Goal: Task Accomplishment & Management: Use online tool/utility

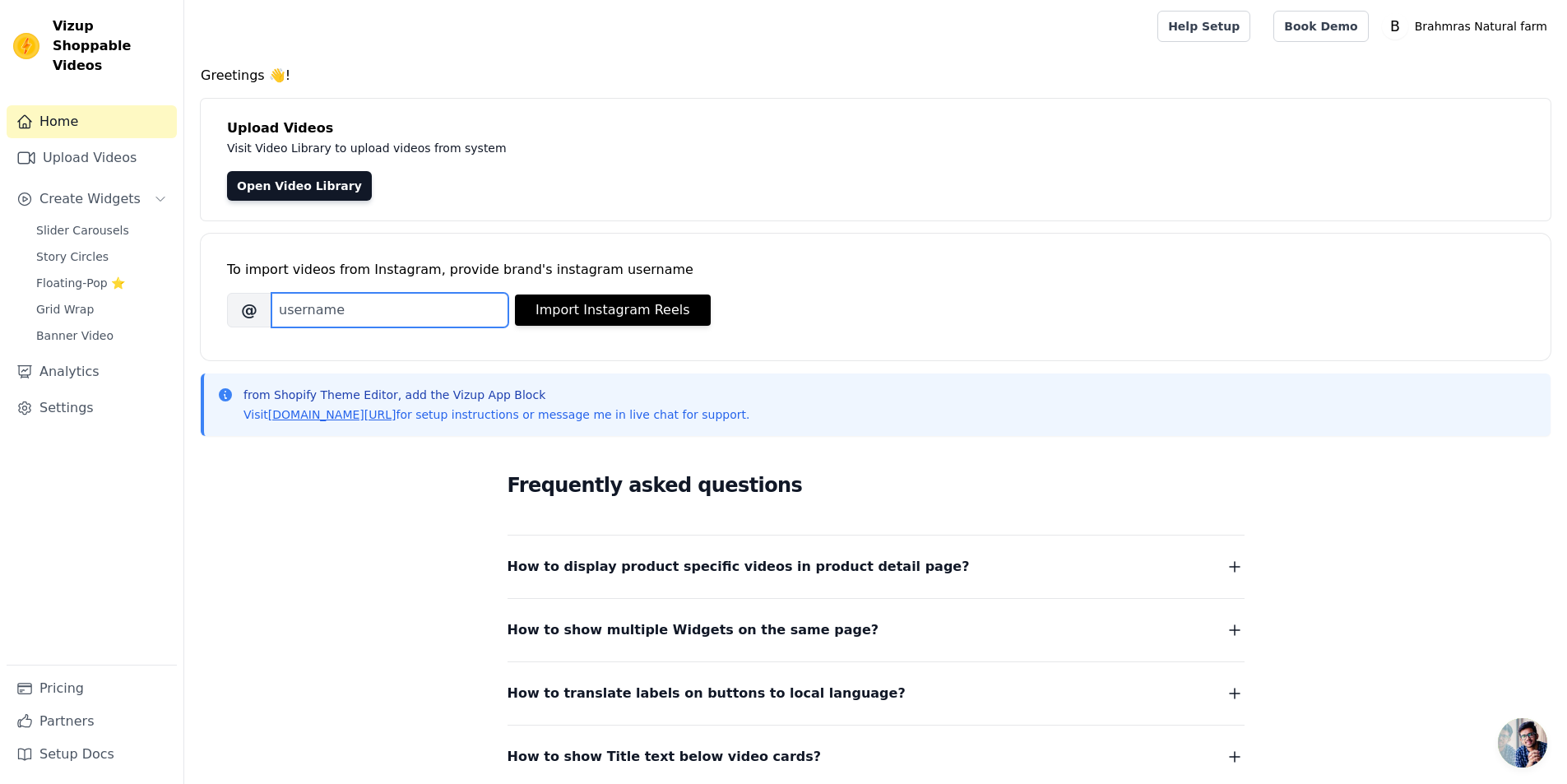
click at [326, 318] on input "Brand's Instagram Username" at bounding box center [389, 309] width 237 height 34
paste input "brahmras_natural"
type input "brahmras_natural"
click at [601, 307] on button "Import Instagram Reels" at bounding box center [613, 310] width 196 height 32
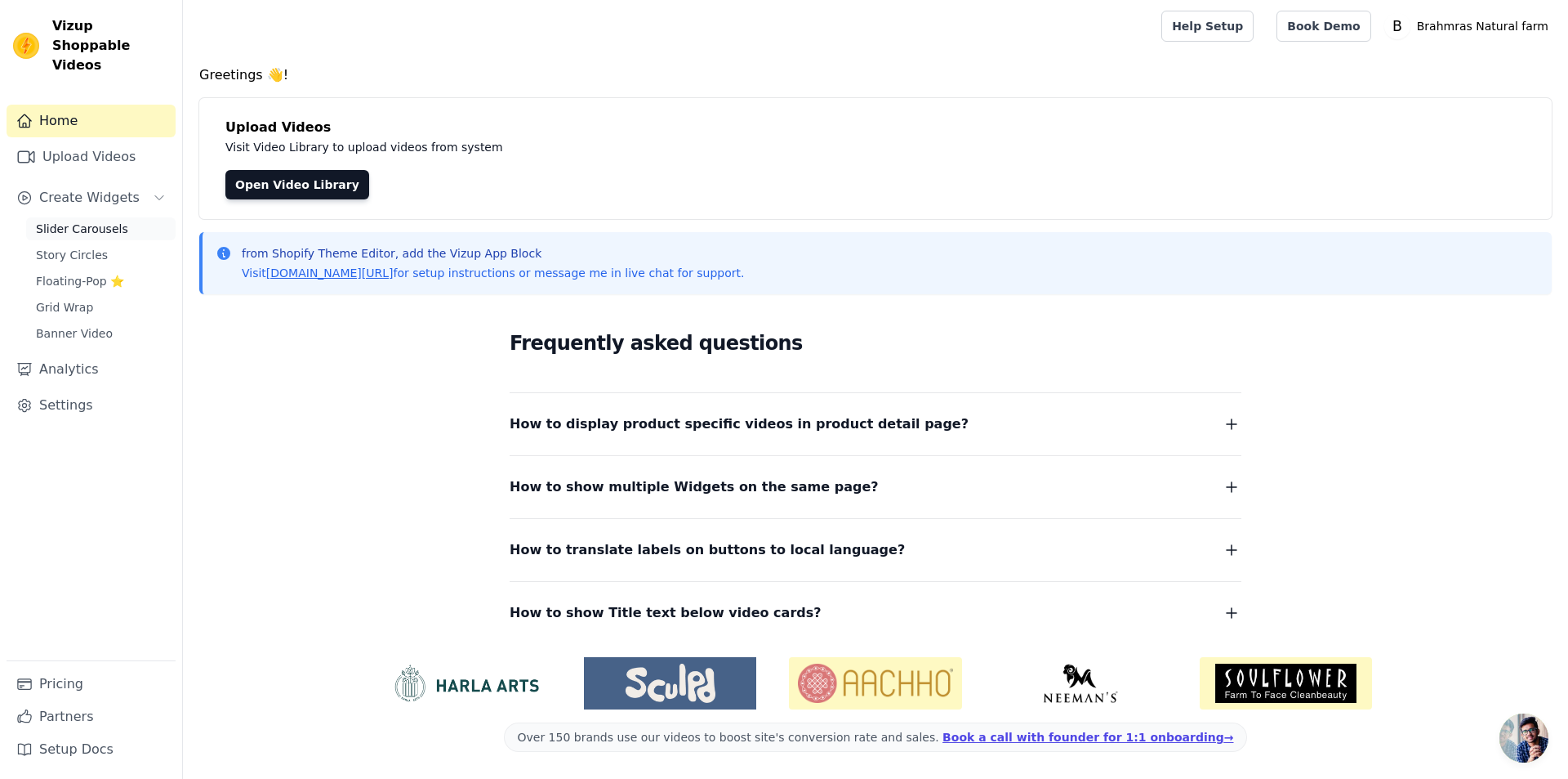
click at [97, 220] on span "Slider Carousels" at bounding box center [82, 229] width 92 height 17
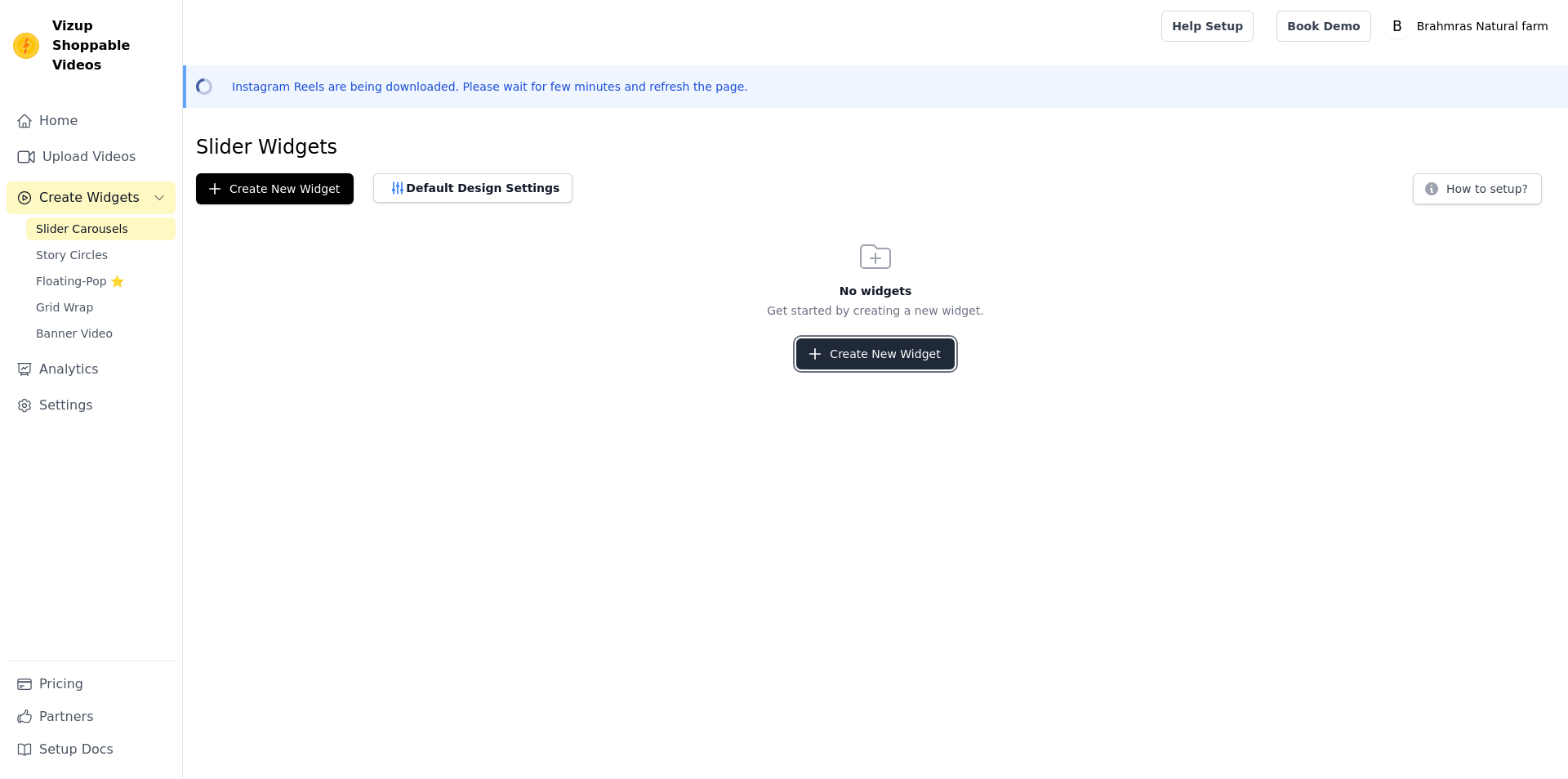
click at [863, 348] on button "Create New Widget" at bounding box center [875, 354] width 158 height 31
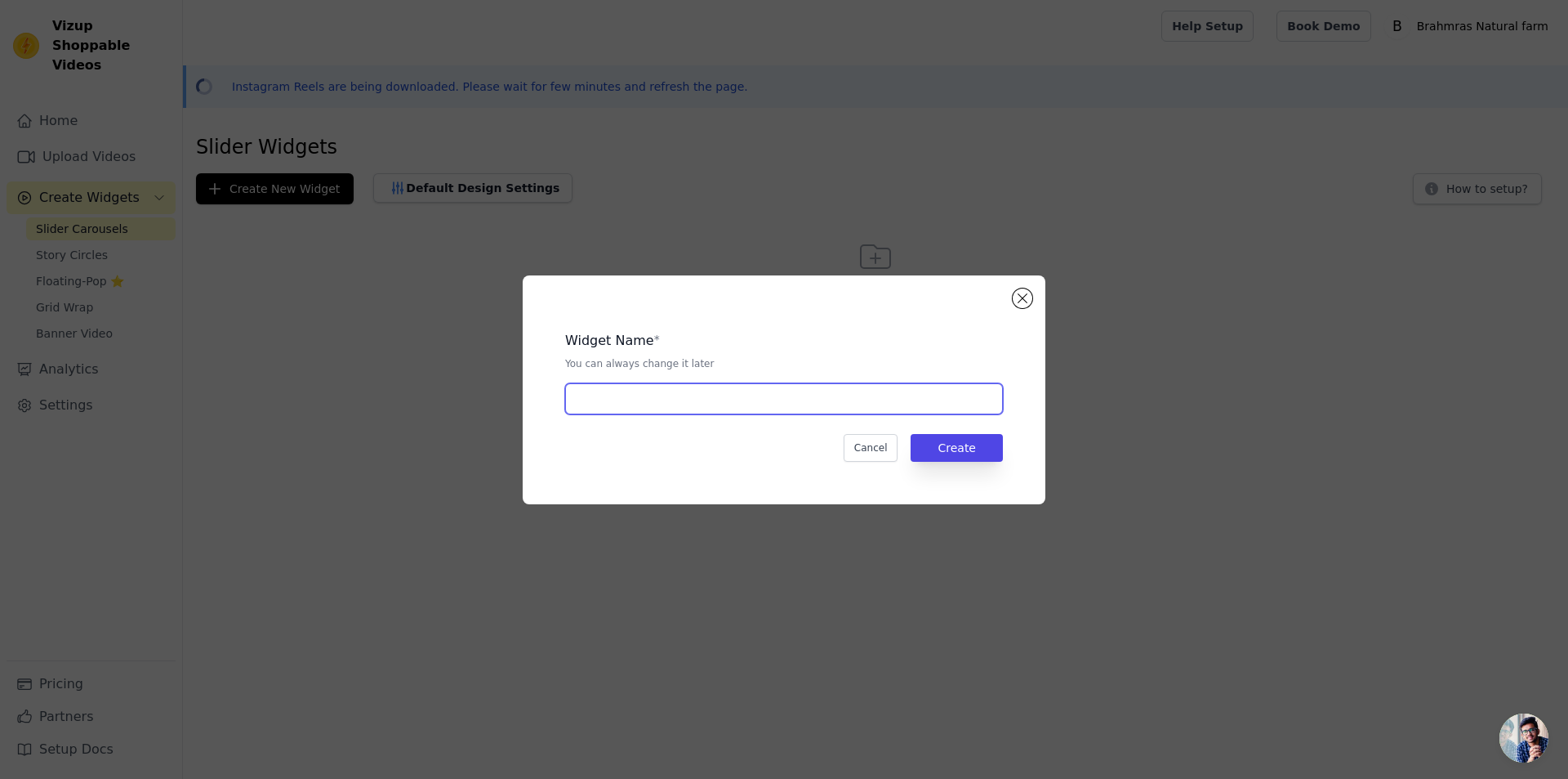
click at [613, 398] on input "text" at bounding box center [784, 399] width 438 height 31
type input "Product Page Slider"
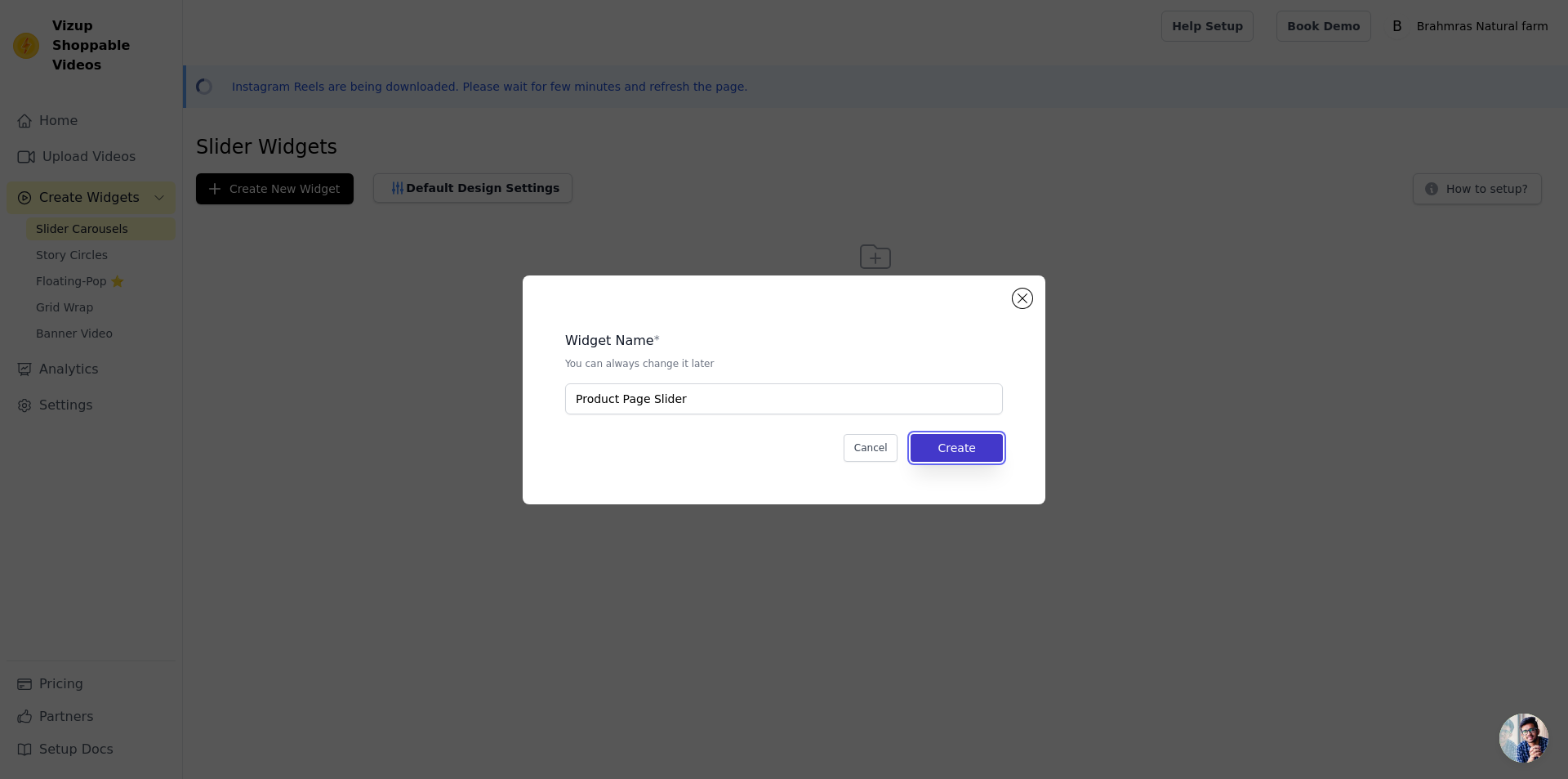
click at [958, 454] on button "Create" at bounding box center [957, 448] width 92 height 28
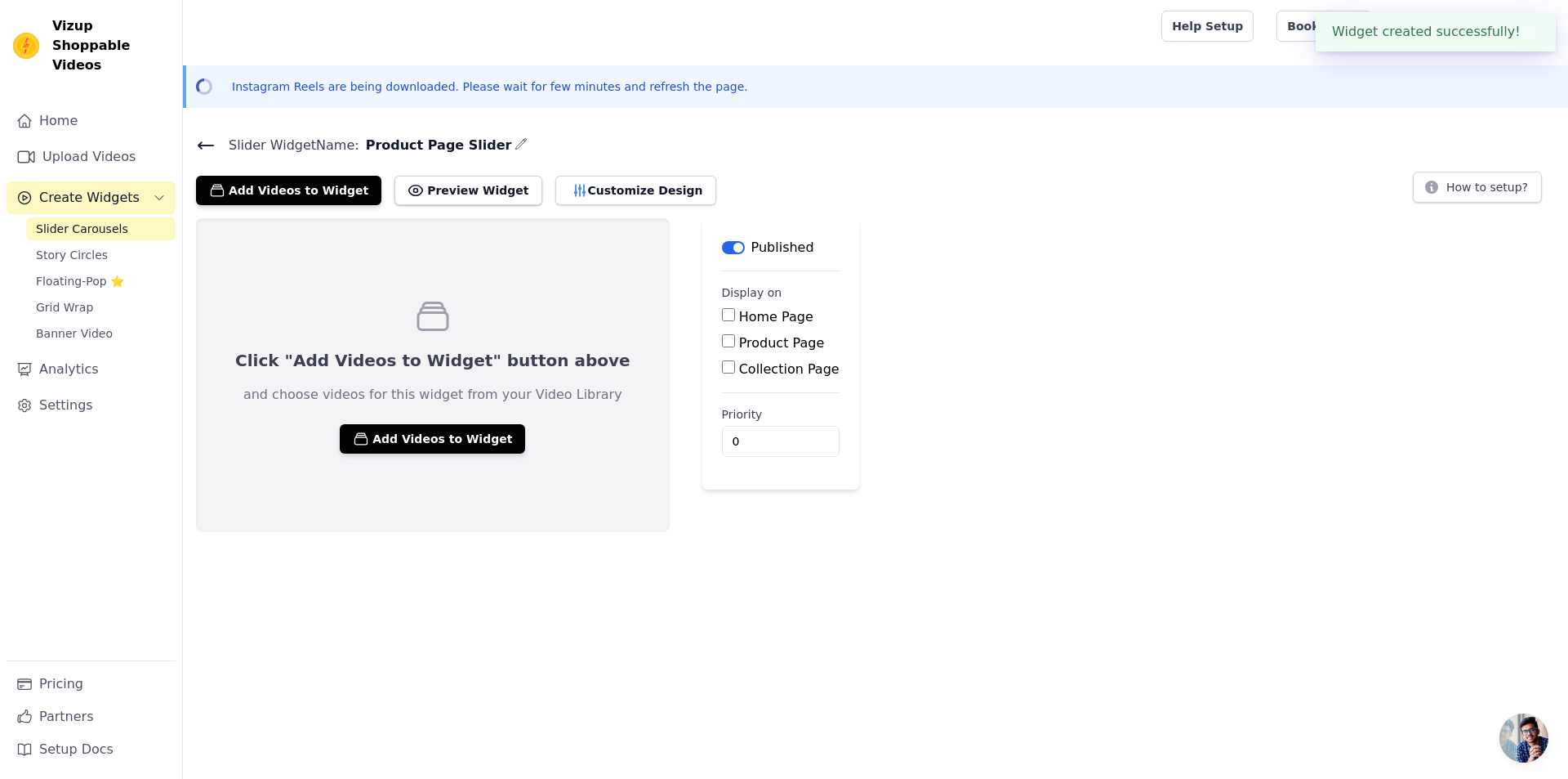
click at [739, 342] on label "Product Page" at bounding box center [782, 342] width 86 height 16
click at [724, 342] on input "Product Page" at bounding box center [728, 340] width 13 height 13
checkbox input "true"
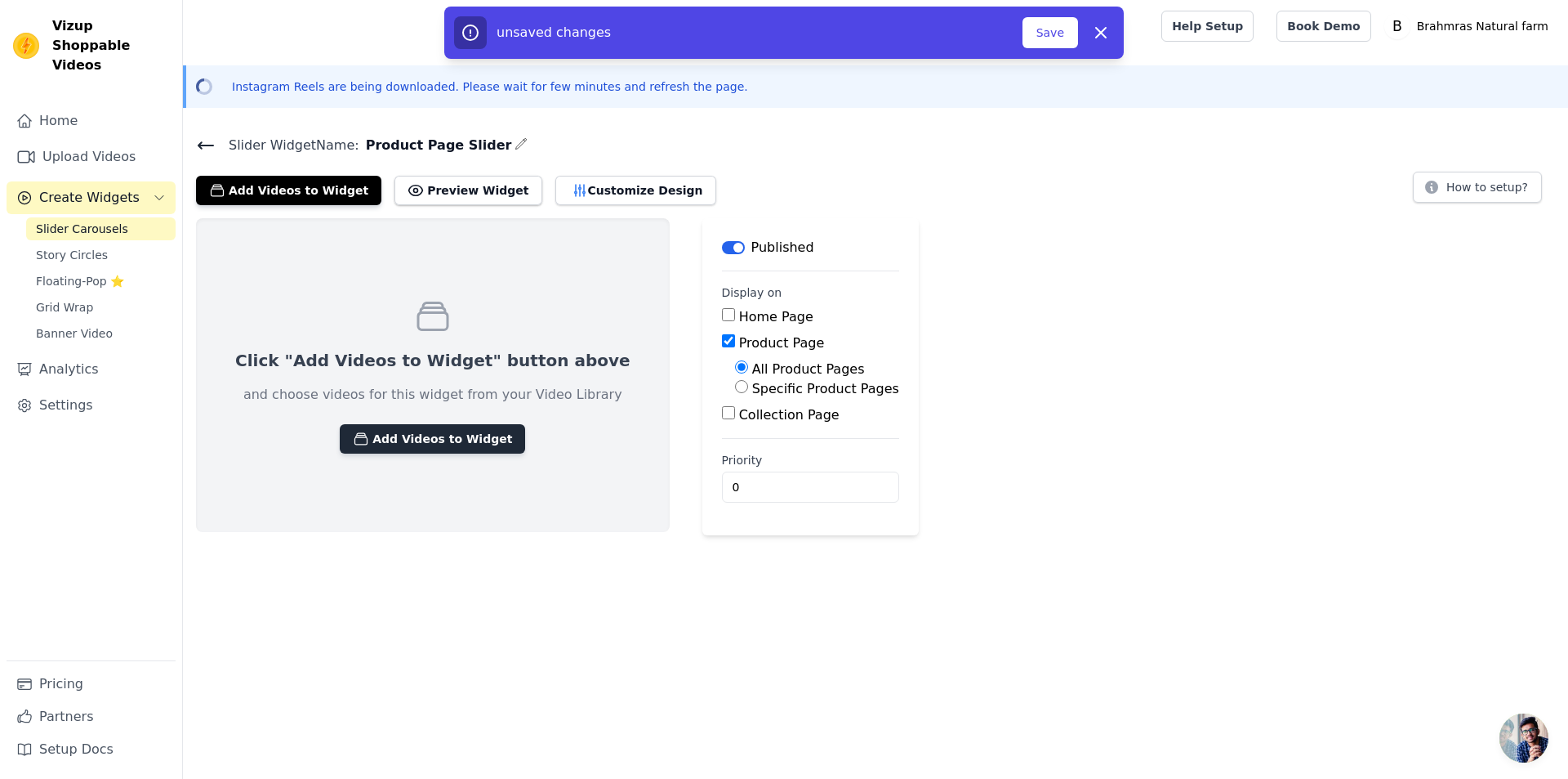
click at [432, 439] on button "Add Videos to Widget" at bounding box center [432, 439] width 185 height 30
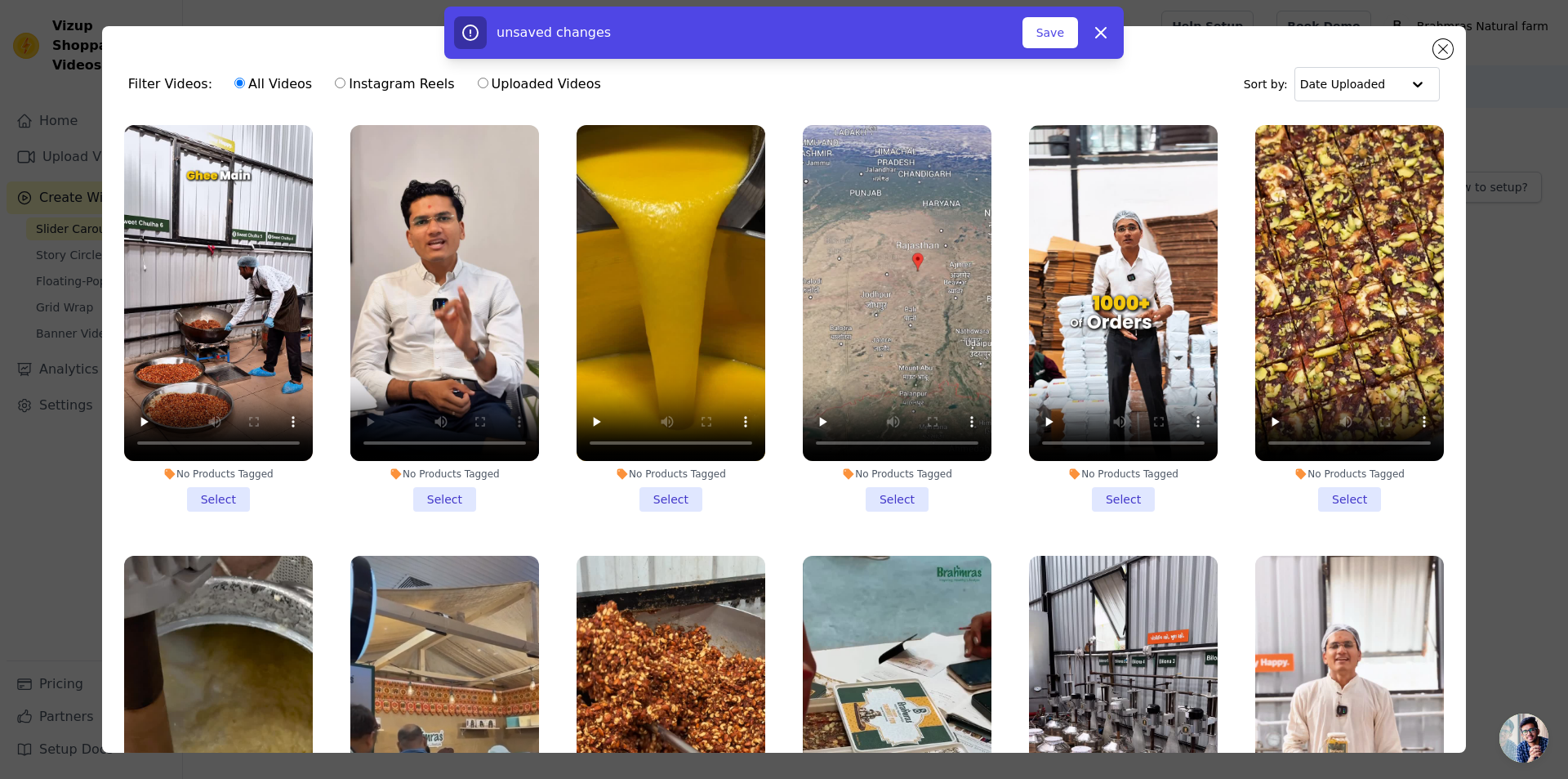
click at [434, 490] on li "No Products Tagged Select" at bounding box center [444, 318] width 189 height 386
click at [0, 0] on input "No Products Tagged Select" at bounding box center [0, 0] width 0 height 0
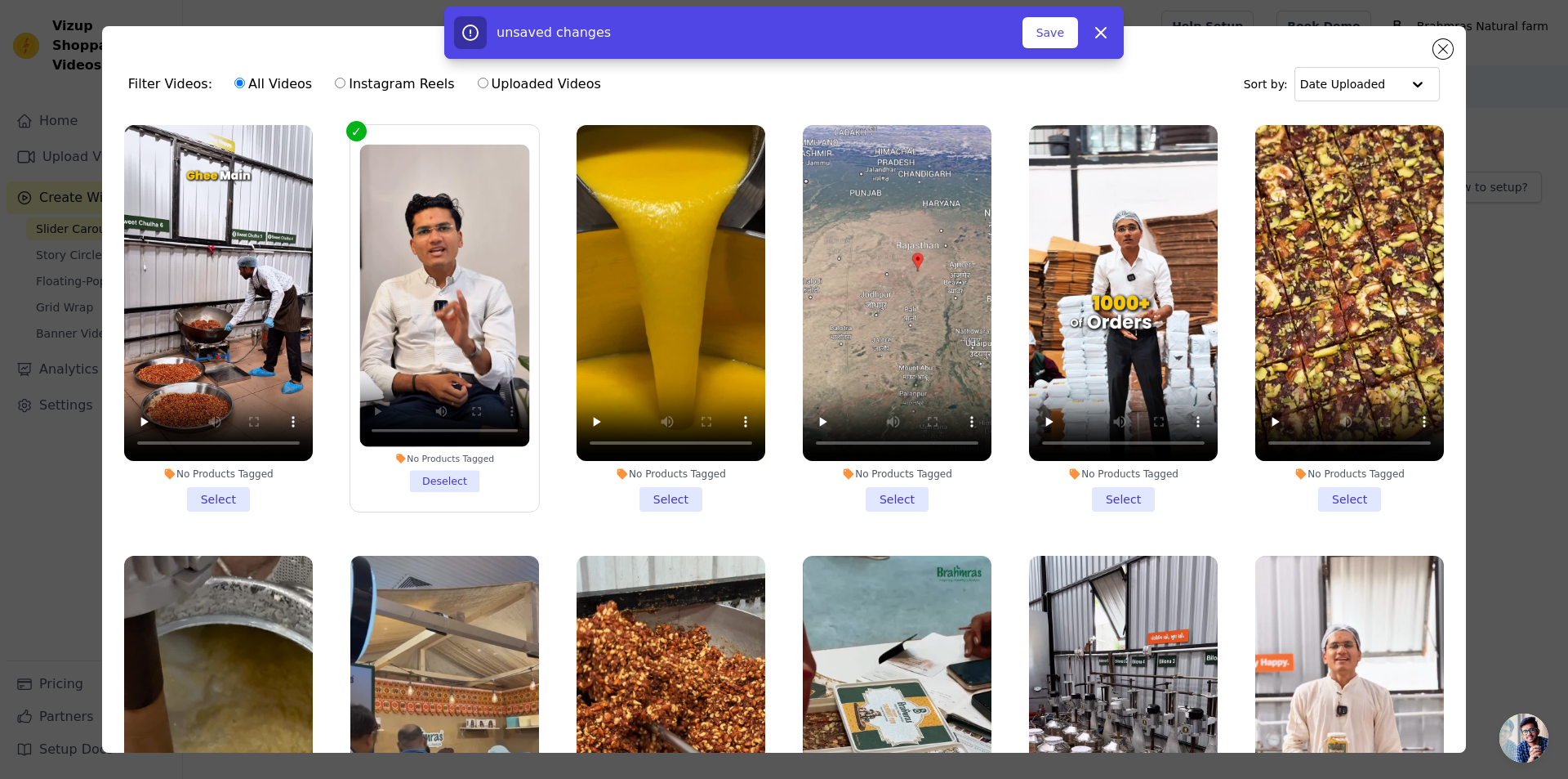
click at [434, 453] on div "No Products Tagged" at bounding box center [444, 458] width 170 height 11
click at [0, 0] on input "No Products Tagged Deselect" at bounding box center [0, 0] width 0 height 0
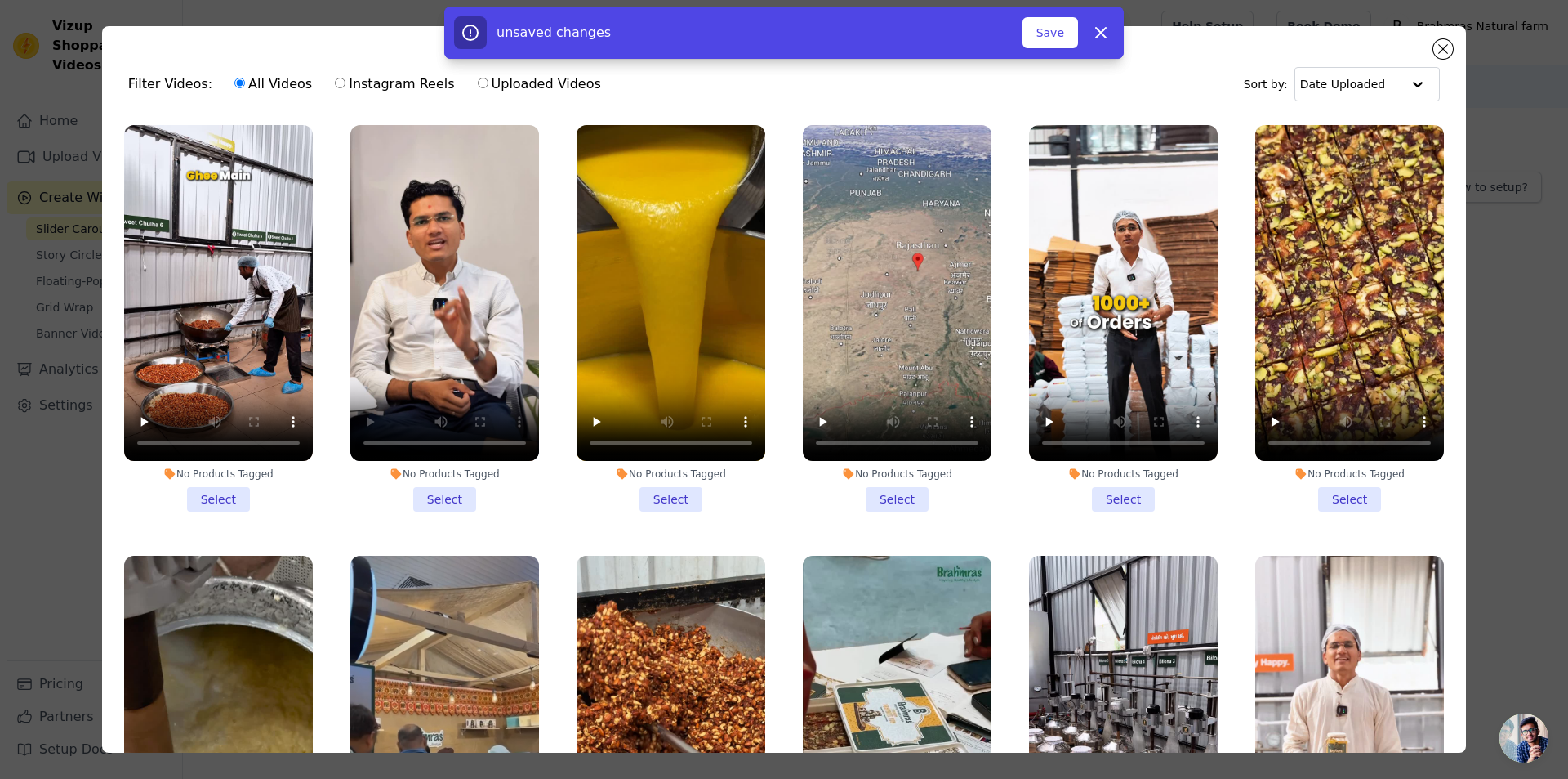
click at [433, 467] on div "No Products Tagged" at bounding box center [444, 474] width 189 height 13
click at [0, 0] on input "No Products Tagged Select" at bounding box center [0, 0] width 0 height 0
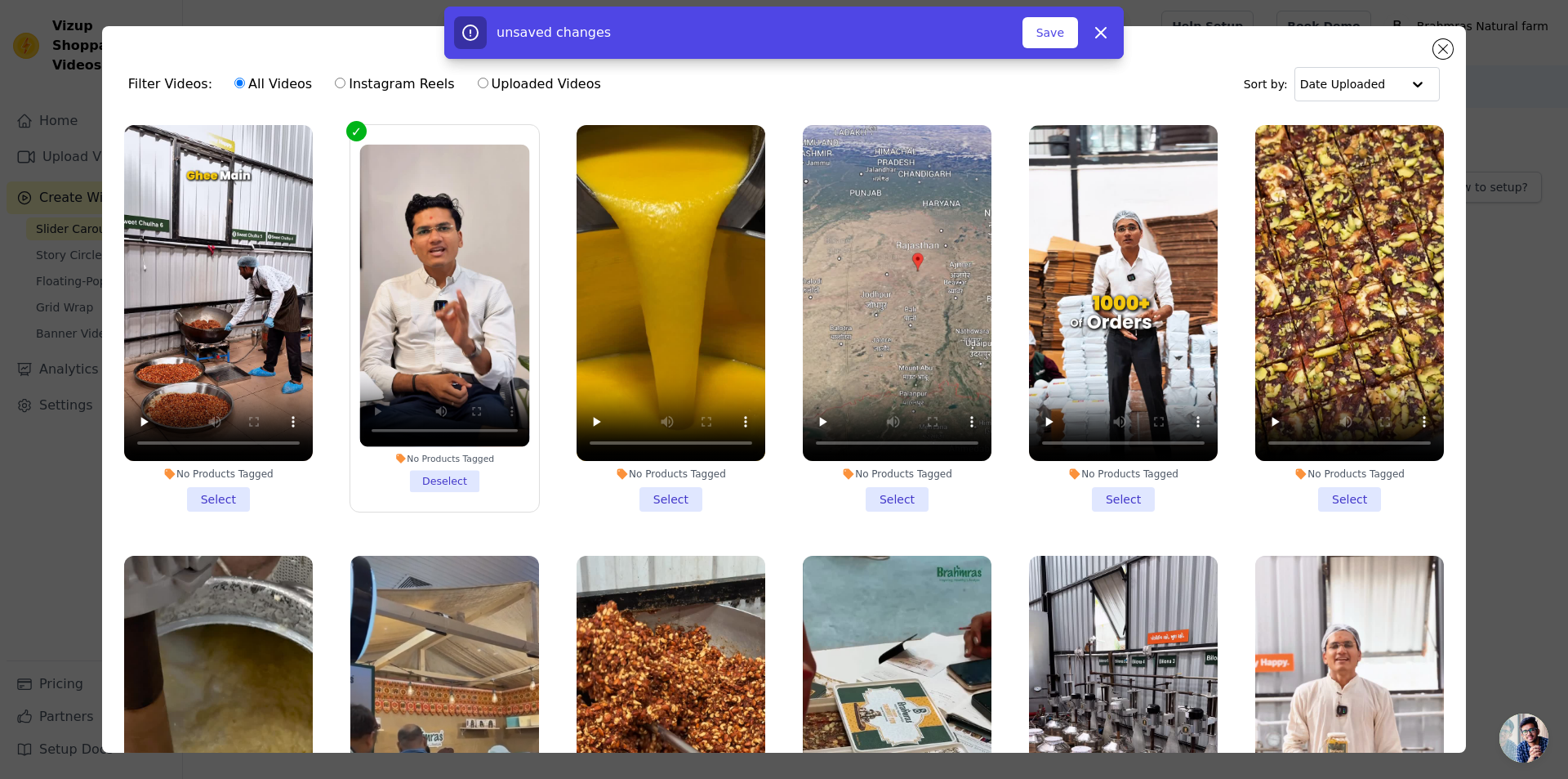
click at [406, 455] on div "No Products Tagged" at bounding box center [444, 458] width 170 height 11
click at [0, 0] on input "No Products Tagged Deselect" at bounding box center [0, 0] width 0 height 0
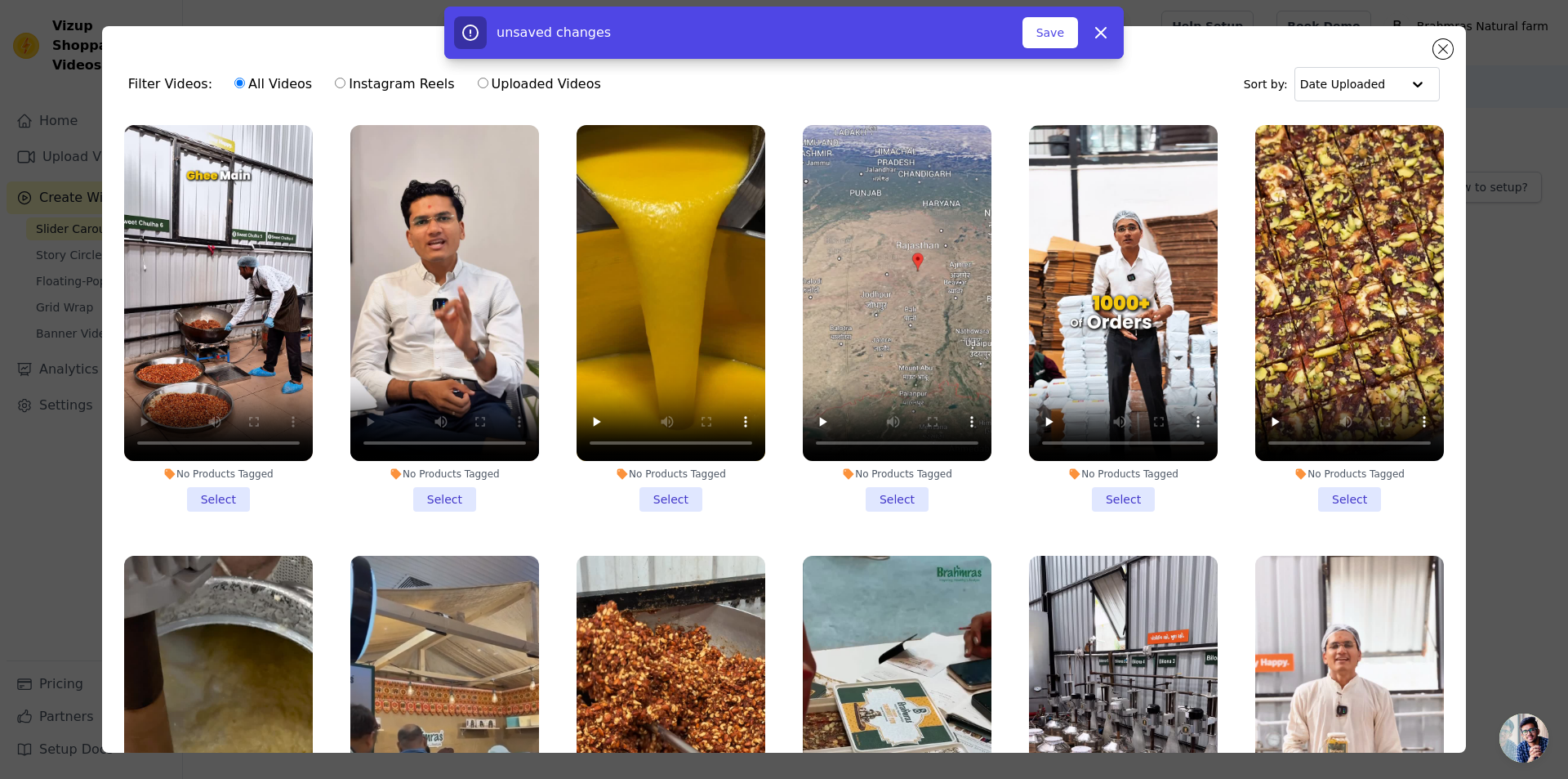
click at [202, 490] on li "No Products Tagged Select" at bounding box center [218, 318] width 189 height 386
click at [0, 0] on input "No Products Tagged Select" at bounding box center [0, 0] width 0 height 0
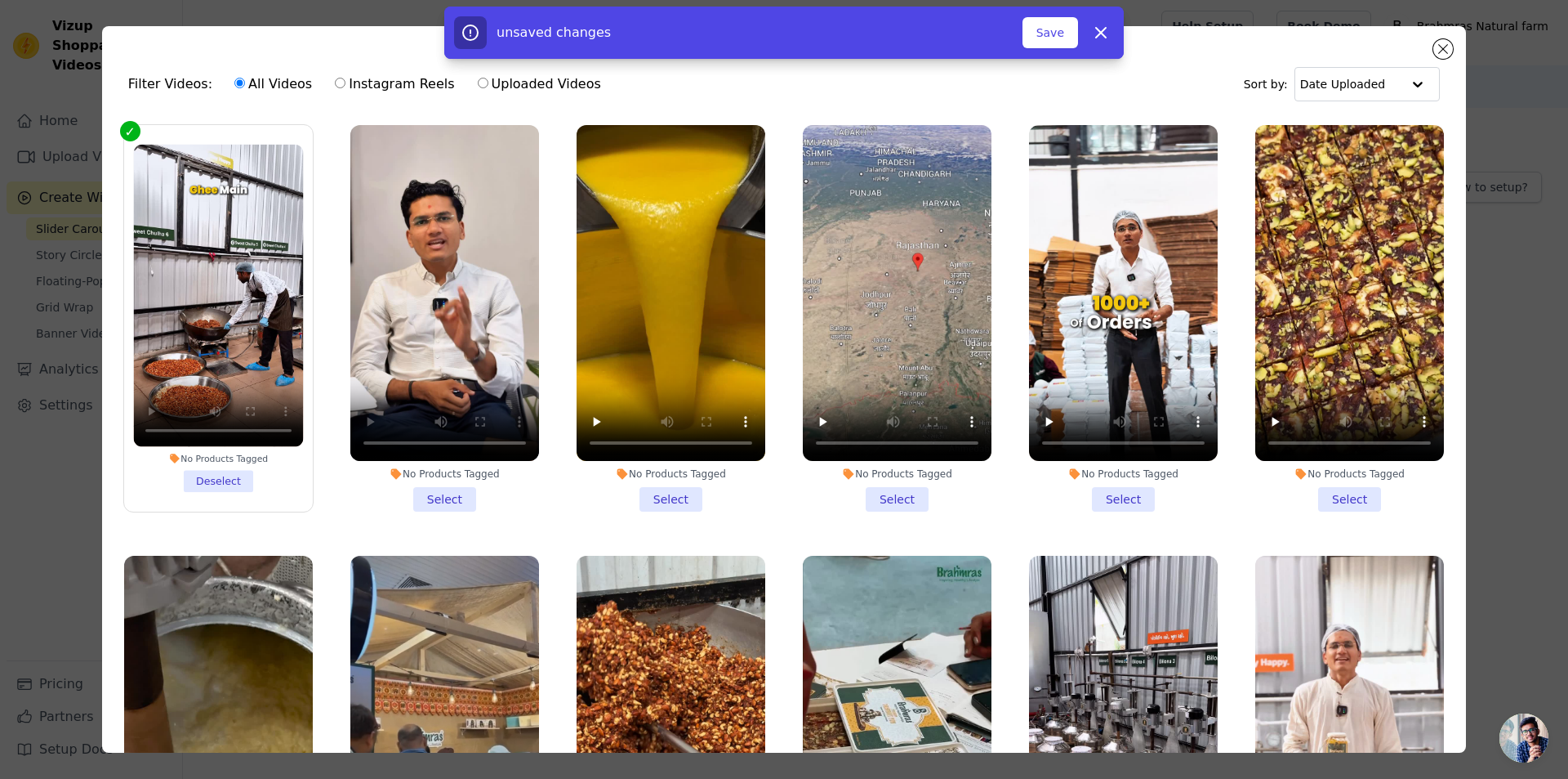
click at [412, 491] on li "No Products Tagged Select" at bounding box center [444, 318] width 189 height 386
click at [0, 0] on input "No Products Tagged Select" at bounding box center [0, 0] width 0 height 0
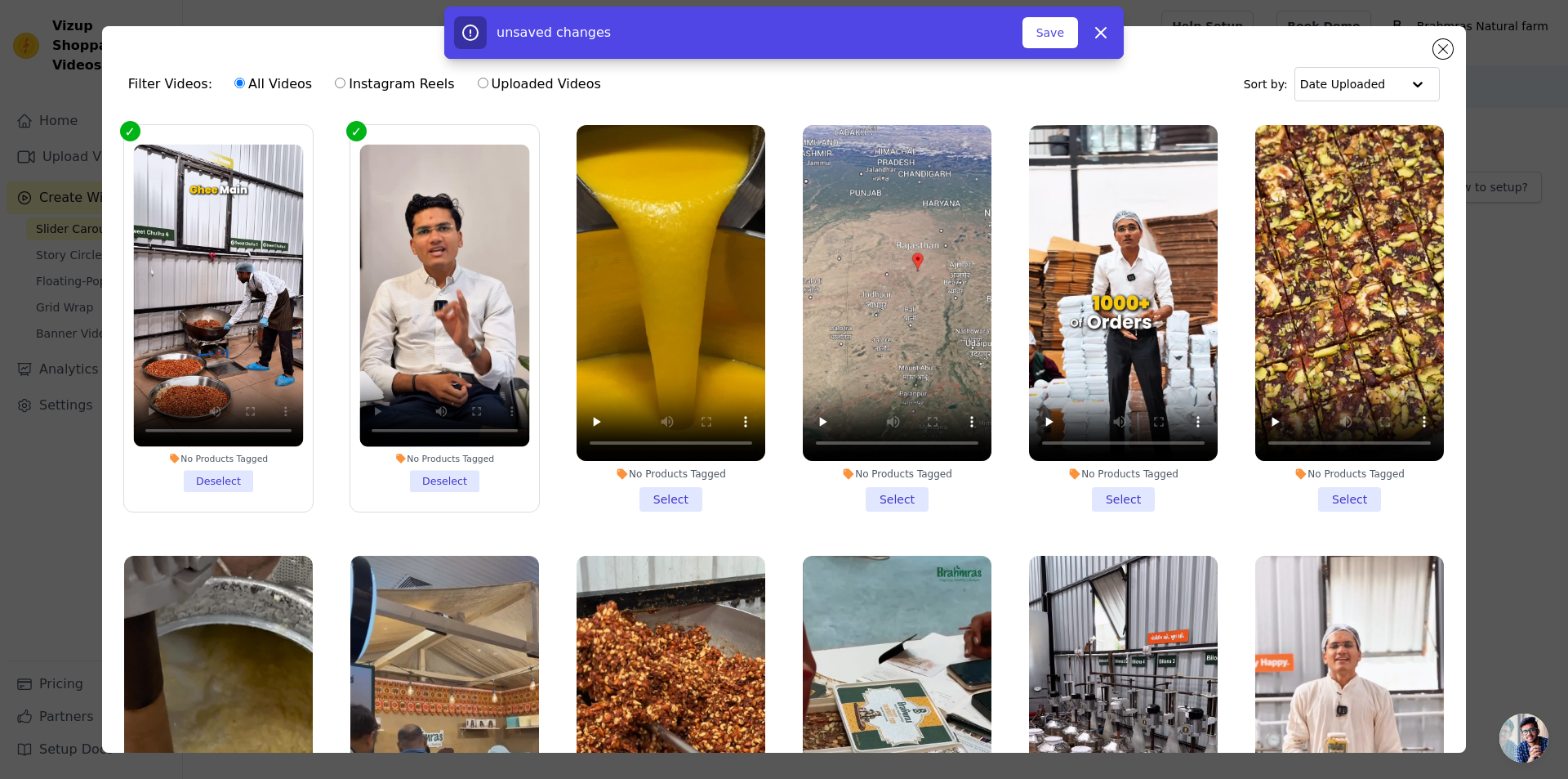
click at [675, 490] on li "No Products Tagged Select" at bounding box center [671, 318] width 189 height 386
click at [0, 0] on input "No Products Tagged Select" at bounding box center [0, 0] width 0 height 0
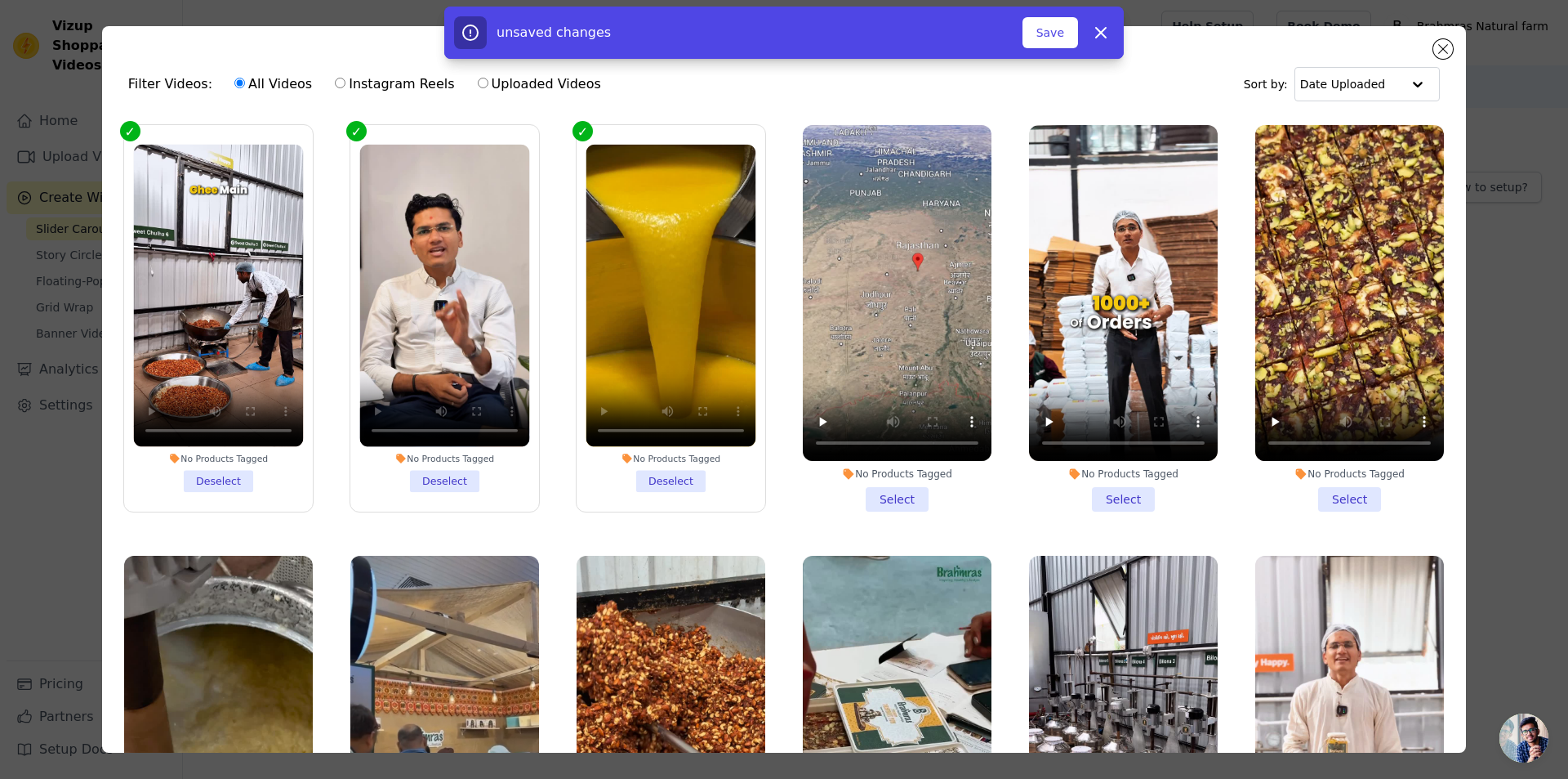
click at [867, 490] on li "No Products Tagged Select" at bounding box center [897, 318] width 189 height 386
click at [0, 0] on input "No Products Tagged Select" at bounding box center [0, 0] width 0 height 0
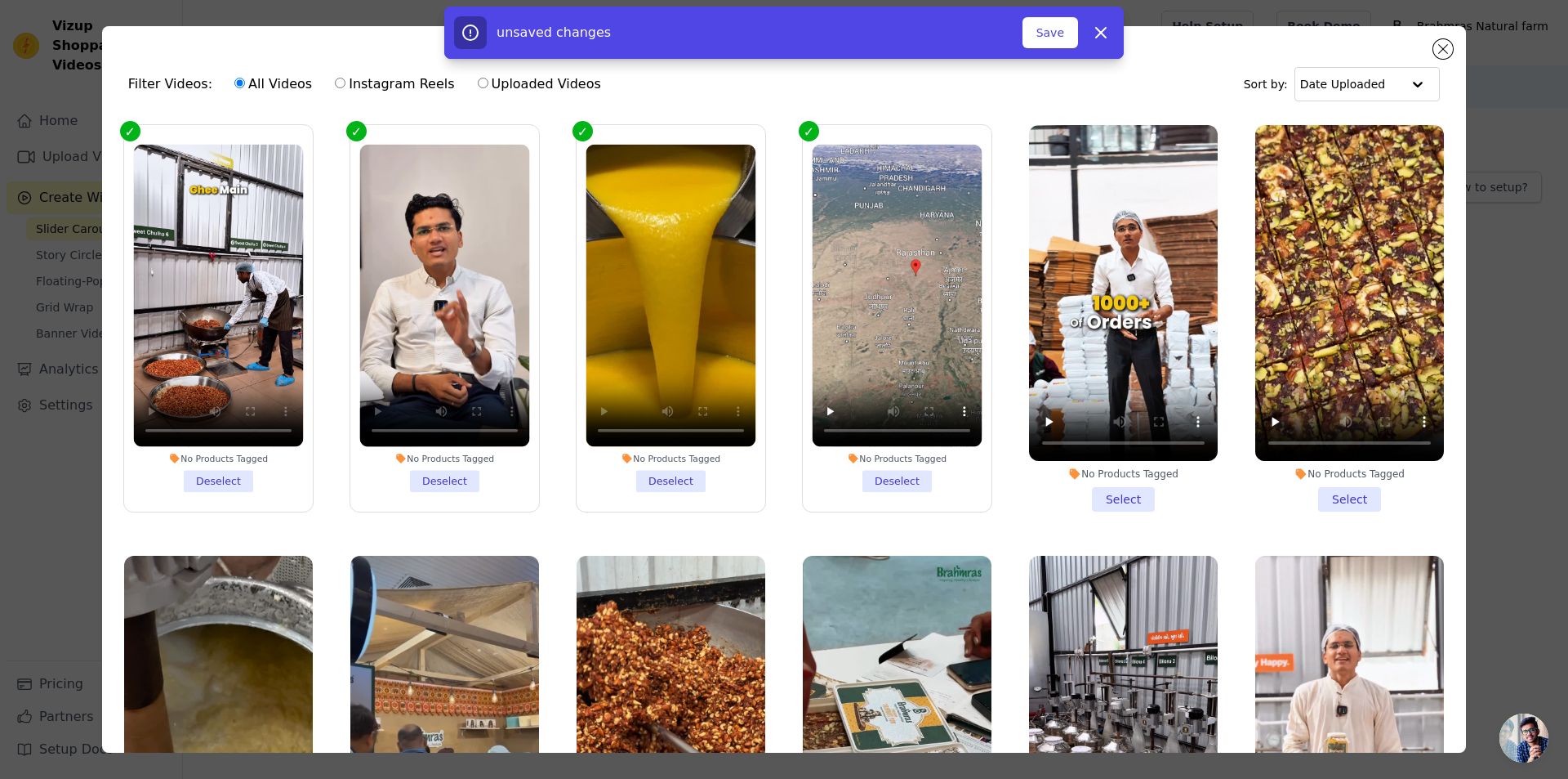
drag, startPoint x: 1131, startPoint y: 487, endPoint x: 1168, endPoint y: 491, distance: 37.2
click at [1130, 487] on li "No Products Tagged Select" at bounding box center [1124, 318] width 189 height 386
click at [0, 0] on input "No Products Tagged Select" at bounding box center [0, 0] width 0 height 0
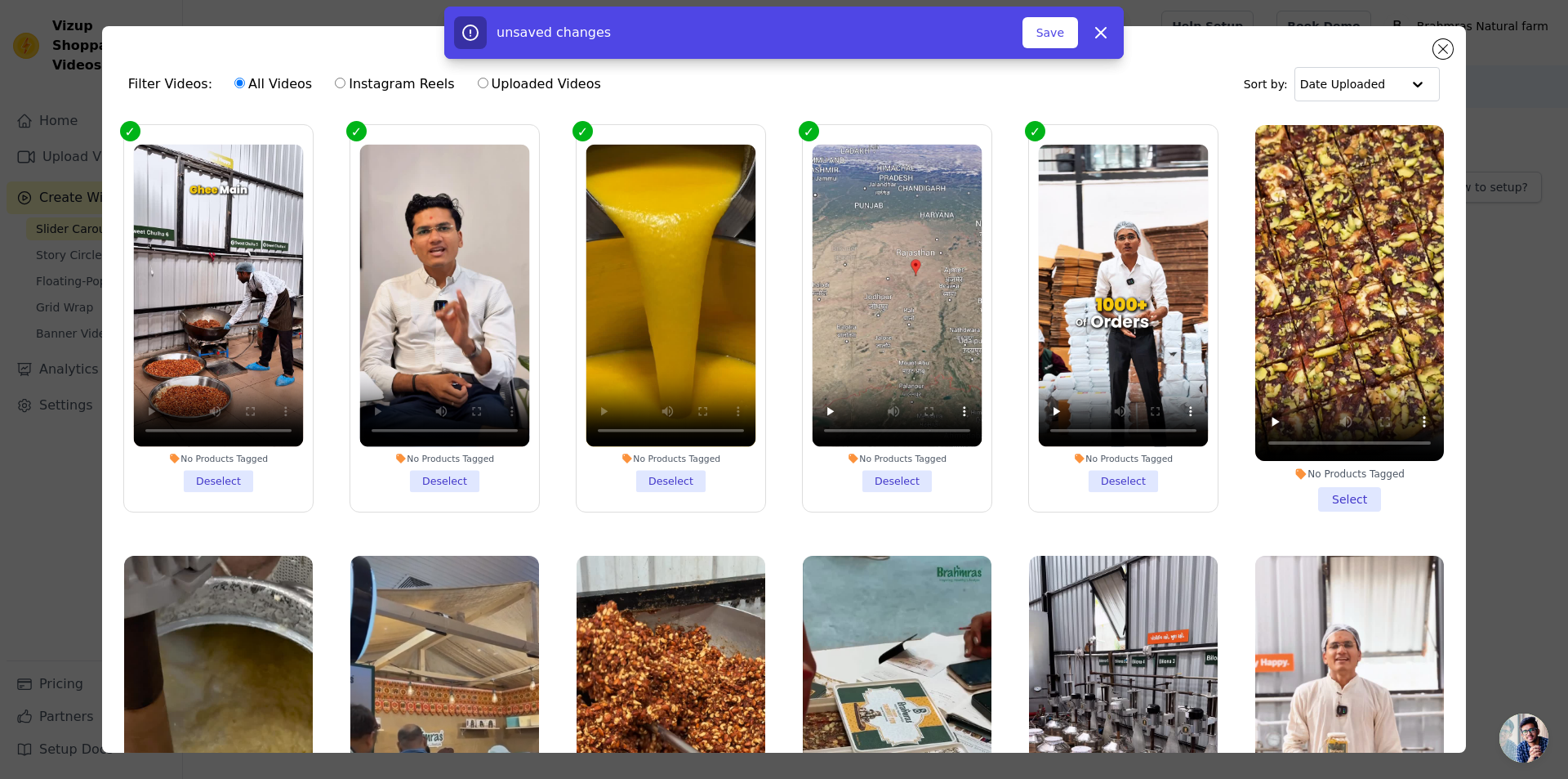
click at [1319, 492] on li "No Products Tagged Select" at bounding box center [1350, 318] width 189 height 386
click at [0, 0] on input "No Products Tagged Select" at bounding box center [0, 0] width 0 height 0
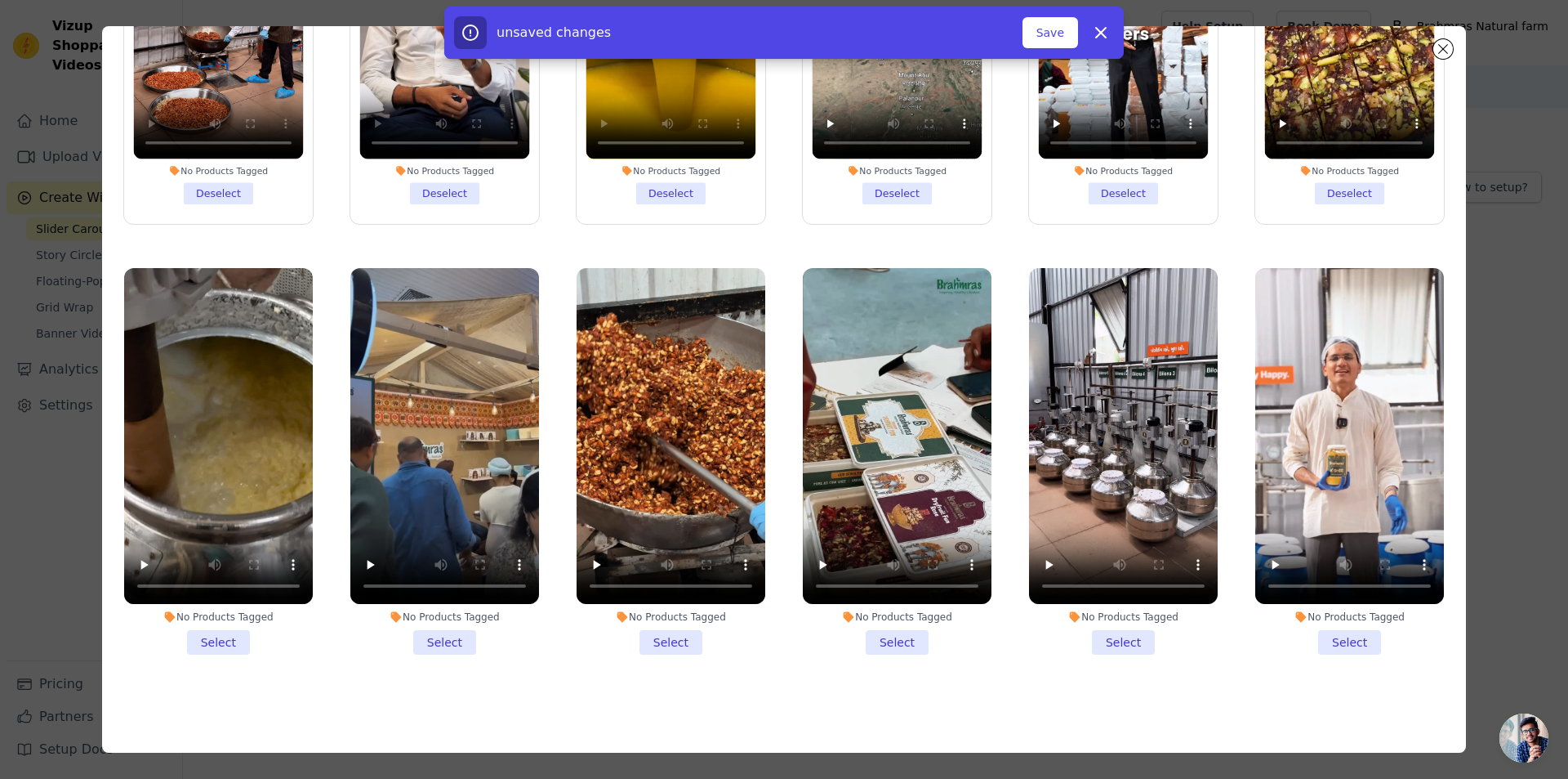
scroll to position [142, 0]
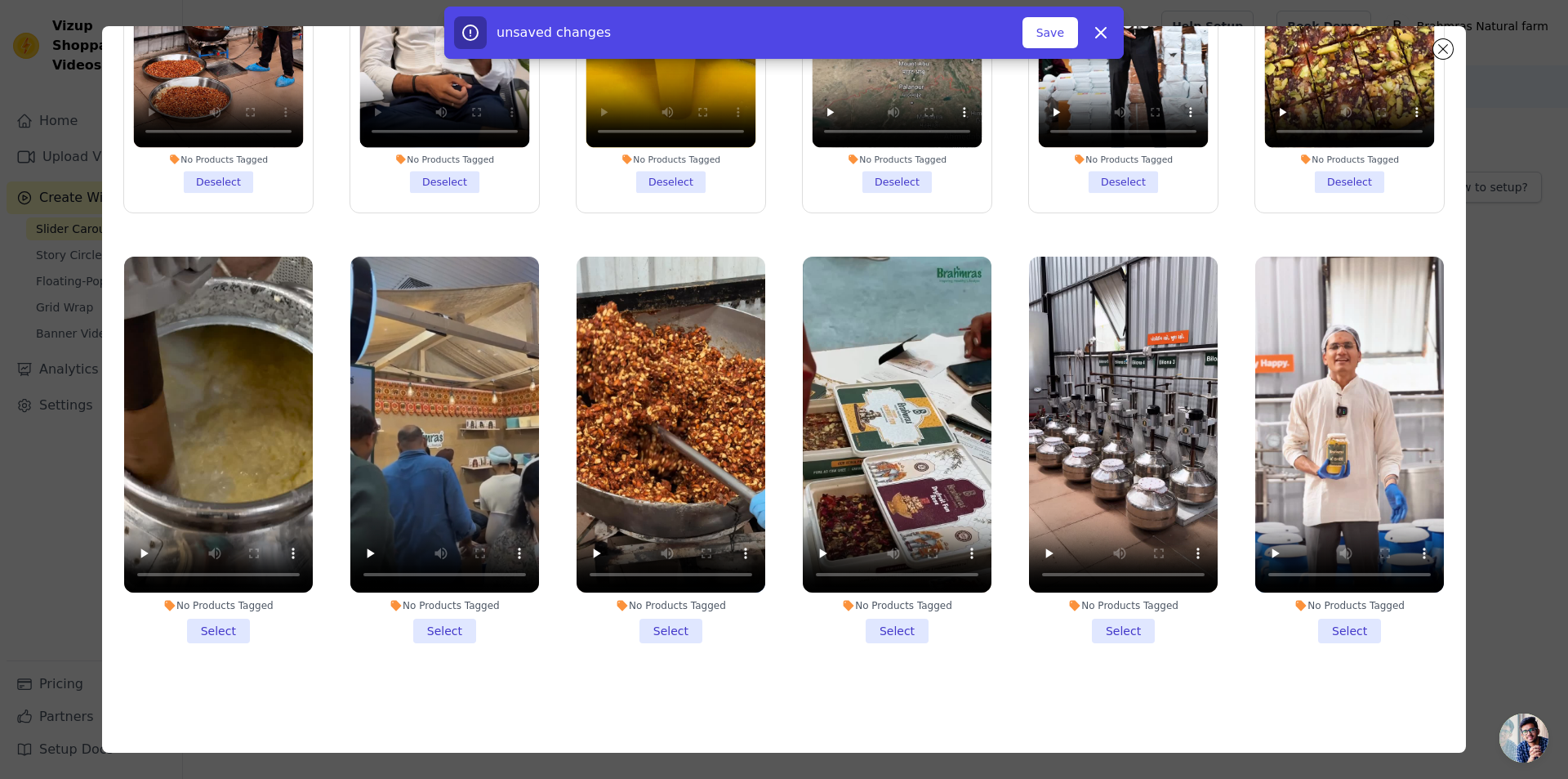
click at [669, 620] on li "No Products Tagged Select" at bounding box center [671, 449] width 189 height 386
click at [0, 0] on input "No Products Tagged Select" at bounding box center [0, 0] width 0 height 0
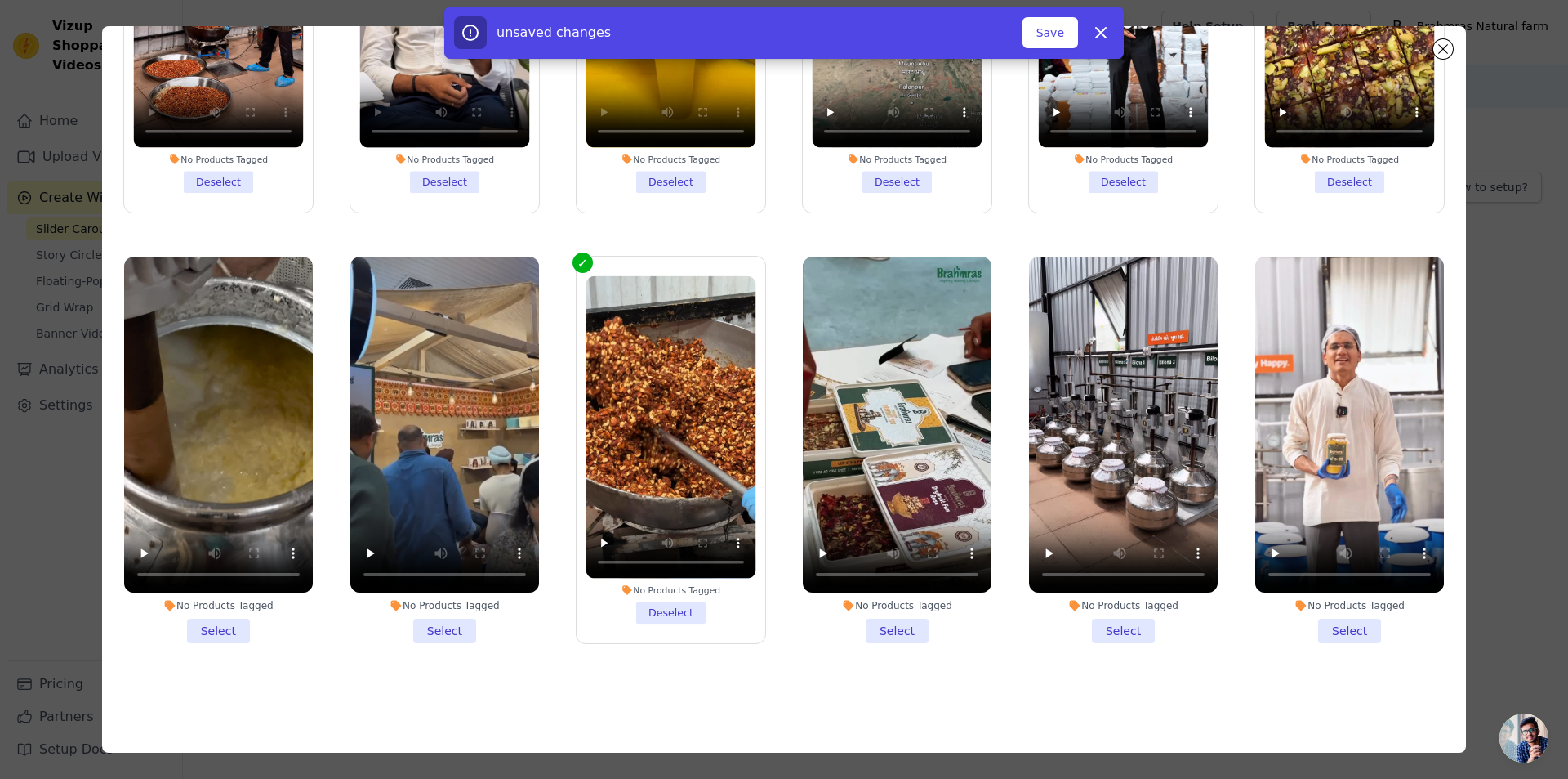
click at [218, 612] on li "No Products Tagged Select" at bounding box center [218, 449] width 189 height 386
click at [0, 0] on input "No Products Tagged Select" at bounding box center [0, 0] width 0 height 0
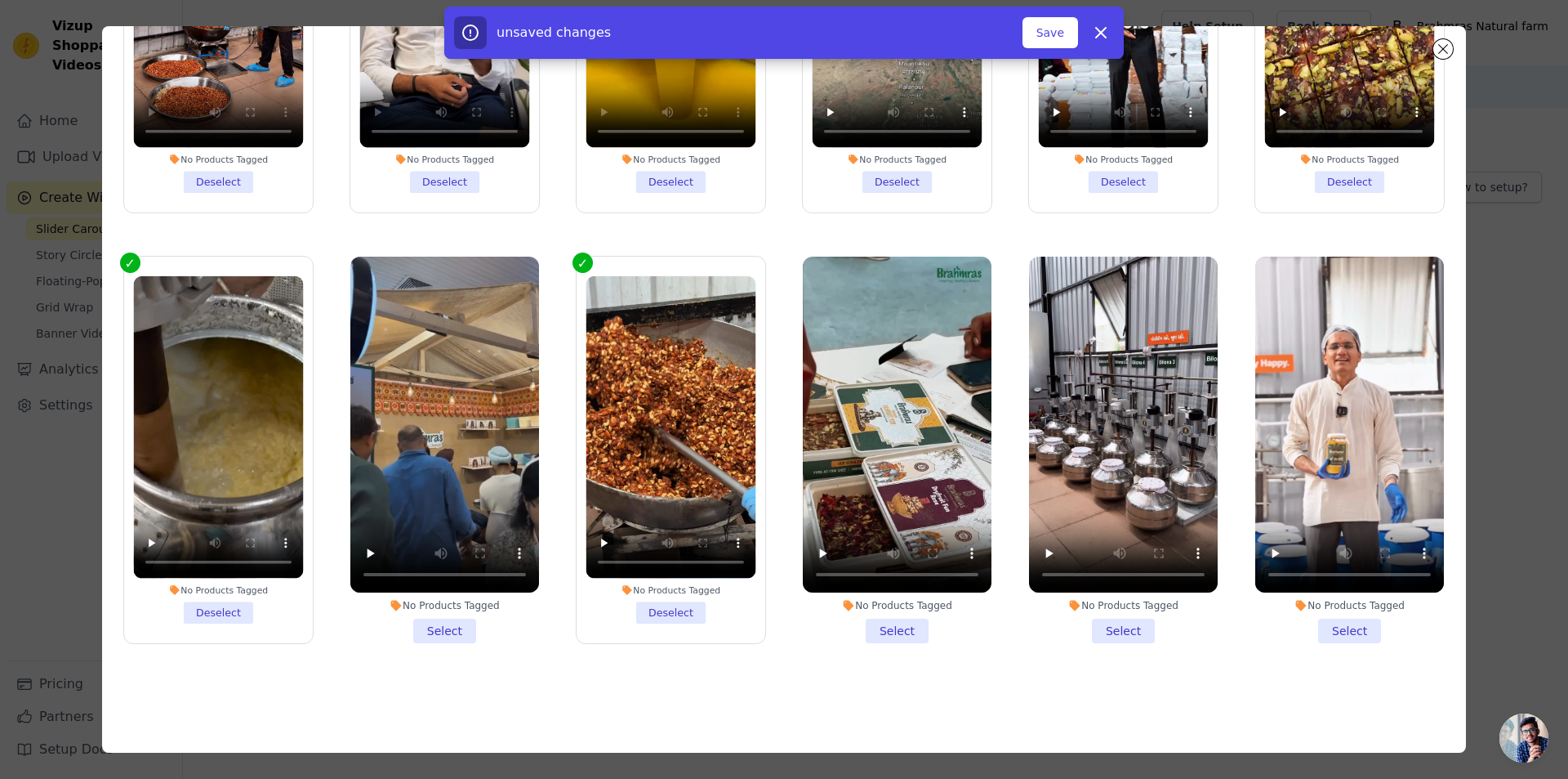
click at [887, 614] on li "No Products Tagged Select" at bounding box center [897, 449] width 189 height 386
click at [0, 0] on input "No Products Tagged Select" at bounding box center [0, 0] width 0 height 0
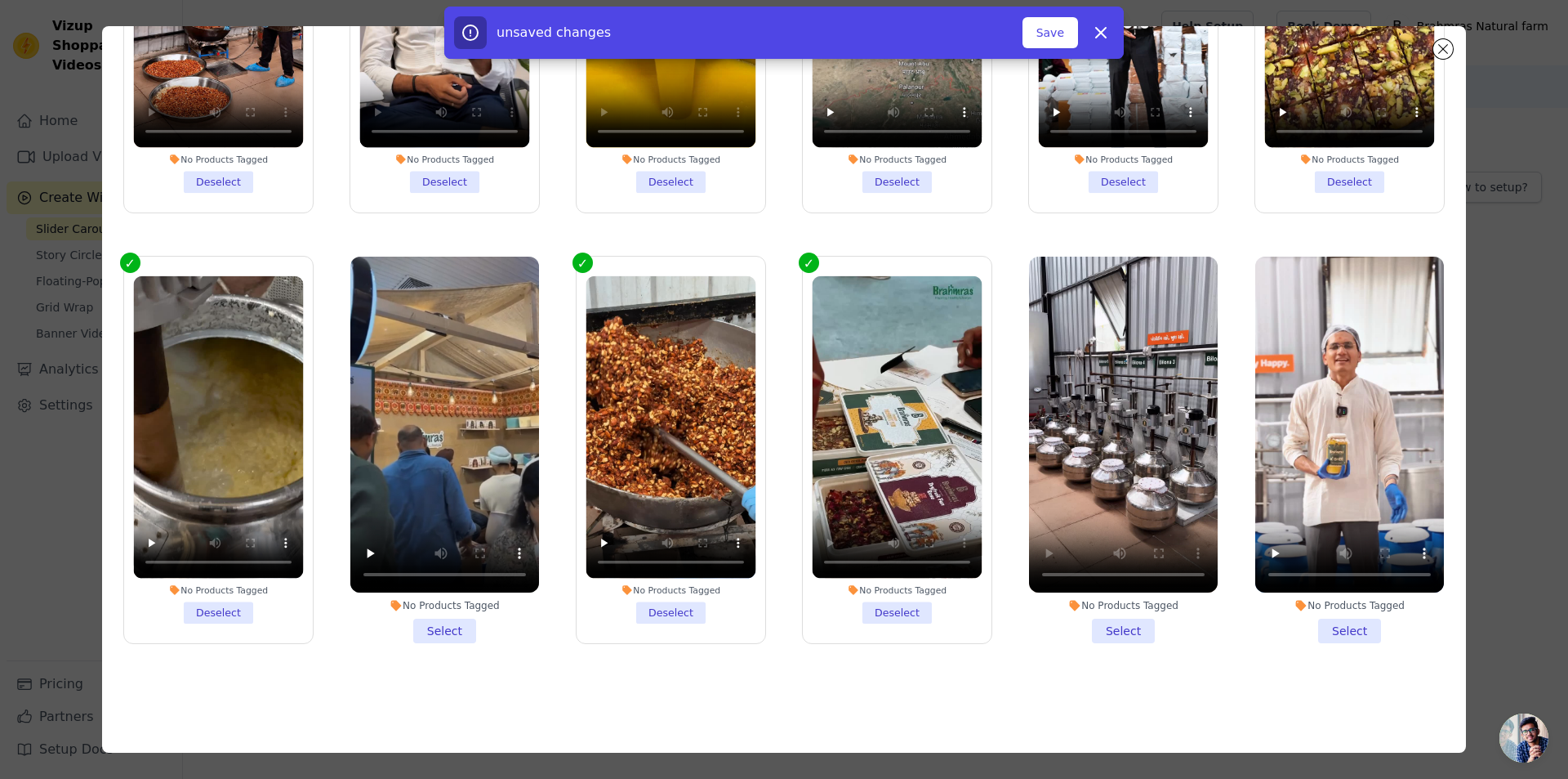
click at [1121, 615] on li "No Products Tagged Select" at bounding box center [1124, 449] width 189 height 386
click at [0, 0] on input "No Products Tagged Select" at bounding box center [0, 0] width 0 height 0
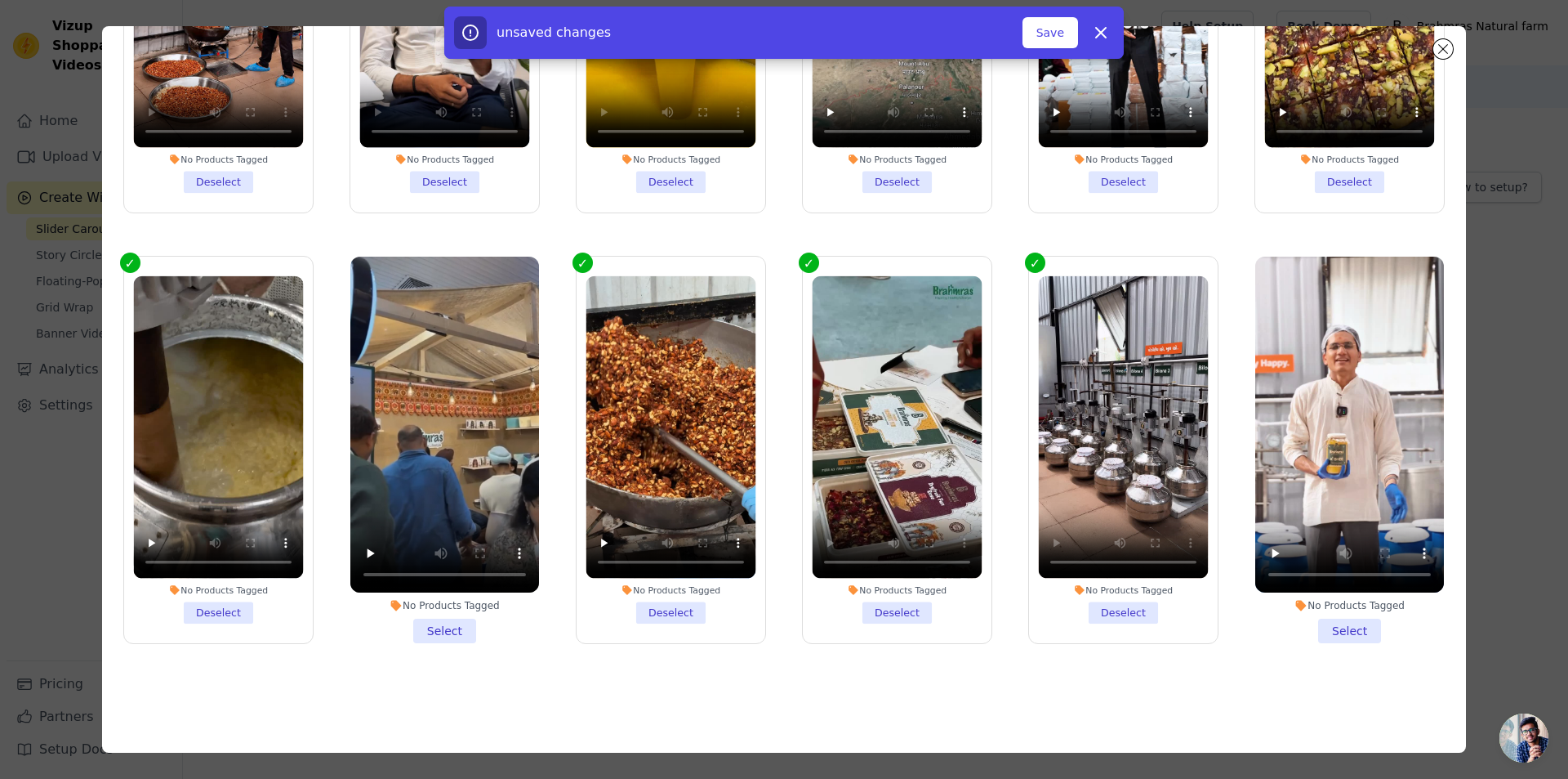
click at [1336, 612] on li "No Products Tagged Select" at bounding box center [1350, 449] width 189 height 386
click at [0, 0] on input "No Products Tagged Select" at bounding box center [0, 0] width 0 height 0
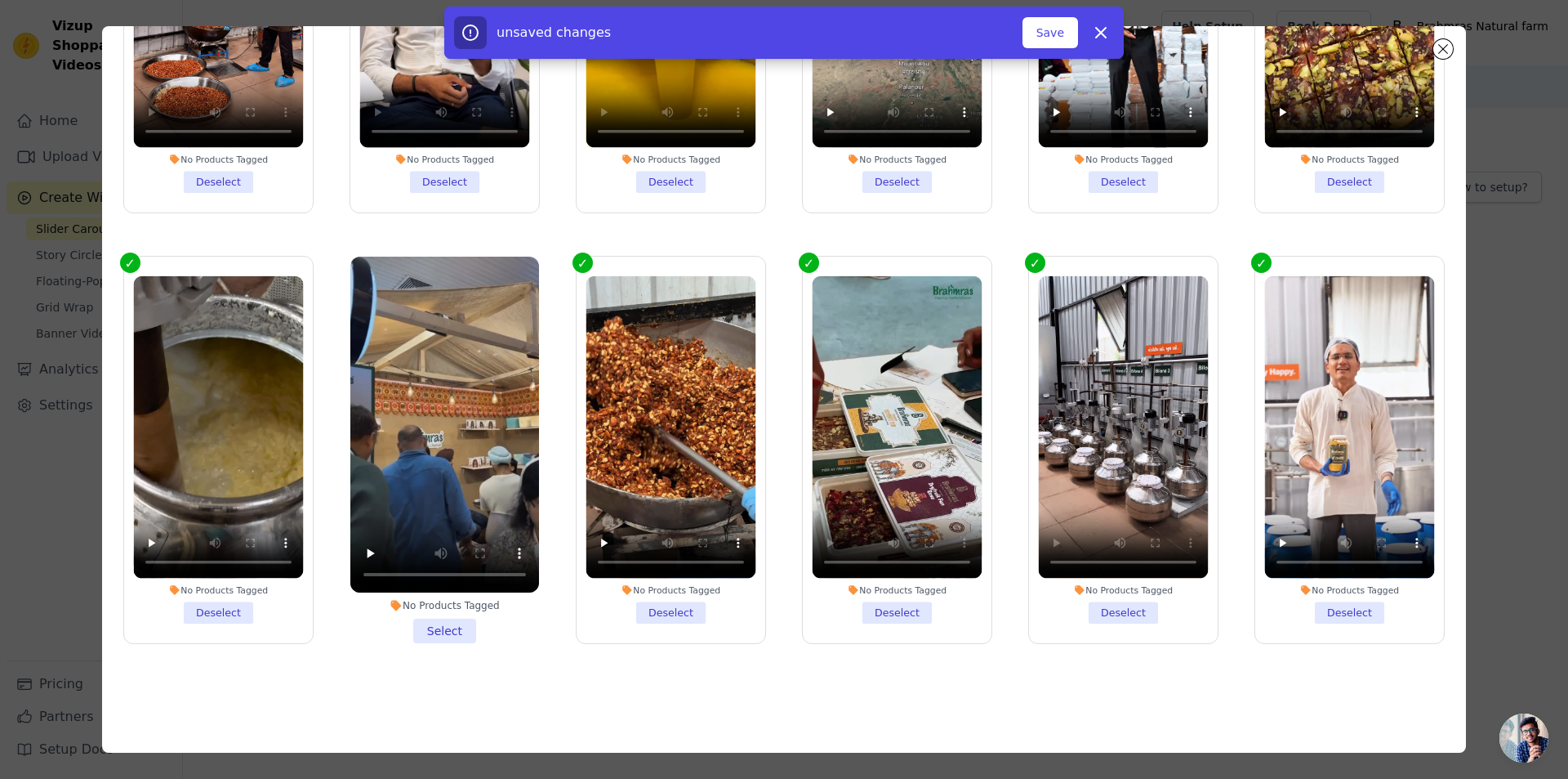
click at [437, 614] on li "No Products Tagged Select" at bounding box center [444, 449] width 189 height 386
click at [0, 0] on input "No Products Tagged Select" at bounding box center [0, 0] width 0 height 0
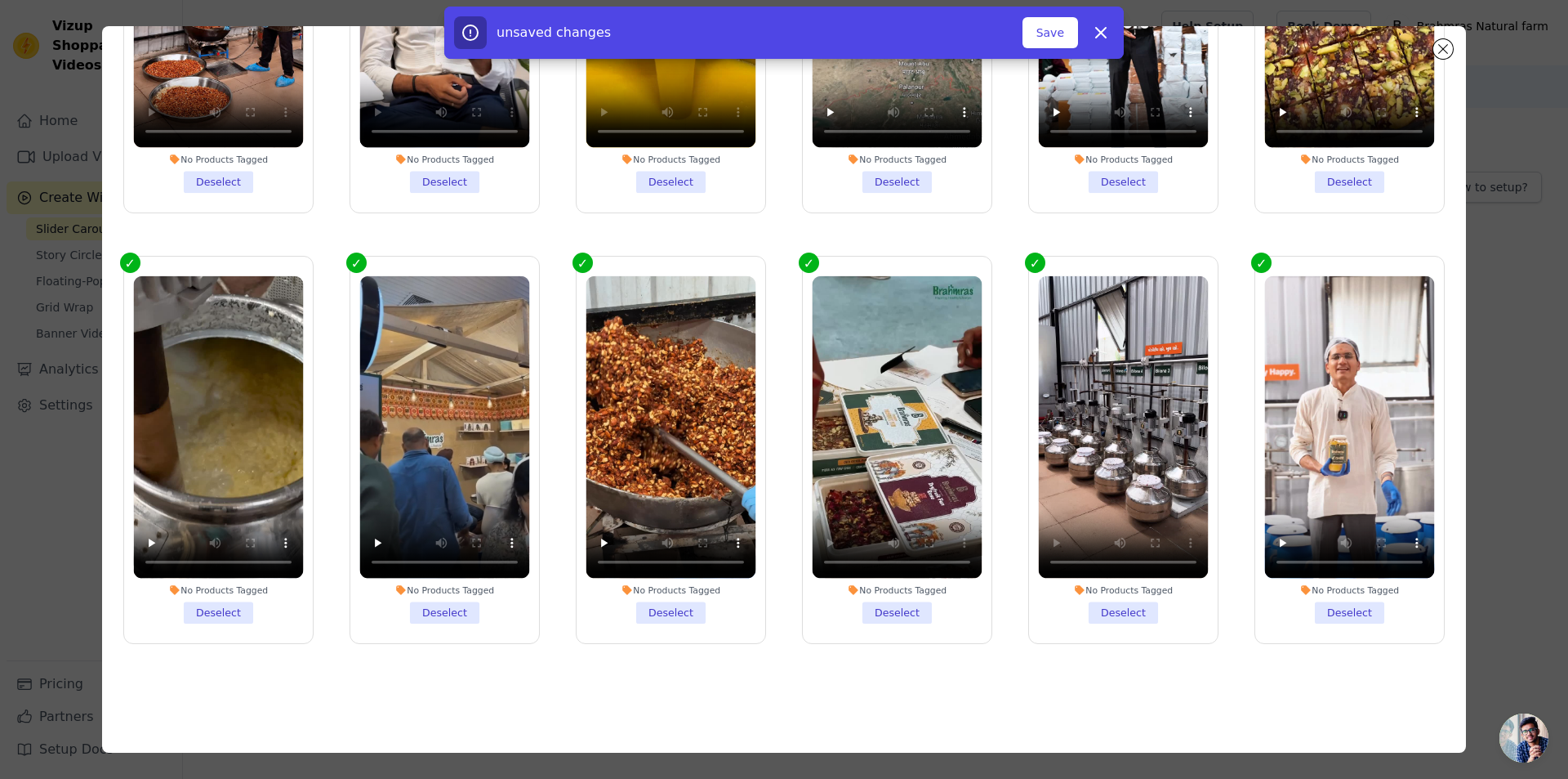
scroll to position [0, 0]
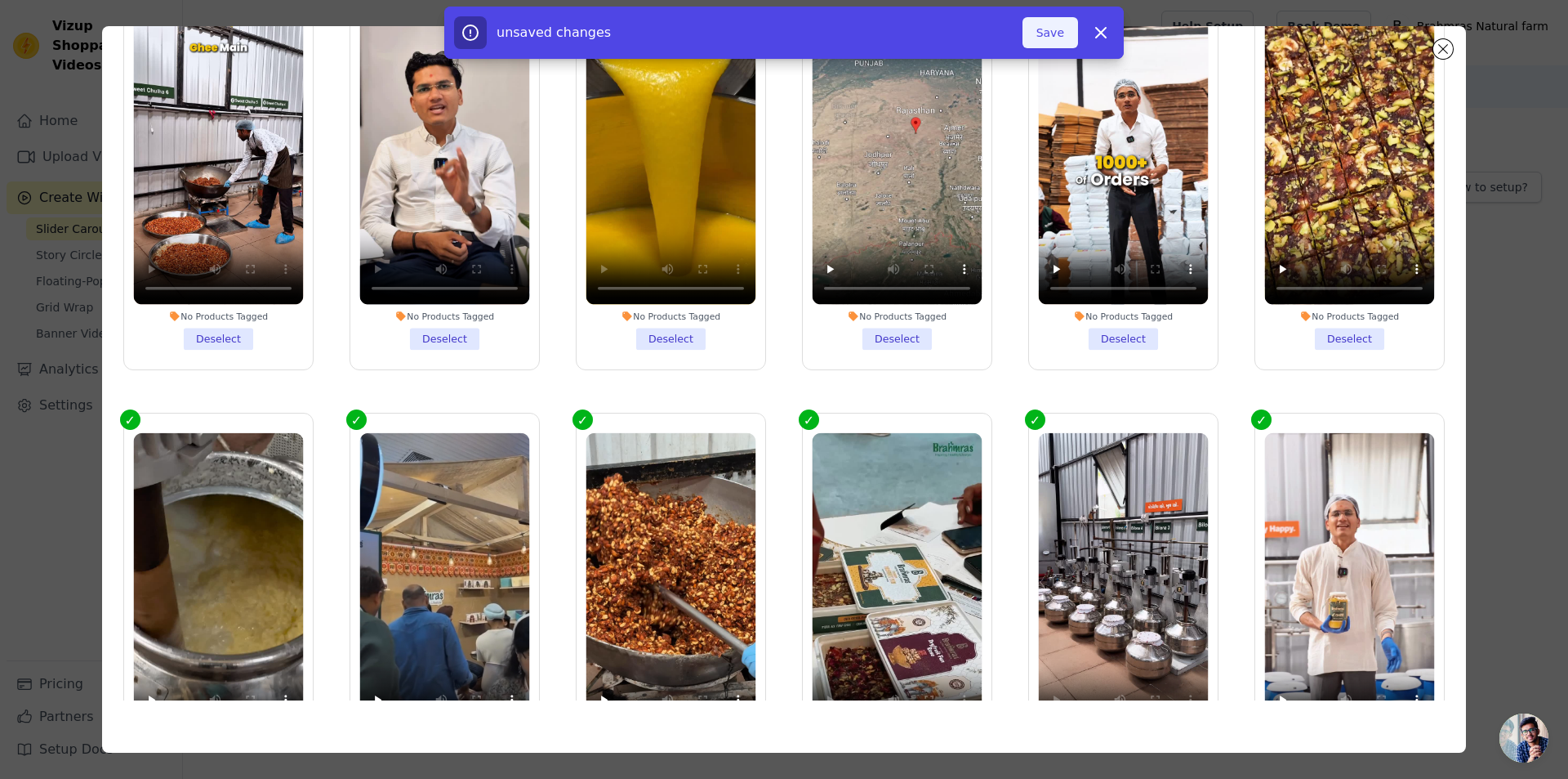
click at [1047, 27] on button "Save" at bounding box center [1050, 33] width 55 height 31
click at [1030, 38] on button "Add To Widget" at bounding box center [1023, 33] width 110 height 31
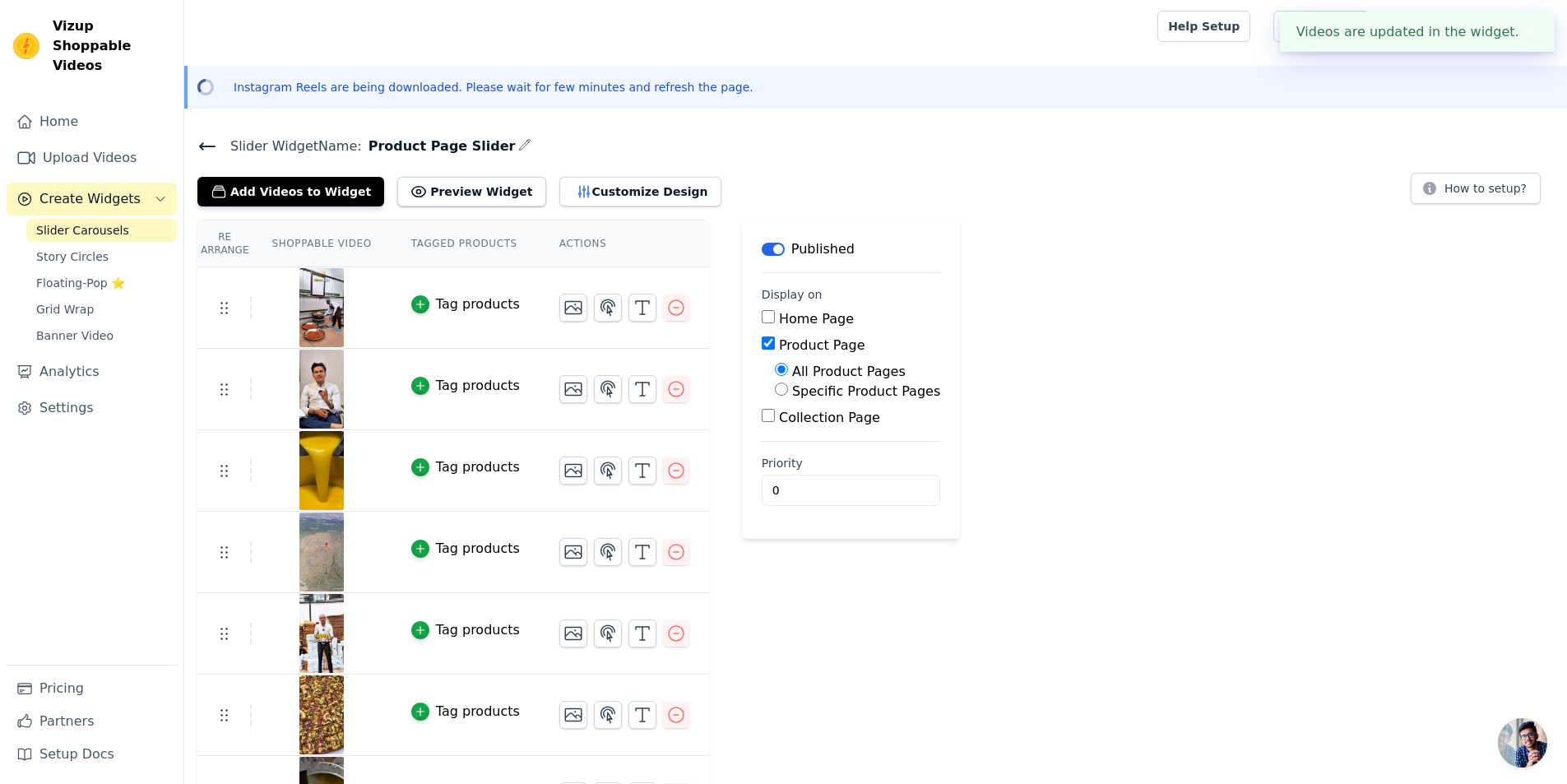
click at [442, 304] on div "Tag products" at bounding box center [478, 303] width 84 height 19
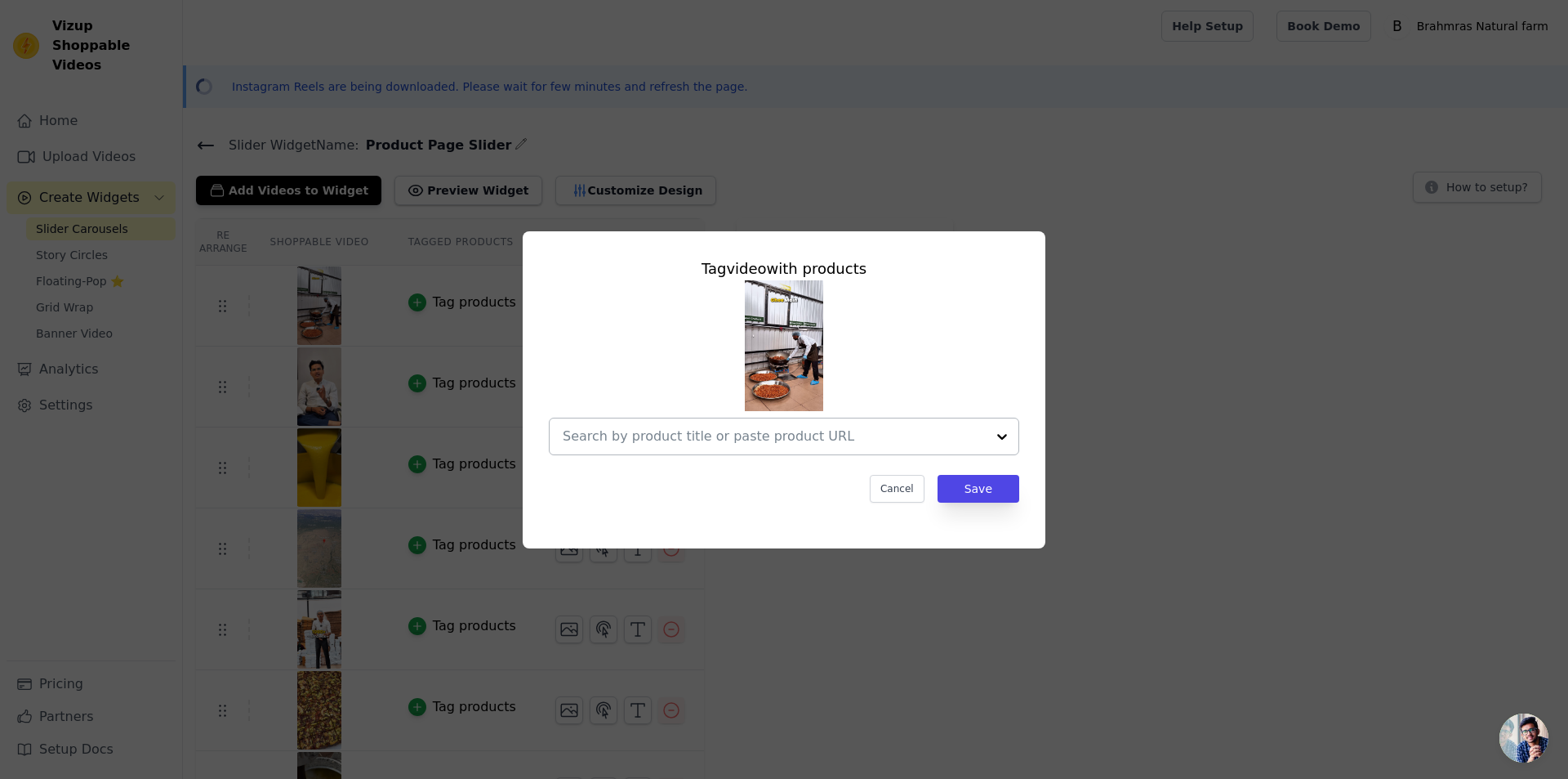
click at [757, 439] on input "text" at bounding box center [774, 436] width 423 height 19
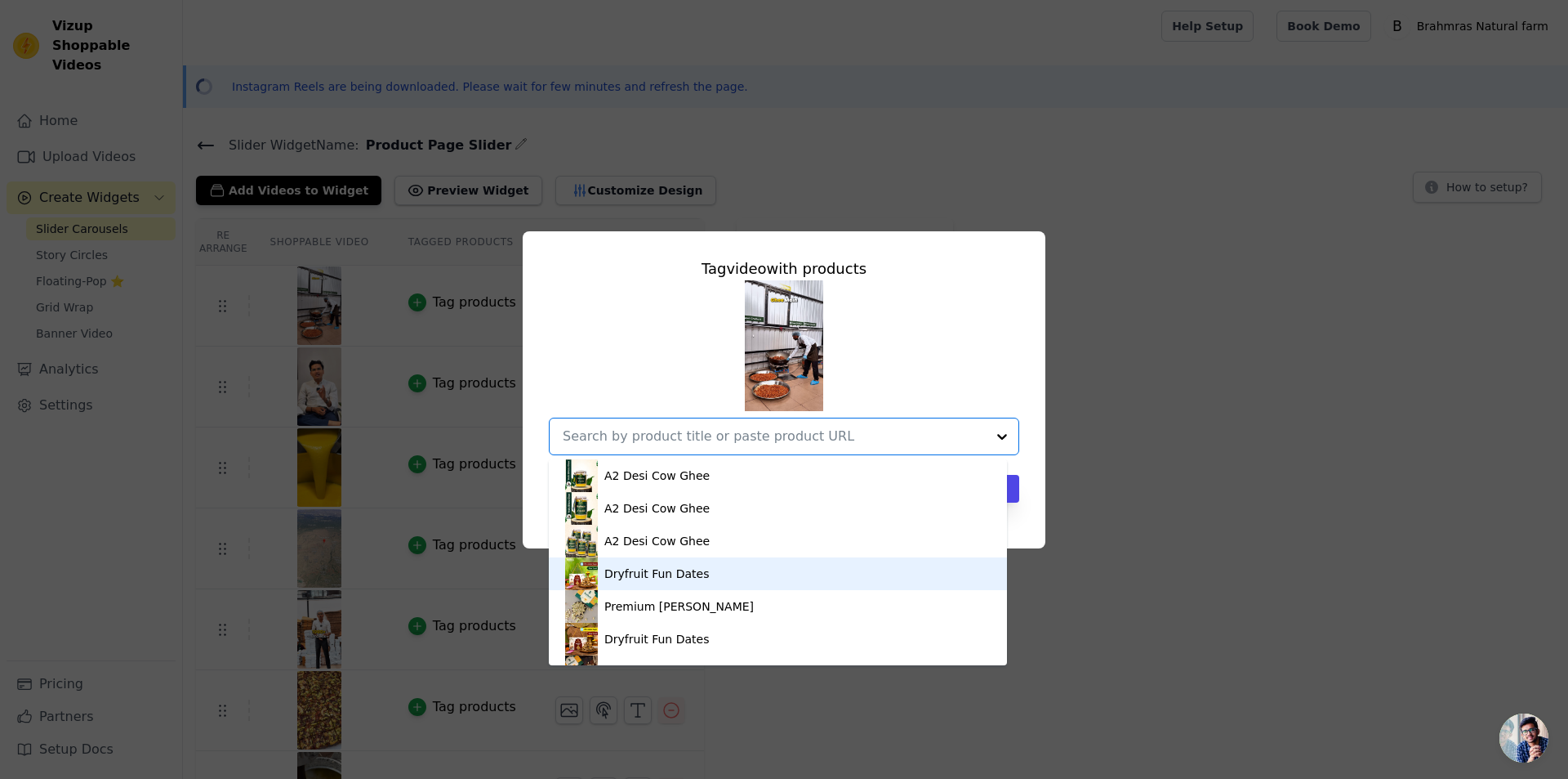
scroll to position [82, 0]
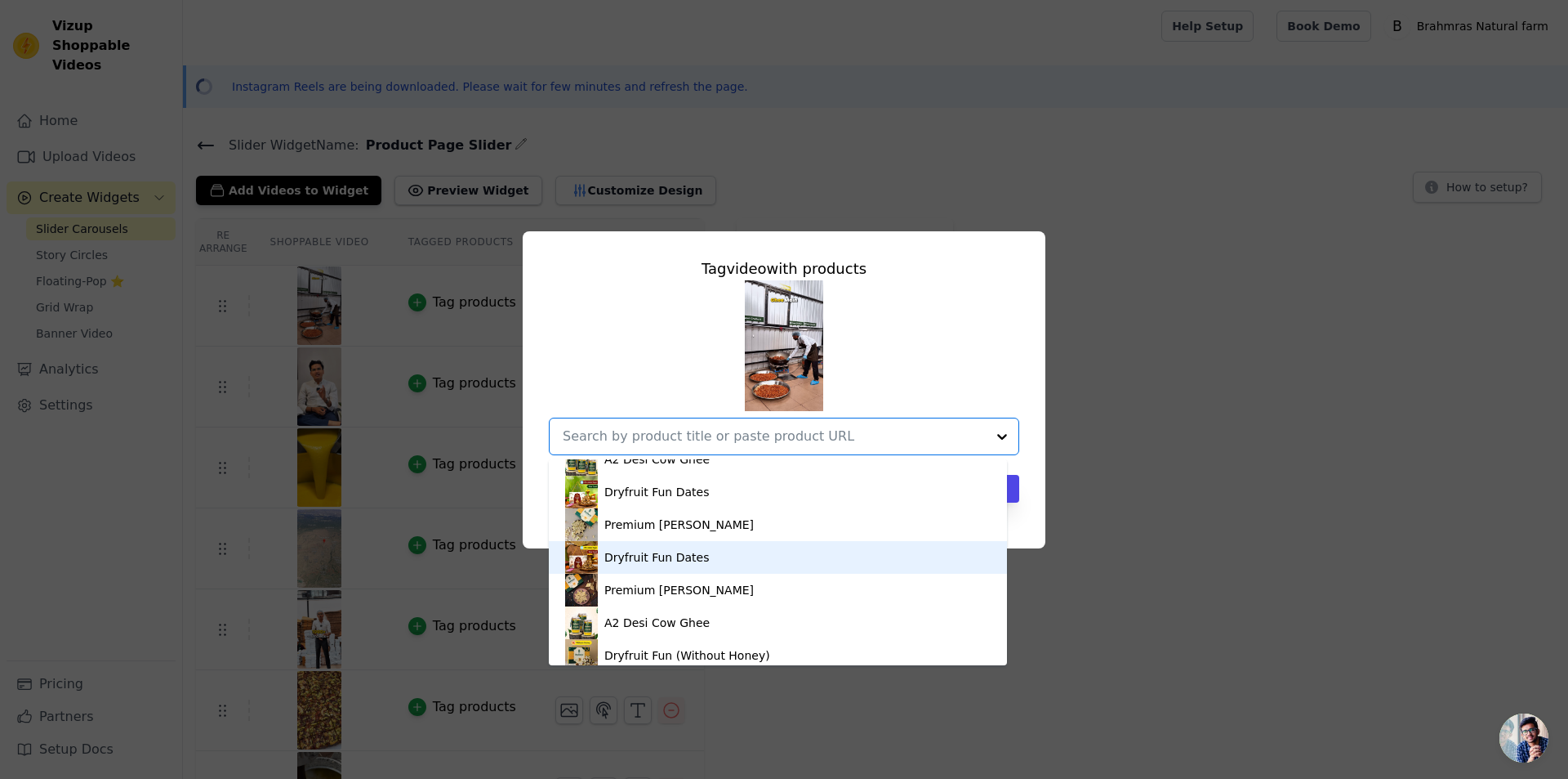
click at [669, 558] on div "Dryfruit Fun Dates" at bounding box center [656, 557] width 104 height 17
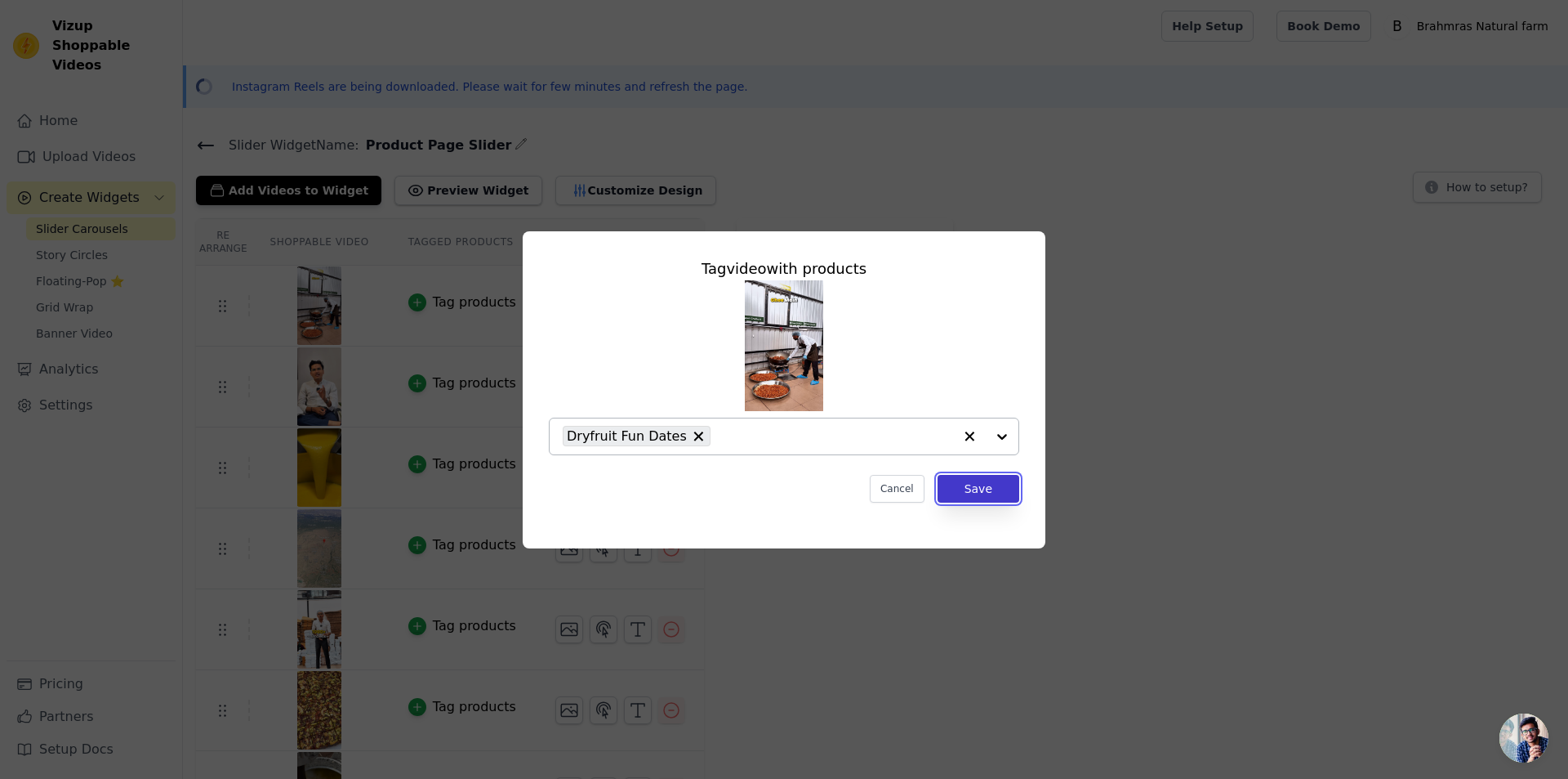
click at [984, 492] on button "Save" at bounding box center [978, 489] width 82 height 28
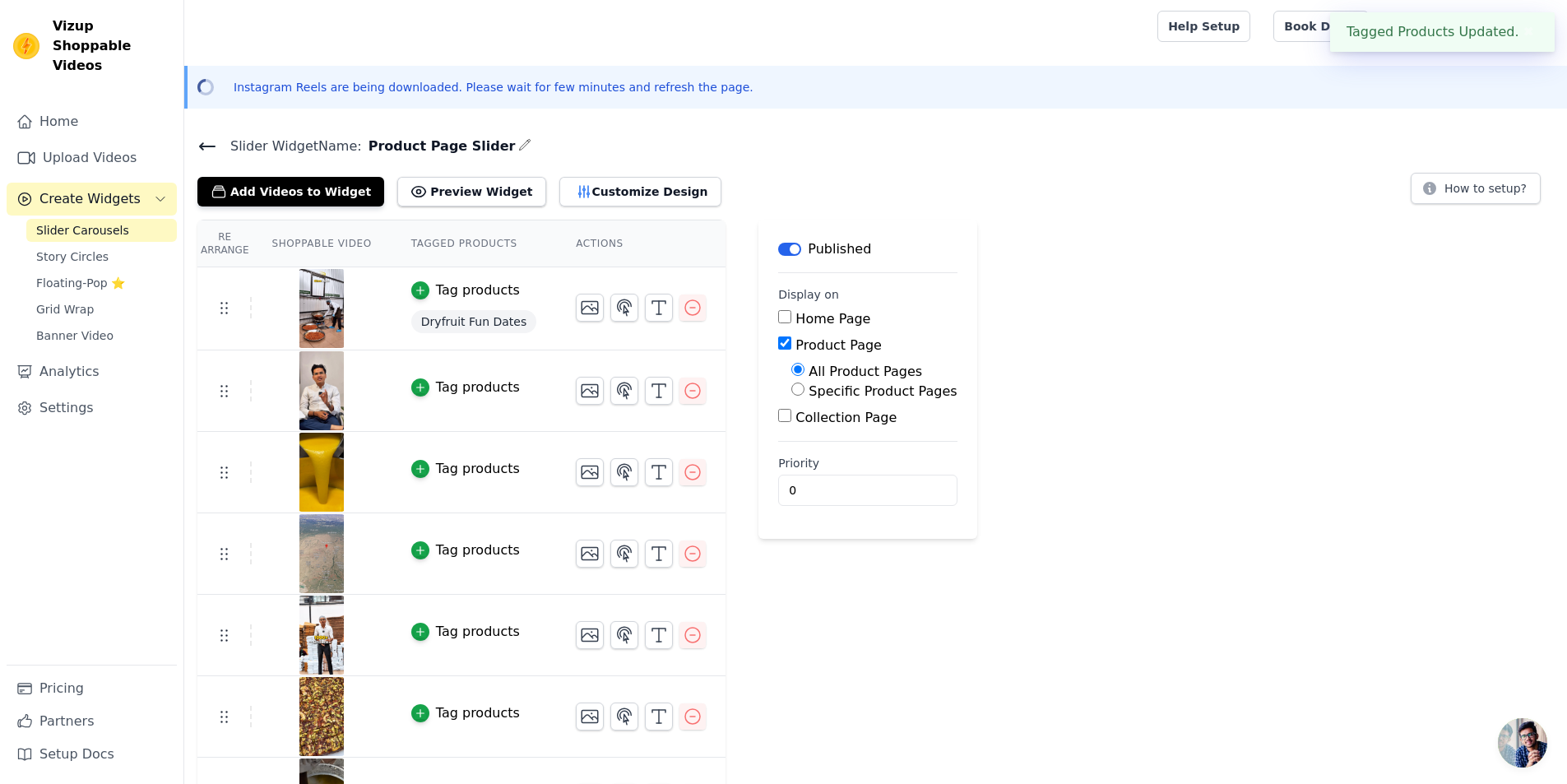
click at [318, 401] on img at bounding box center [322, 390] width 46 height 79
click at [461, 391] on div "Tag products" at bounding box center [478, 387] width 84 height 19
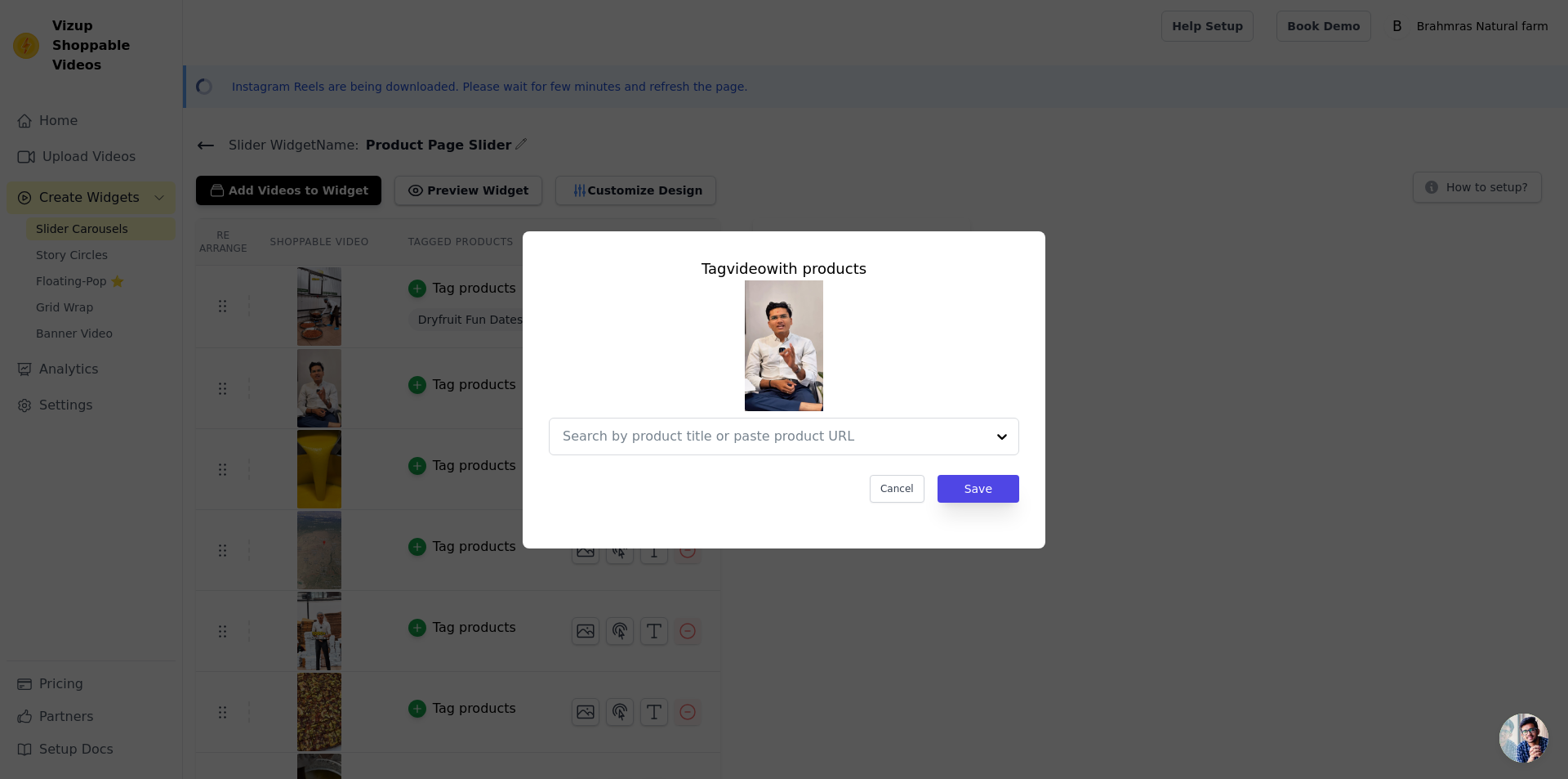
click at [771, 347] on img at bounding box center [784, 346] width 78 height 131
click at [779, 442] on input "text" at bounding box center [774, 436] width 423 height 19
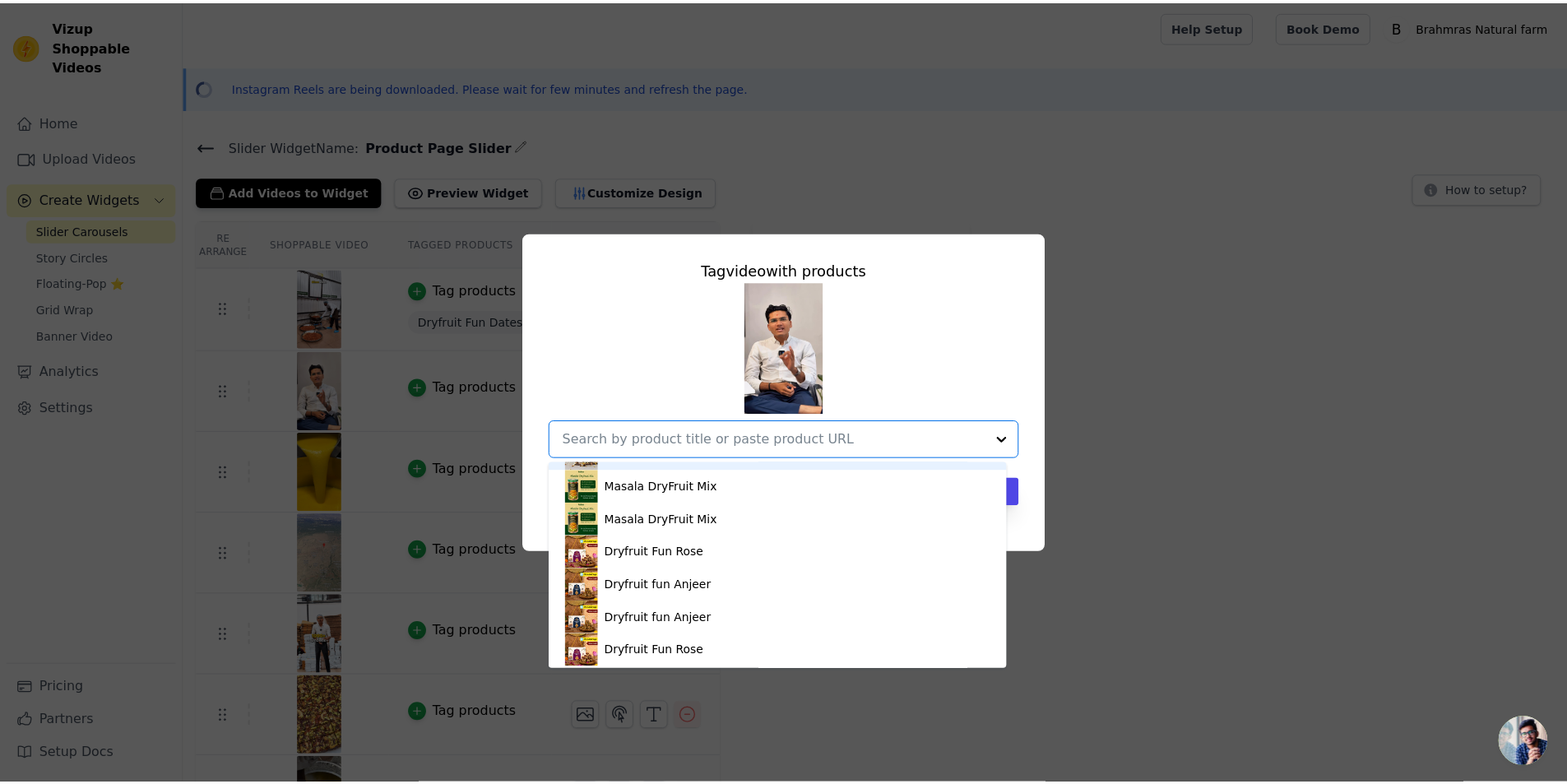
scroll to position [291, 0]
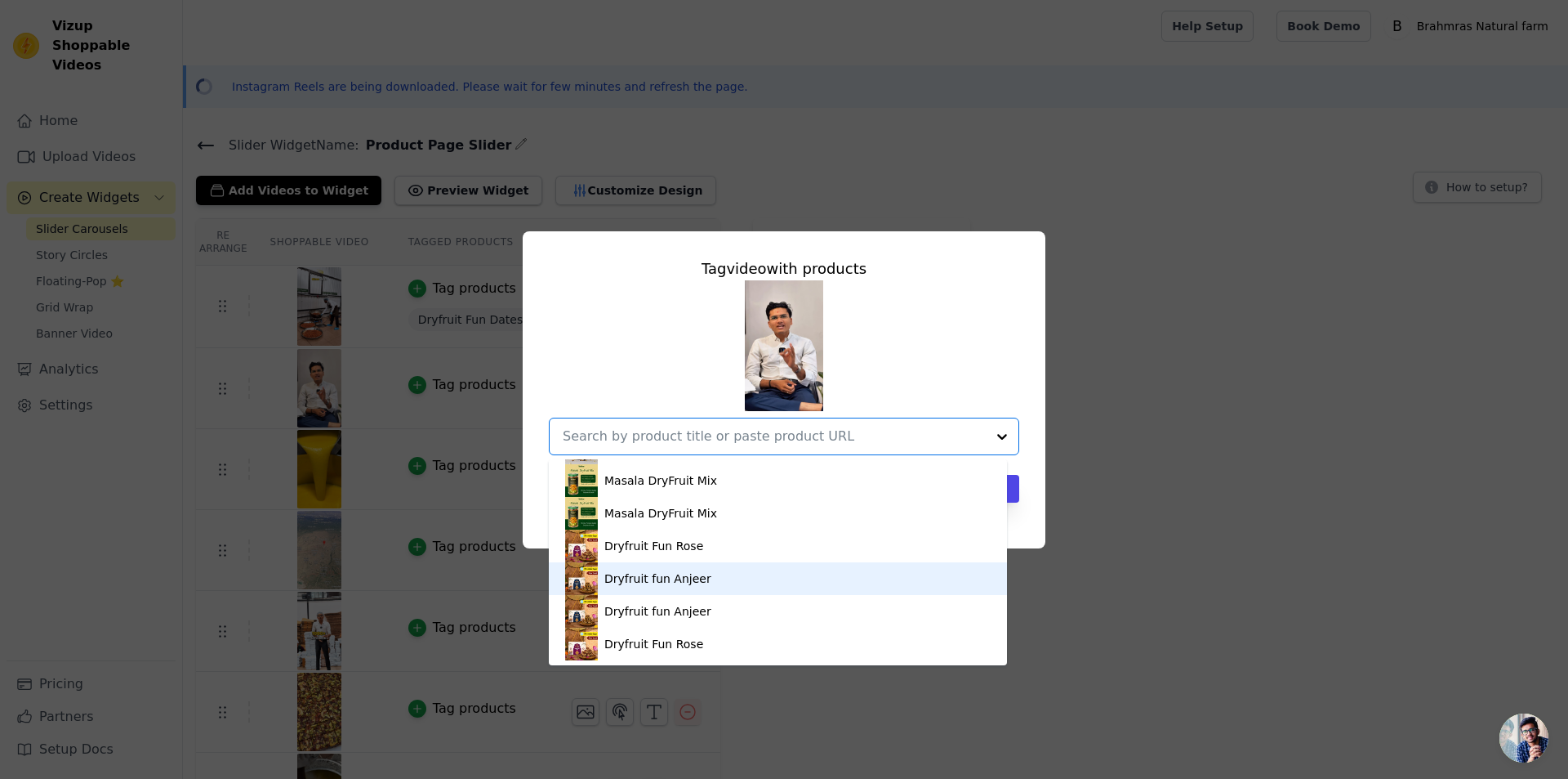
click at [673, 584] on div "Dryfruit fun Anjeer" at bounding box center [658, 579] width 107 height 17
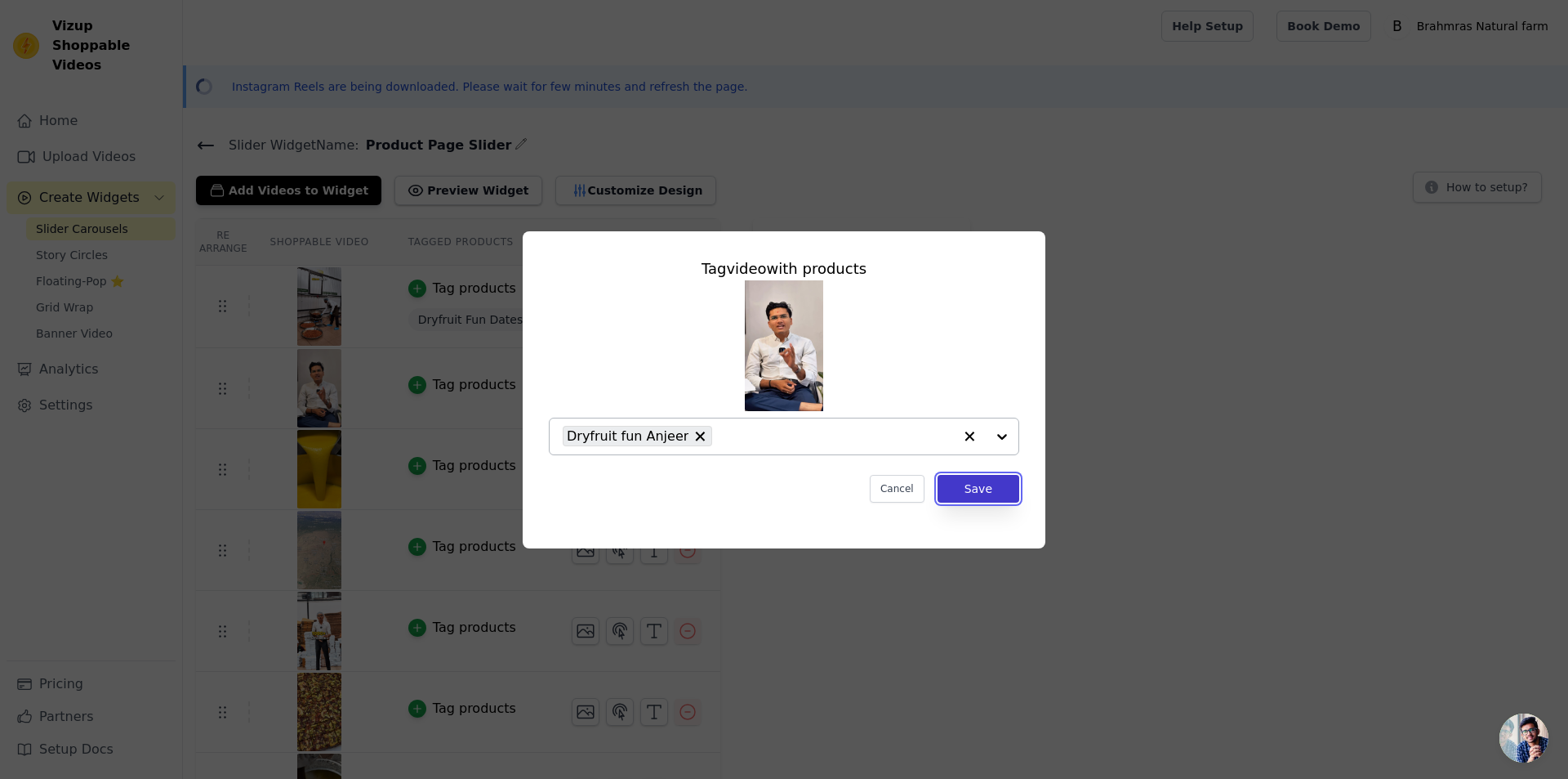
click at [973, 478] on button "Save" at bounding box center [978, 489] width 82 height 28
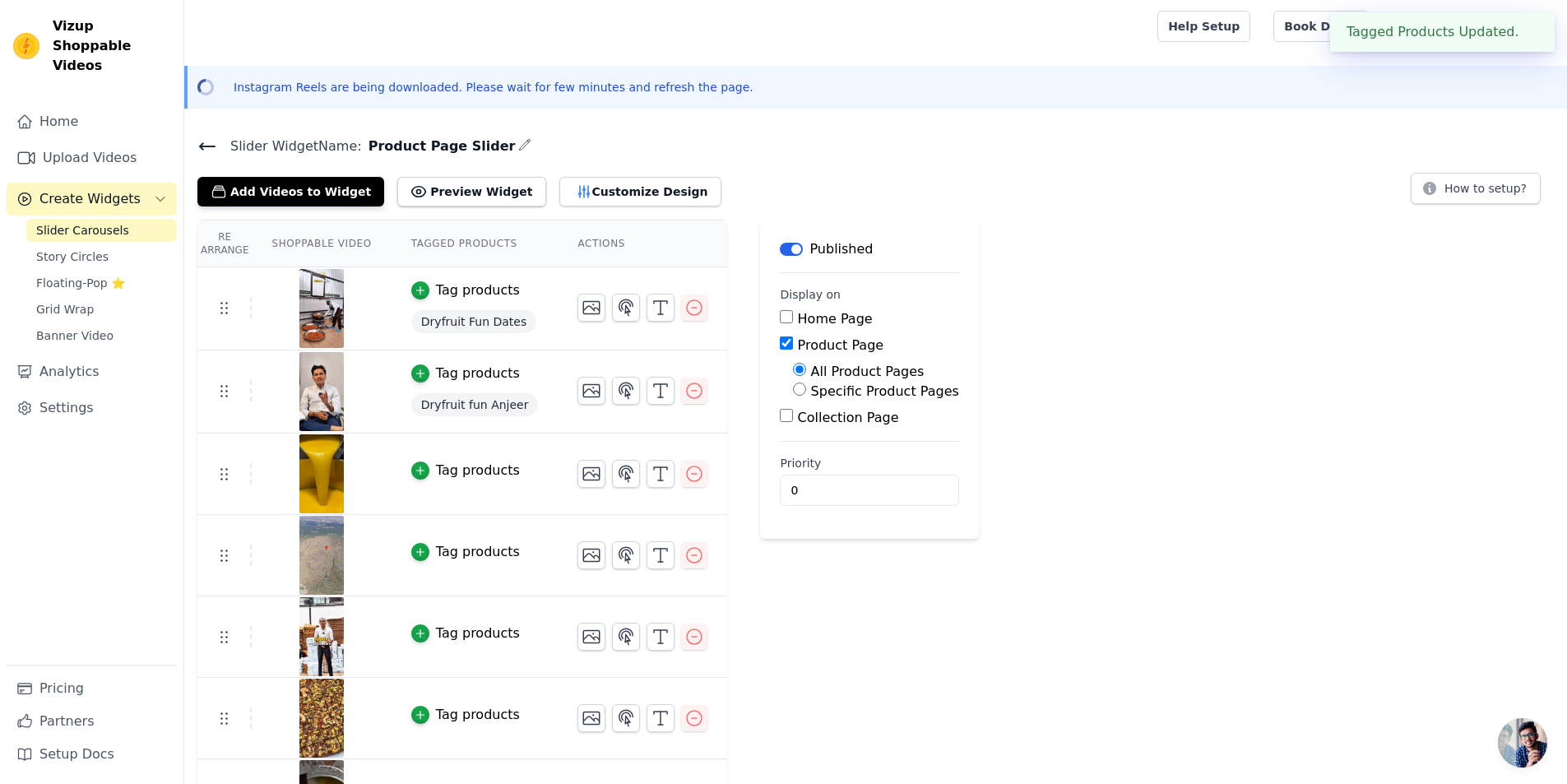
click at [454, 467] on div "Tag products" at bounding box center [478, 469] width 84 height 19
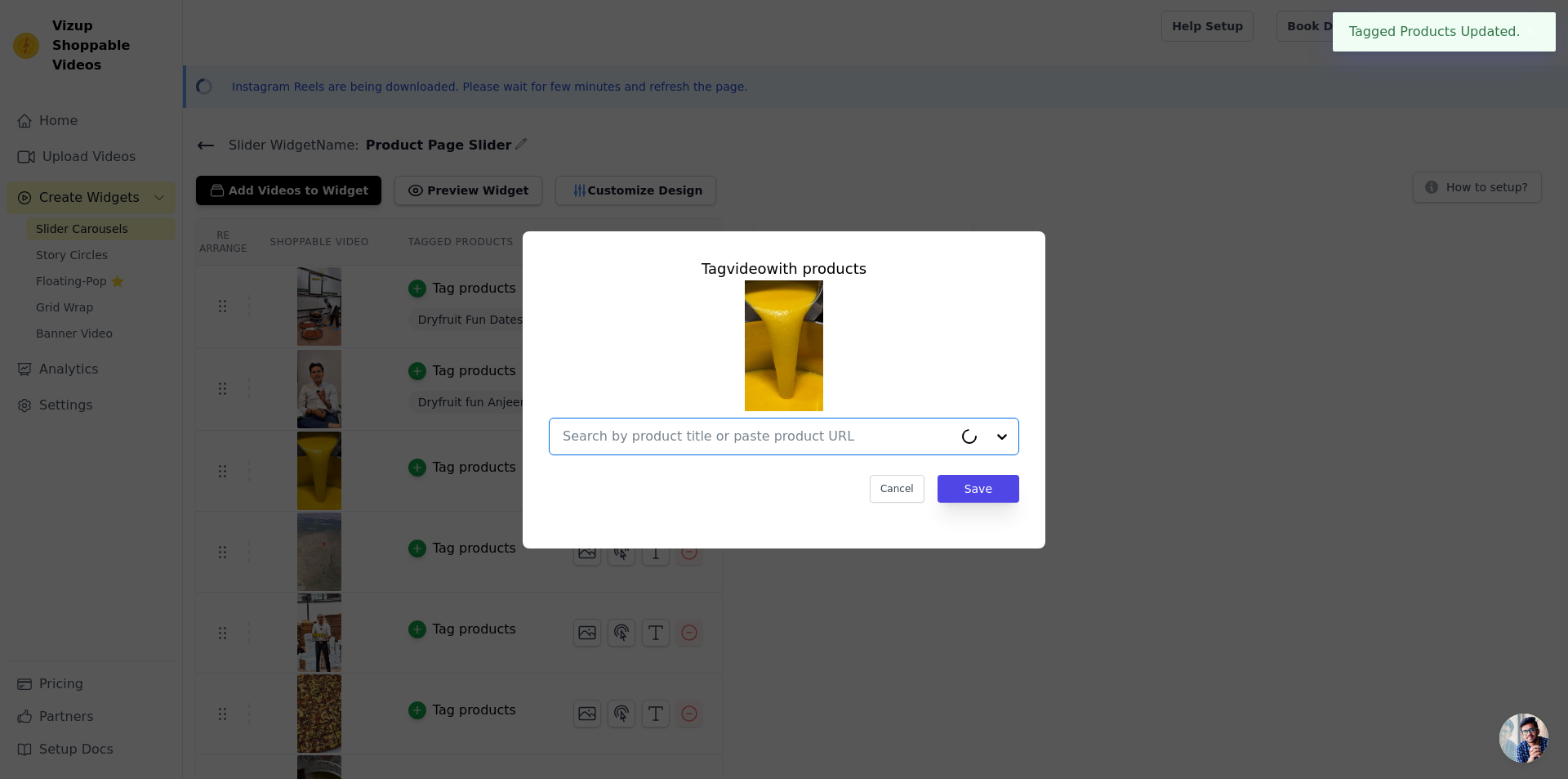
click at [785, 443] on input "text" at bounding box center [759, 436] width 391 height 19
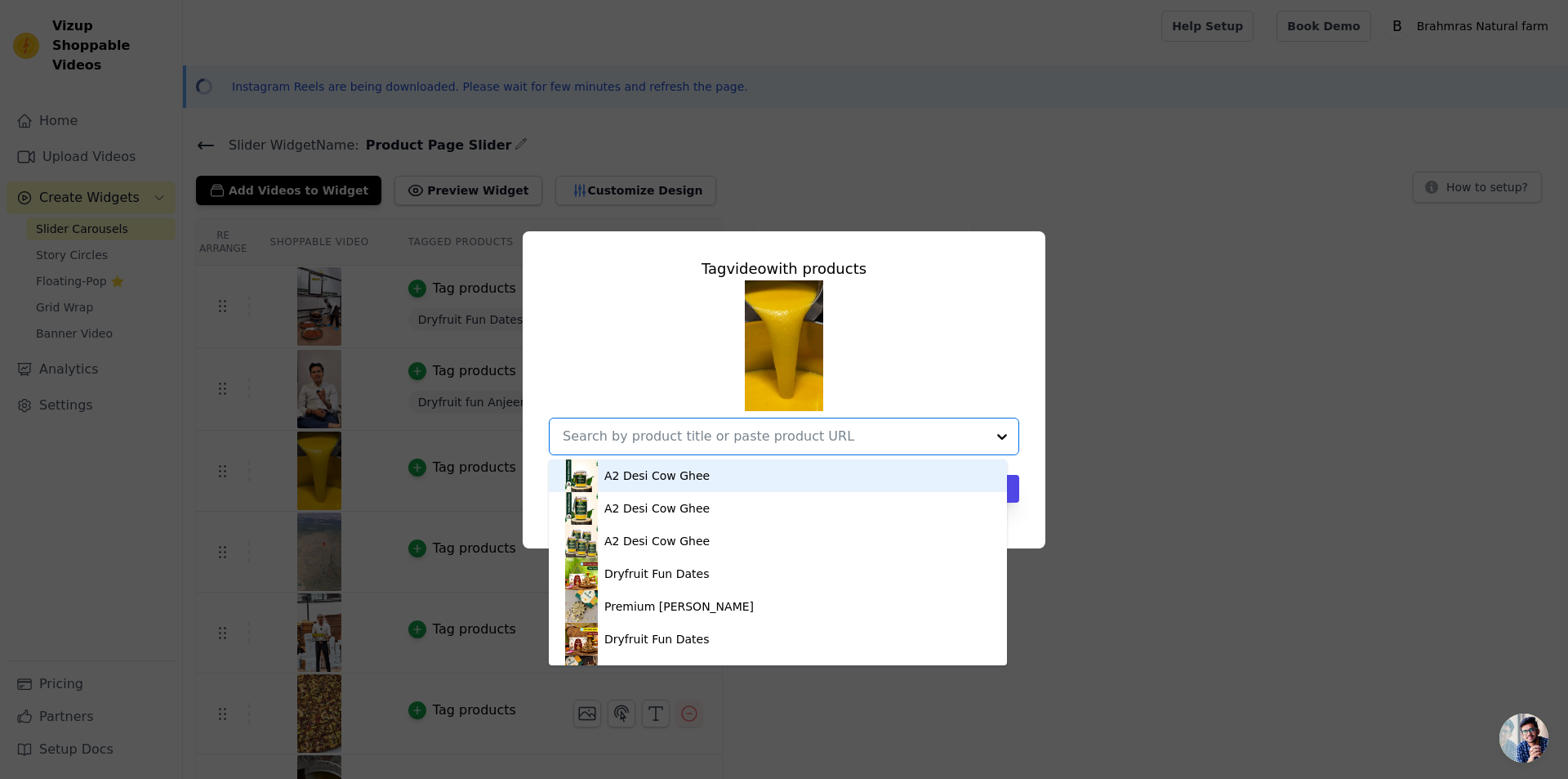
click at [731, 484] on div "A2 Desi Cow Ghee" at bounding box center [778, 475] width 426 height 32
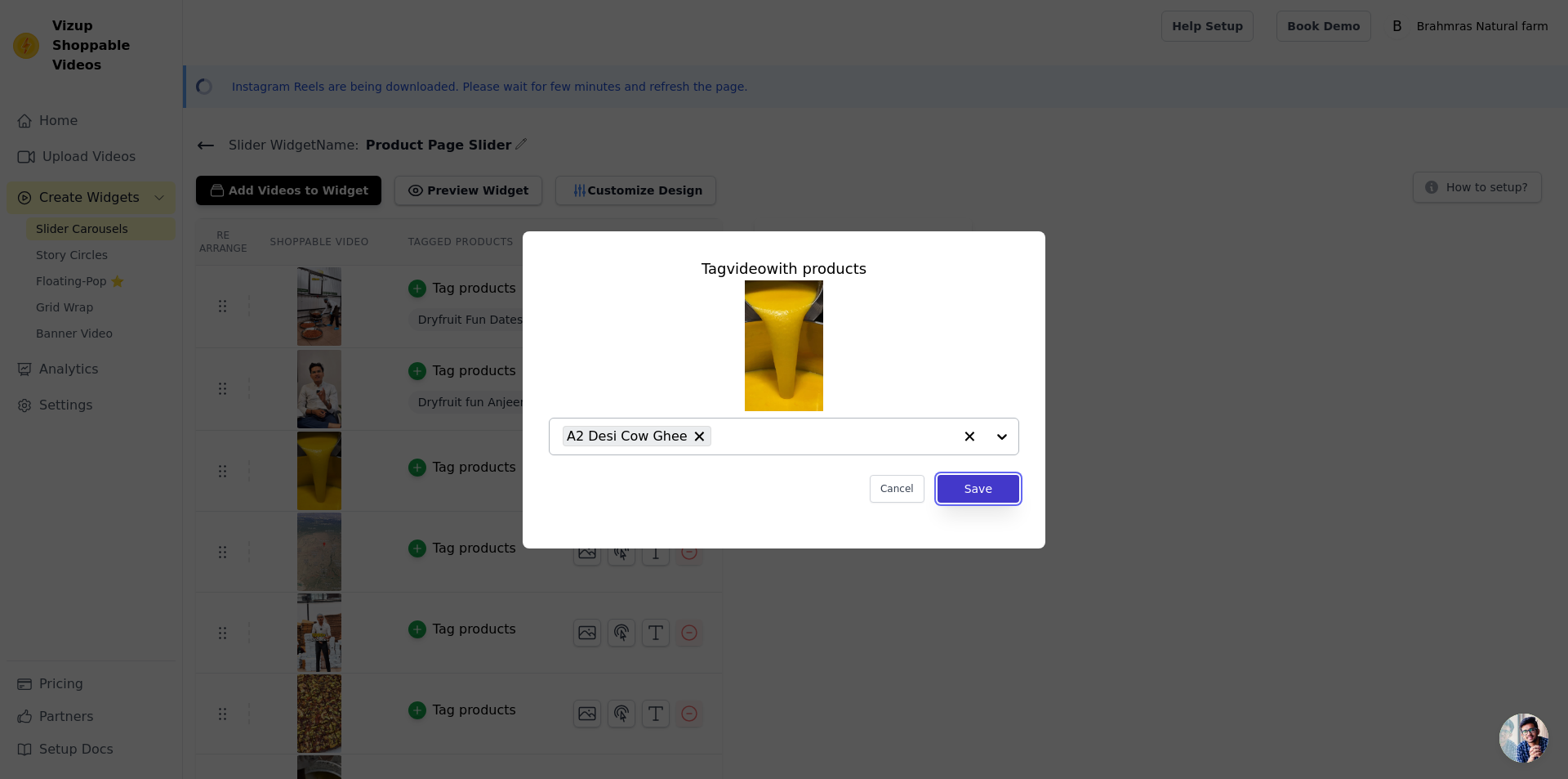
click at [984, 485] on button "Save" at bounding box center [978, 489] width 82 height 28
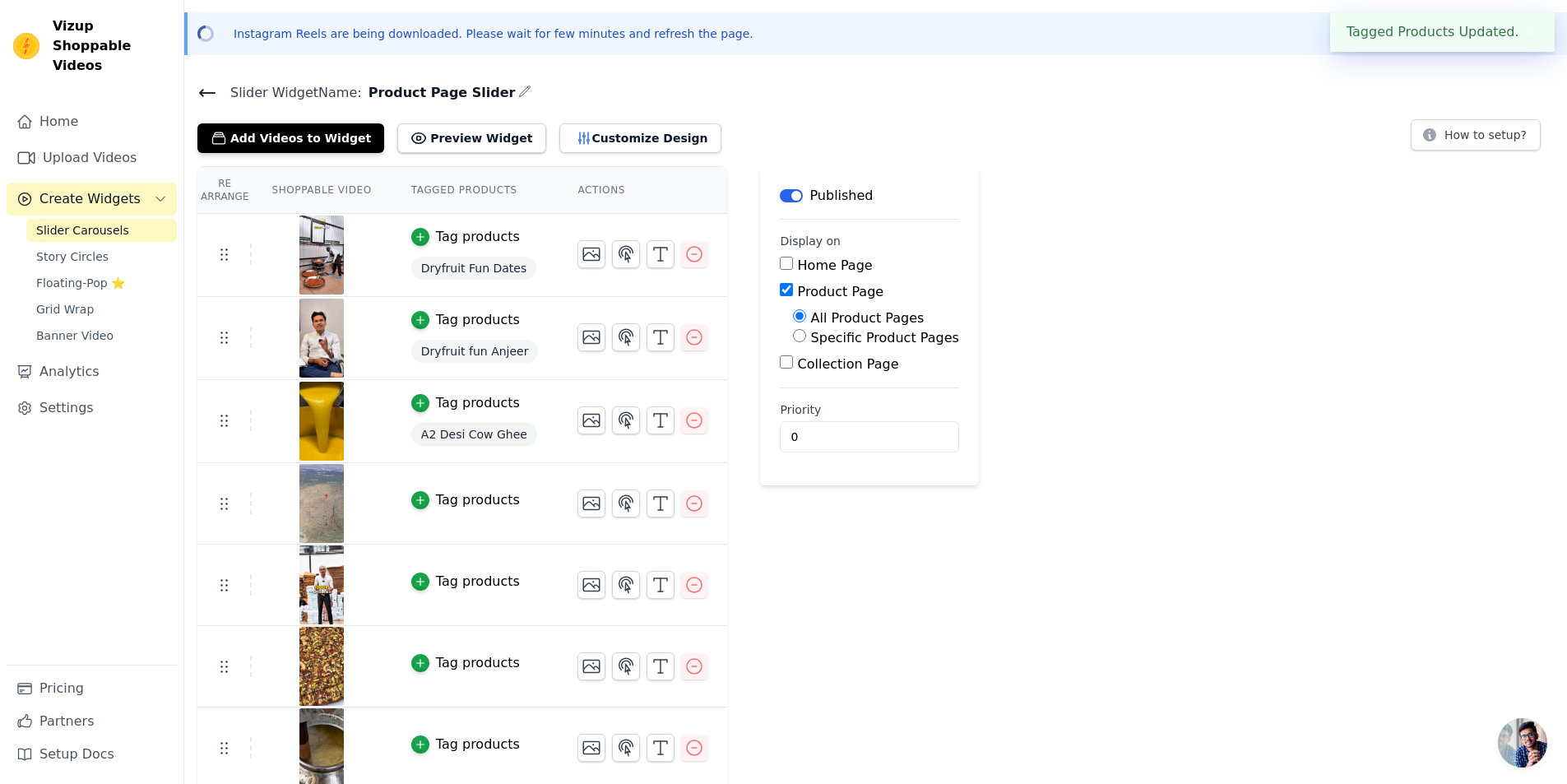
scroll to position [83, 0]
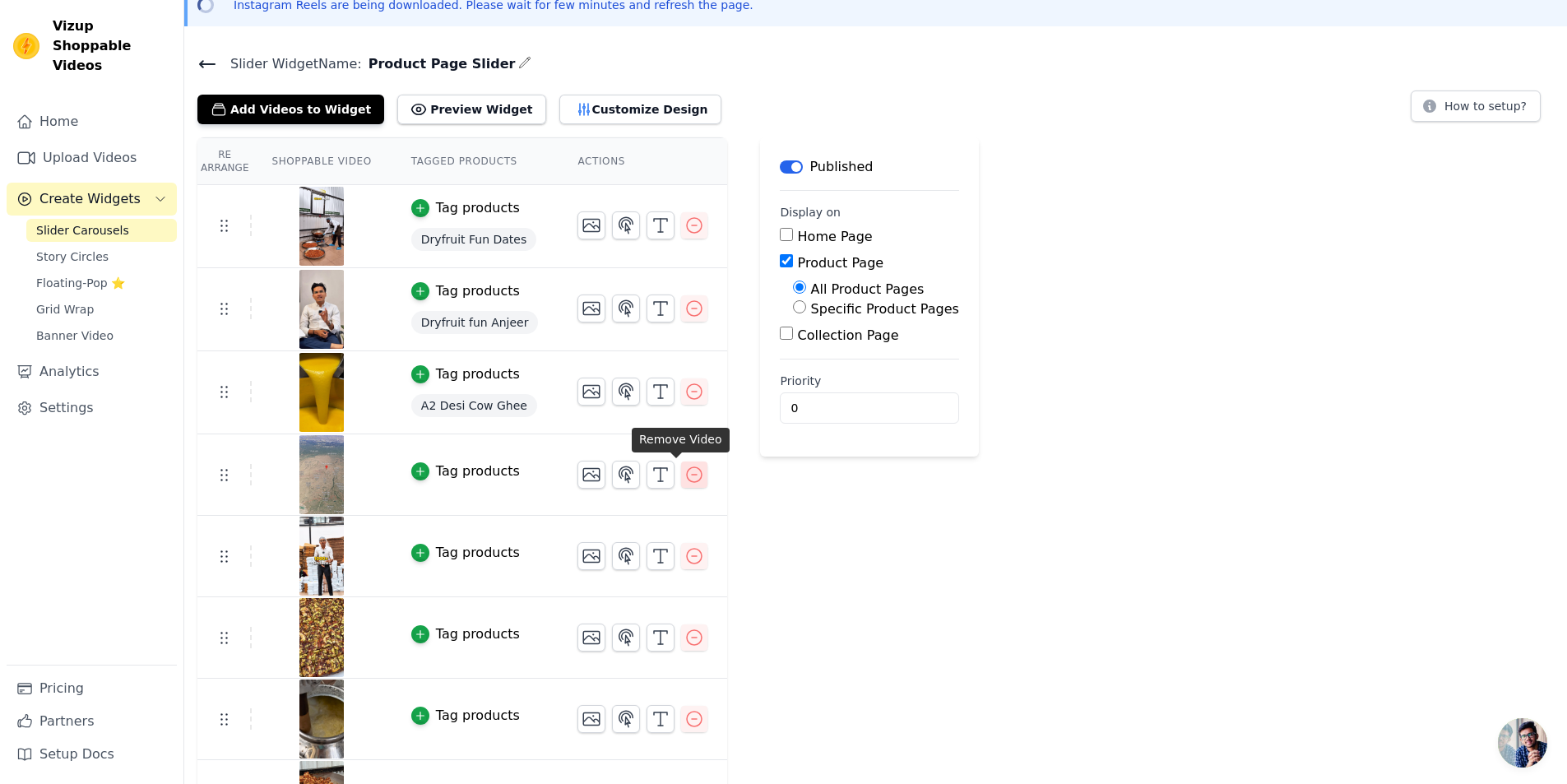
click at [684, 476] on icon "button" at bounding box center [693, 474] width 19 height 19
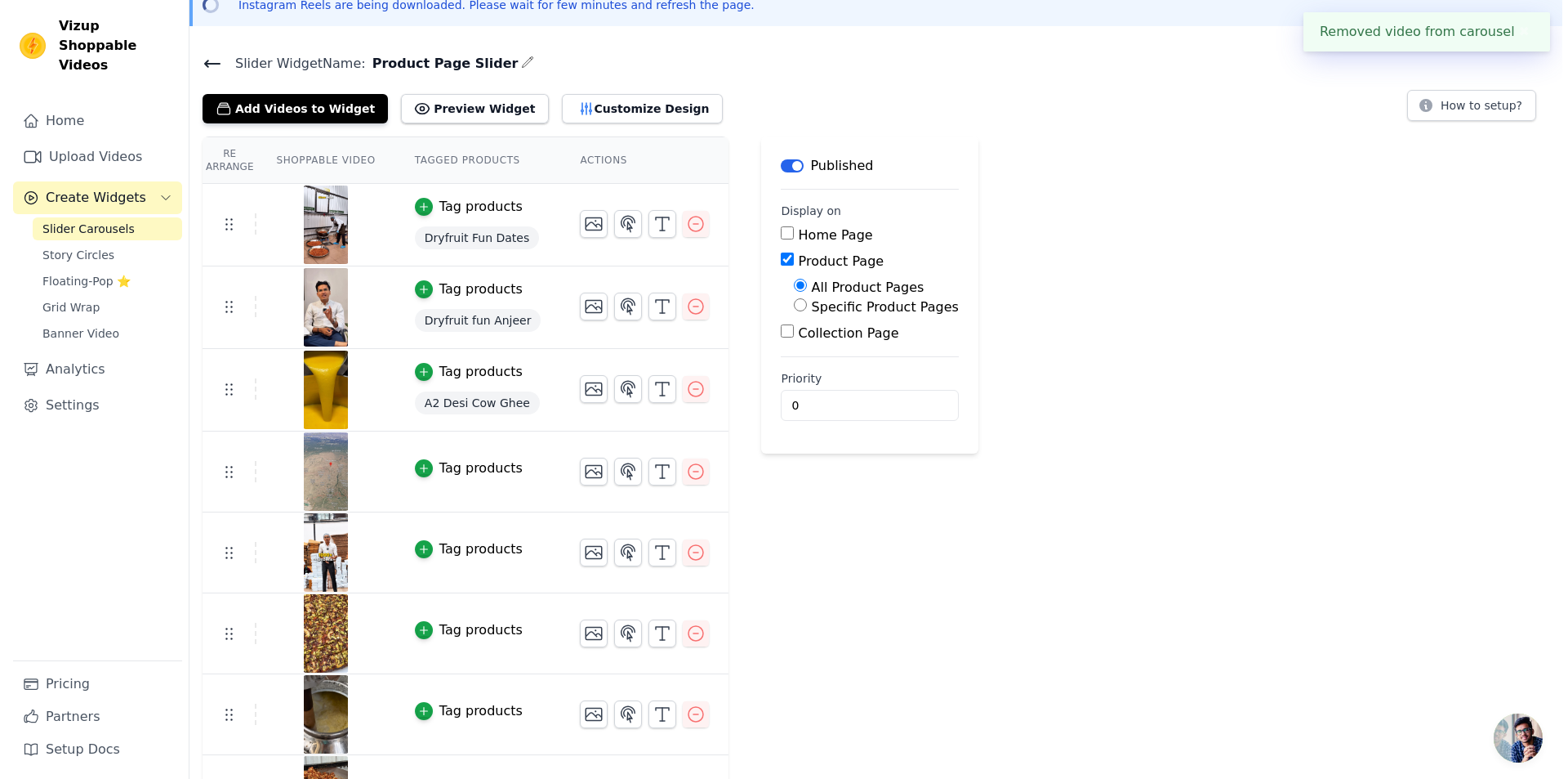
scroll to position [0, 0]
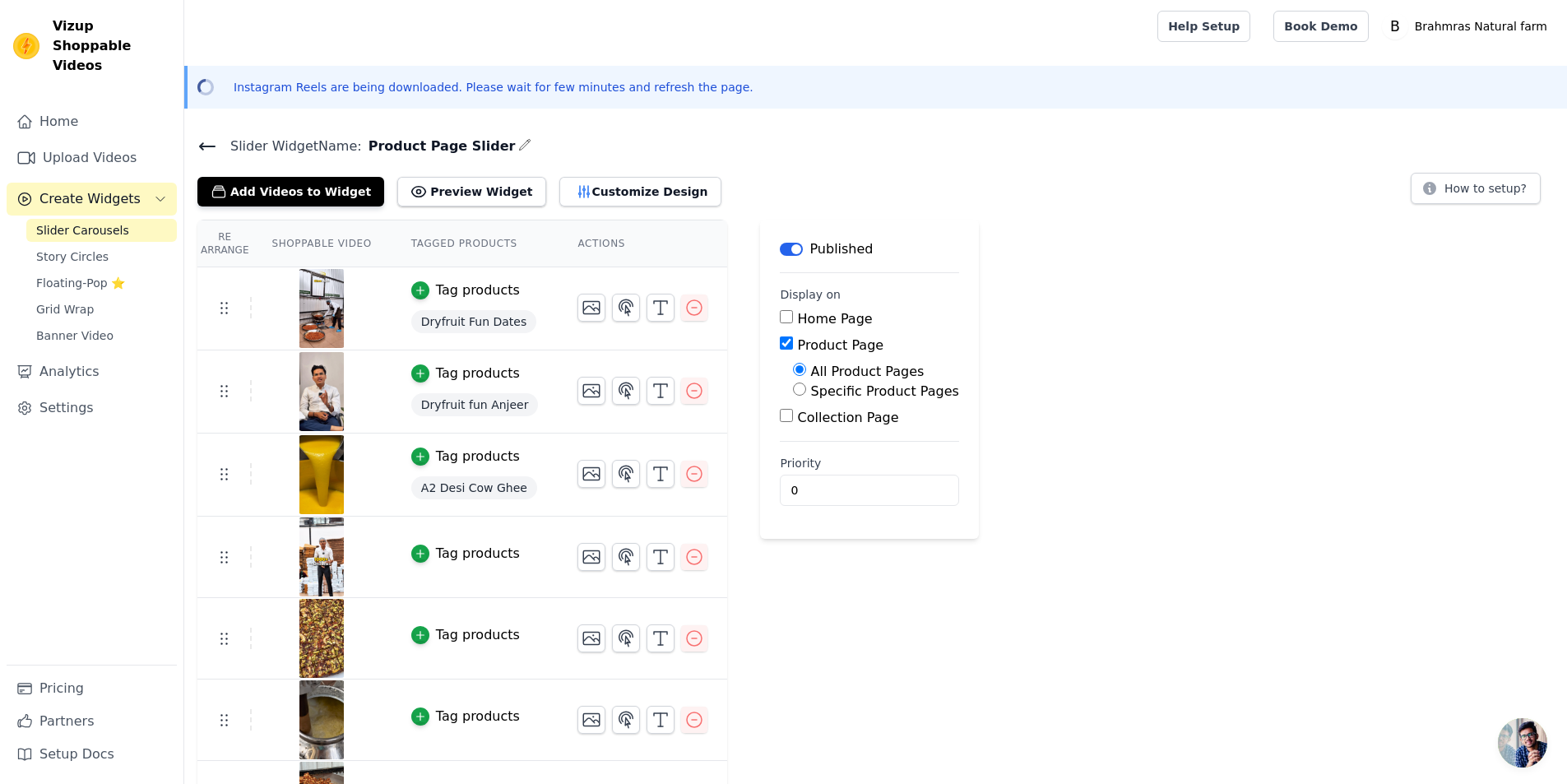
click at [443, 552] on div "Tag products" at bounding box center [478, 553] width 84 height 19
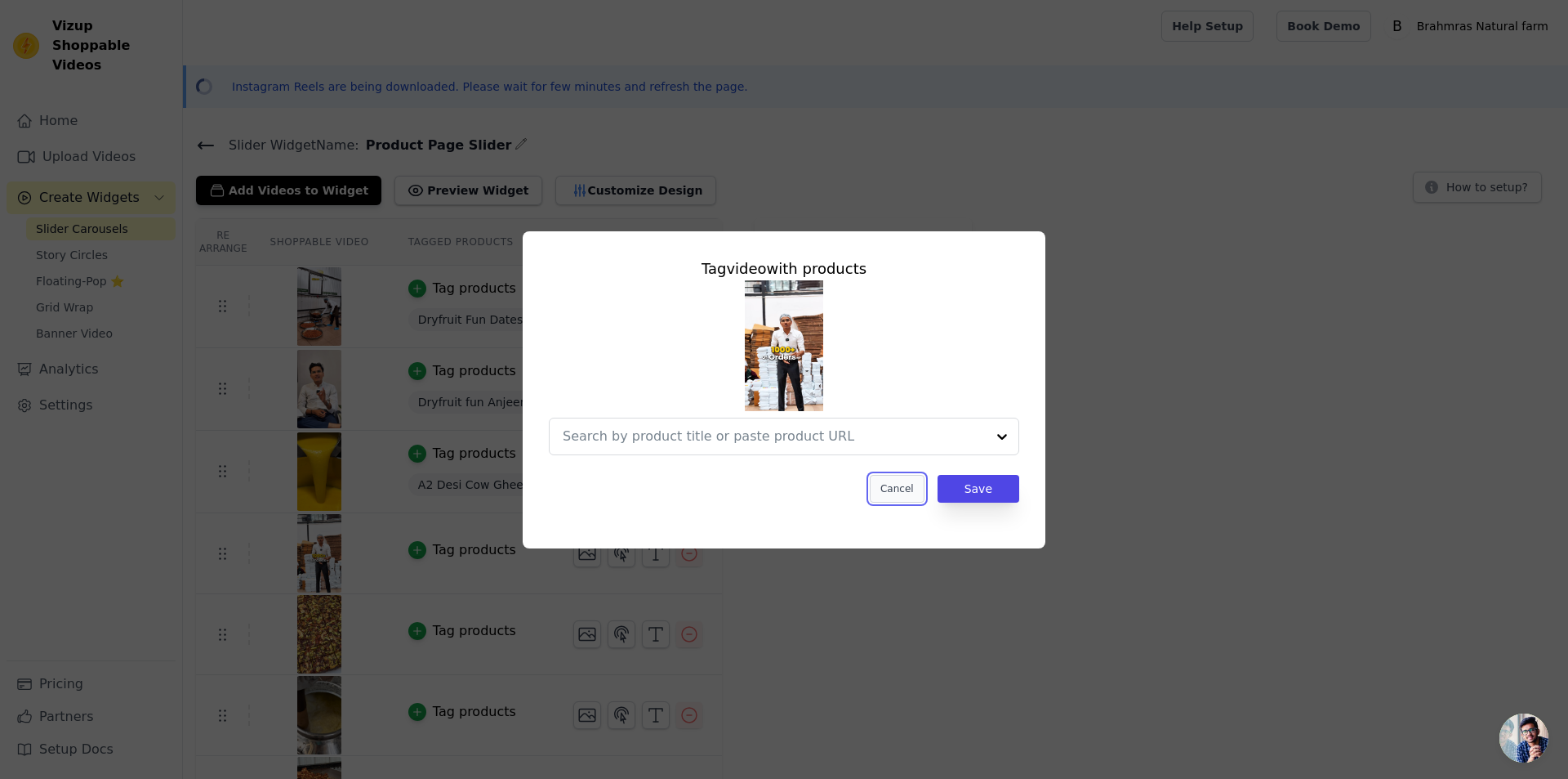
click at [914, 490] on button "Cancel" at bounding box center [897, 489] width 54 height 28
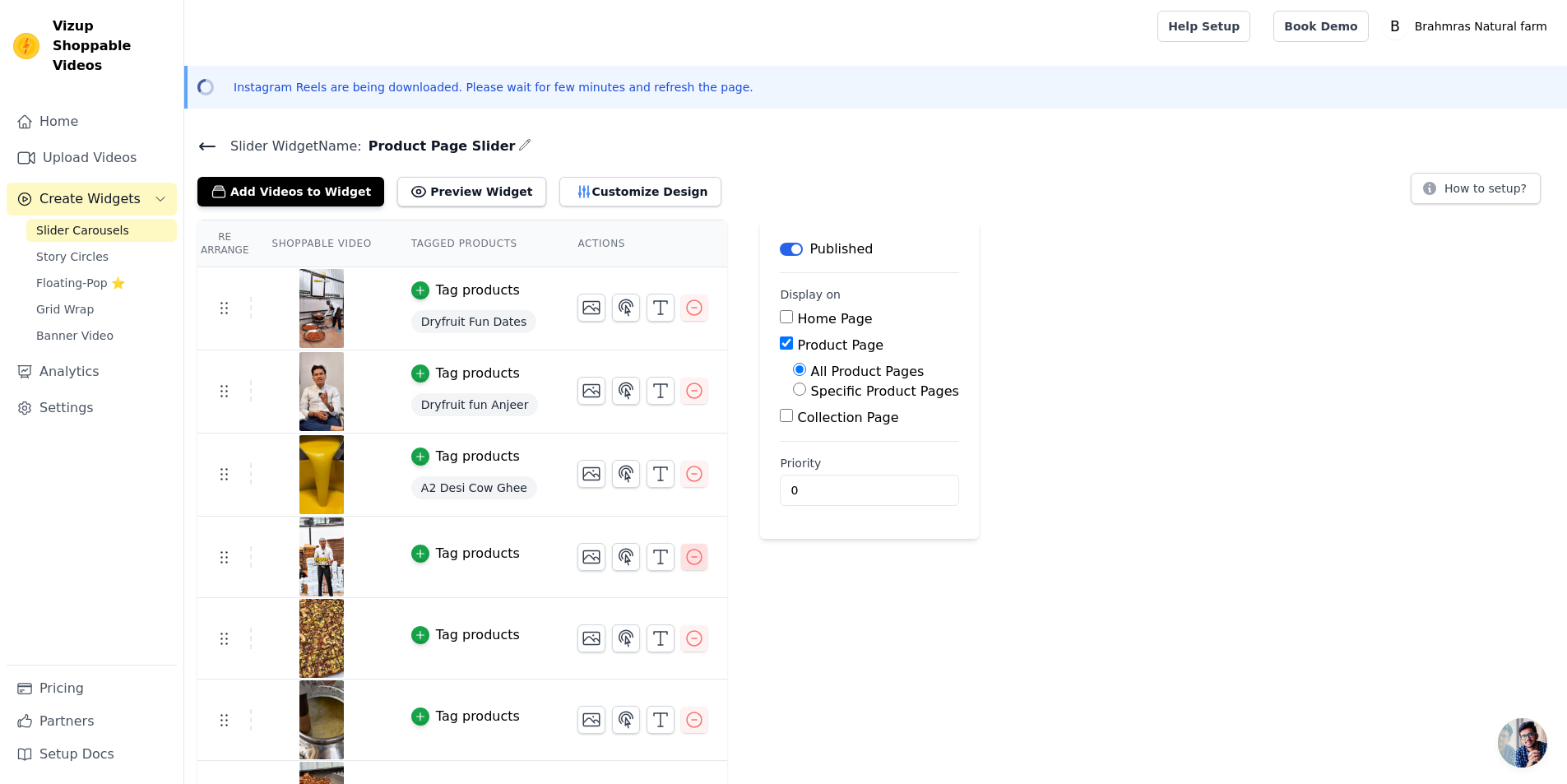
click at [684, 561] on icon "button" at bounding box center [693, 556] width 19 height 19
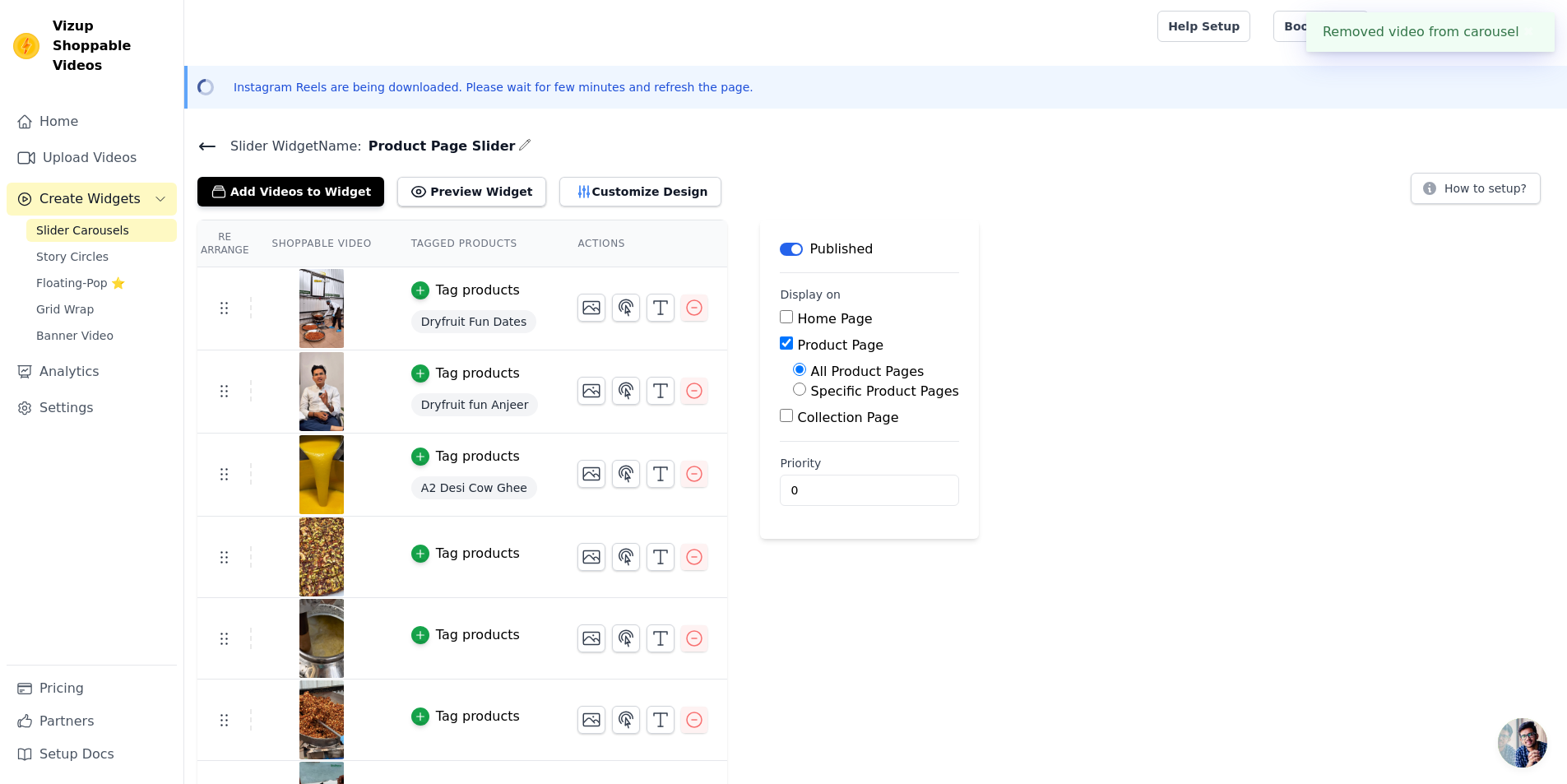
click at [452, 555] on div "Tag products" at bounding box center [478, 553] width 84 height 19
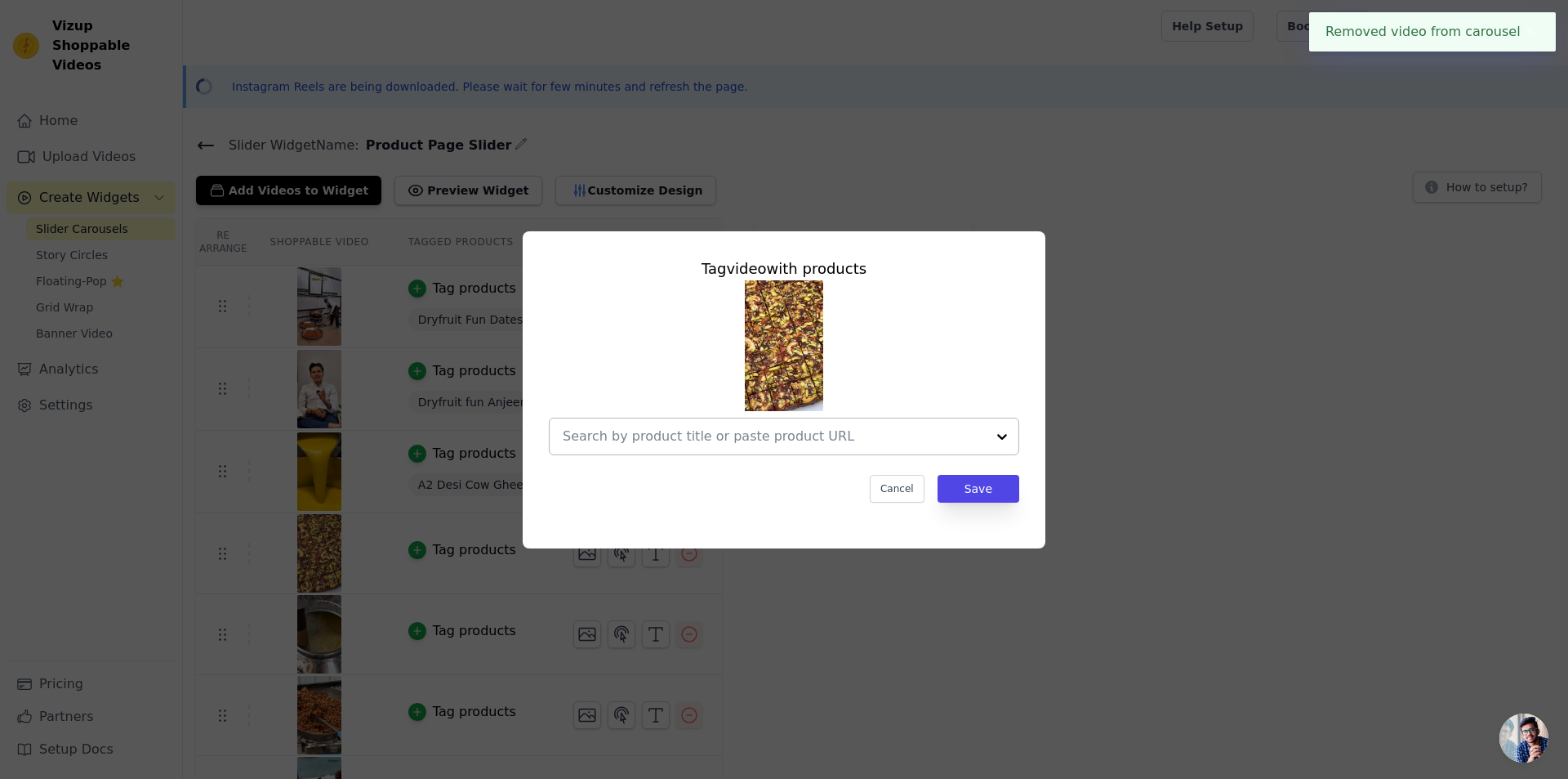
click at [858, 437] on input "text" at bounding box center [774, 436] width 423 height 19
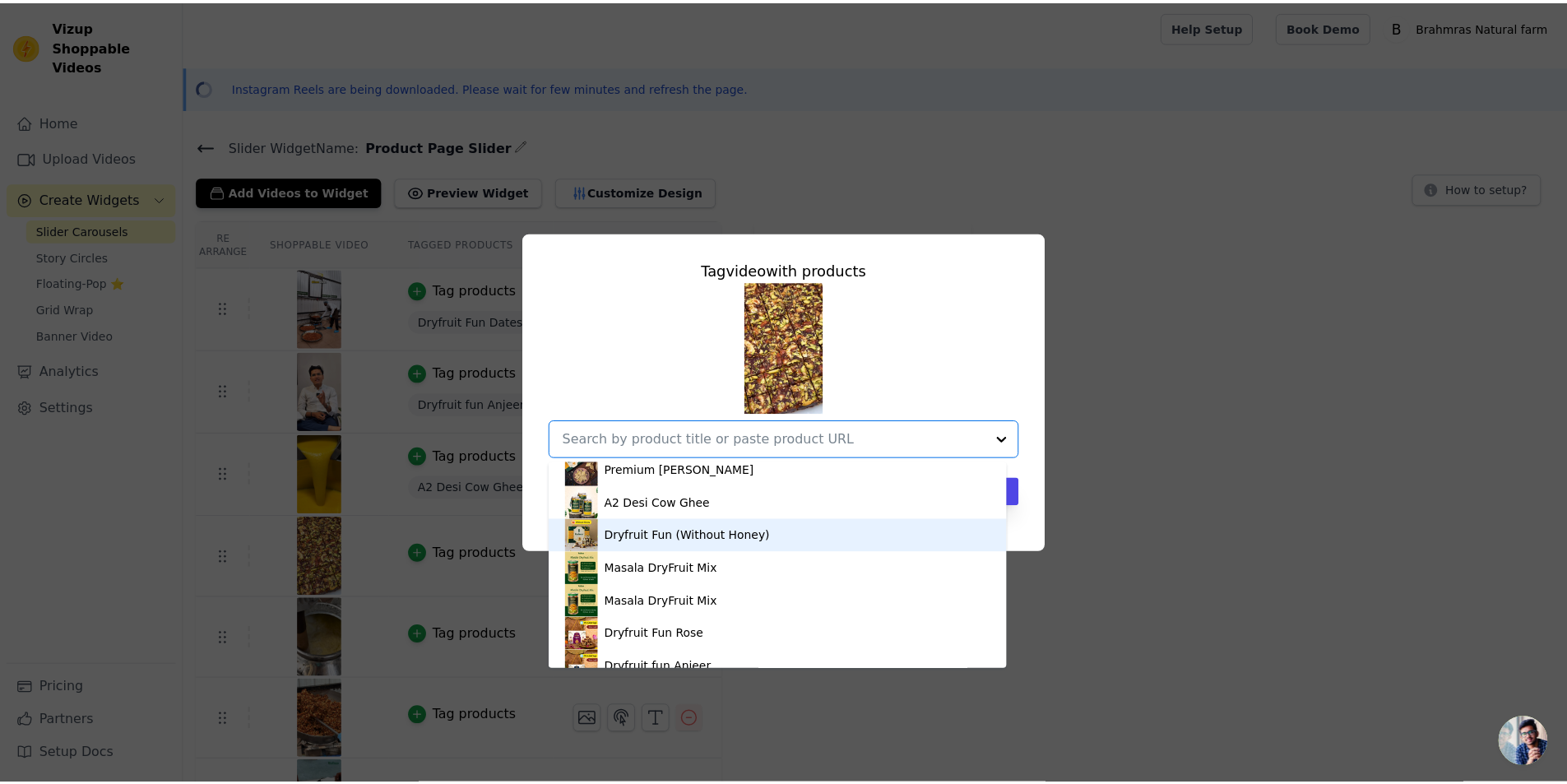
scroll to position [247, 0]
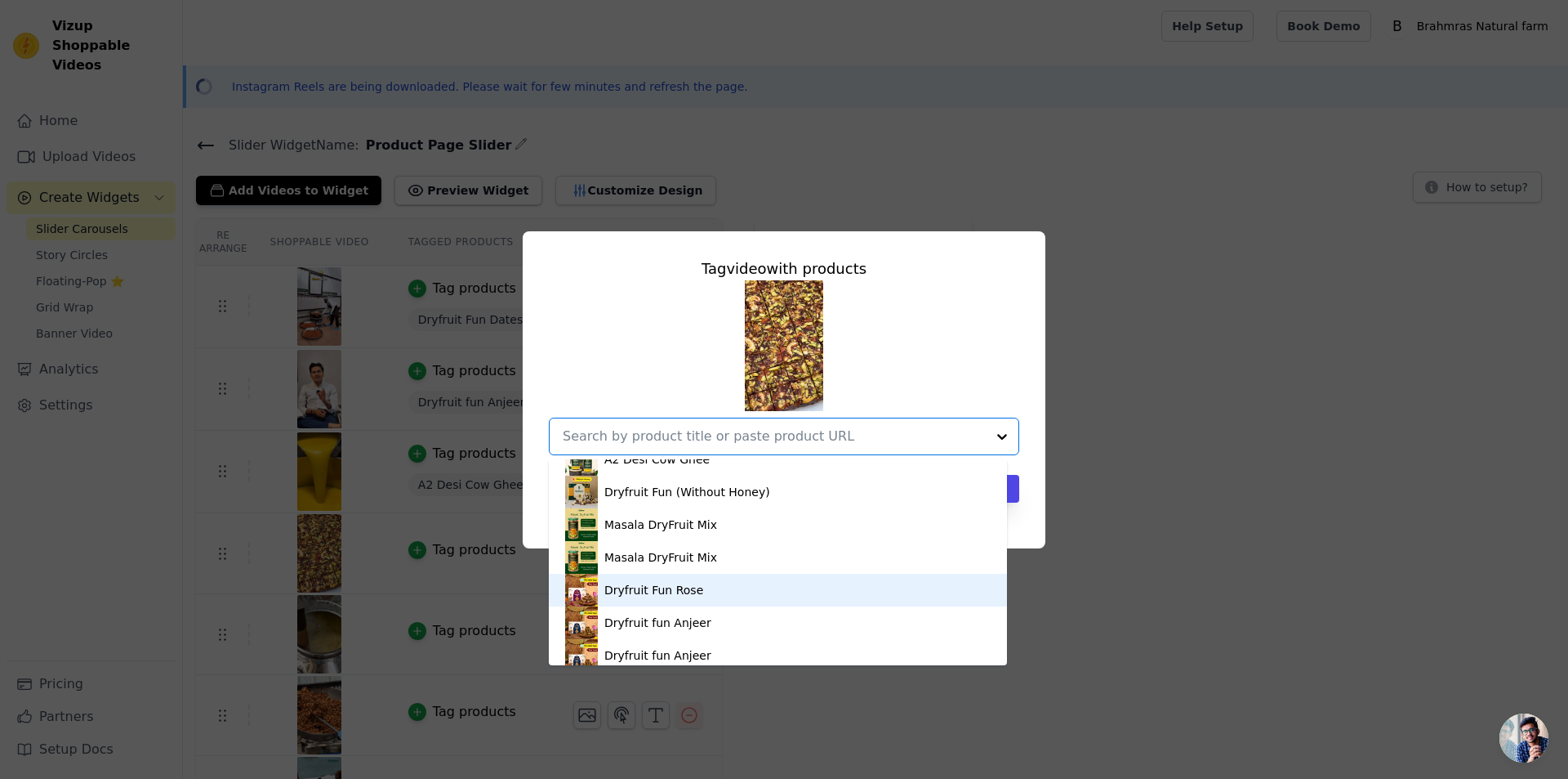
click at [698, 584] on div "Dryfruit Fun Rose" at bounding box center [778, 589] width 426 height 32
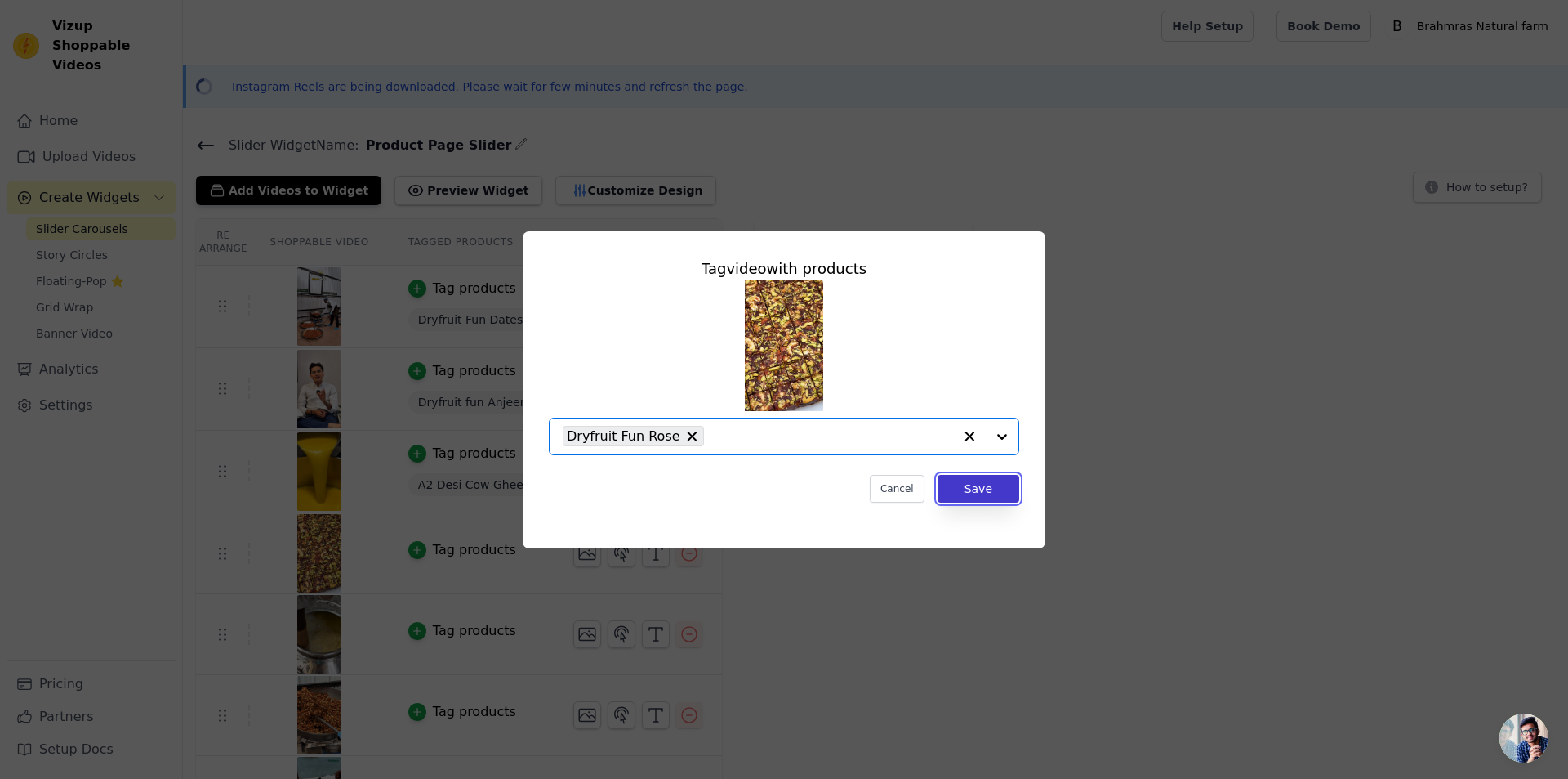
click at [973, 494] on button "Save" at bounding box center [978, 489] width 82 height 28
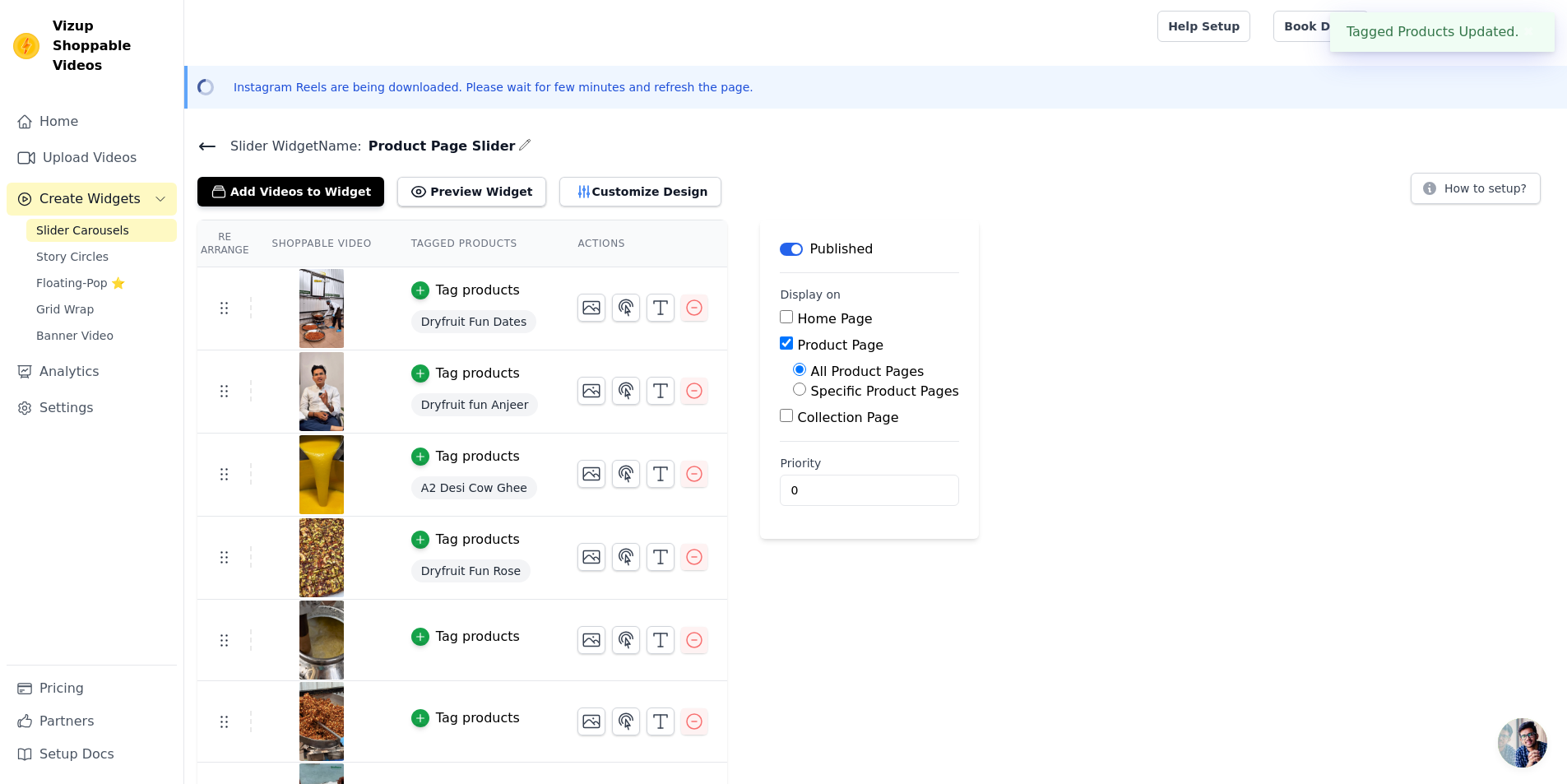
click at [466, 632] on div "Tag products" at bounding box center [478, 636] width 84 height 19
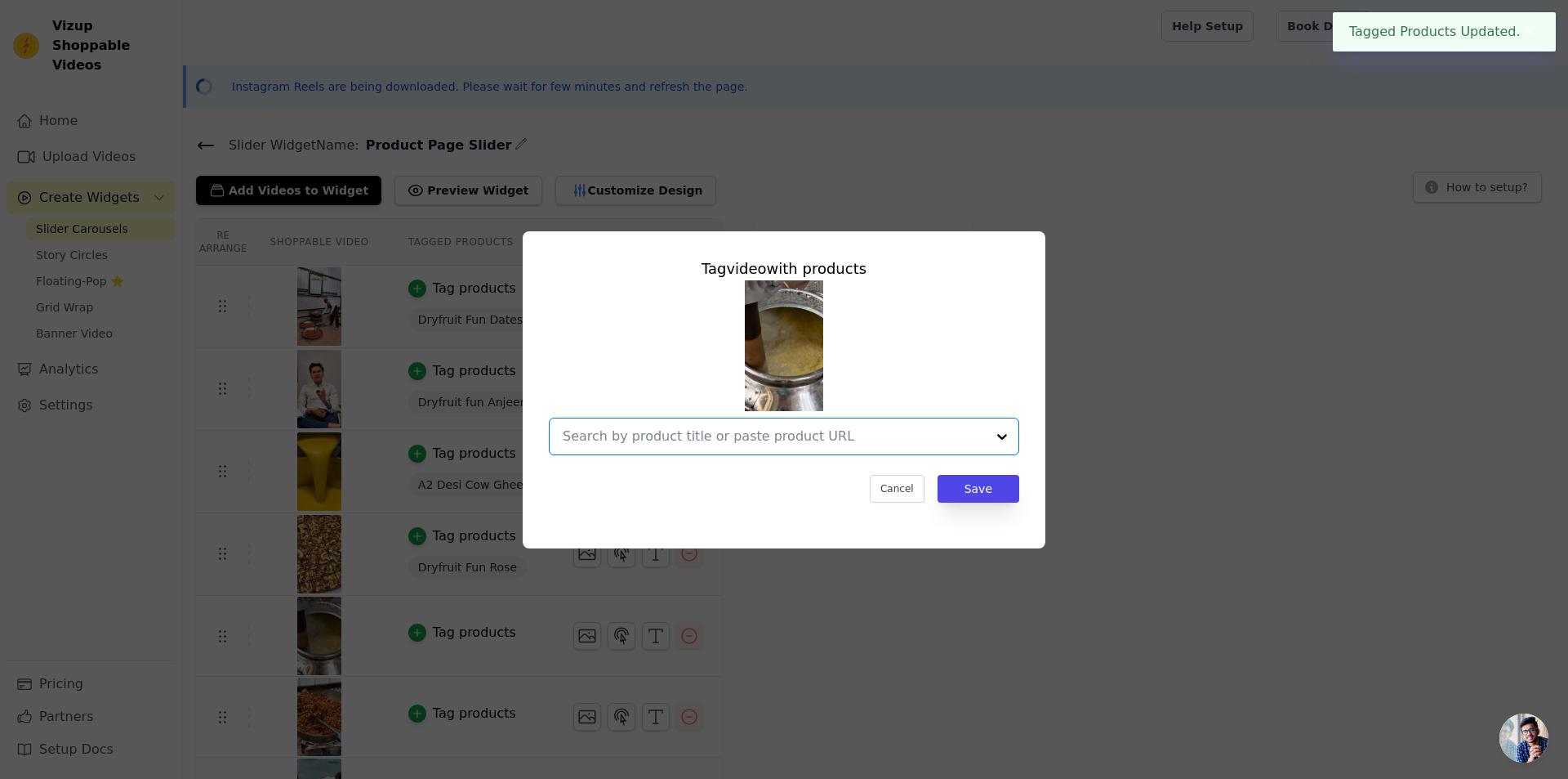
click at [785, 440] on input "text" at bounding box center [774, 436] width 423 height 19
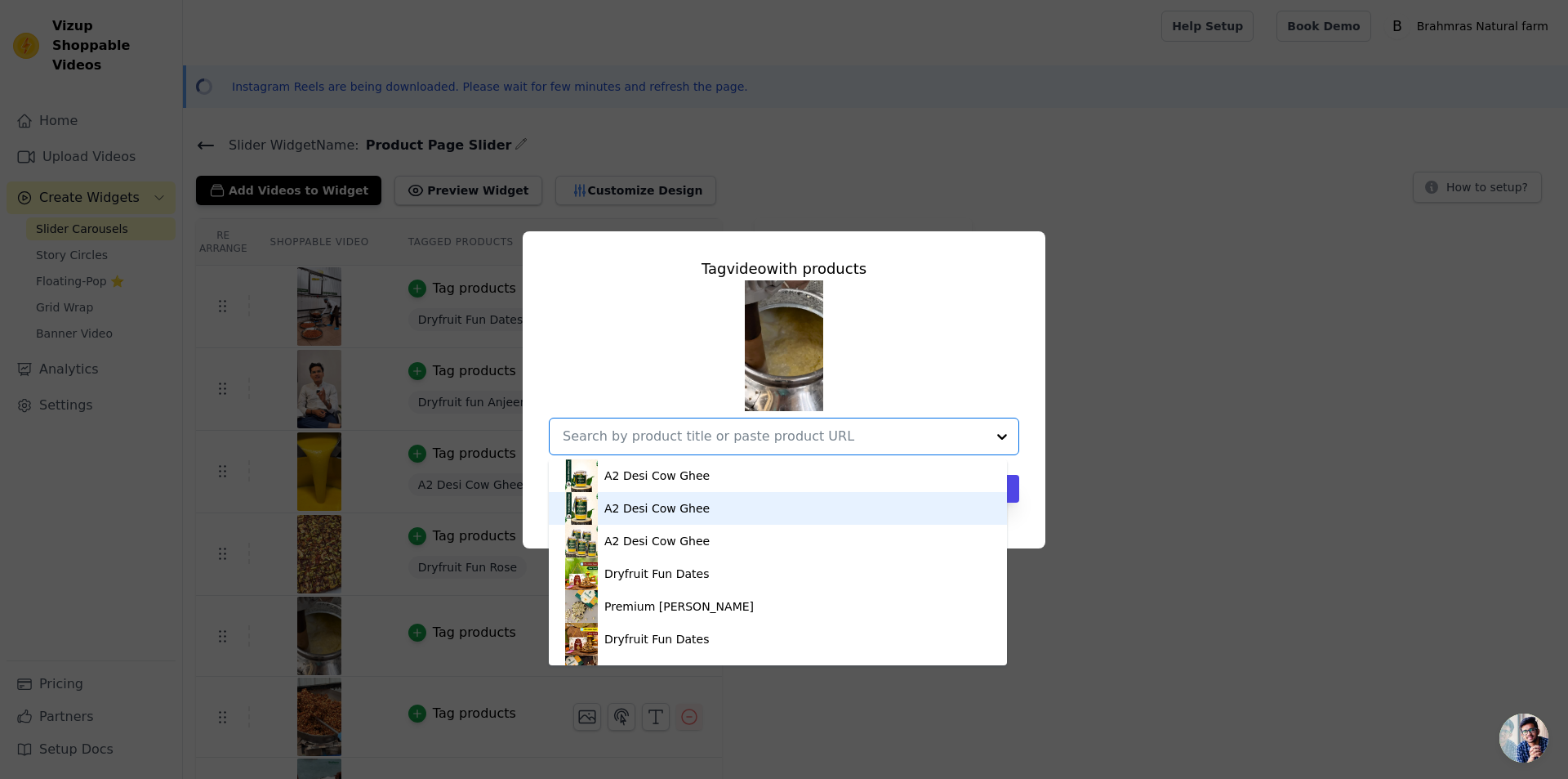
click at [699, 518] on div "A2 Desi Cow Ghee" at bounding box center [778, 507] width 426 height 32
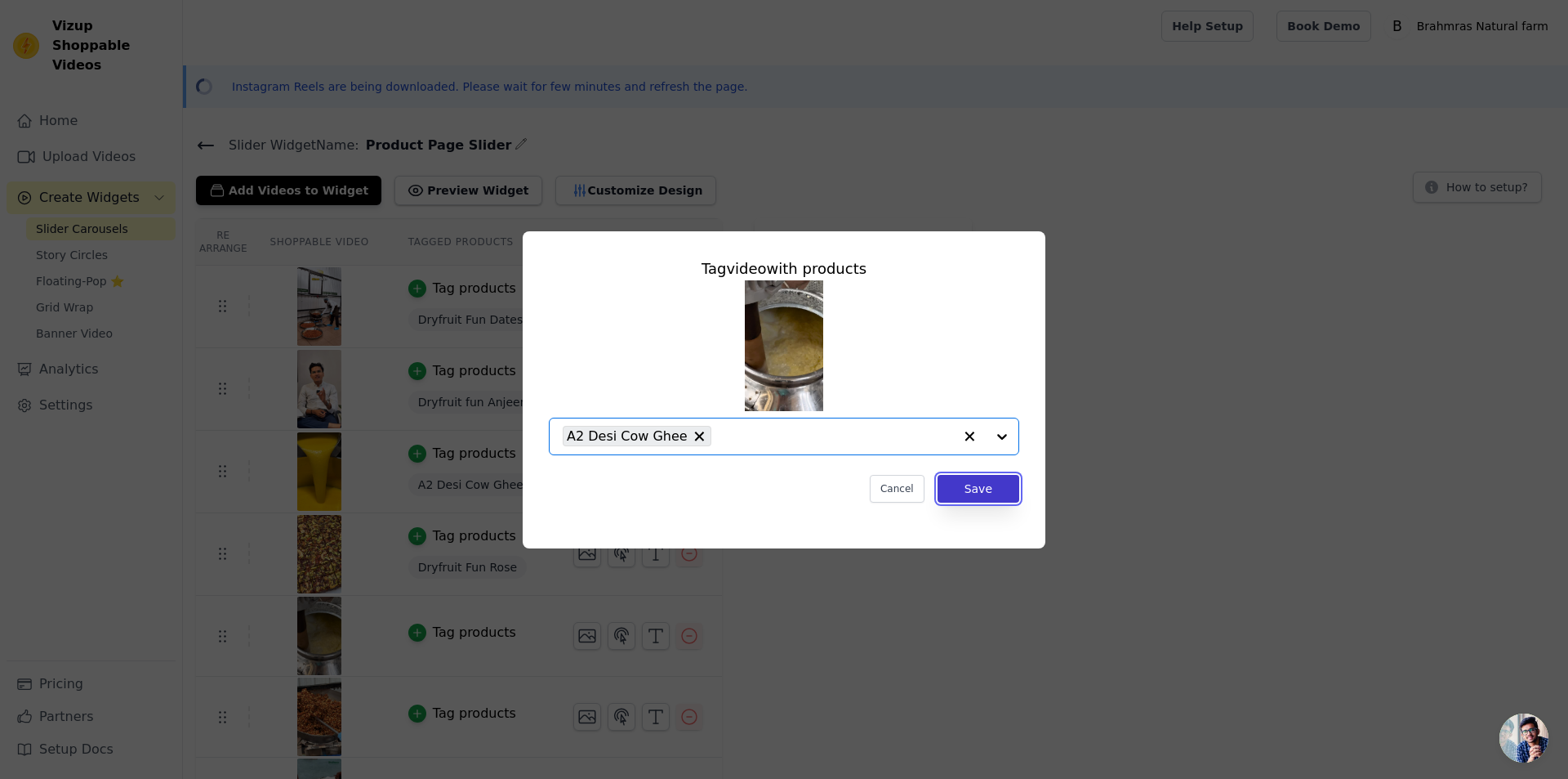
click at [973, 484] on button "Save" at bounding box center [978, 489] width 82 height 28
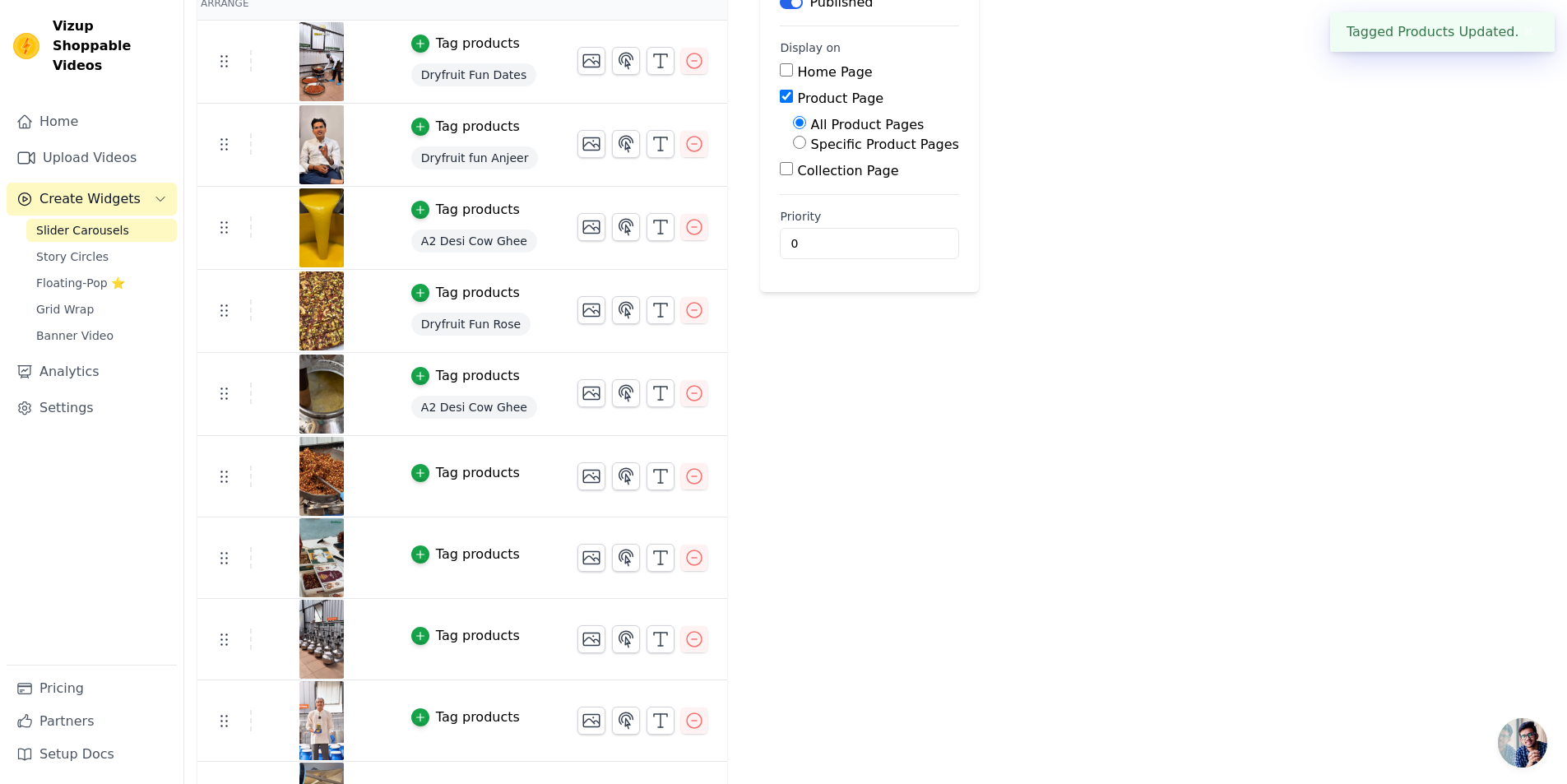
click at [474, 471] on div "Tag products" at bounding box center [478, 472] width 84 height 19
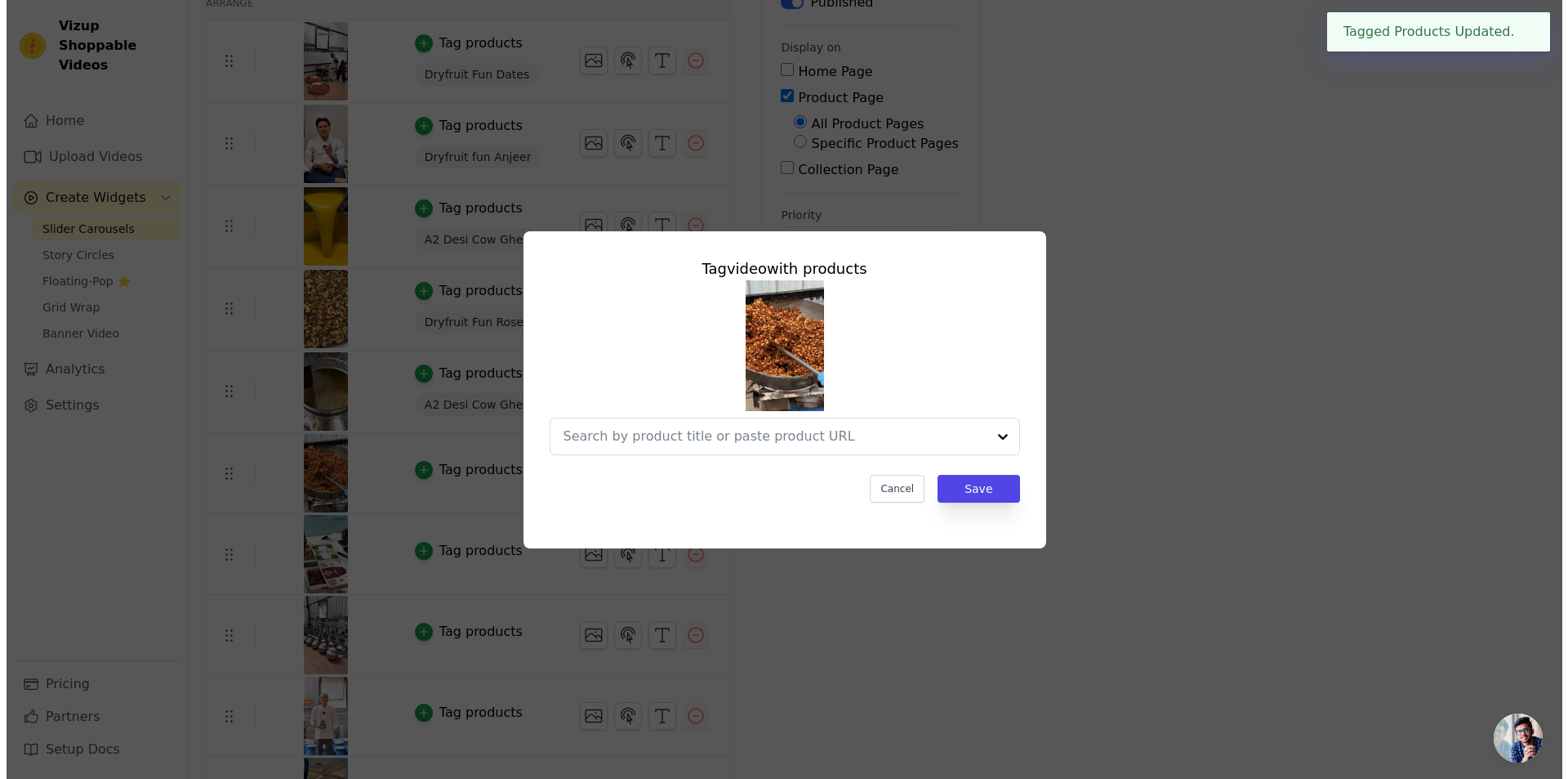
scroll to position [0, 0]
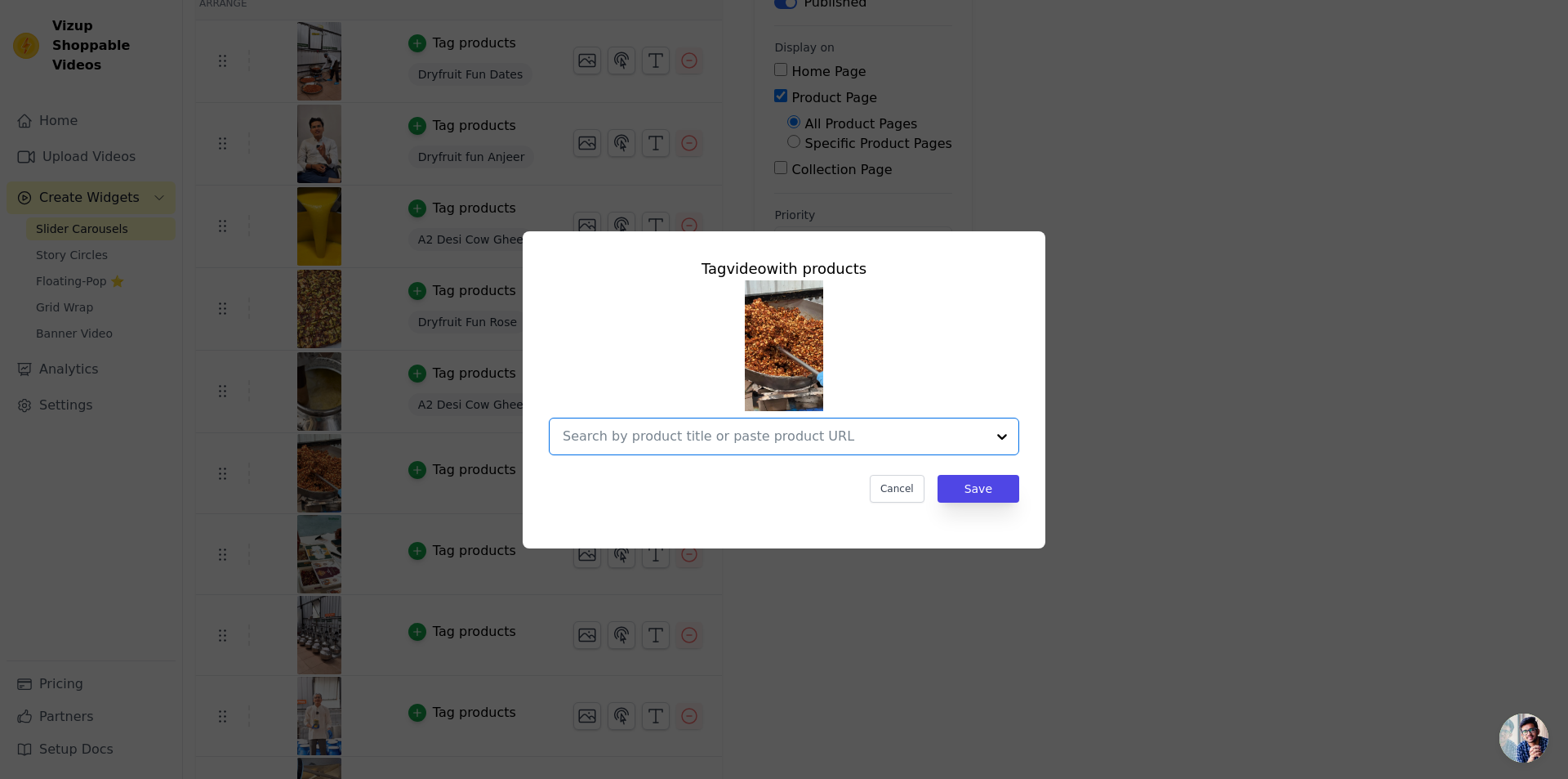
click at [754, 440] on input "text" at bounding box center [774, 436] width 423 height 19
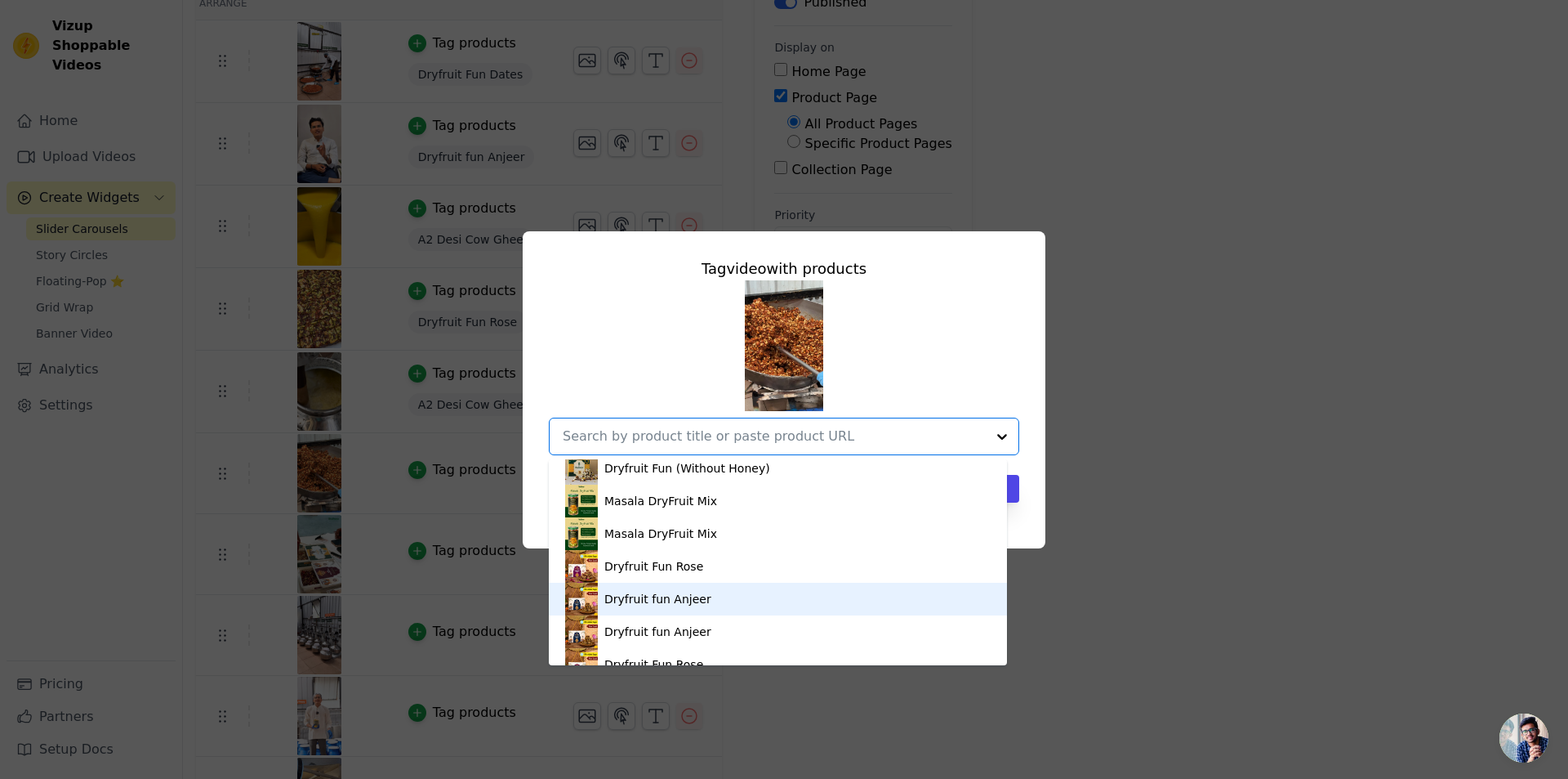
scroll to position [289, 0]
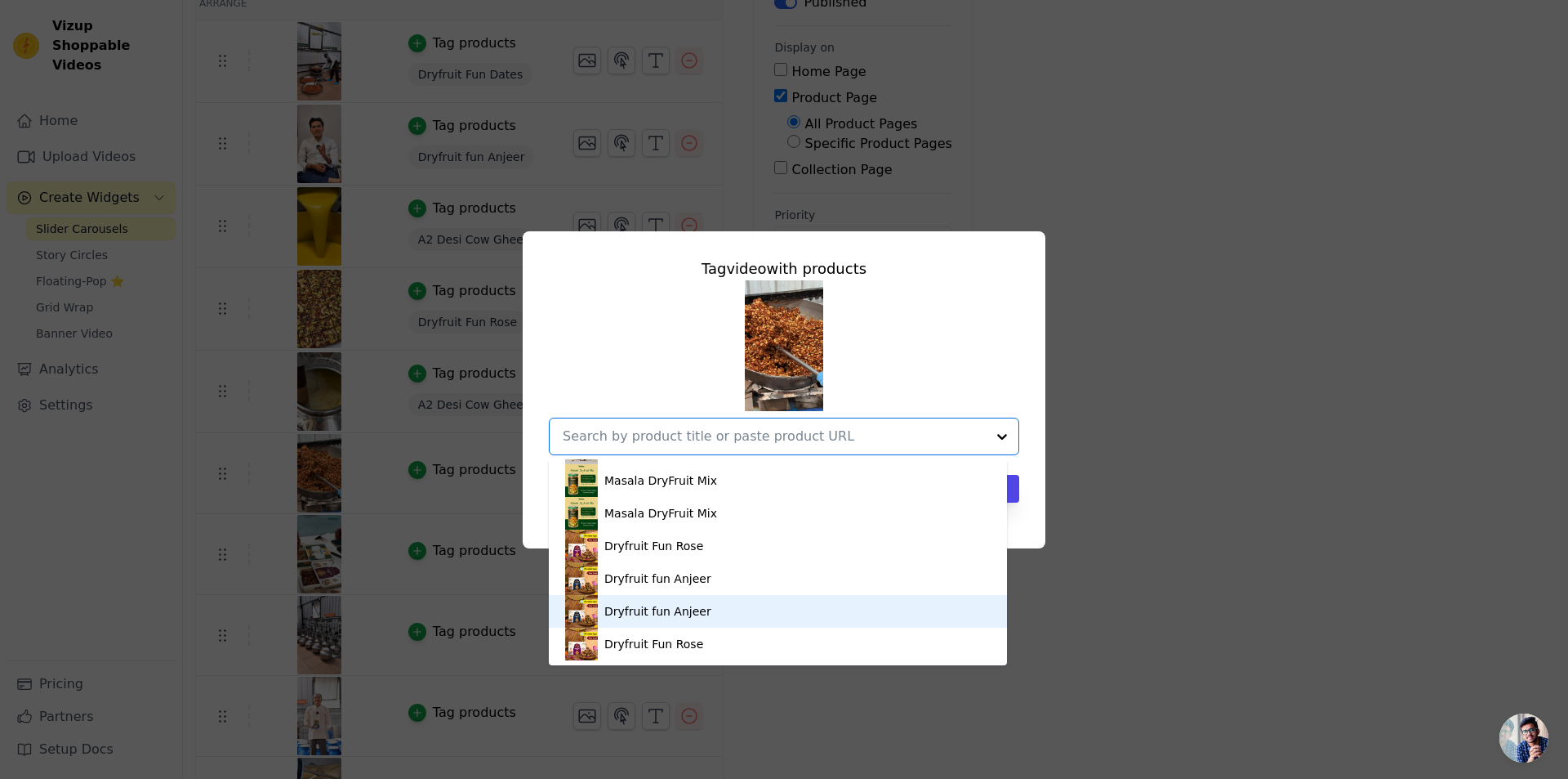
click at [689, 613] on div "Dryfruit fun Anjeer" at bounding box center [658, 611] width 107 height 17
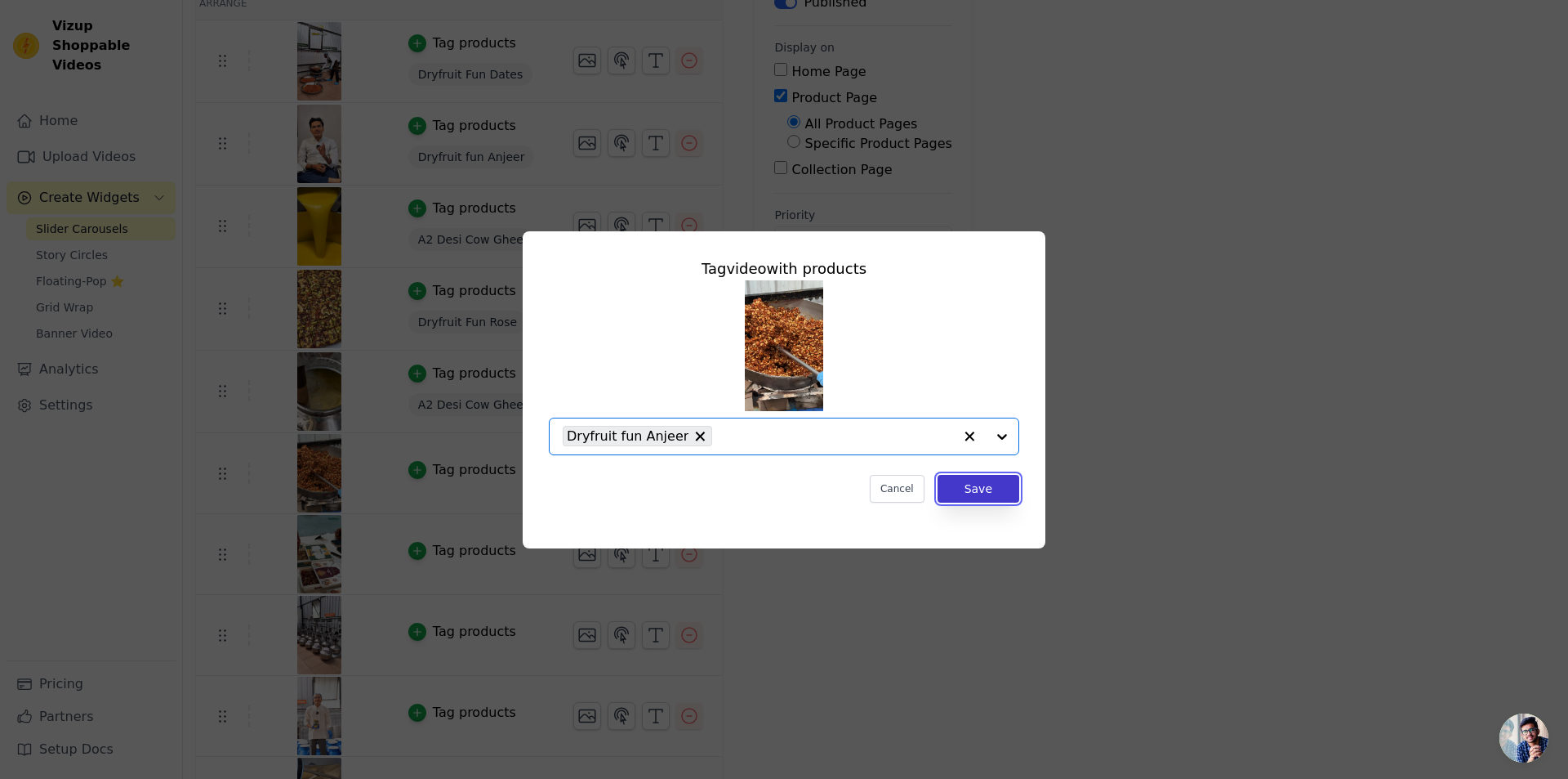
click at [984, 484] on button "Save" at bounding box center [978, 489] width 82 height 28
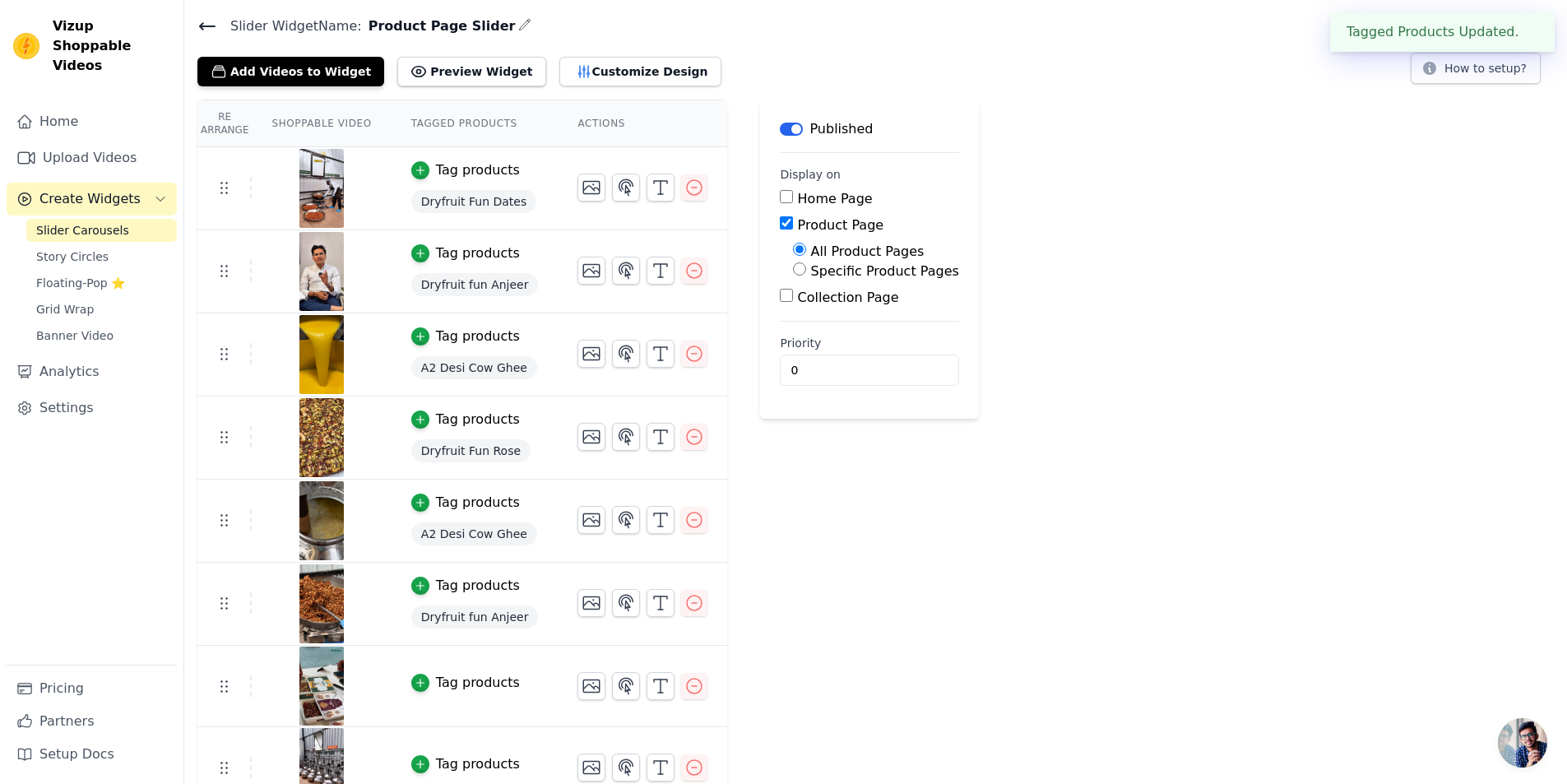
scroll to position [307, 0]
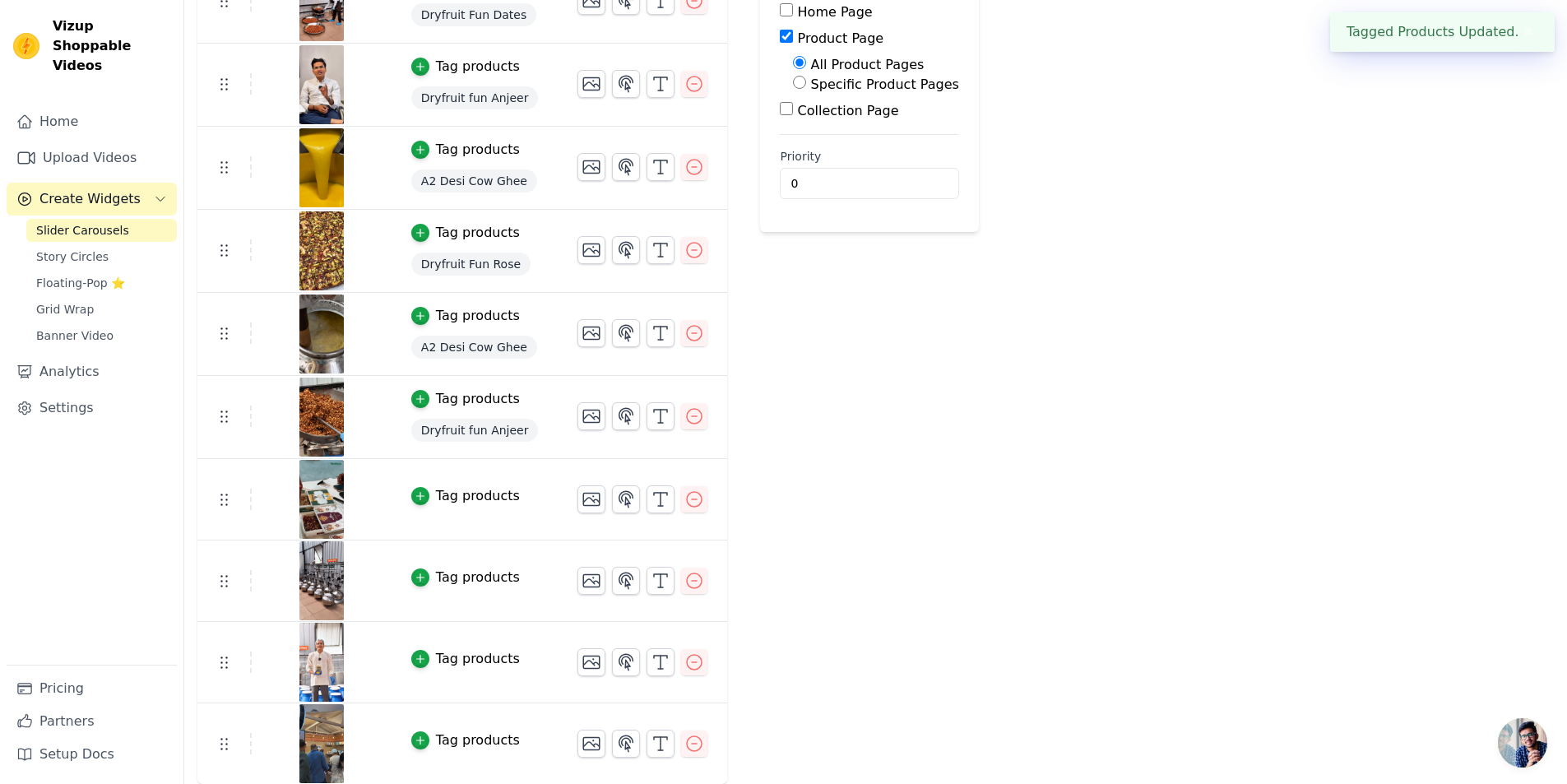
click at [466, 486] on div "Tag products" at bounding box center [478, 495] width 84 height 19
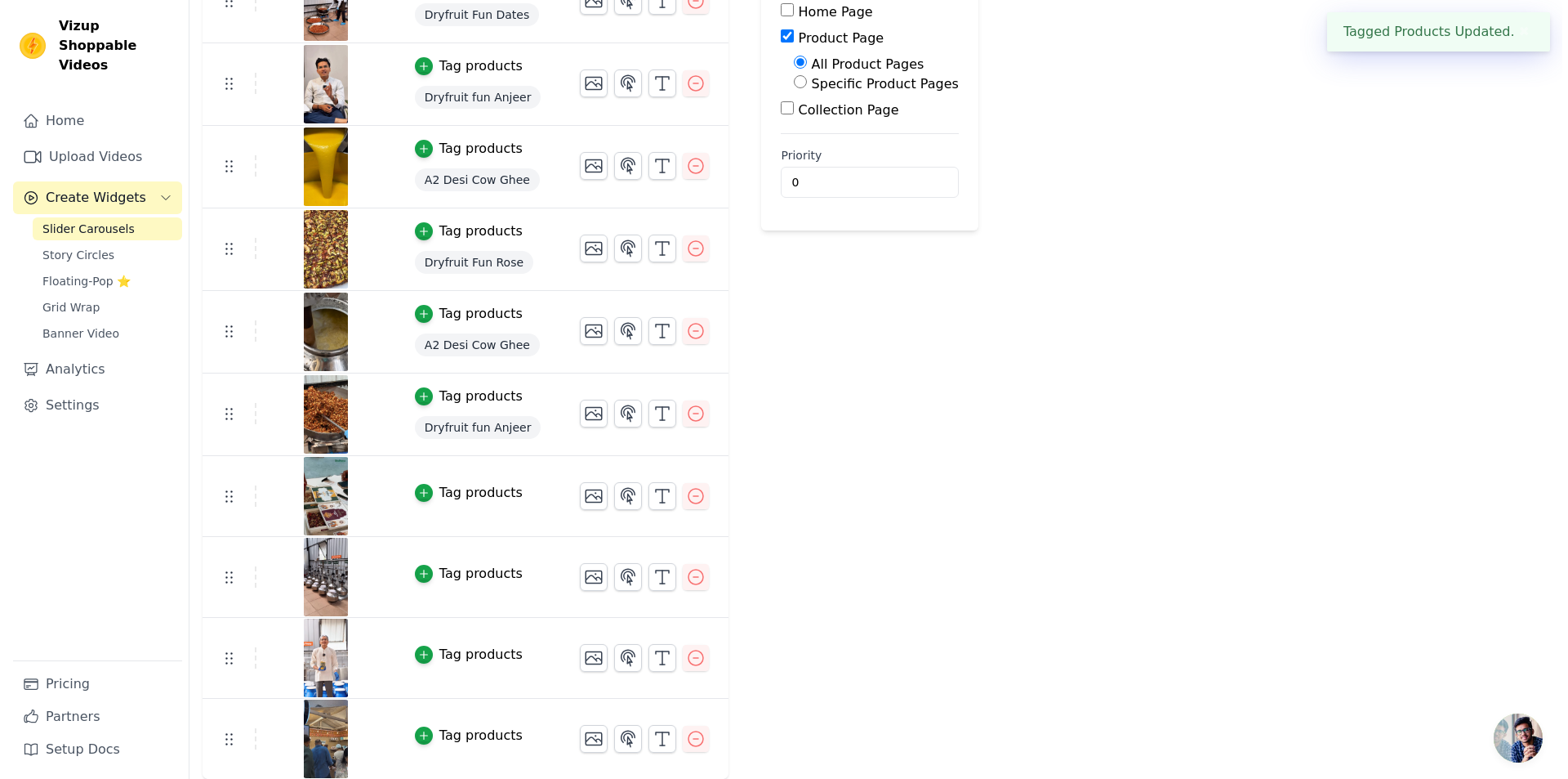
scroll to position [0, 0]
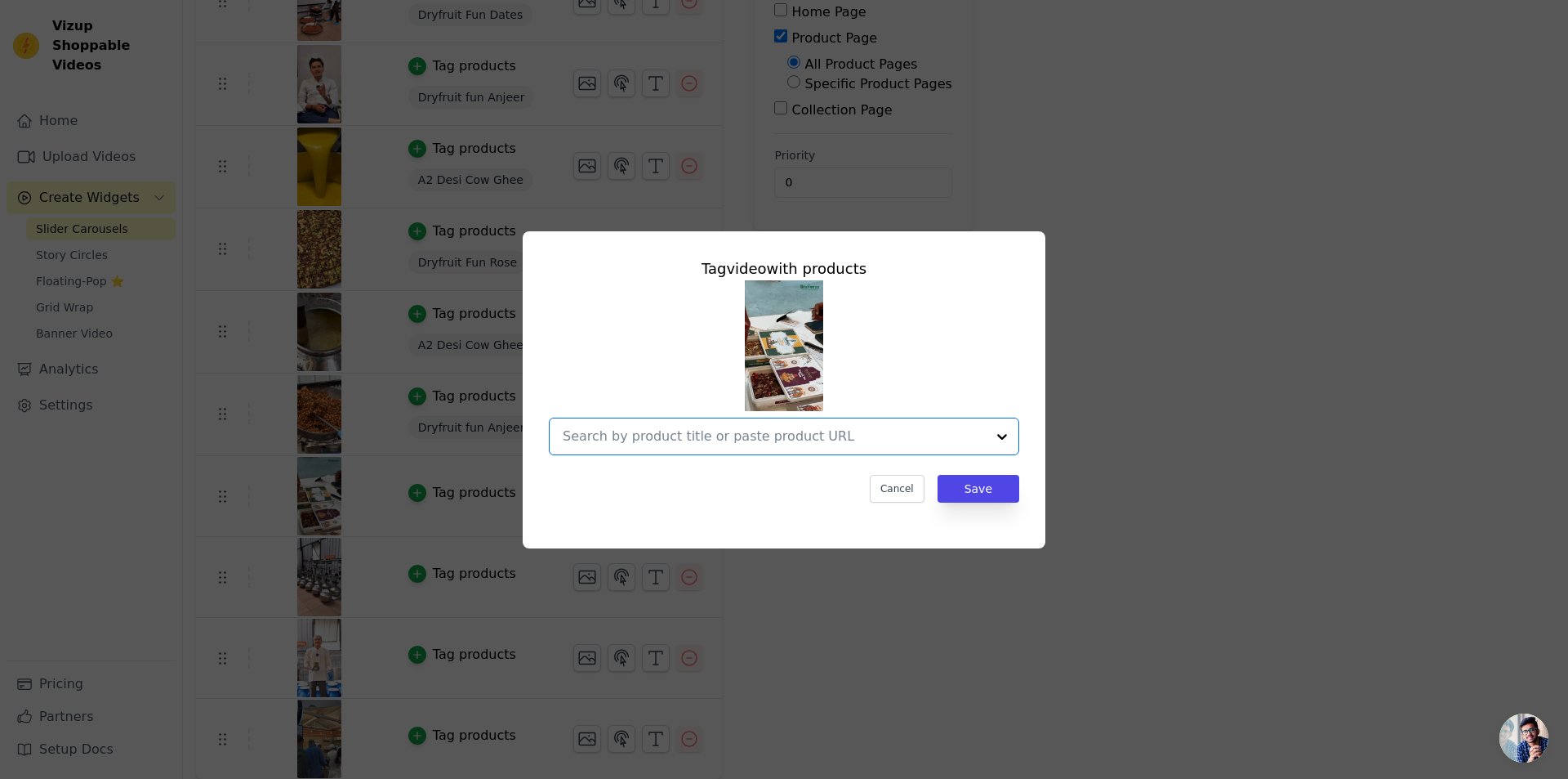
click at [800, 443] on input "text" at bounding box center [774, 436] width 423 height 19
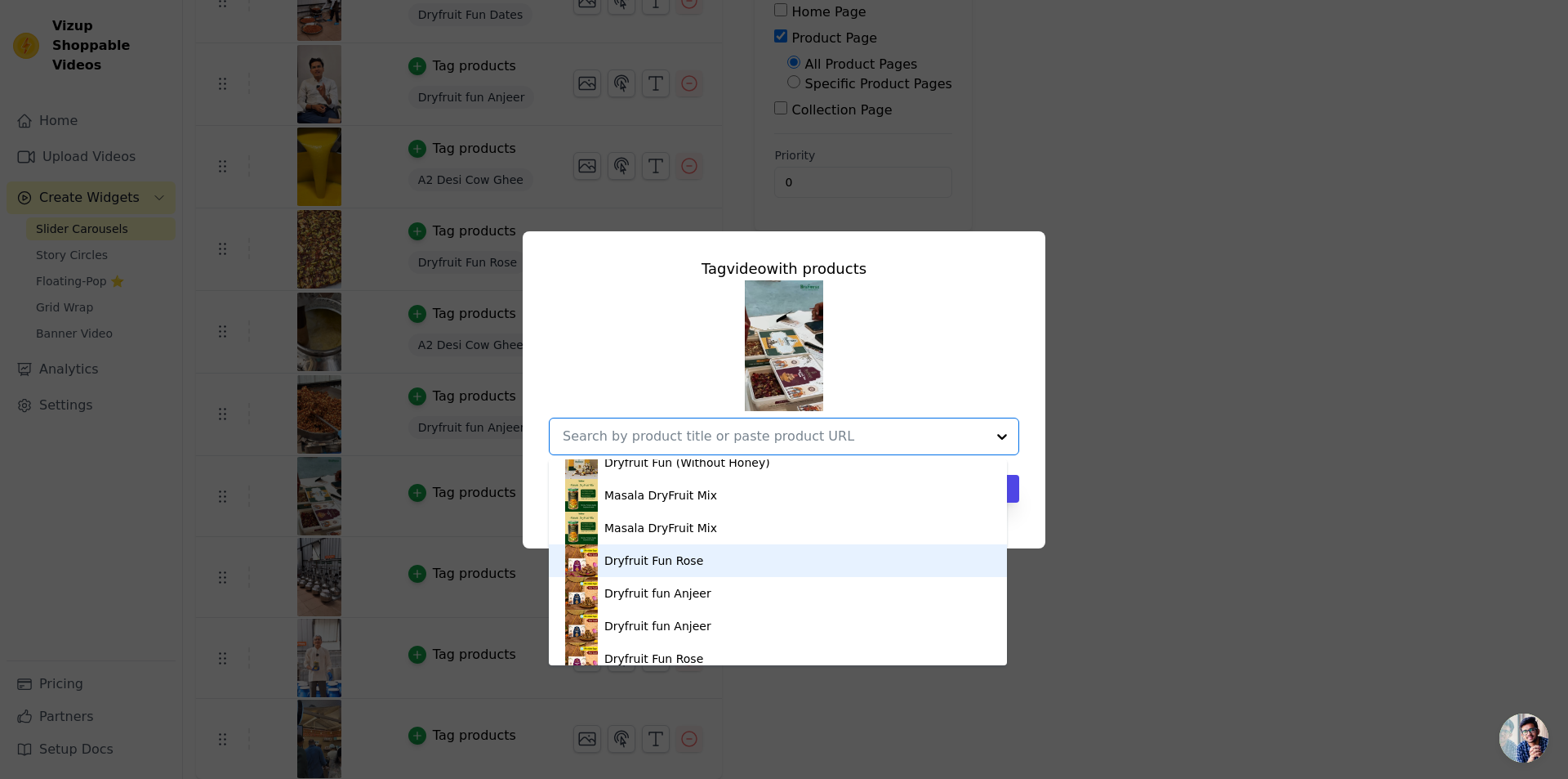
scroll to position [289, 0]
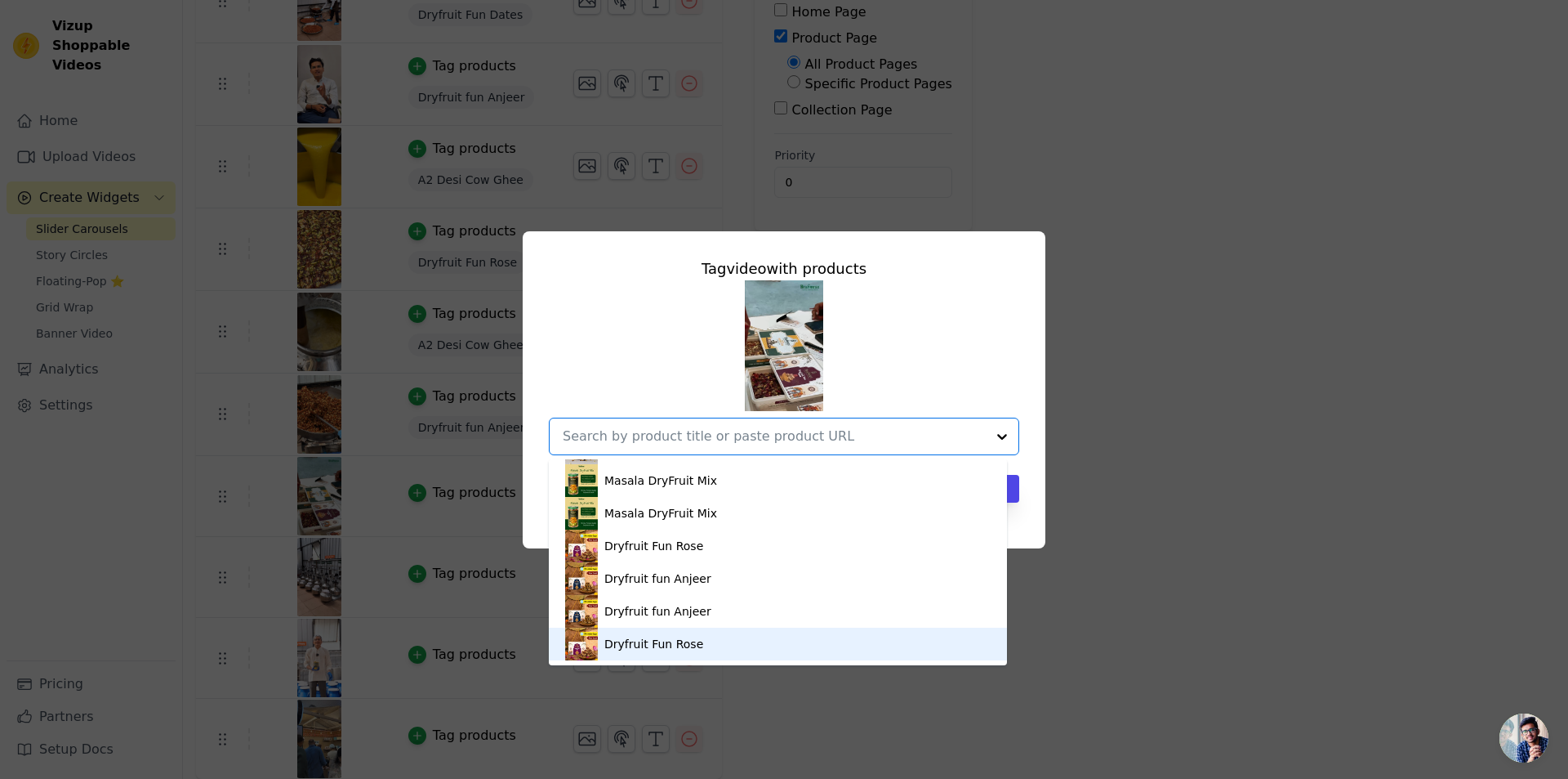
click at [681, 643] on div "Dryfruit Fun Rose" at bounding box center [654, 643] width 99 height 17
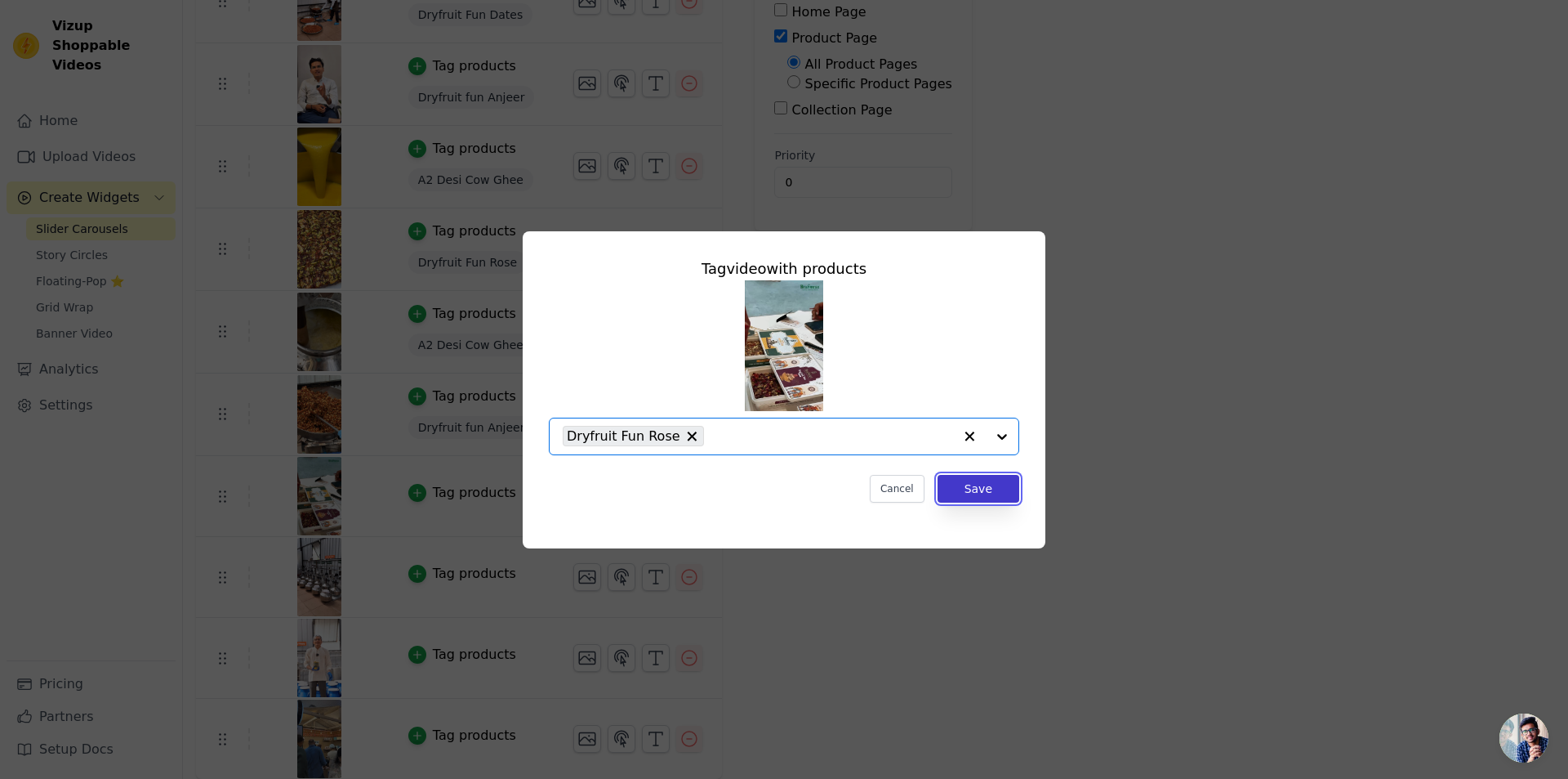
click at [993, 490] on button "Save" at bounding box center [978, 489] width 82 height 28
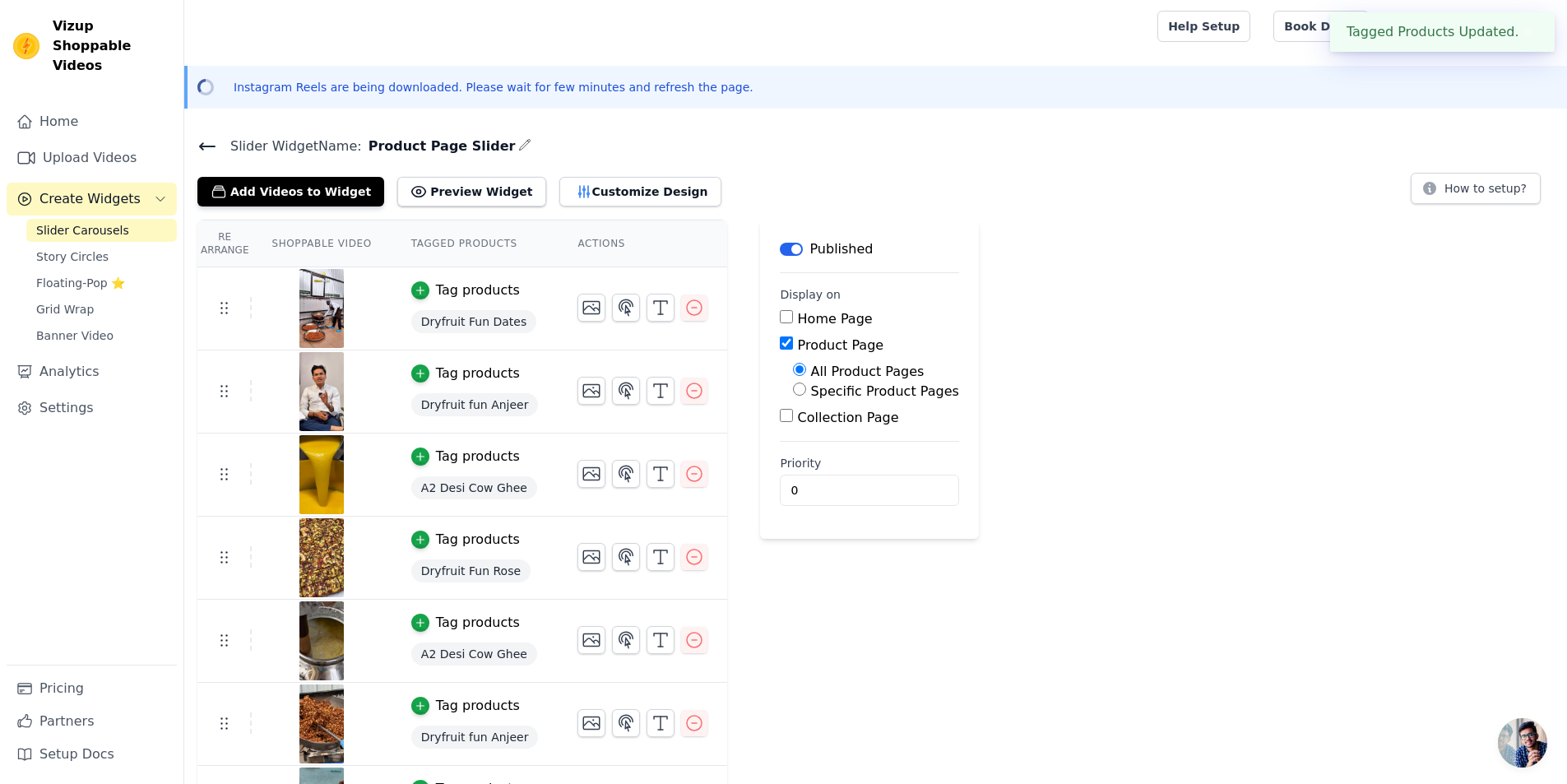
scroll to position [308, 0]
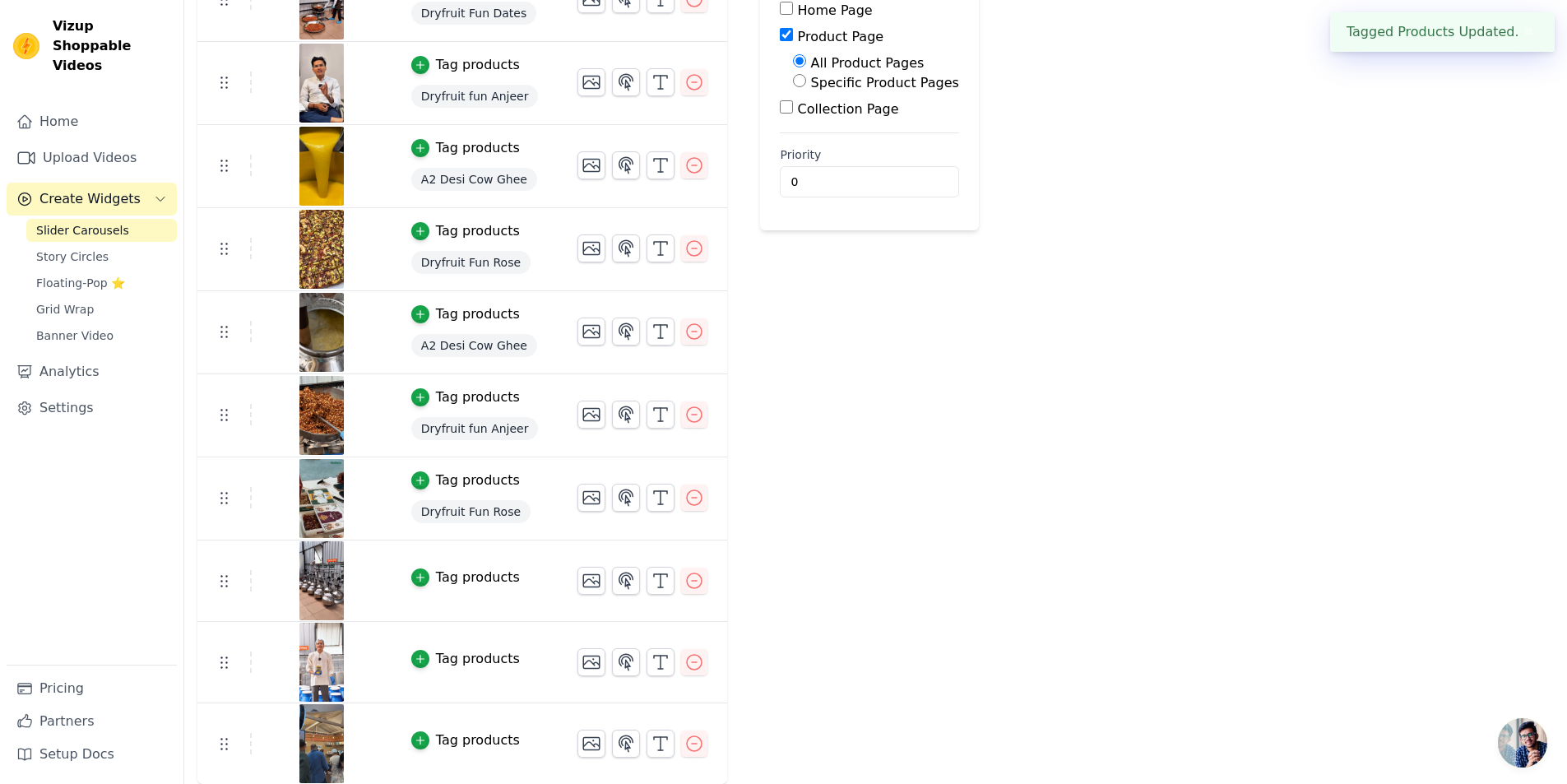
click at [468, 572] on div "Tag products" at bounding box center [478, 576] width 84 height 19
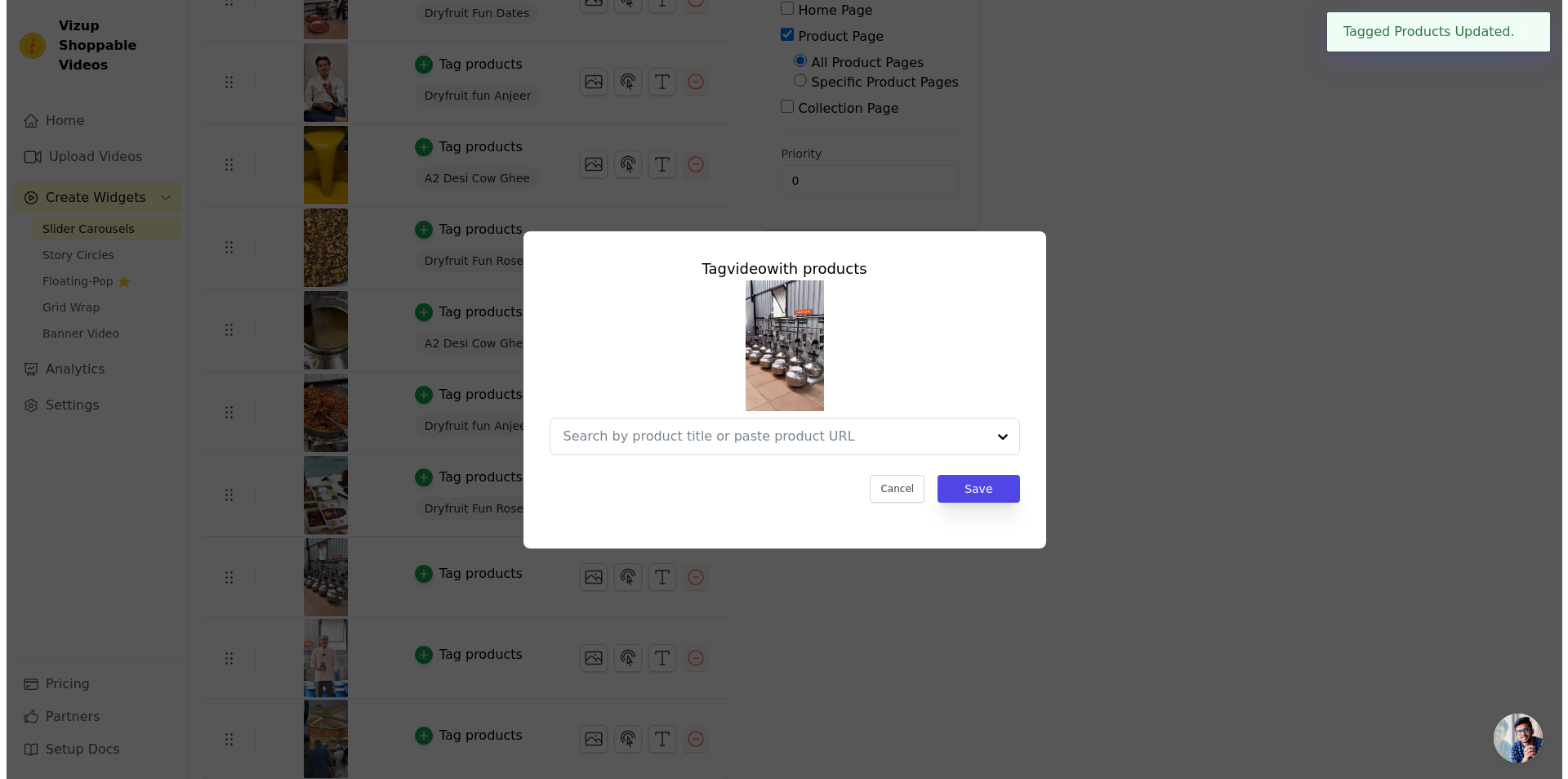
scroll to position [0, 0]
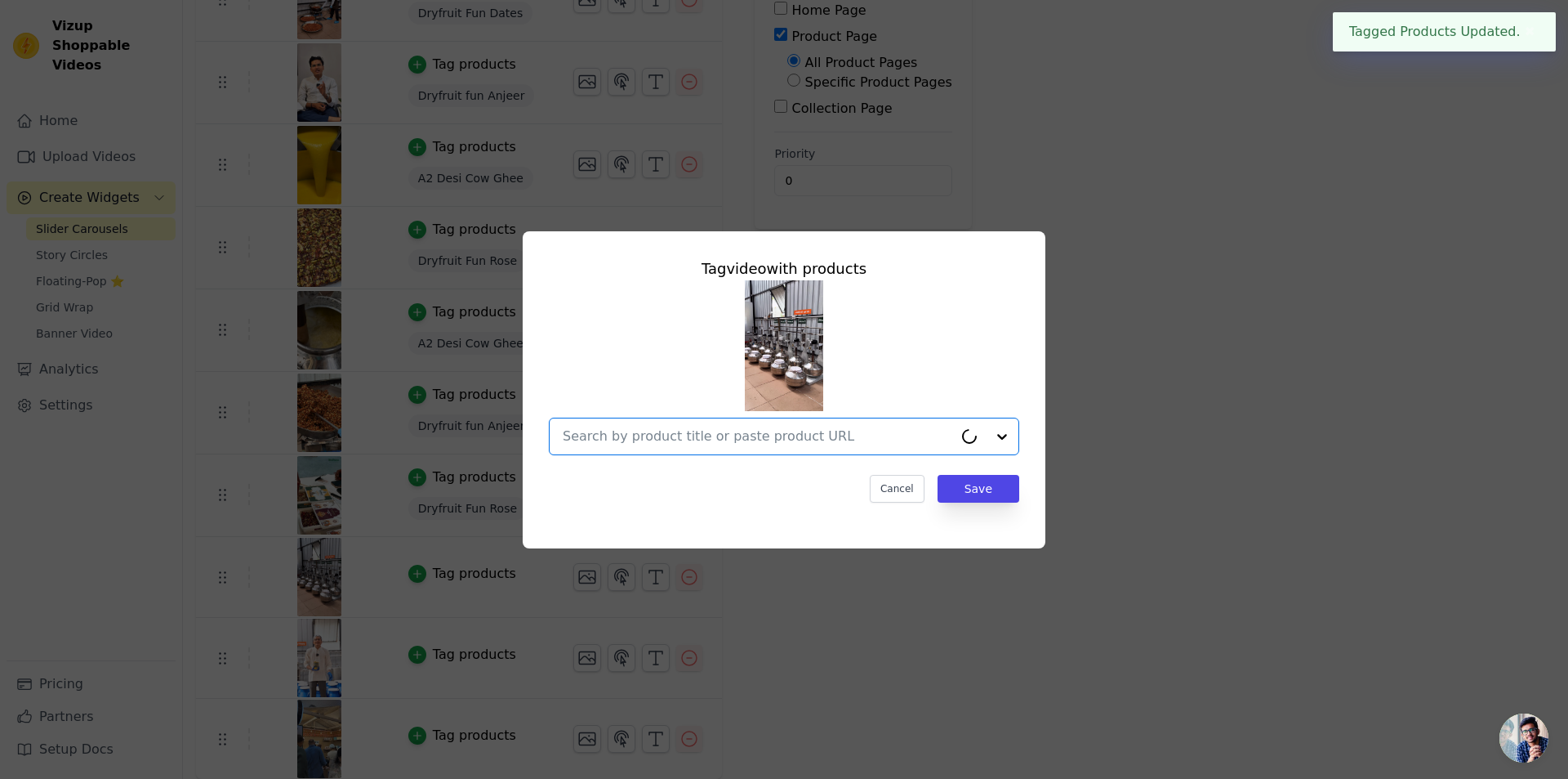
click at [812, 439] on input "text" at bounding box center [759, 436] width 391 height 19
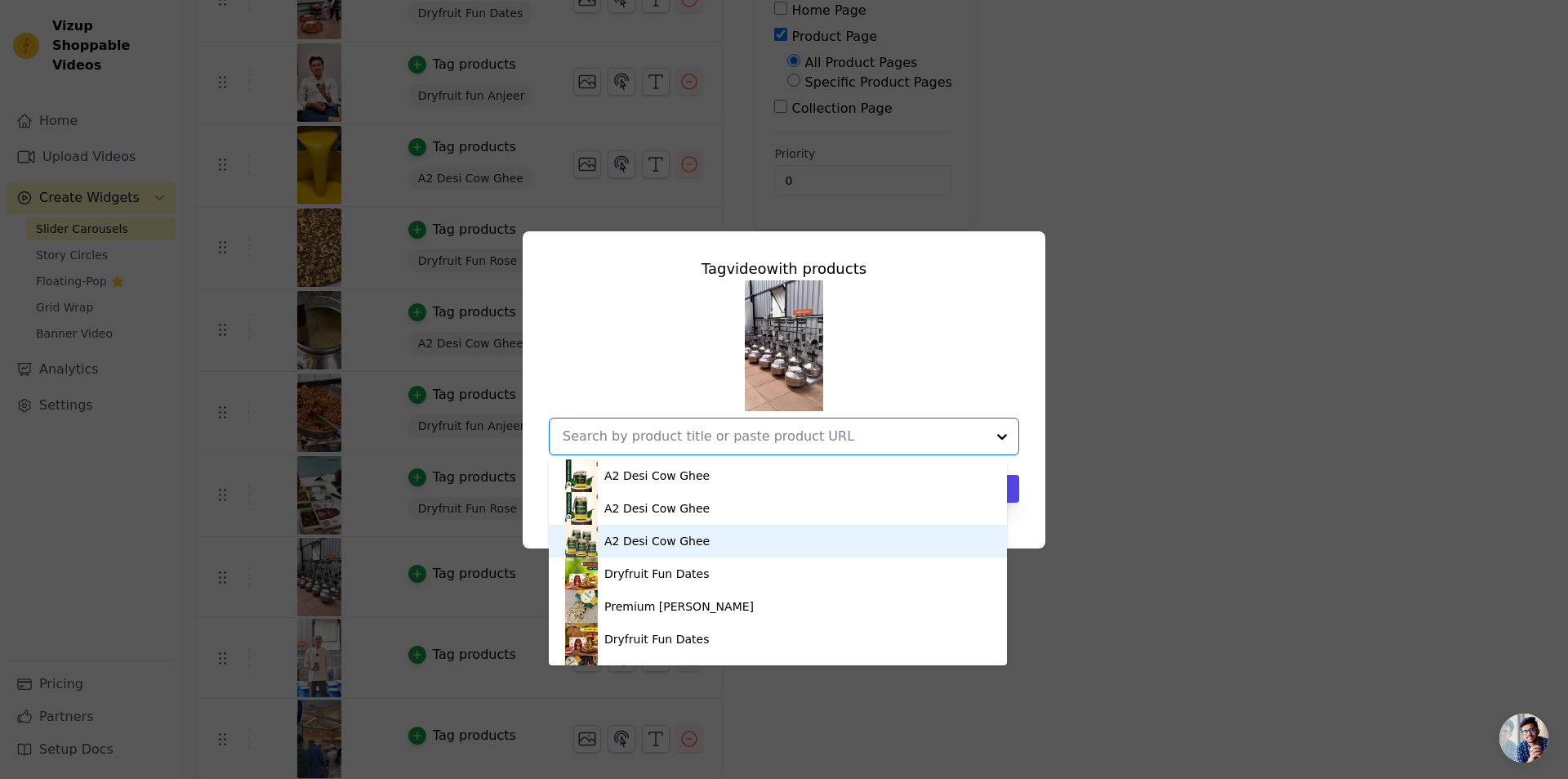
click at [666, 539] on div "A2 Desi Cow Ghee" at bounding box center [657, 541] width 105 height 17
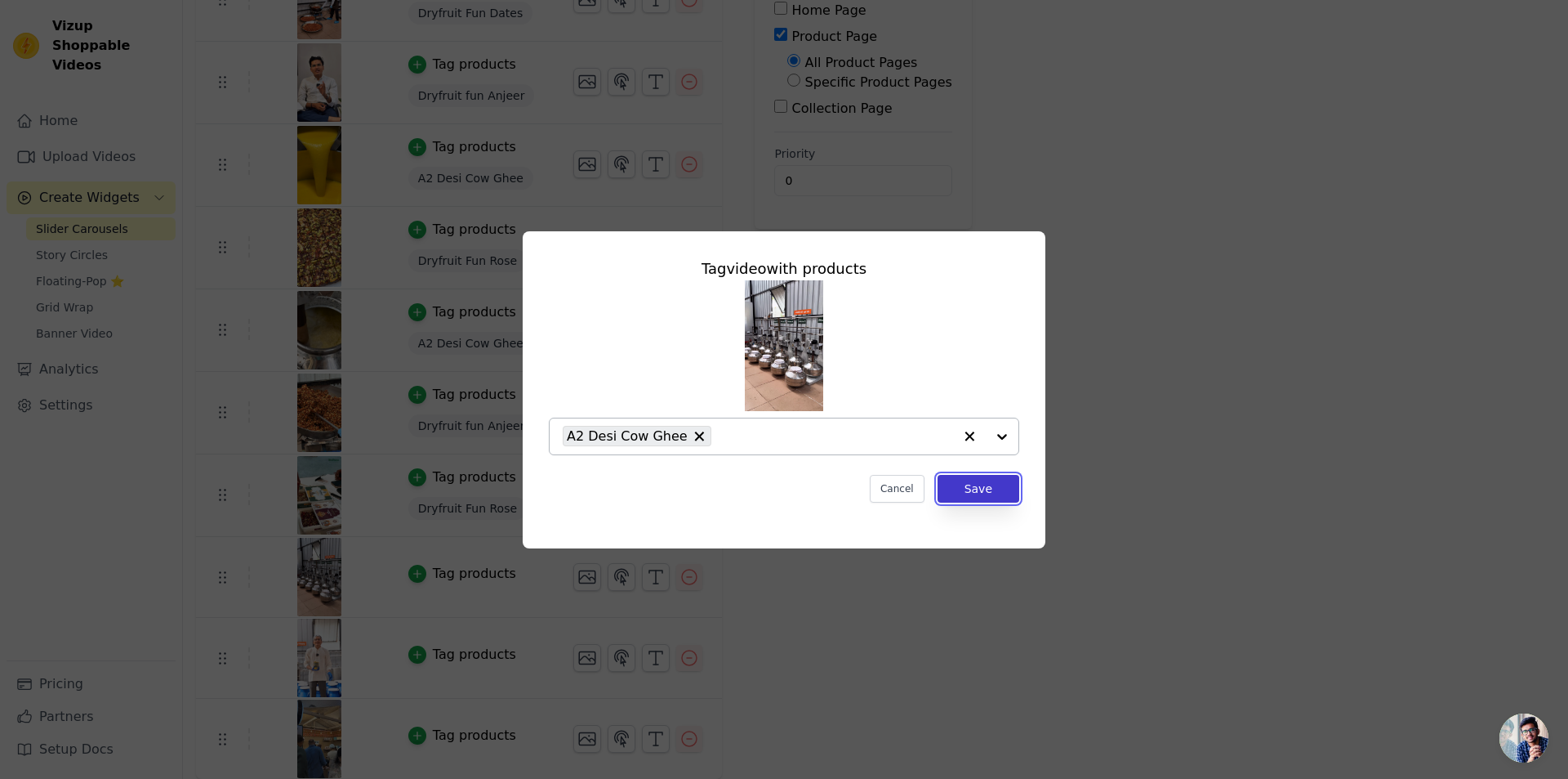
click at [994, 491] on button "Save" at bounding box center [978, 489] width 82 height 28
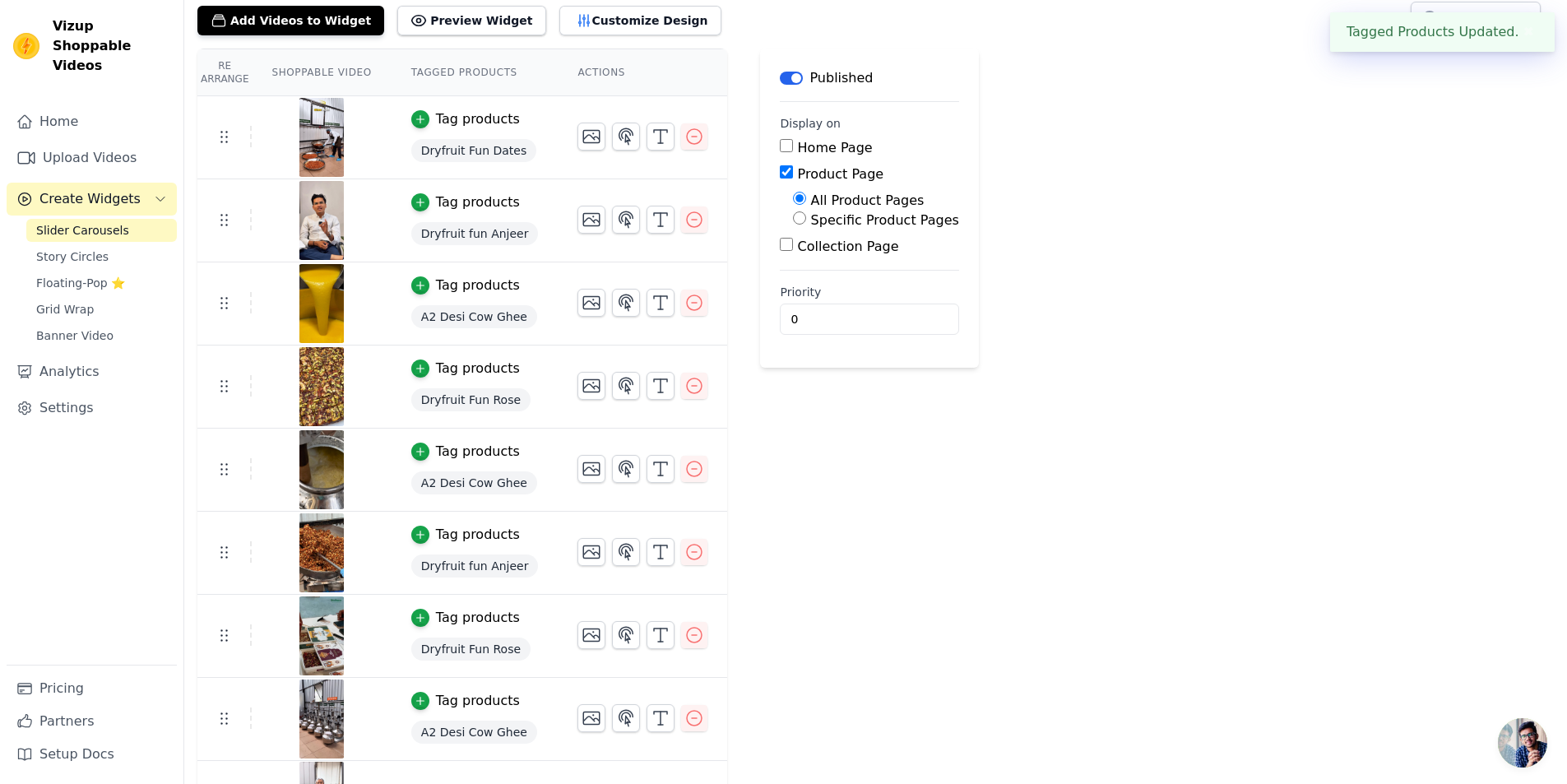
scroll to position [310, 0]
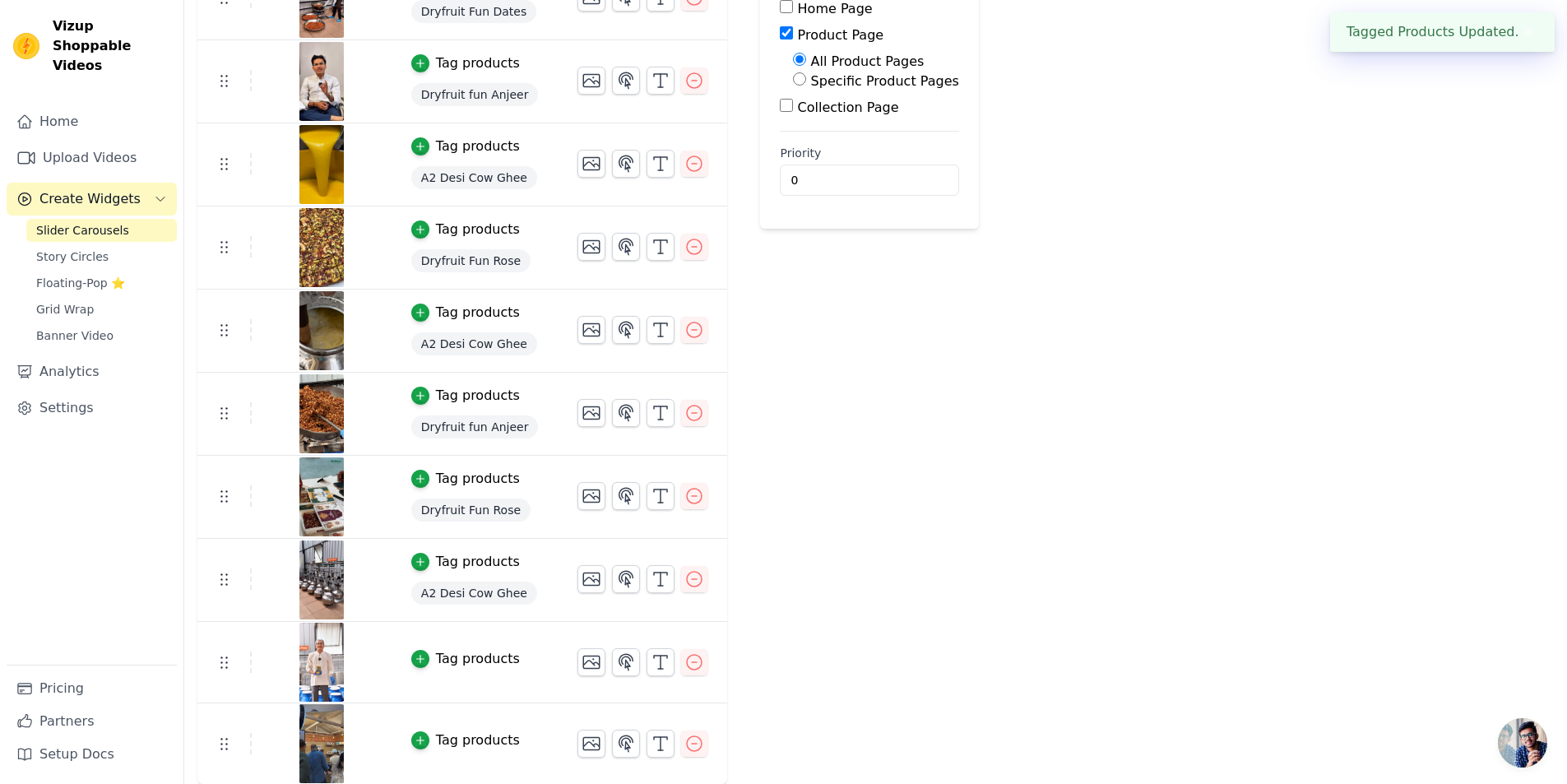
click at [462, 647] on td "Tag products" at bounding box center [475, 662] width 167 height 82
click at [462, 658] on div "Tag products" at bounding box center [478, 658] width 84 height 19
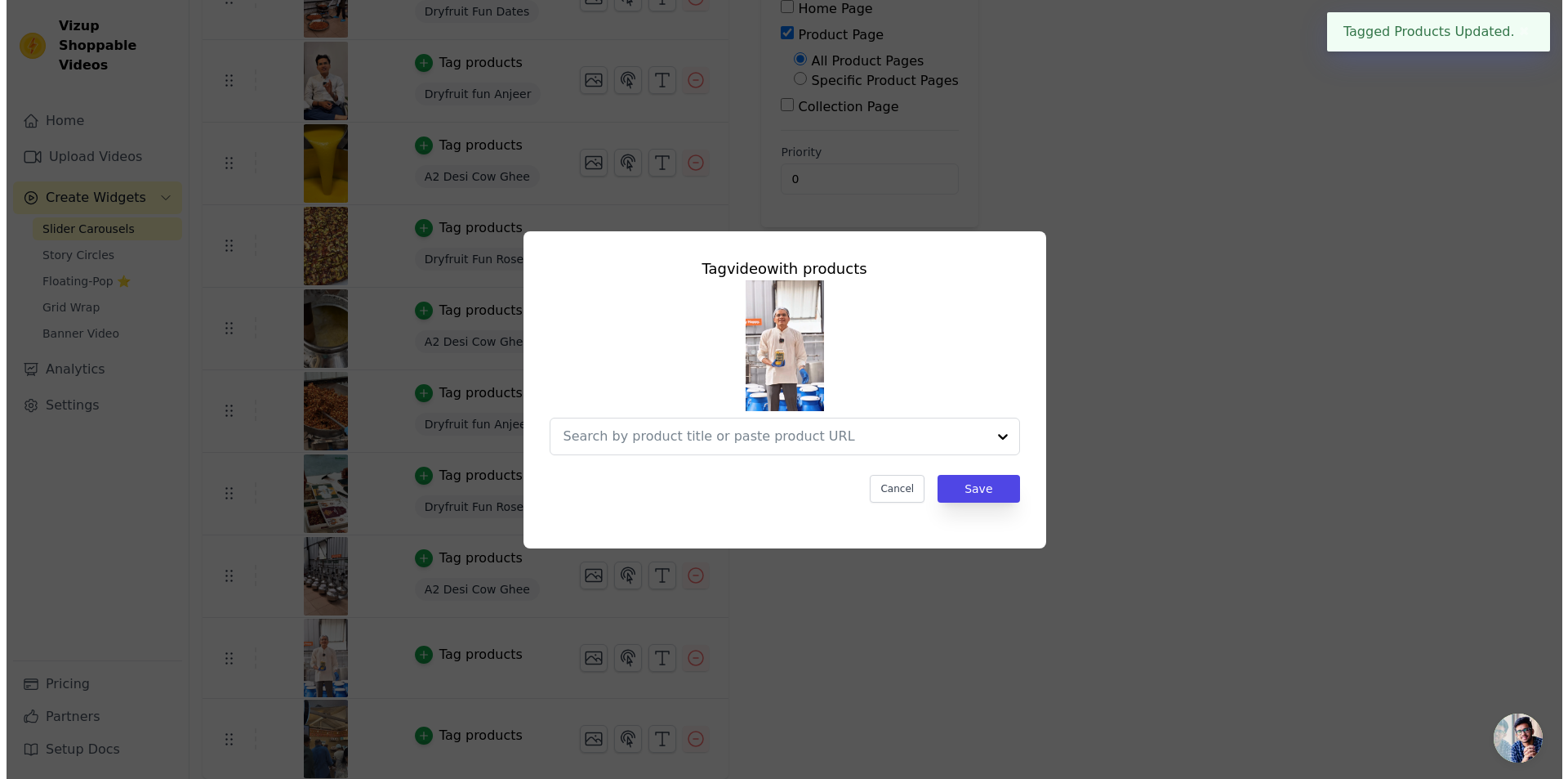
scroll to position [0, 0]
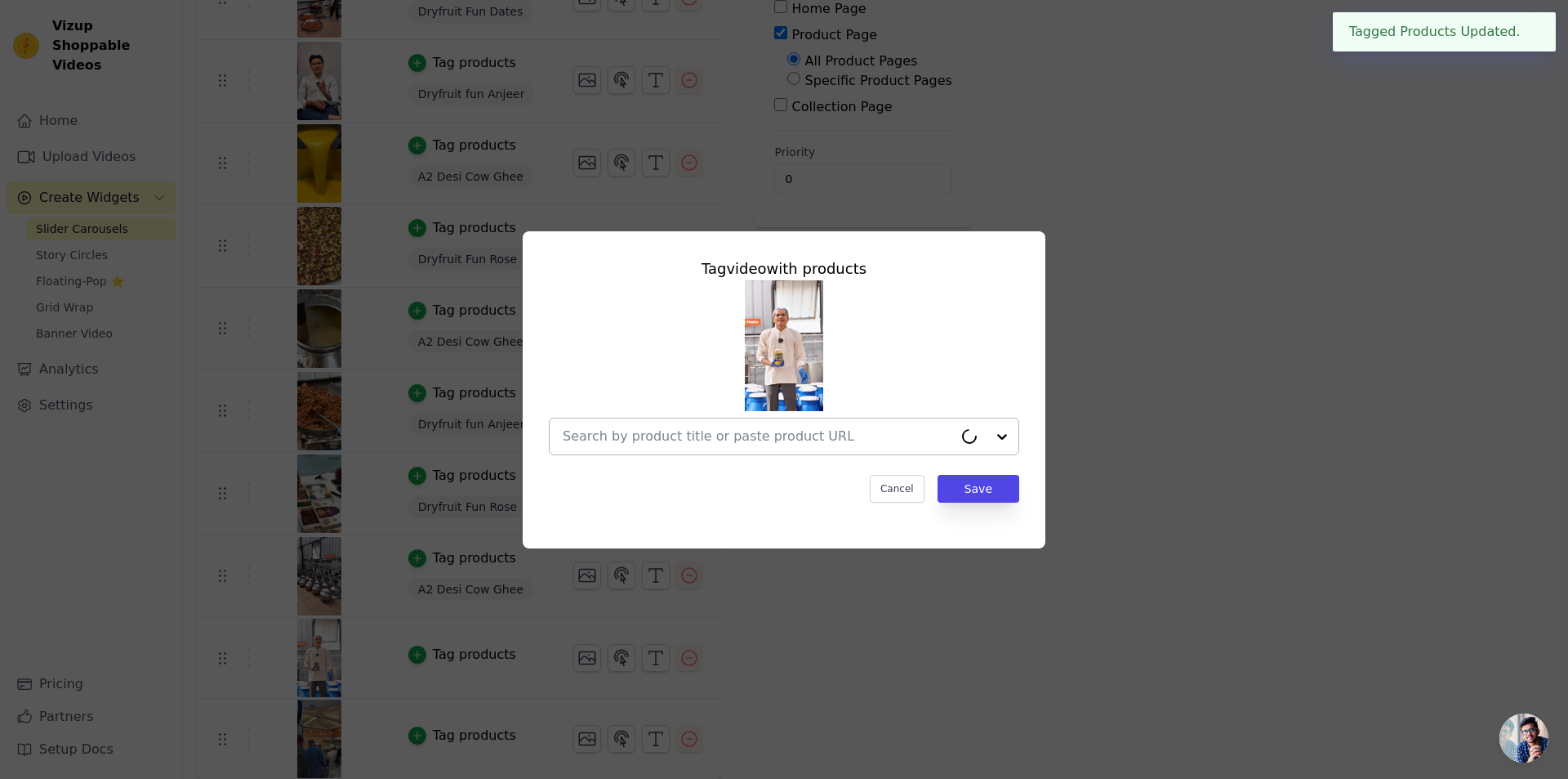
click at [831, 438] on input "text" at bounding box center [759, 436] width 391 height 19
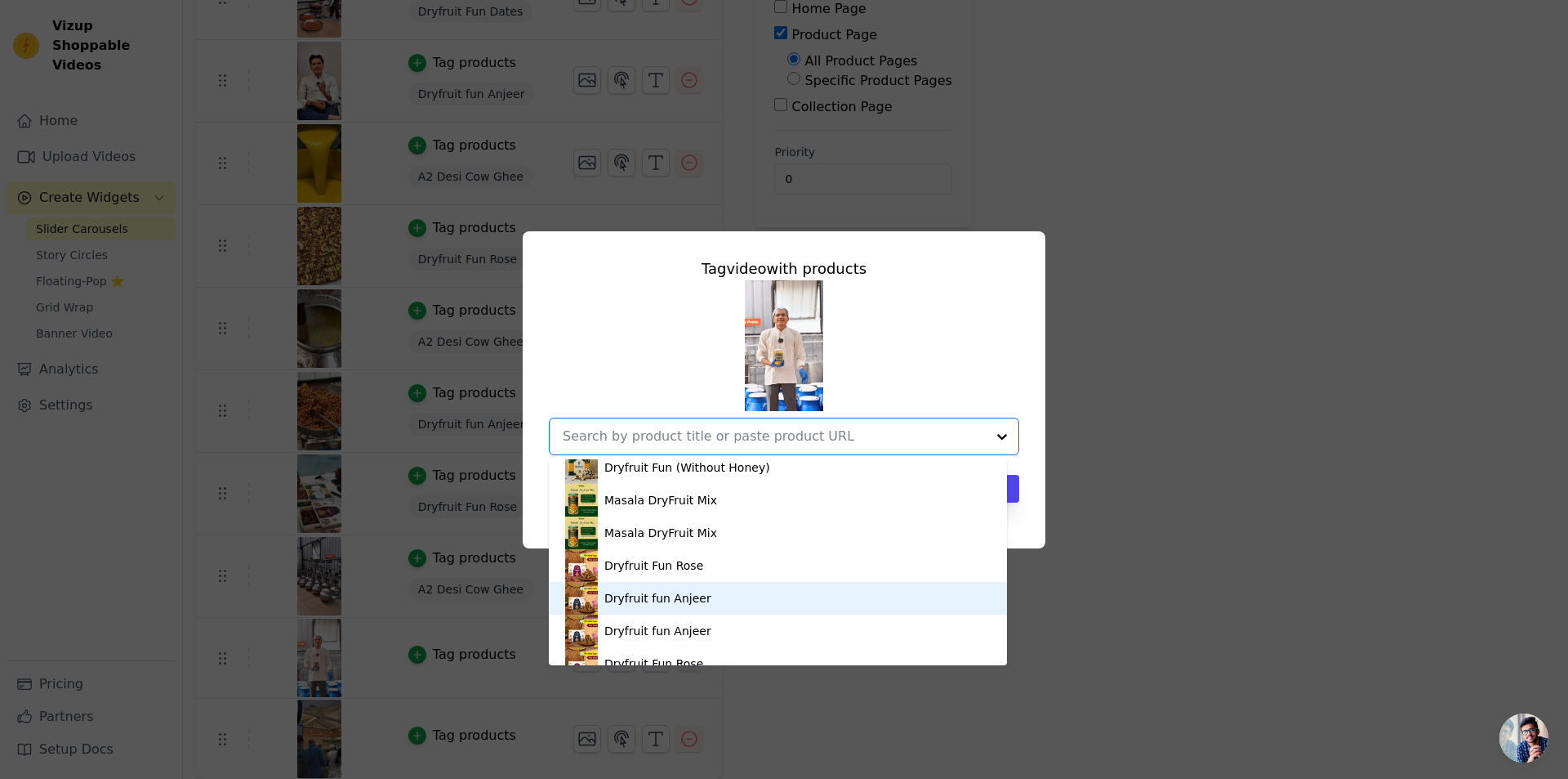
scroll to position [289, 0]
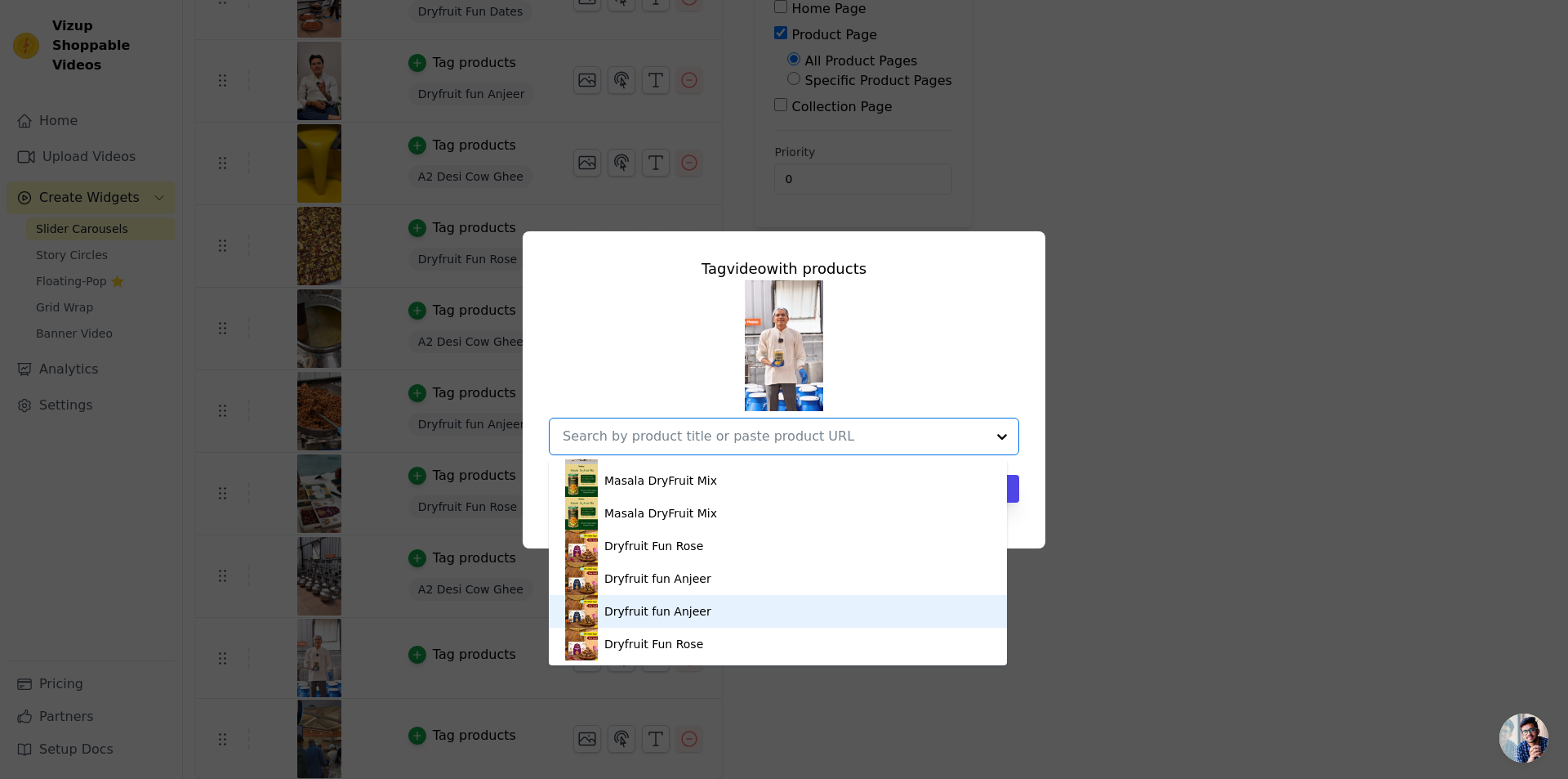
click at [690, 610] on div "Dryfruit fun Anjeer" at bounding box center [658, 611] width 107 height 17
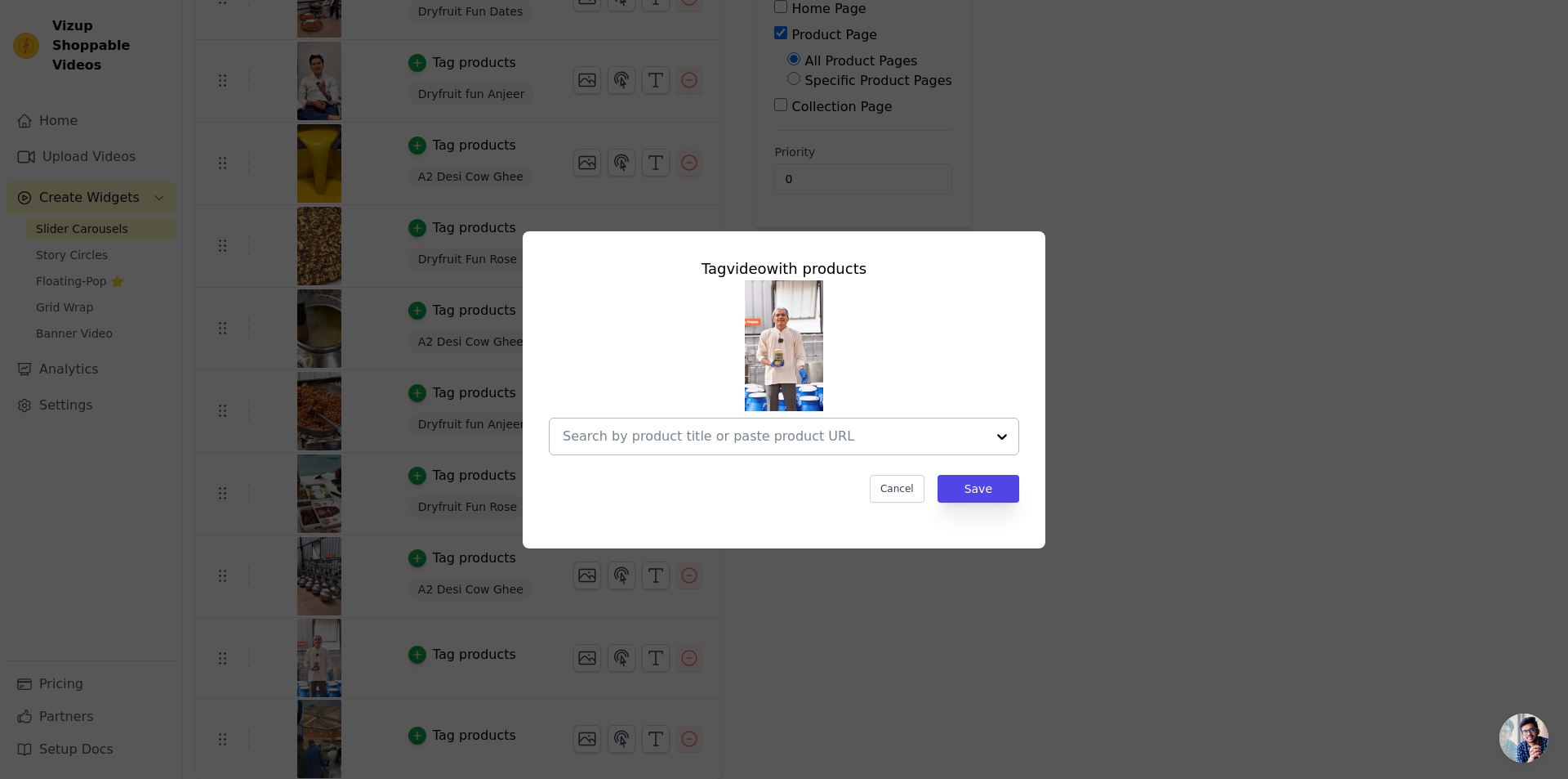
click at [834, 440] on input "text" at bounding box center [774, 436] width 423 height 19
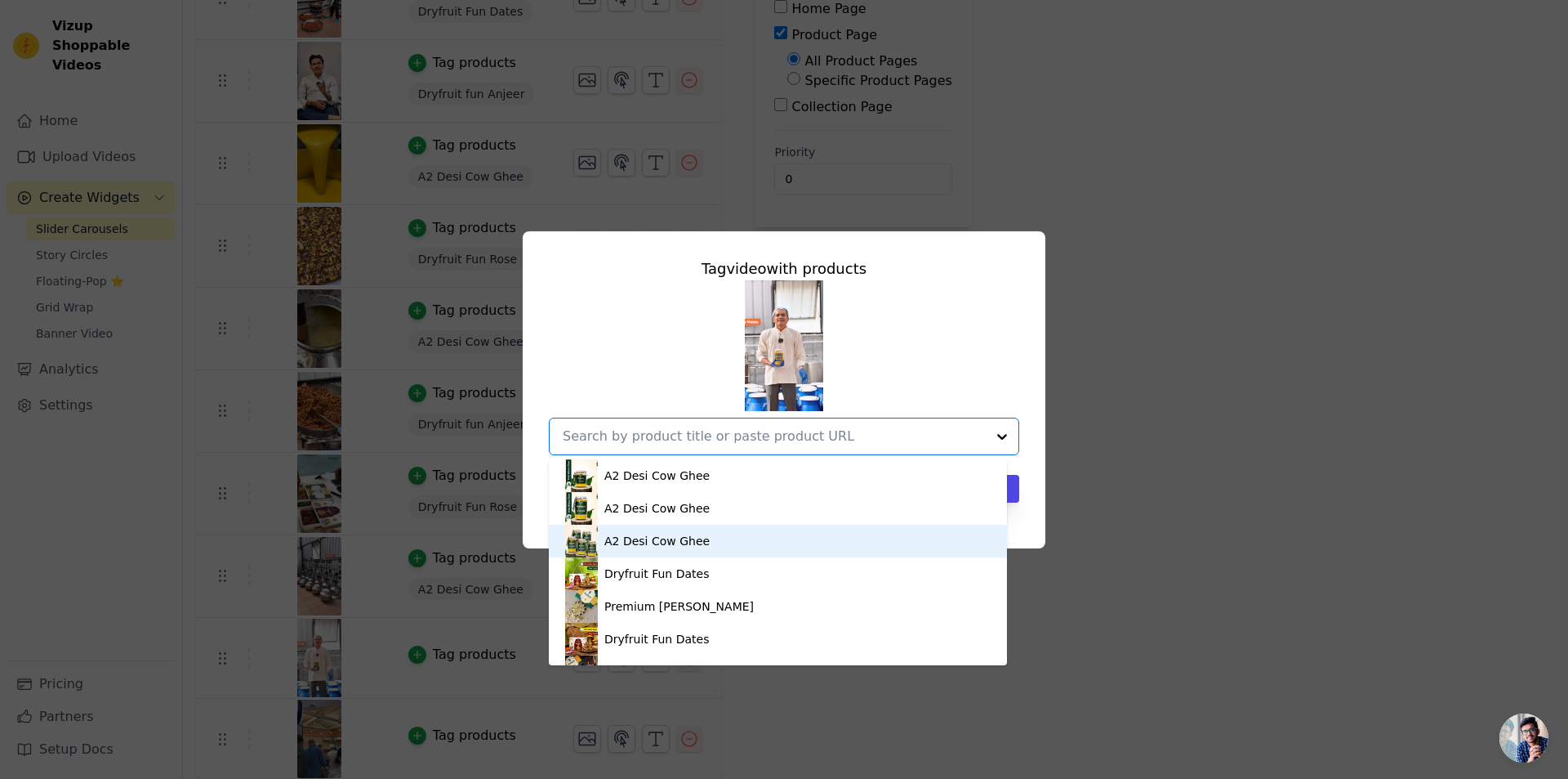
click at [690, 546] on div "A2 Desi Cow Ghee" at bounding box center [657, 541] width 105 height 17
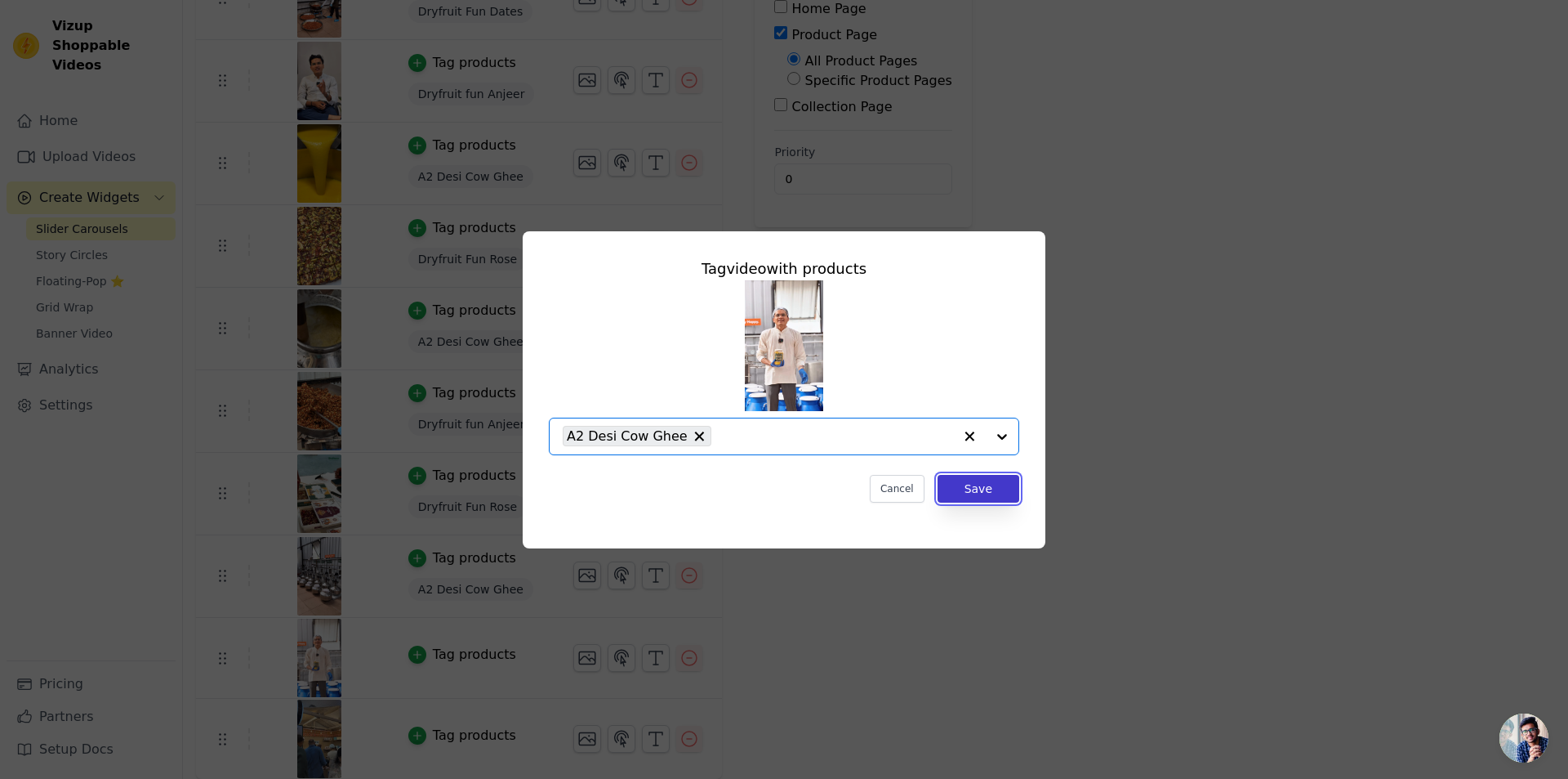
click at [1007, 492] on button "Save" at bounding box center [978, 489] width 82 height 28
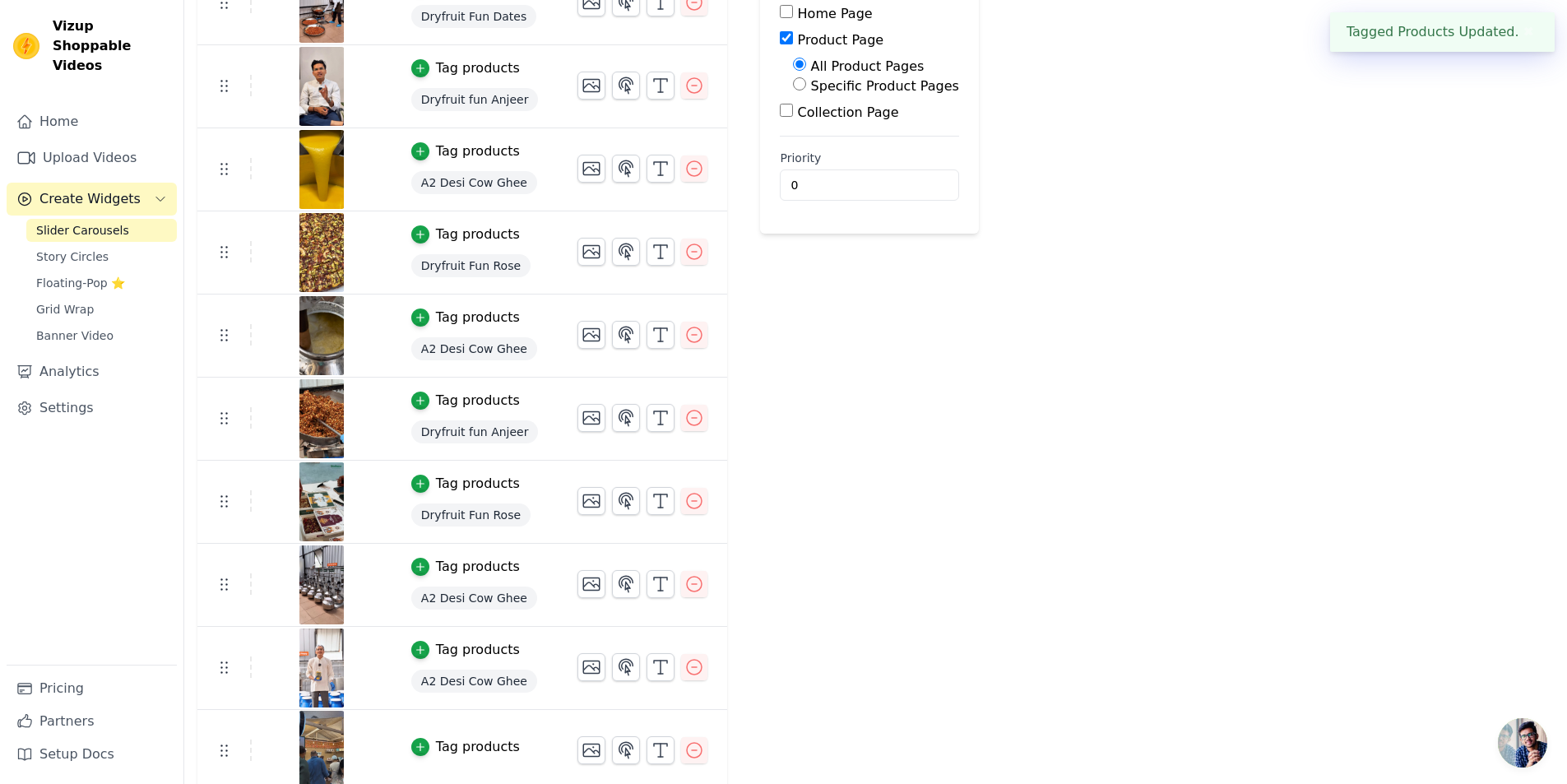
scroll to position [312, 0]
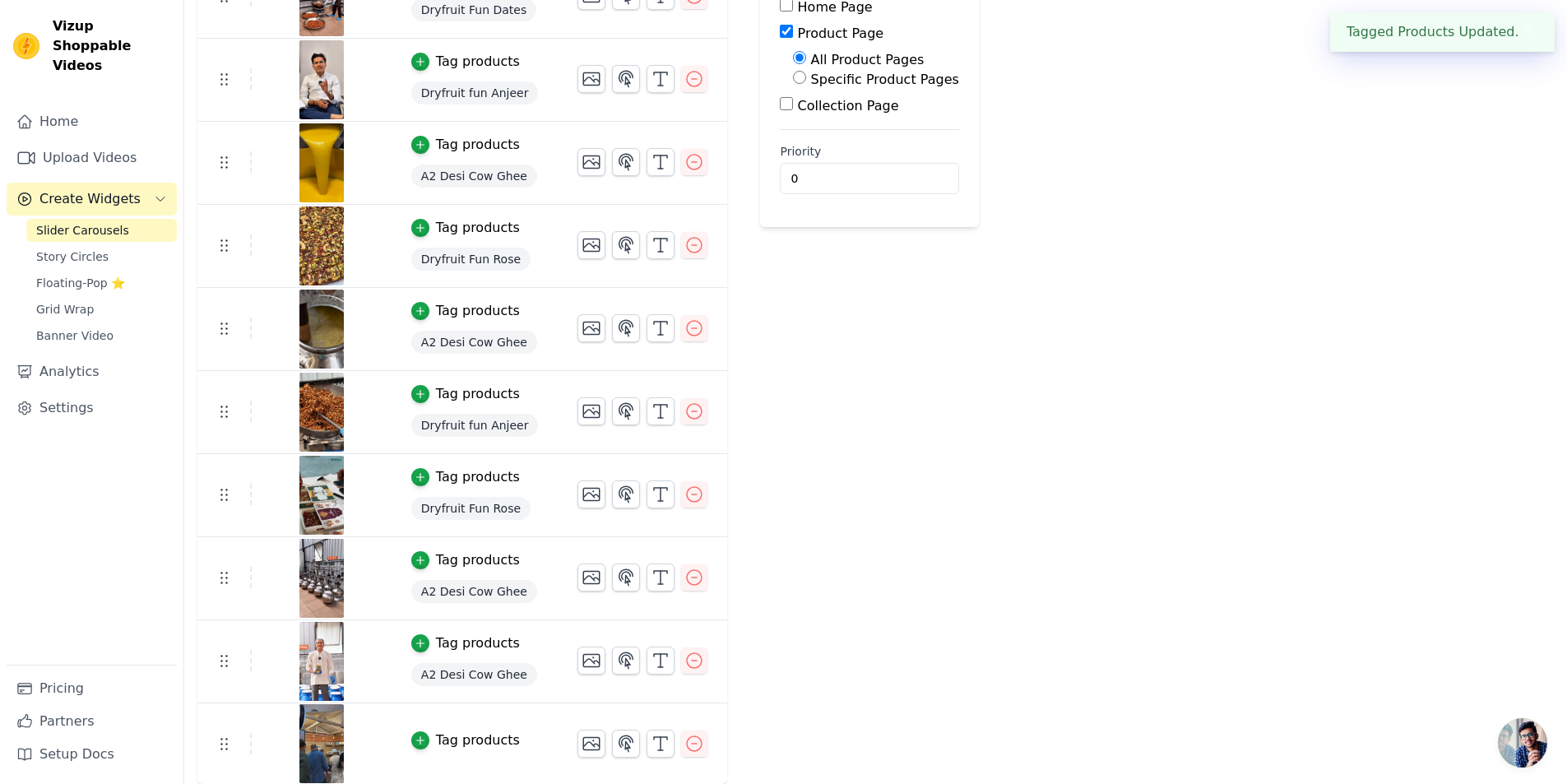
click at [465, 735] on div "Tag products" at bounding box center [478, 739] width 84 height 19
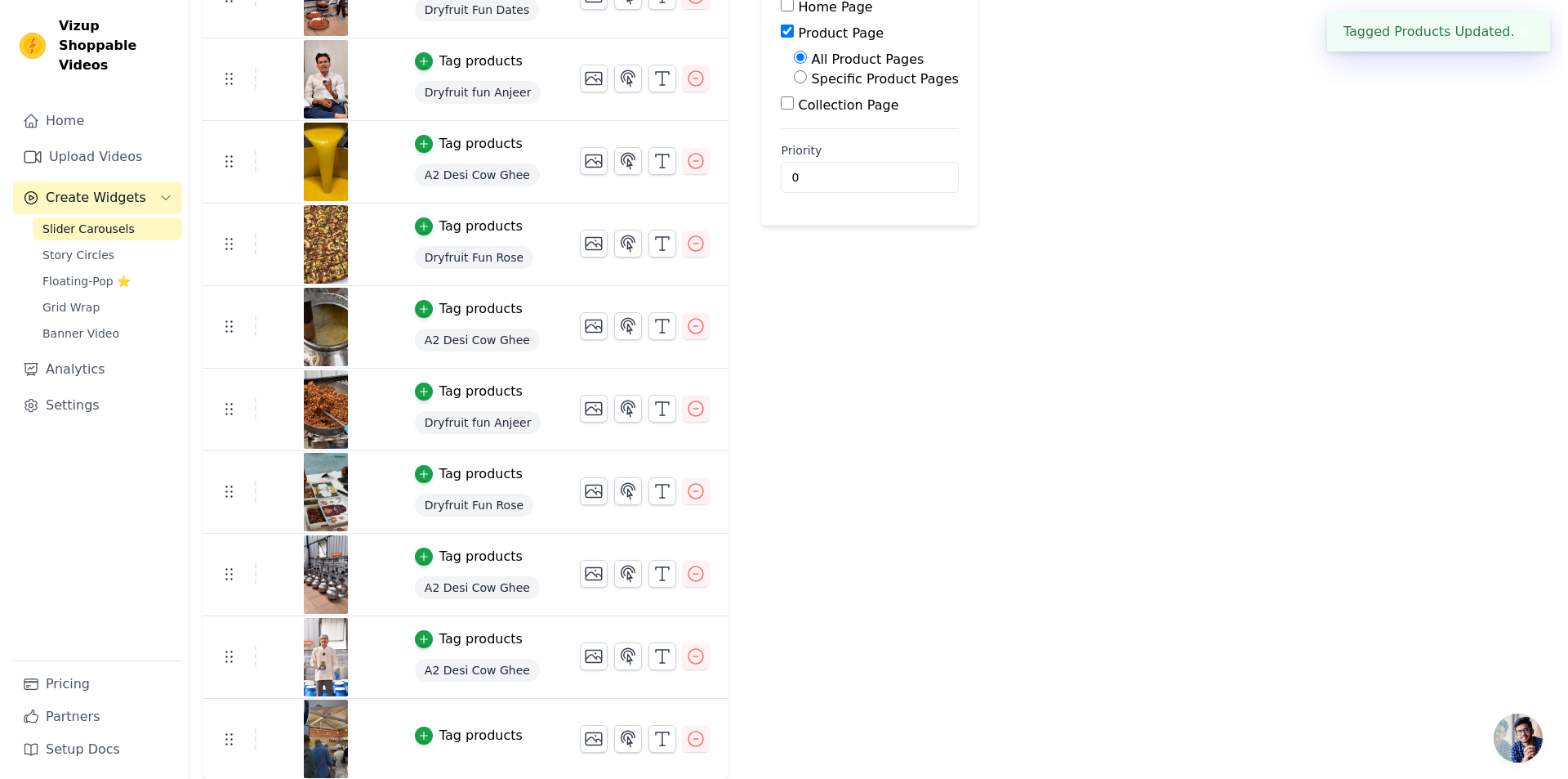
scroll to position [0, 0]
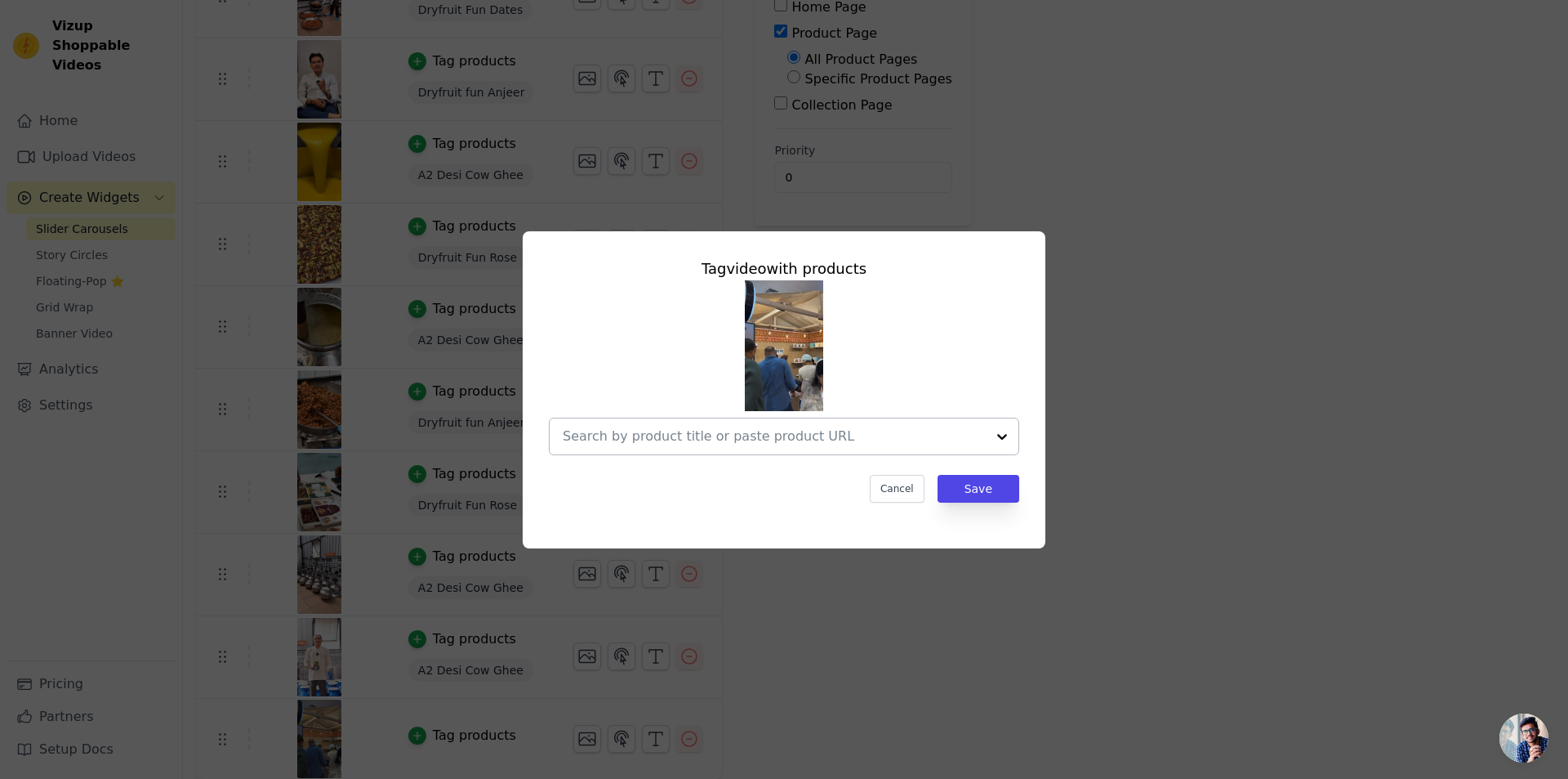
click at [779, 444] on input "text" at bounding box center [774, 436] width 423 height 19
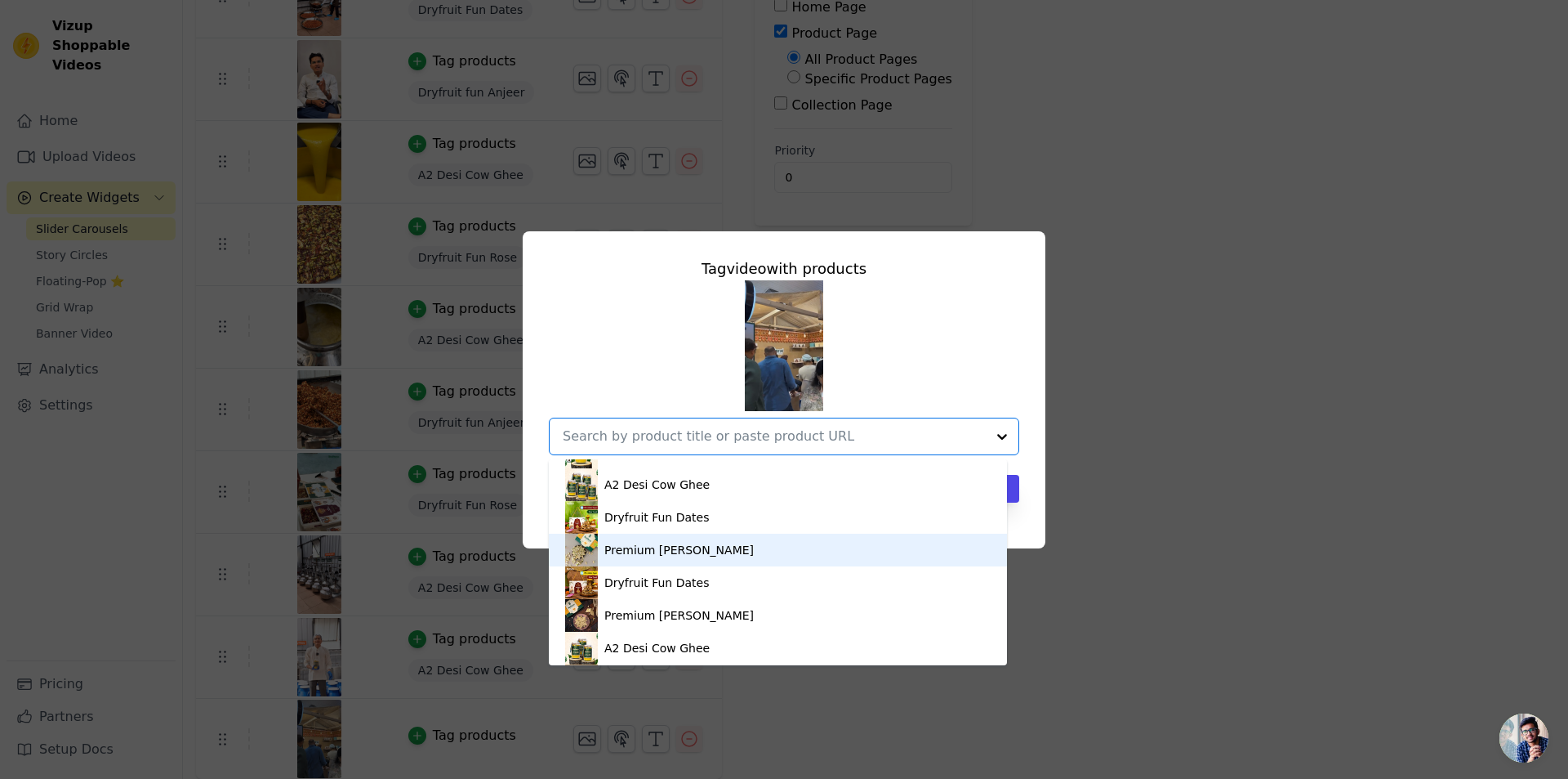
scroll to position [163, 0]
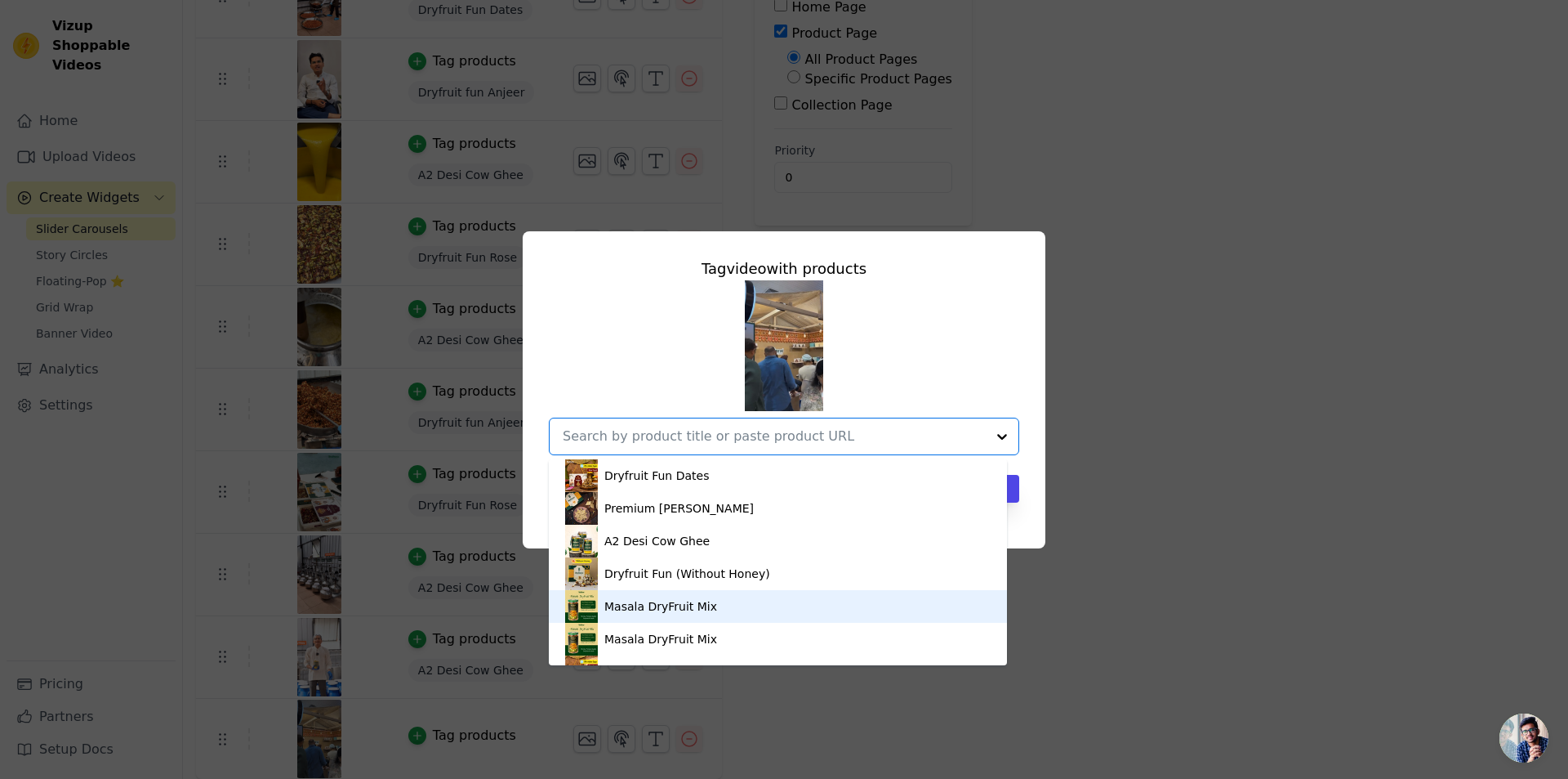
click at [671, 603] on div "Masala DryFruit Mix" at bounding box center [661, 607] width 112 height 17
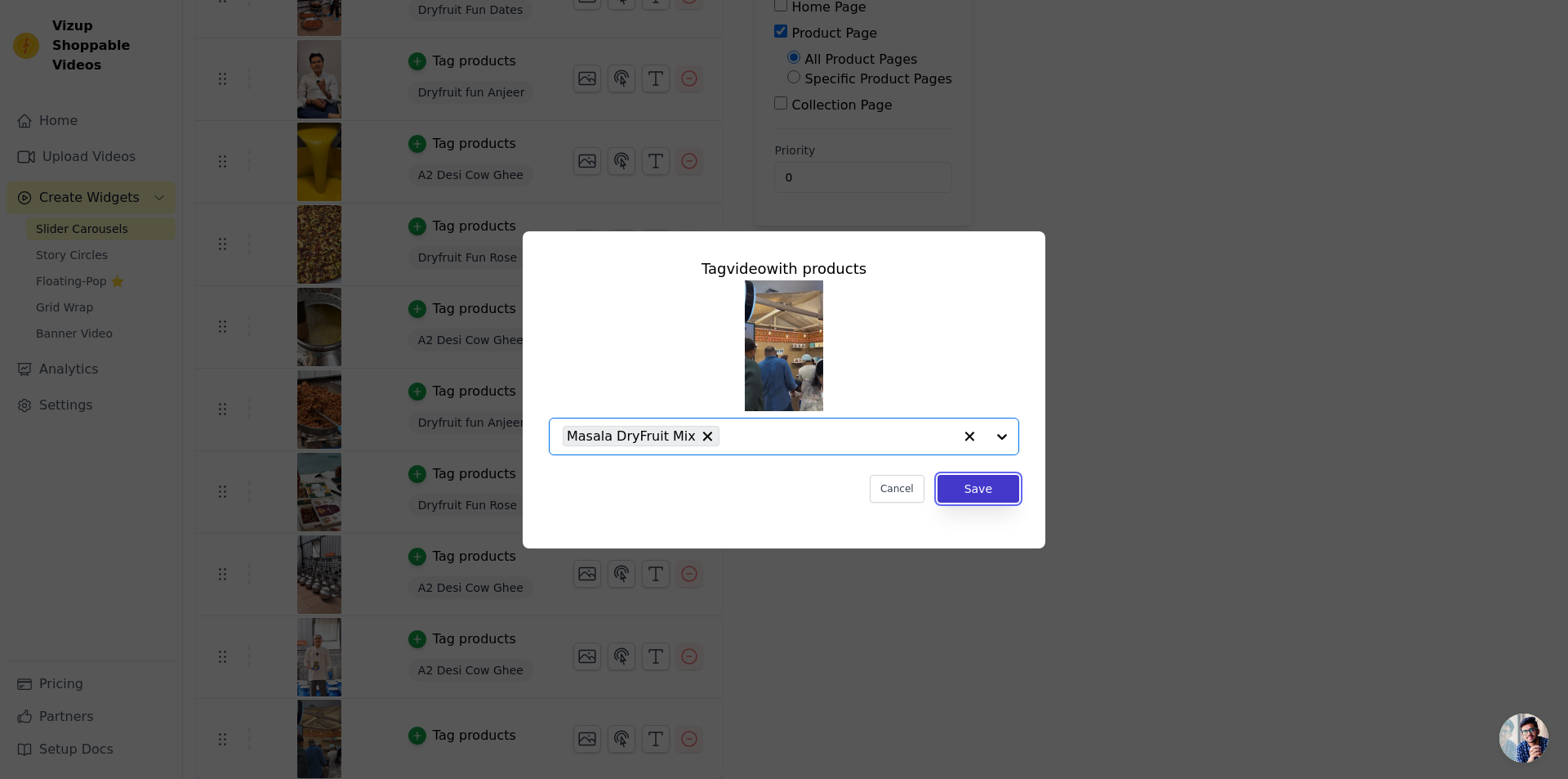
click at [973, 484] on button "Save" at bounding box center [978, 489] width 82 height 28
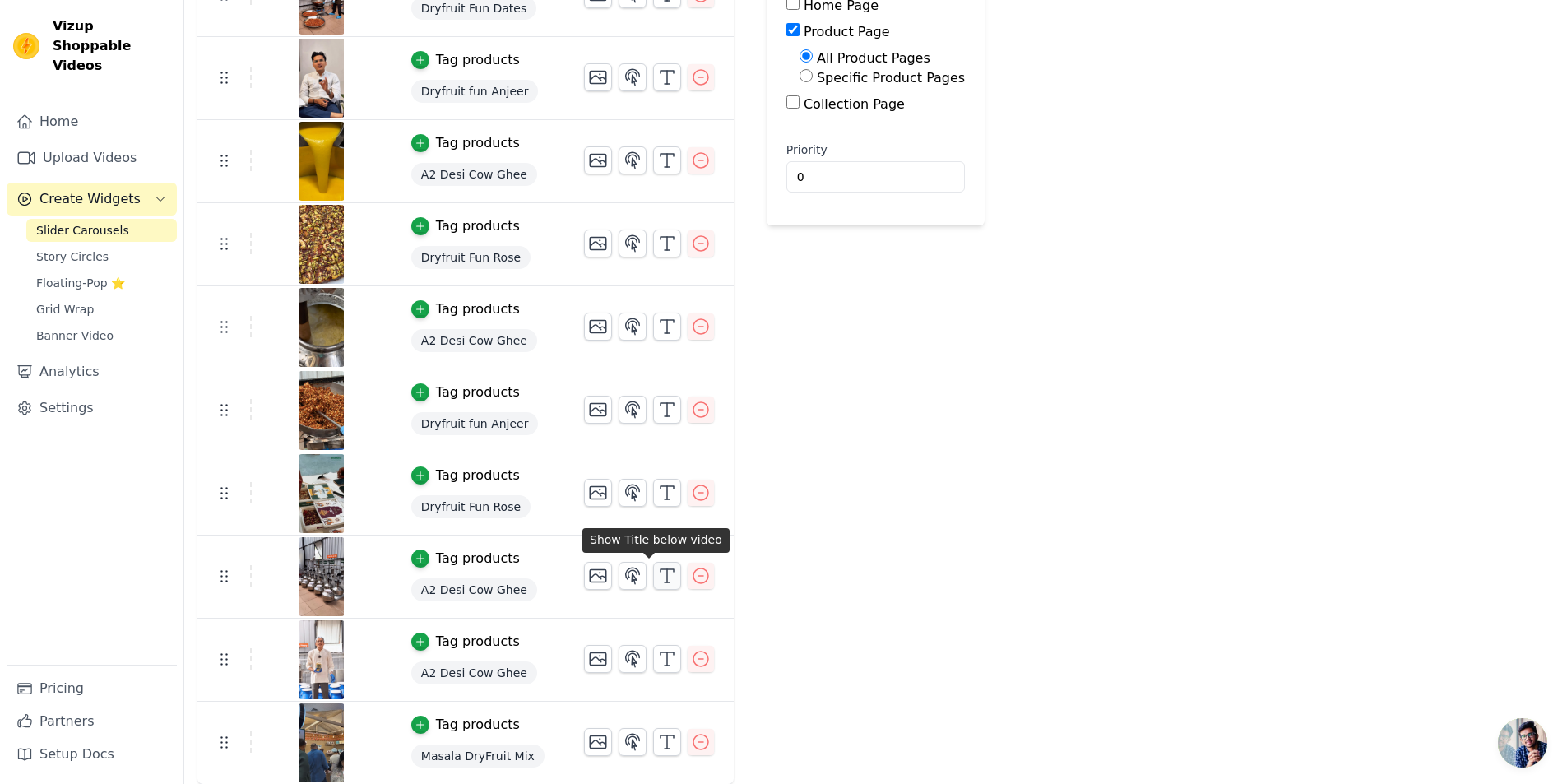
scroll to position [0, 0]
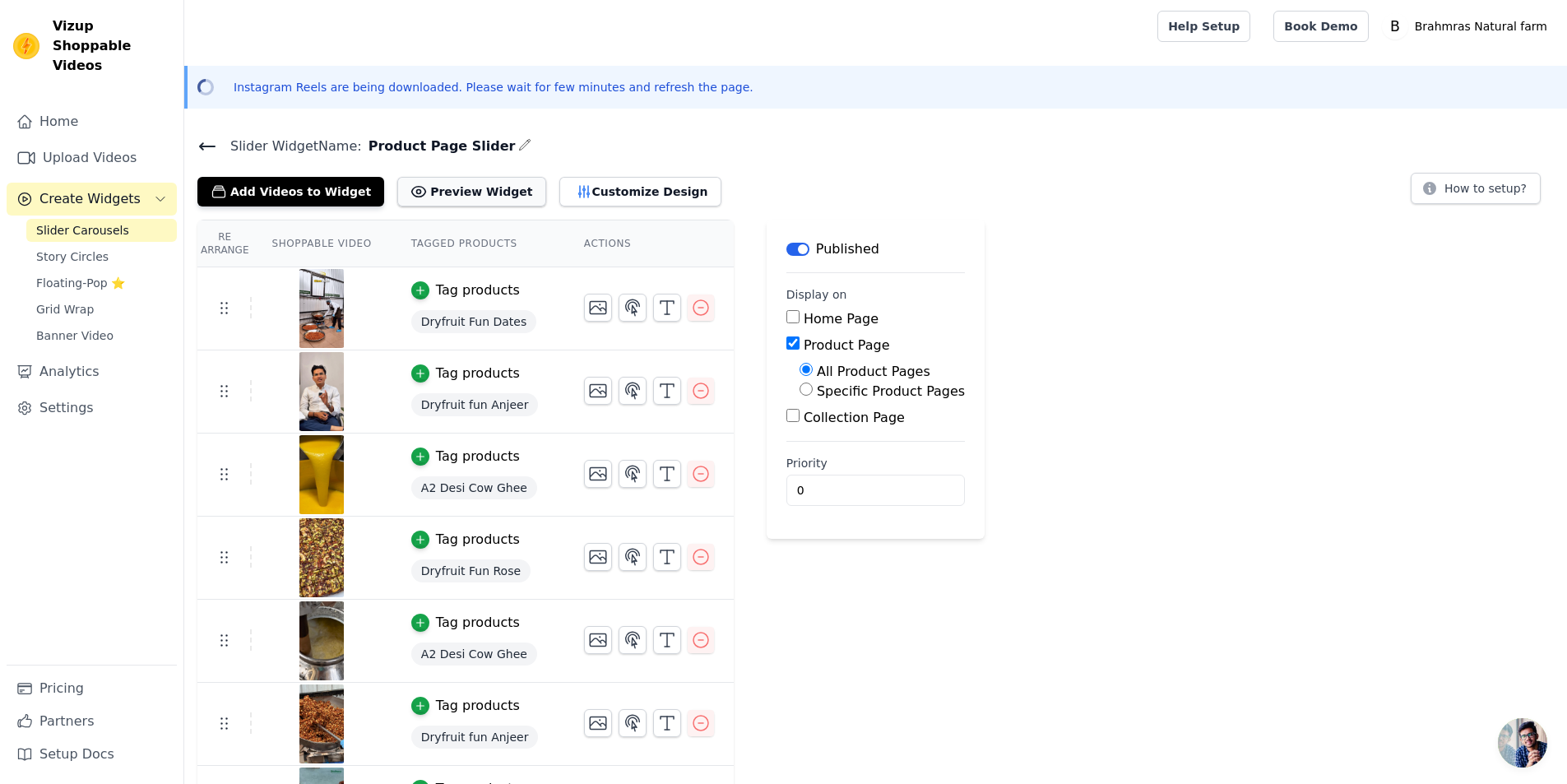
click at [473, 189] on button "Preview Widget" at bounding box center [472, 192] width 149 height 30
click at [609, 193] on button "Customize Design" at bounding box center [641, 192] width 162 height 30
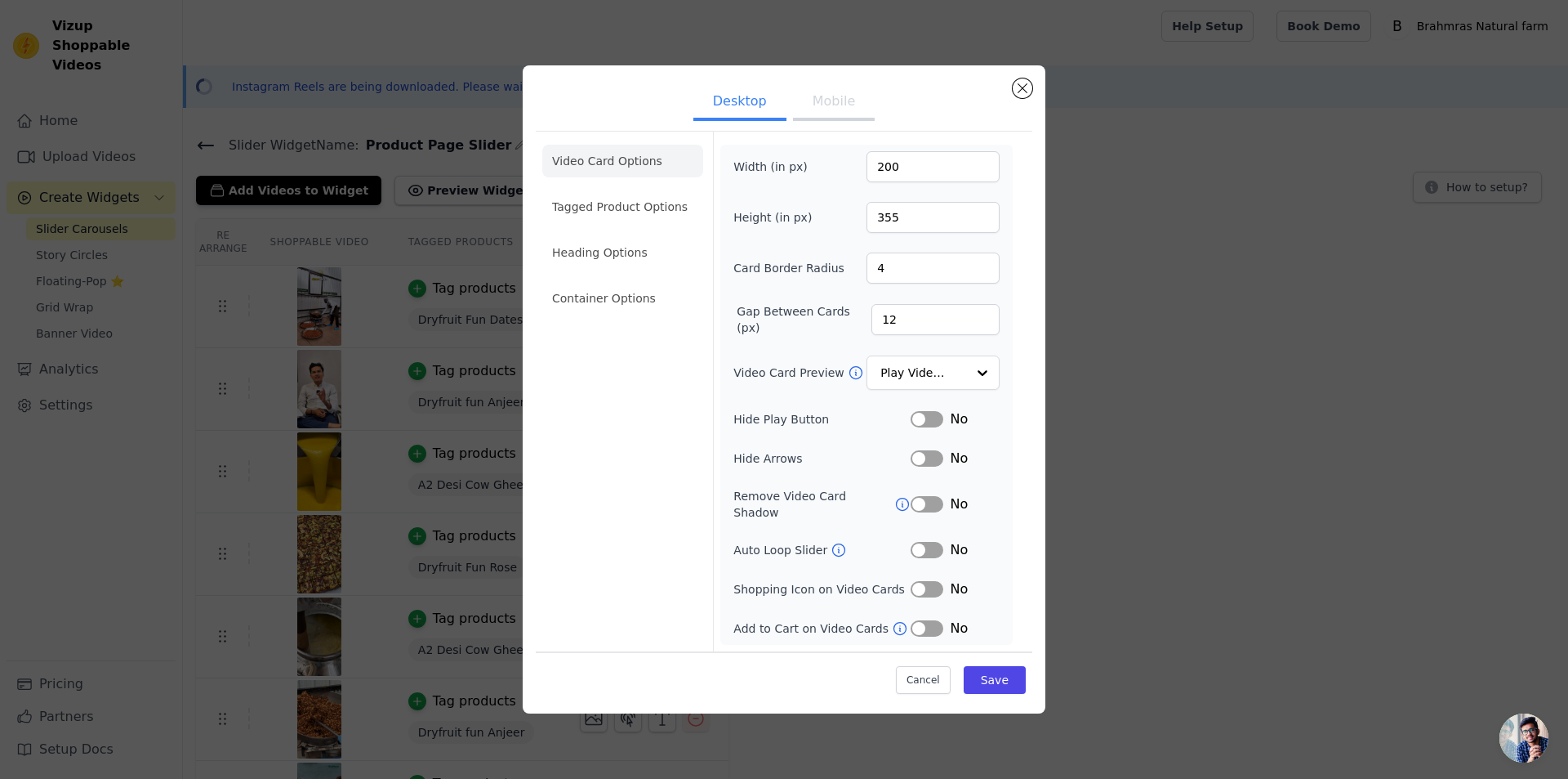
click at [922, 543] on button "Label" at bounding box center [926, 550] width 32 height 17
click at [922, 505] on button "Label" at bounding box center [926, 504] width 32 height 17
click at [925, 620] on button "Label" at bounding box center [926, 629] width 32 height 17
click at [914, 581] on button "Label" at bounding box center [926, 589] width 32 height 17
click at [639, 208] on li "Tagged Product Options" at bounding box center [622, 206] width 161 height 32
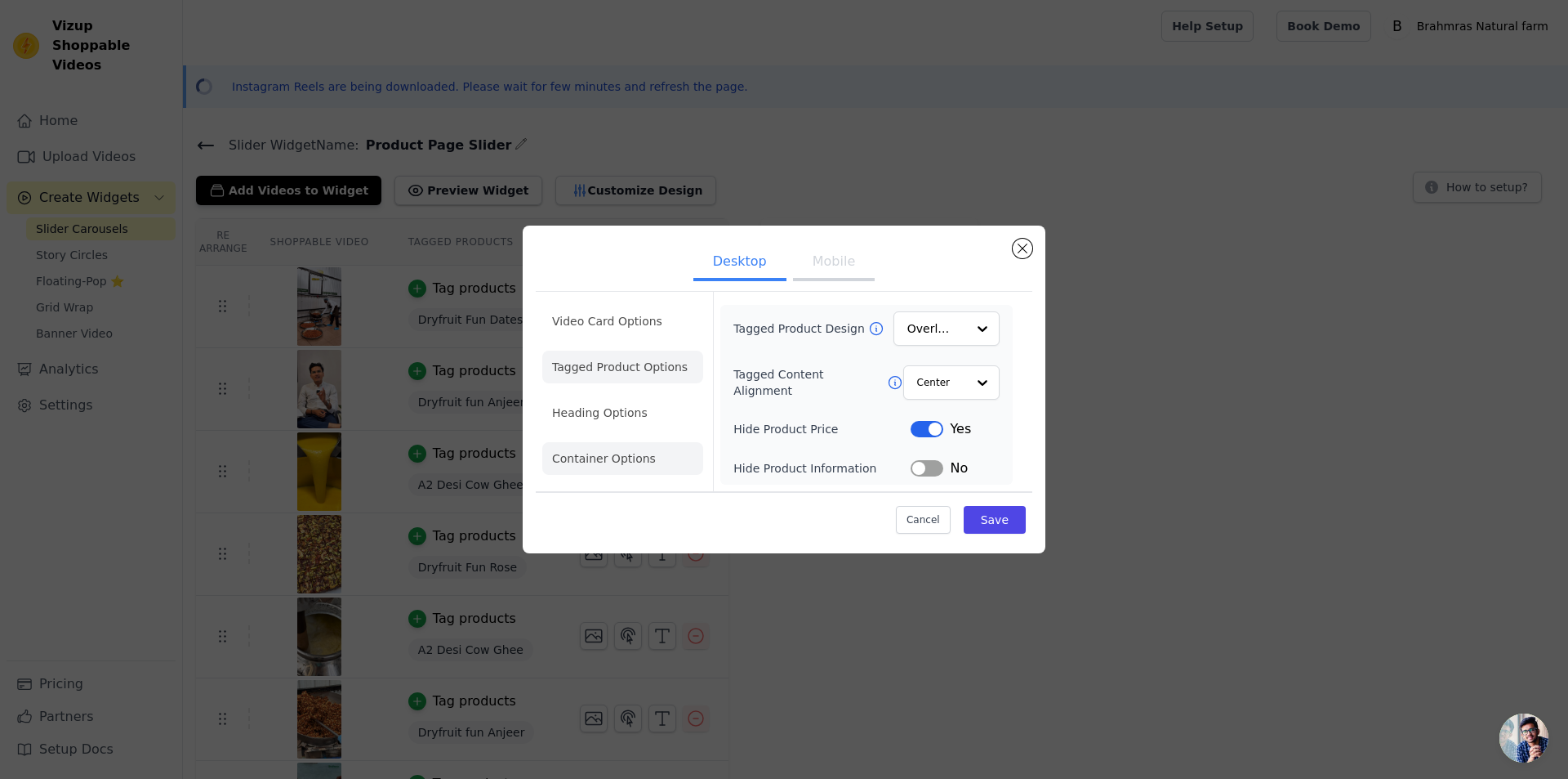
click at [653, 409] on li "Heading Options" at bounding box center [622, 412] width 161 height 32
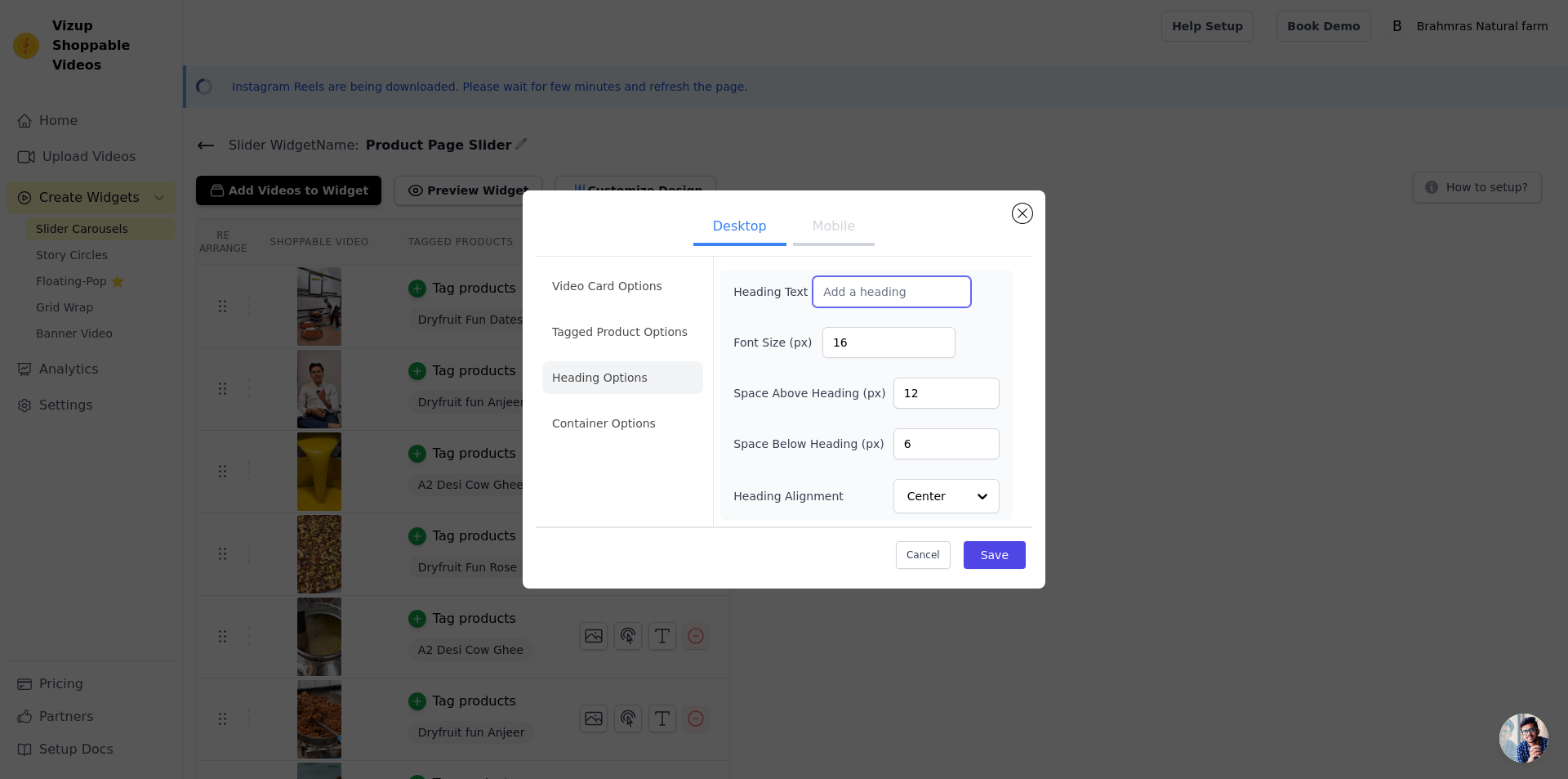
click at [869, 301] on input "Heading Text" at bounding box center [892, 292] width 159 height 31
click at [595, 417] on li "Container Options" at bounding box center [622, 422] width 161 height 32
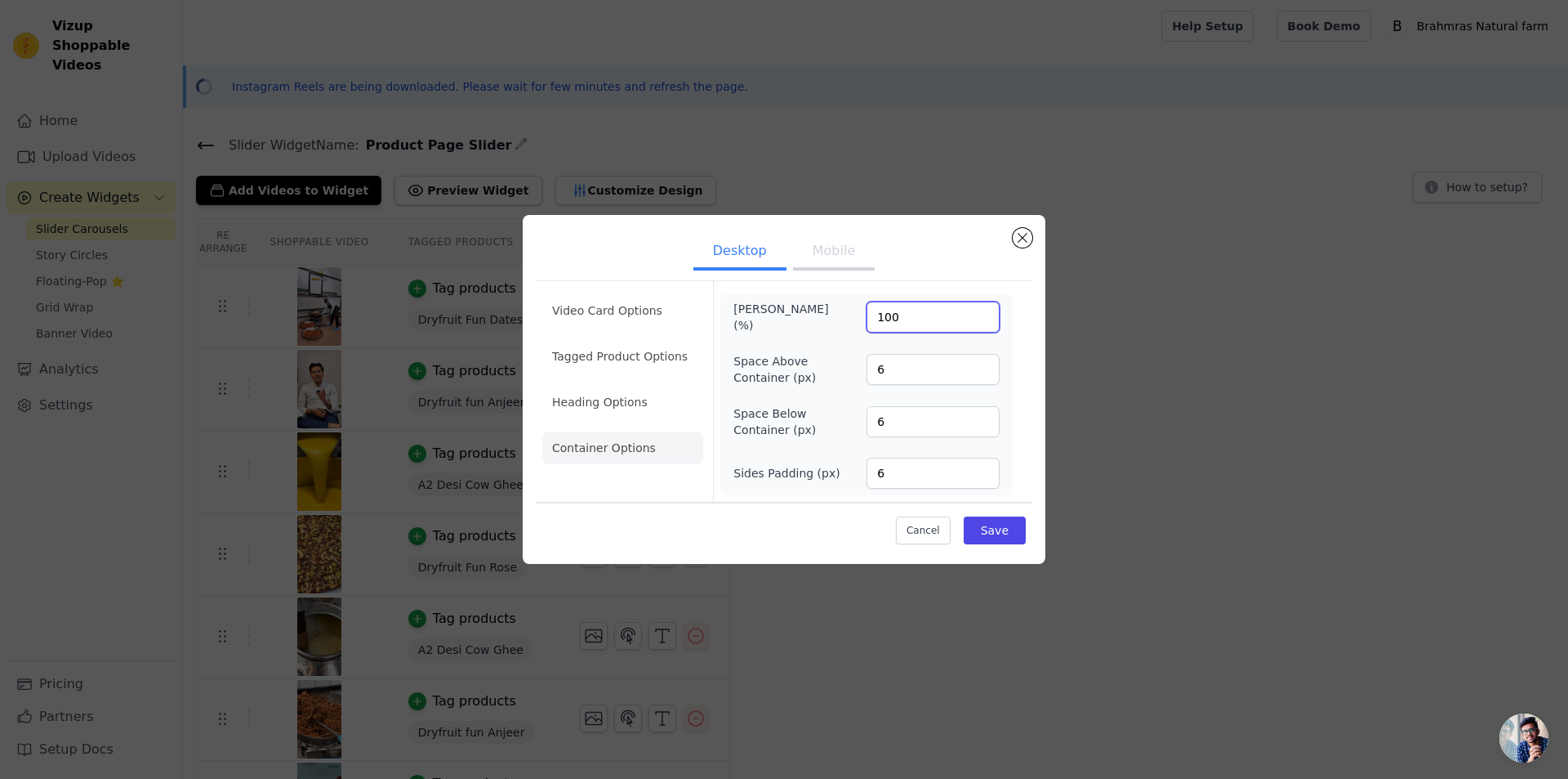
click at [884, 325] on input "100" at bounding box center [933, 317] width 133 height 31
type input "80"
click at [996, 527] on button "Save" at bounding box center [995, 530] width 62 height 28
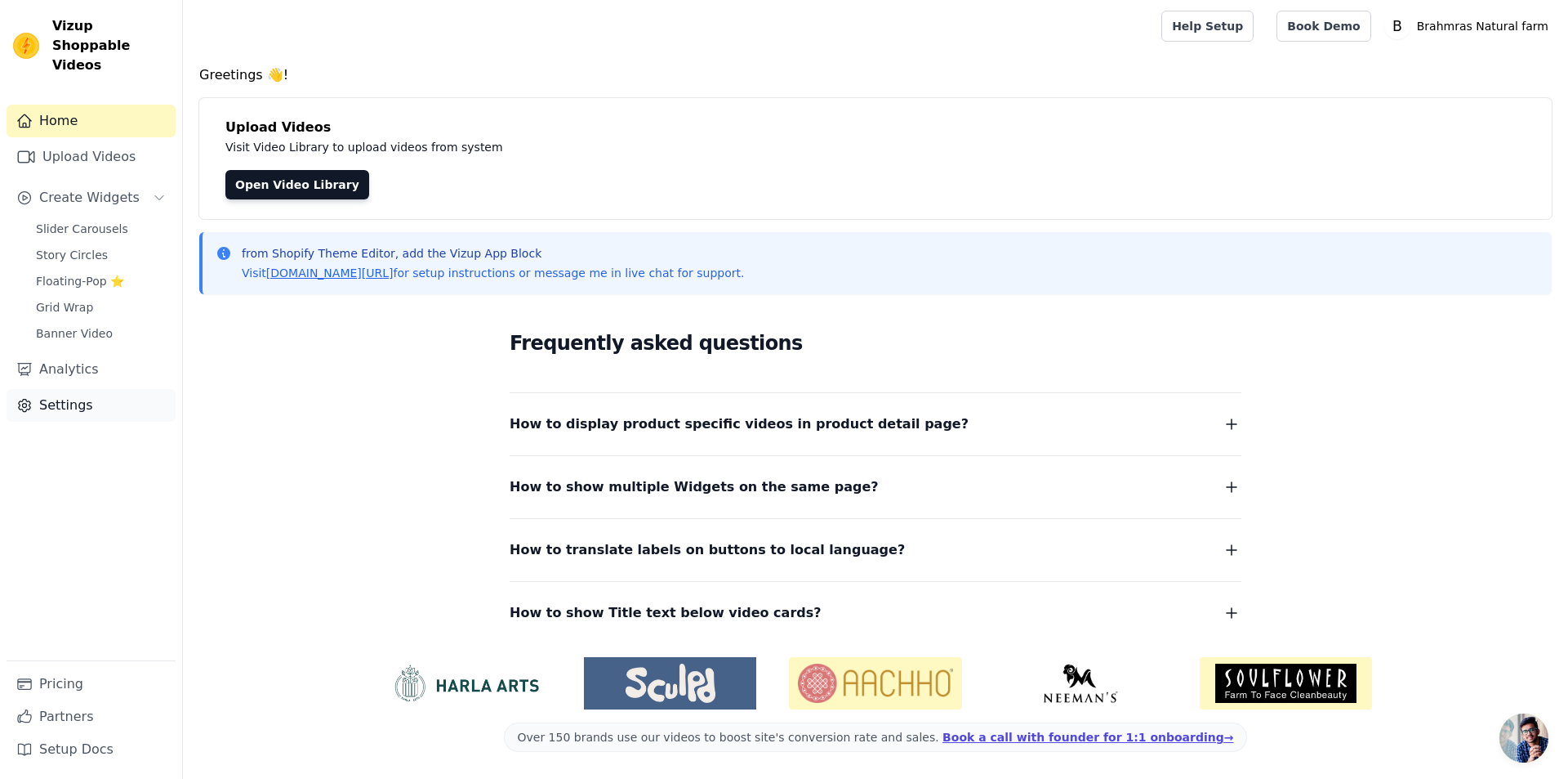
click at [66, 389] on link "Settings" at bounding box center [90, 405] width 169 height 32
click at [69, 220] on span "Slider Carousels" at bounding box center [82, 229] width 92 height 17
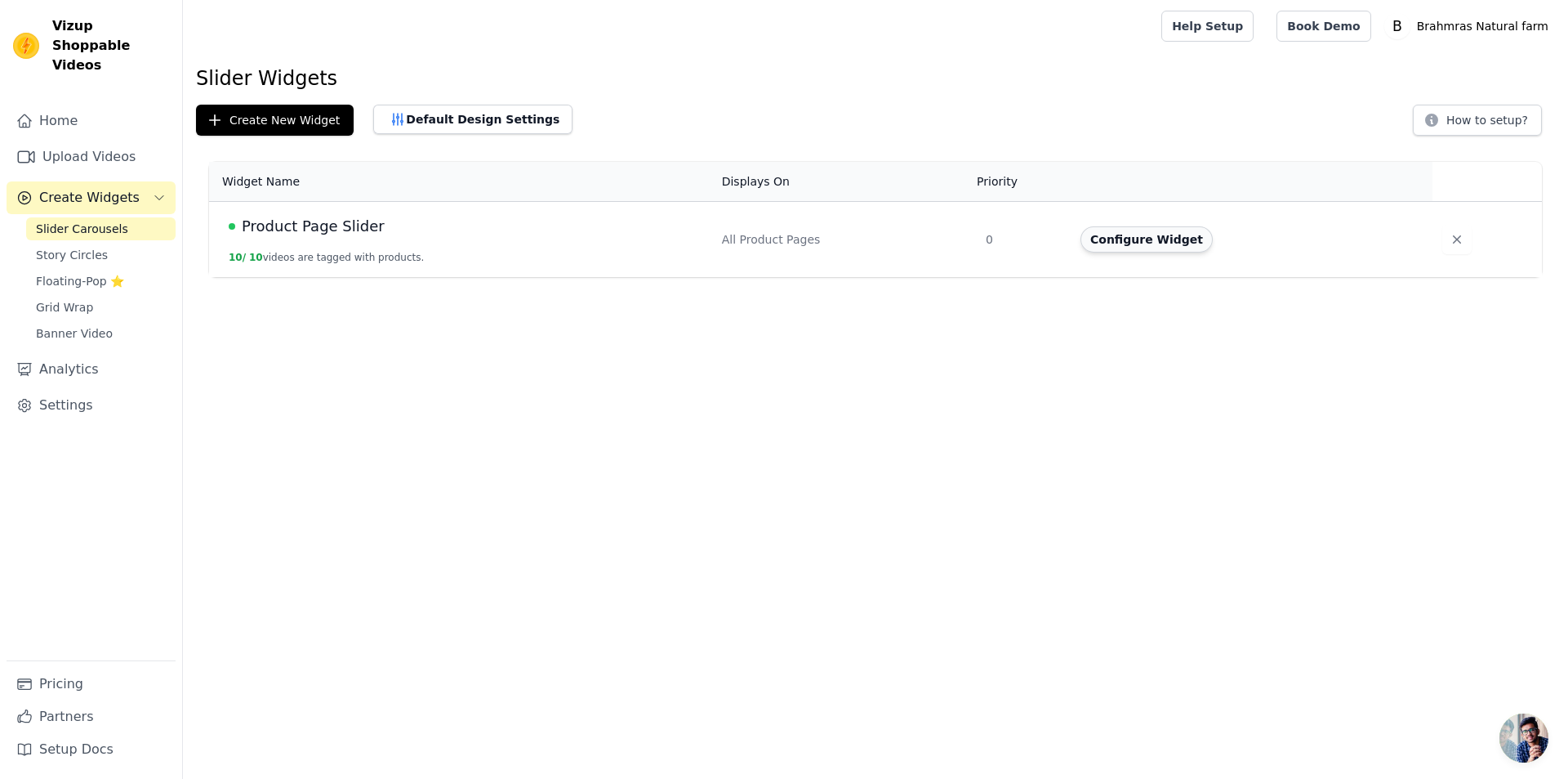
click at [1111, 244] on button "Configure Widget" at bounding box center [1147, 239] width 133 height 26
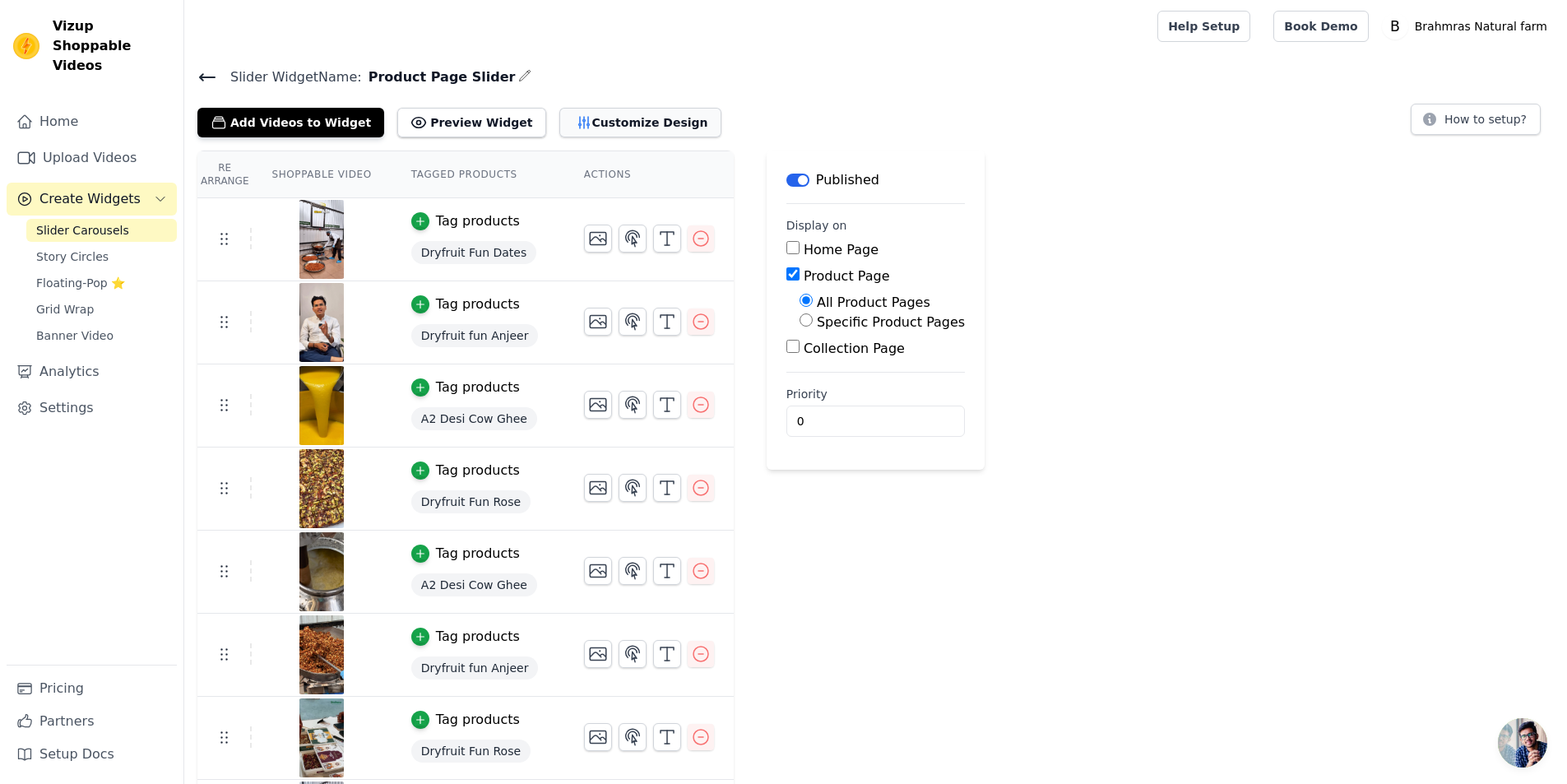
click at [560, 119] on button "Customize Design" at bounding box center [641, 122] width 162 height 30
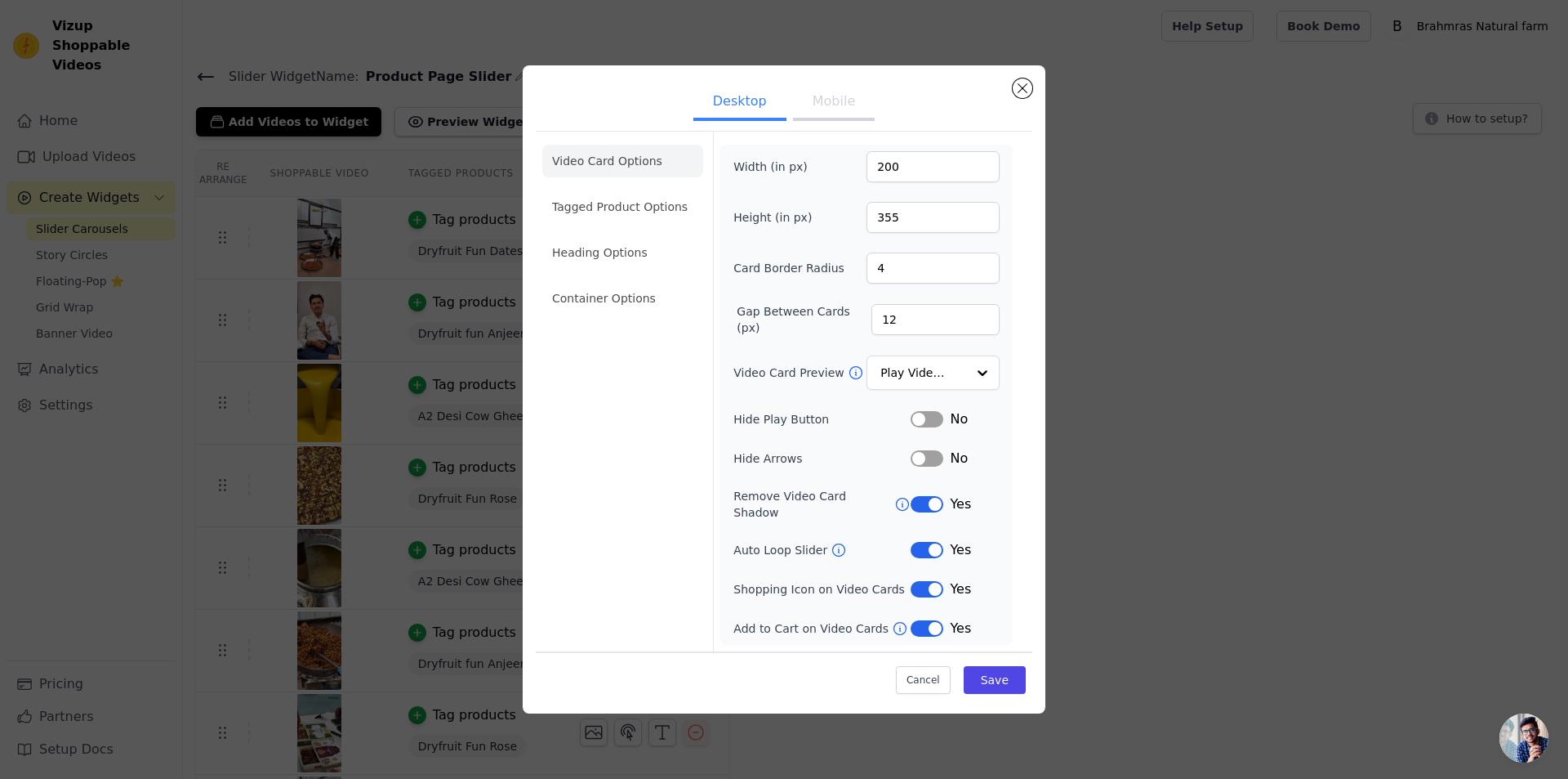
click at [93, 398] on div "Desktop Mobile Video Card Options Tagged Product Options Heading Options Contai…" at bounding box center [784, 389] width 1516 height 700
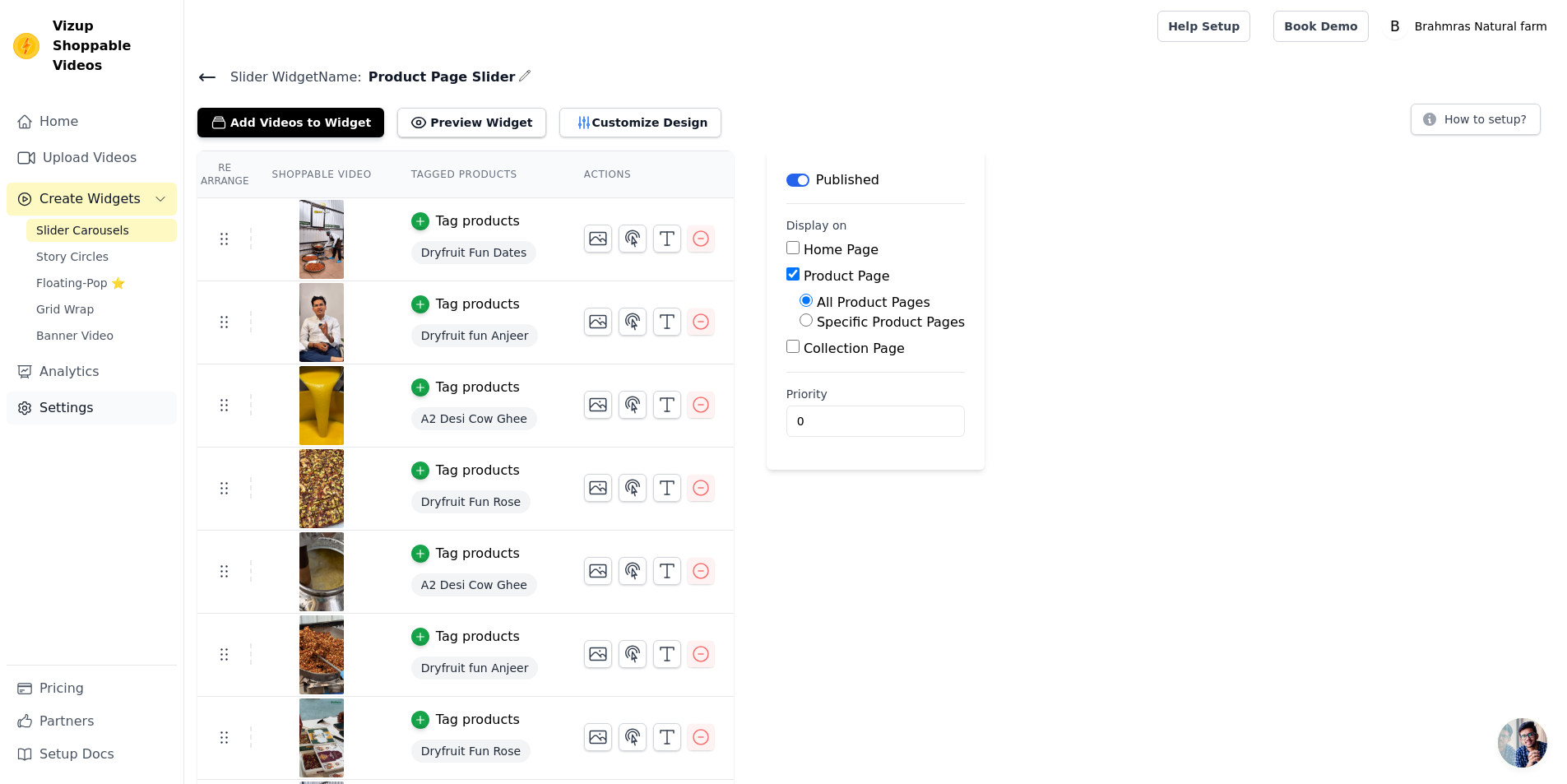
click at [79, 392] on link "Settings" at bounding box center [91, 407] width 170 height 32
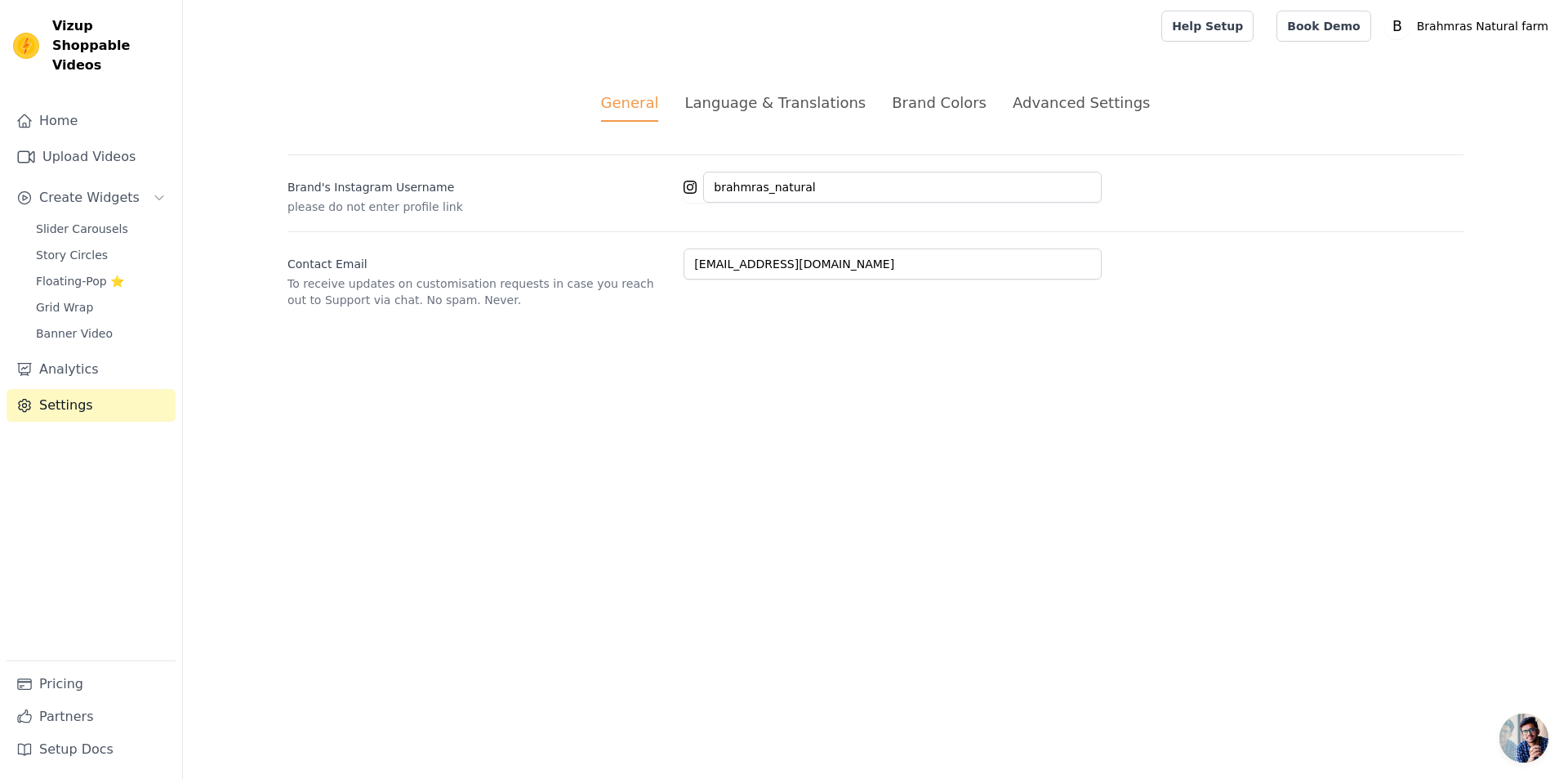
click at [940, 106] on div "Brand Colors" at bounding box center [939, 102] width 95 height 22
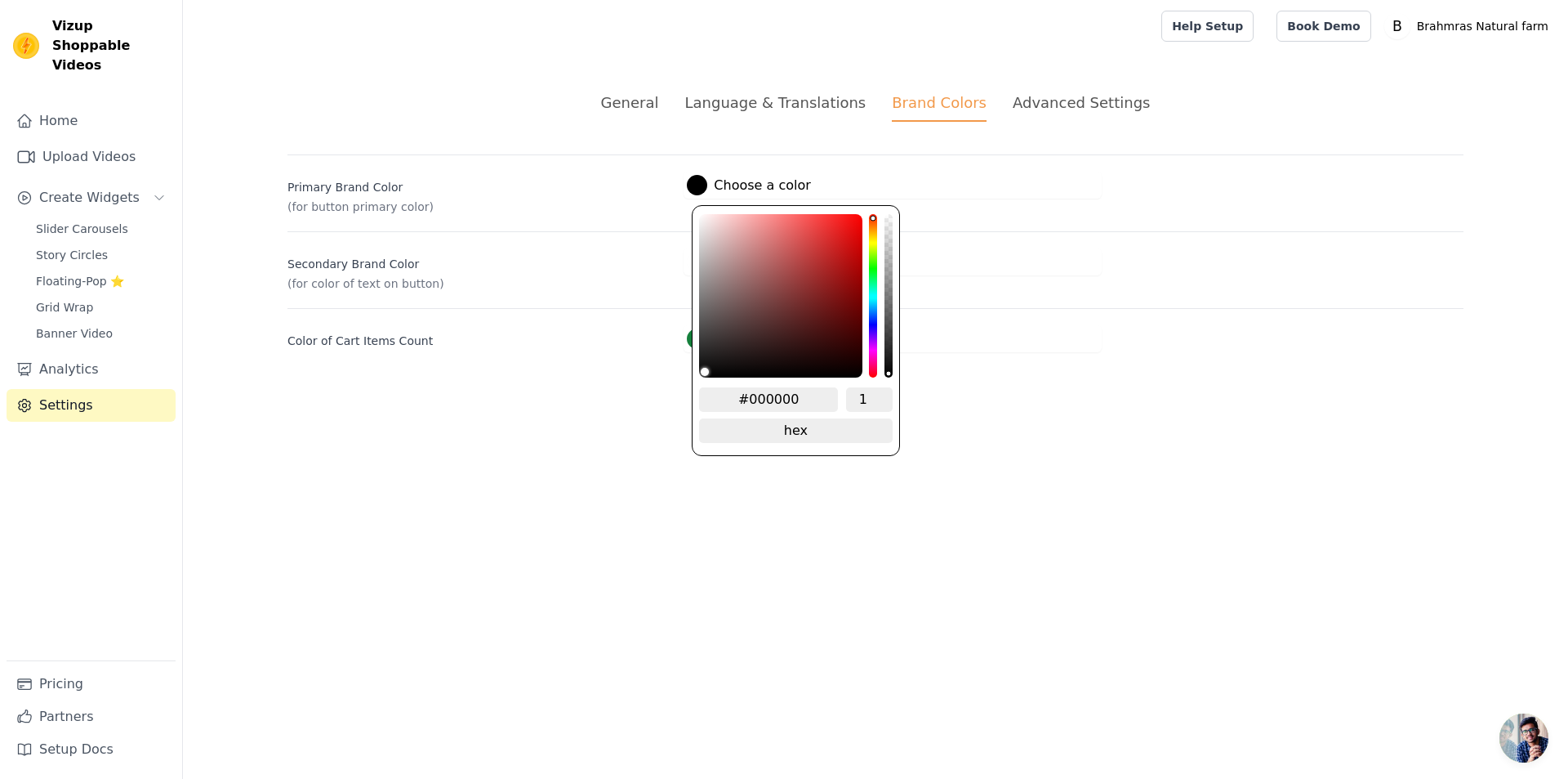
click at [699, 183] on div at bounding box center [697, 185] width 20 height 20
click at [759, 403] on input "#000000" at bounding box center [769, 399] width 139 height 25
paste input "#175c3b"
type input "##175c3b"
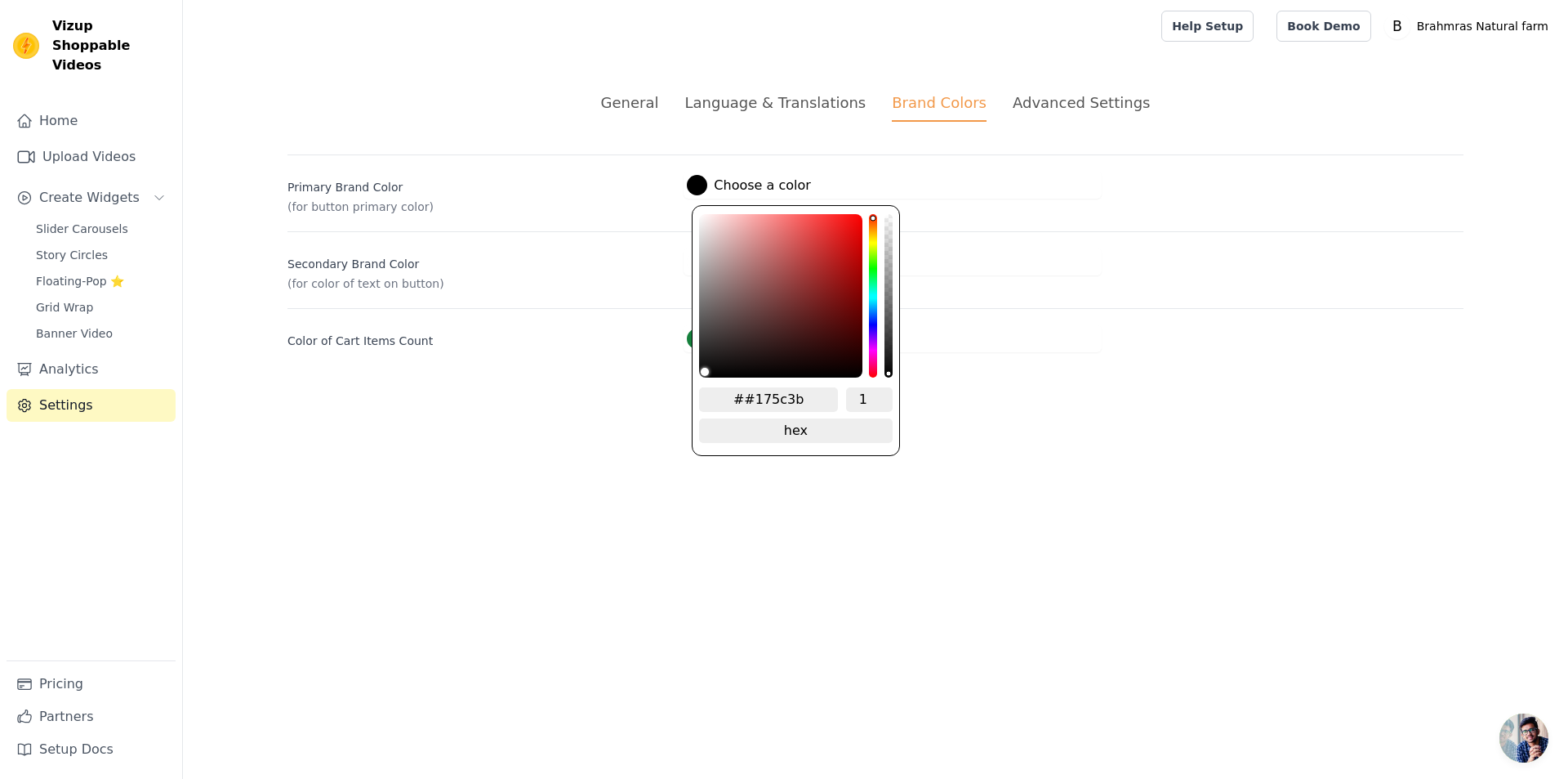
type input "#175c3b"
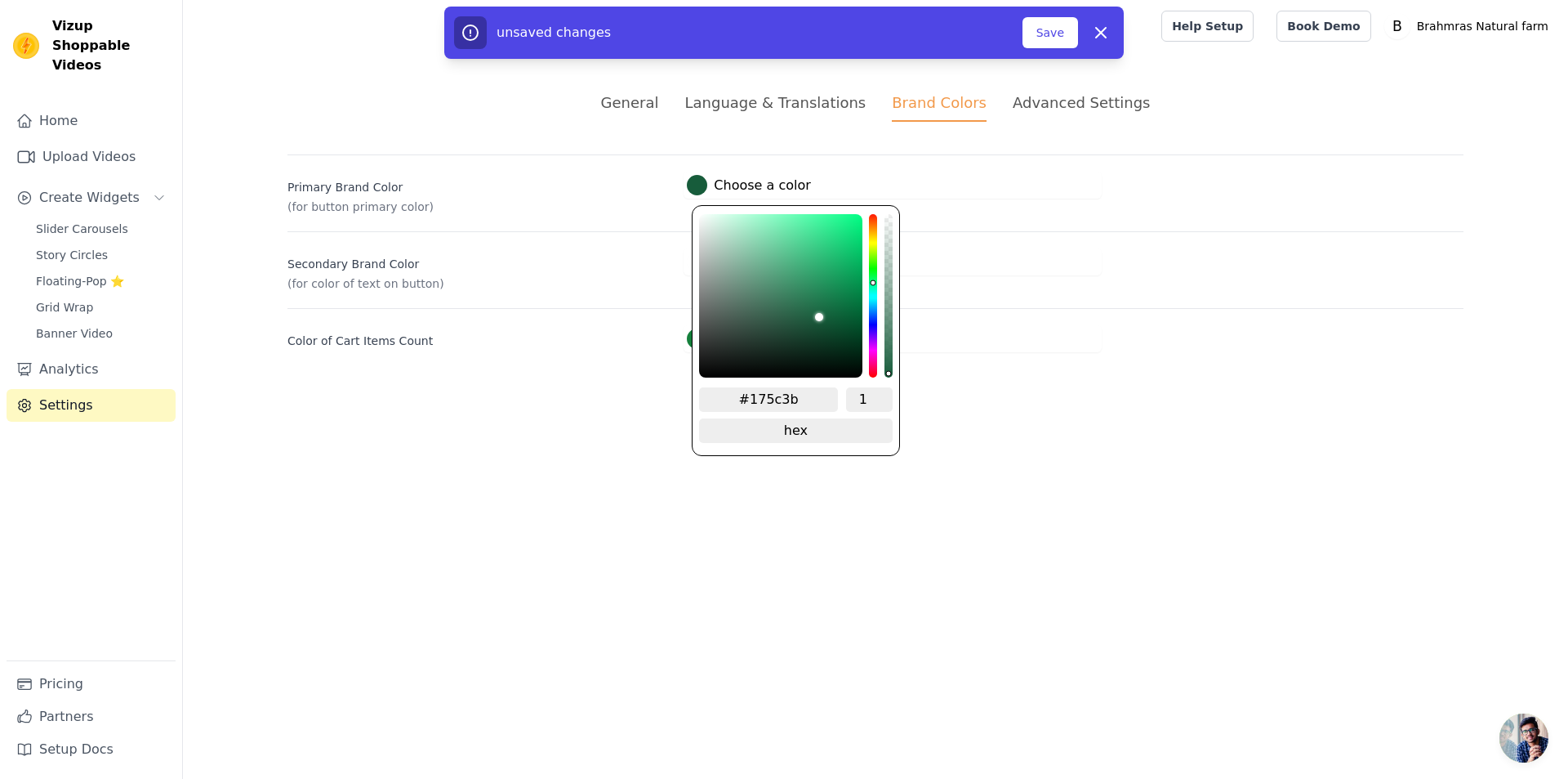
click at [995, 391] on html "Vizup Shoppable Videos Home Upload Videos Create Widgets Slider Carousels Story…" at bounding box center [784, 195] width 1568 height 391
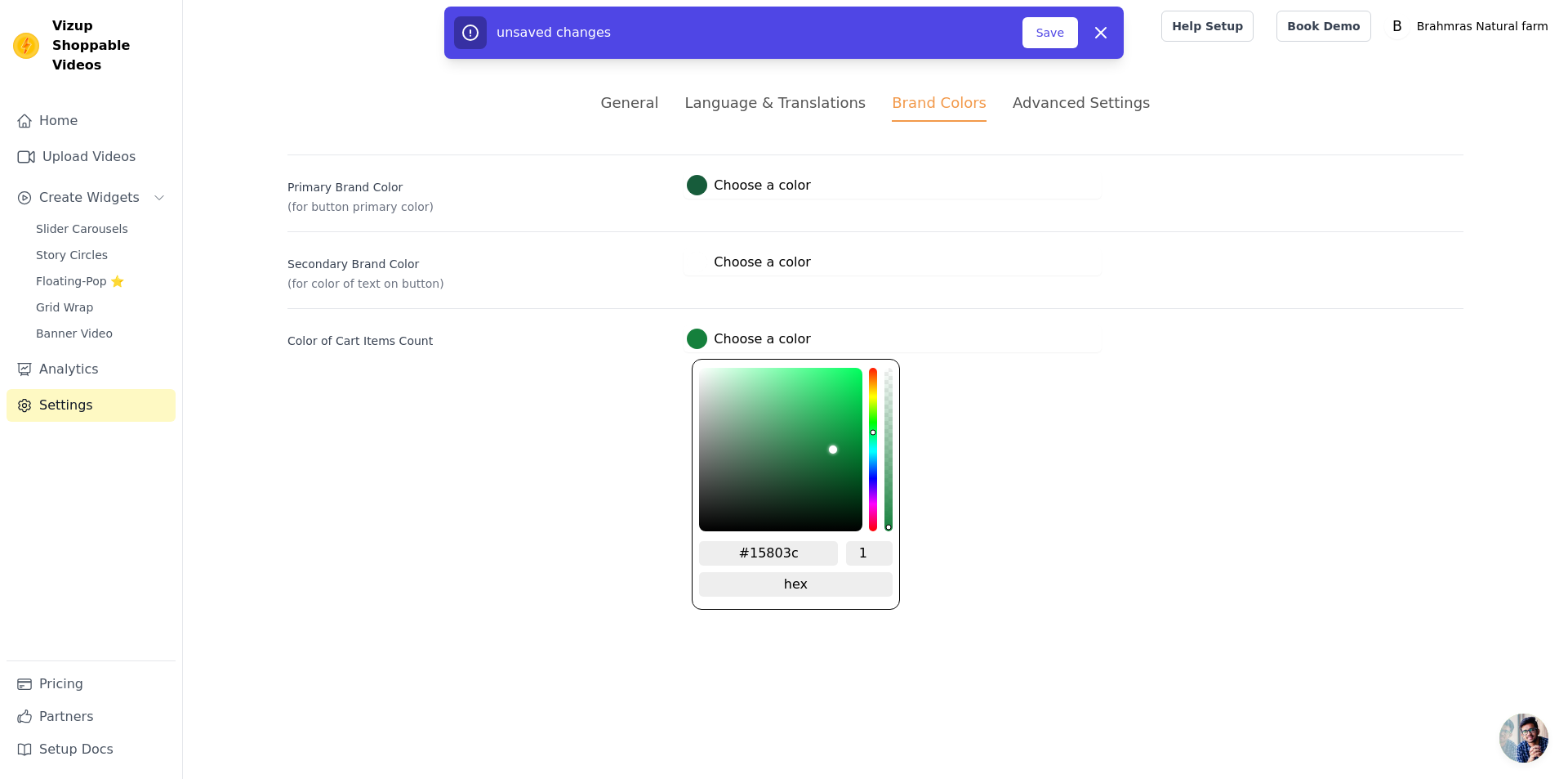
click at [700, 343] on div at bounding box center [697, 338] width 20 height 20
click at [784, 552] on input "#15803c" at bounding box center [769, 553] width 139 height 25
click at [1126, 391] on html "Vizup Shoppable Videos Home Upload Videos Create Widgets Slider Carousels Story…" at bounding box center [784, 195] width 1568 height 391
click at [700, 341] on div at bounding box center [697, 338] width 20 height 20
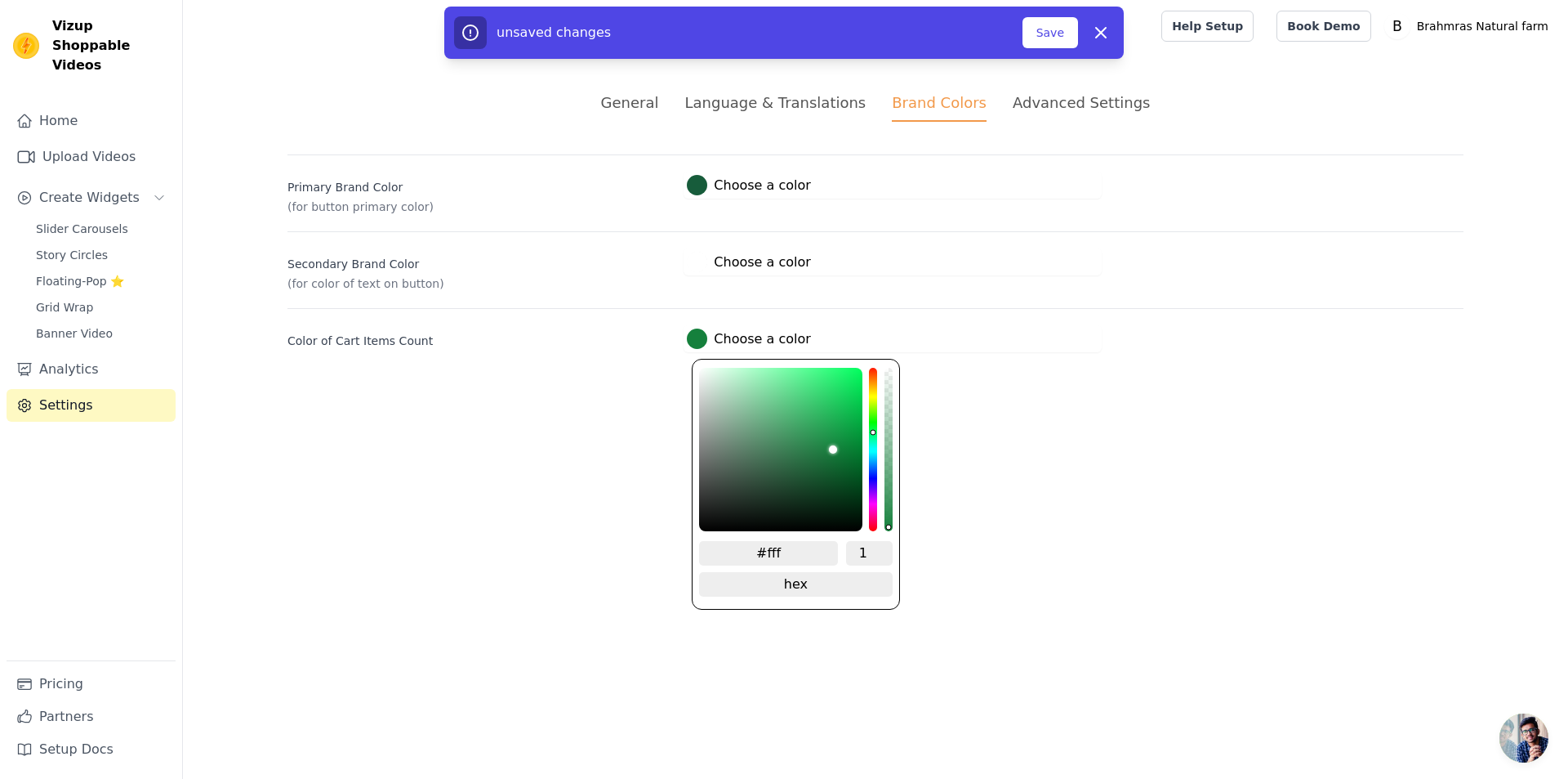
click at [772, 548] on input "#fff" at bounding box center [769, 553] width 139 height 25
type input "#FFFFF"
click at [1000, 391] on html "Vizup Shoppable Videos Home Upload Videos Create Widgets Slider Carousels Story…" at bounding box center [784, 195] width 1568 height 391
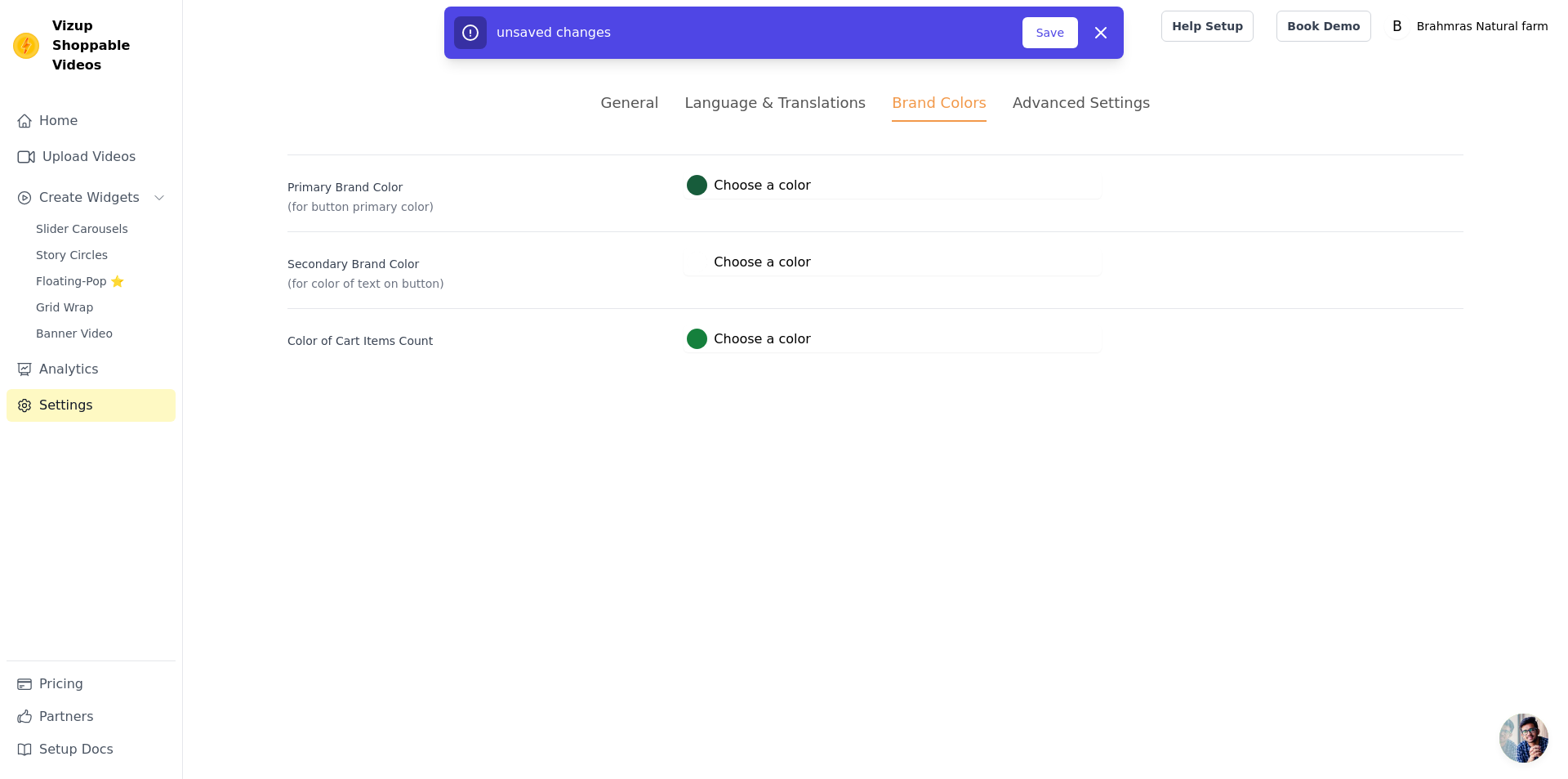
click at [685, 341] on span "#15803c Choose a color #FFFFF 1 hex change to rgb" at bounding box center [749, 336] width 130 height 16
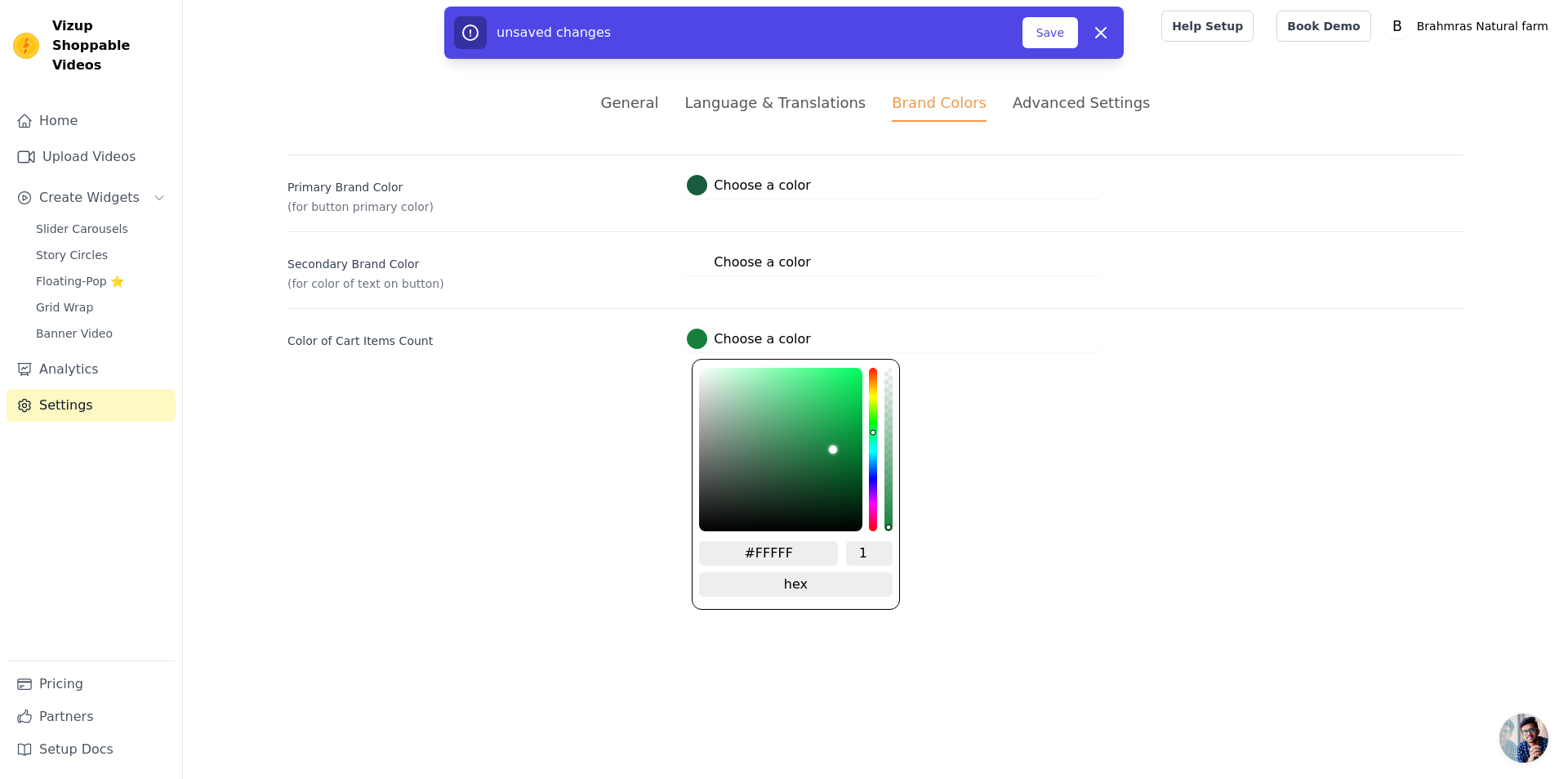
drag, startPoint x: 691, startPoint y: 338, endPoint x: 707, endPoint y: 354, distance: 22.6
click at [692, 338] on div at bounding box center [697, 338] width 20 height 20
click at [820, 549] on input "#FFFFF" at bounding box center [769, 553] width 139 height 25
click at [799, 581] on span "change to rgb" at bounding box center [796, 584] width 193 height 25
click at [789, 579] on span "change to hsv" at bounding box center [796, 584] width 193 height 25
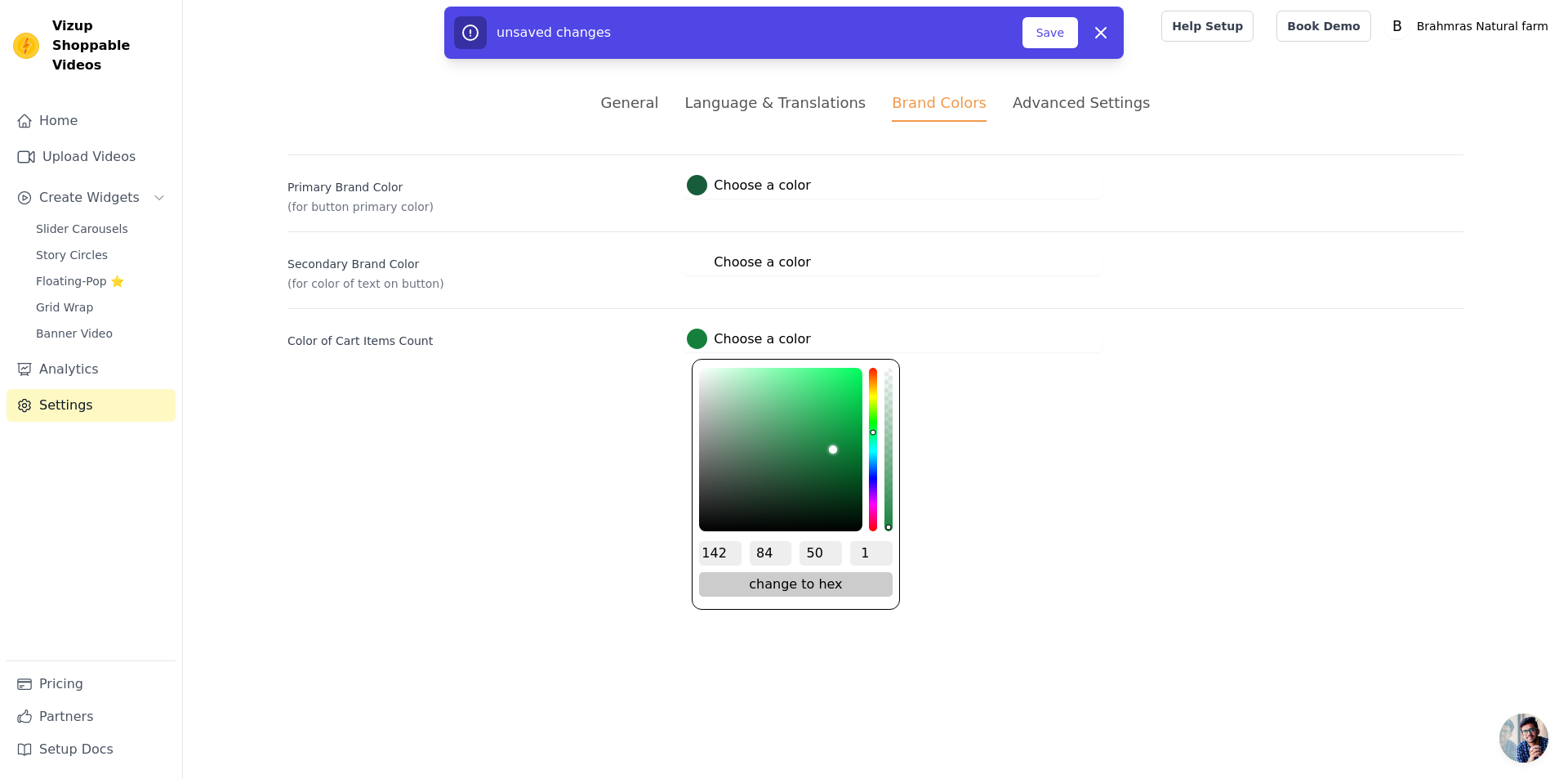
click at [809, 584] on span "change to hex" at bounding box center [796, 584] width 193 height 25
click at [764, 549] on input "#15803c" at bounding box center [769, 553] width 139 height 25
type input "#FFF"
type input "#19813f"
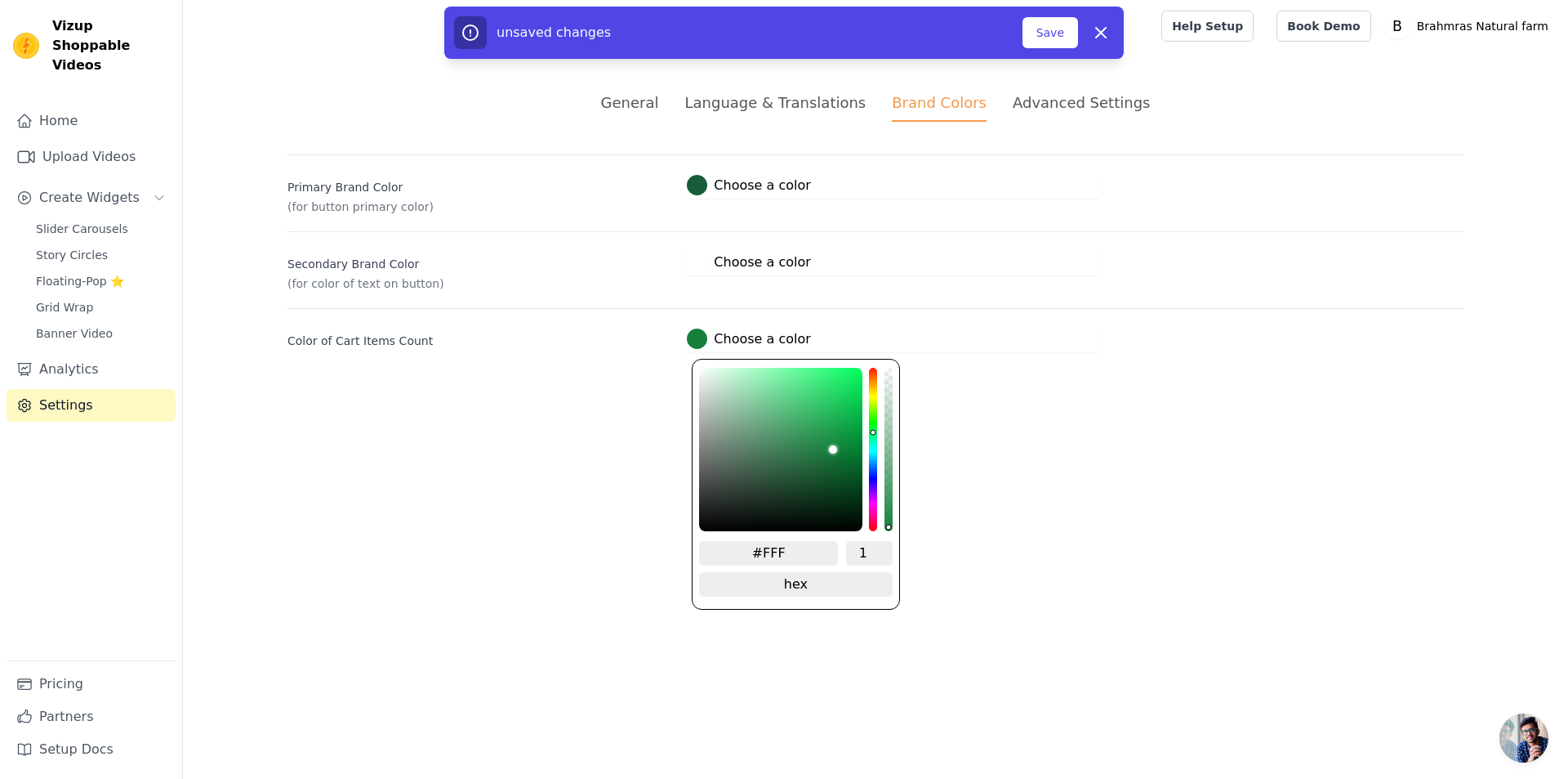
type input "#19813f"
type input "#1a8140"
type input "#1c8141"
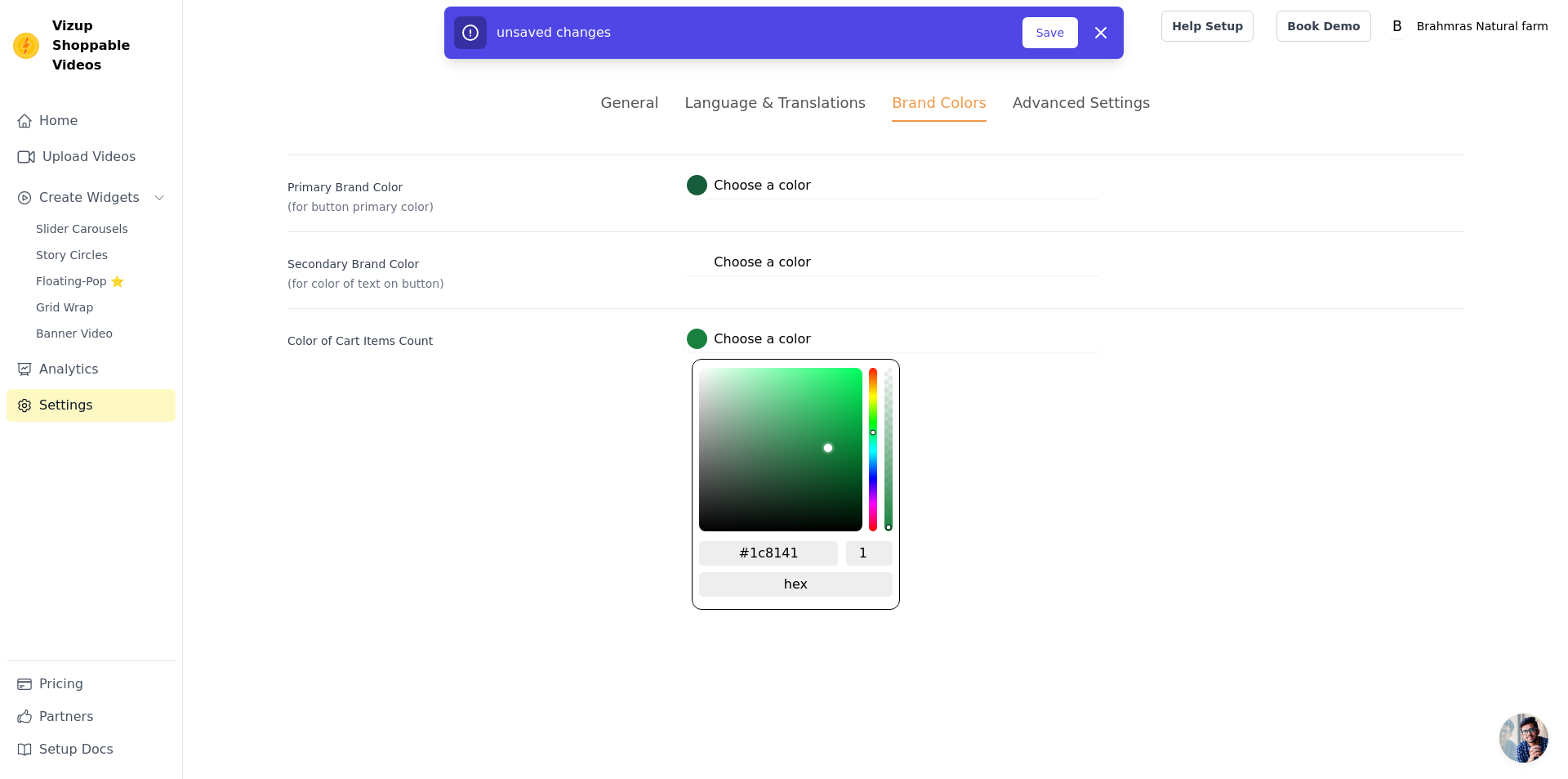
type input "#1e8142"
type input "#218144"
type input "#258047"
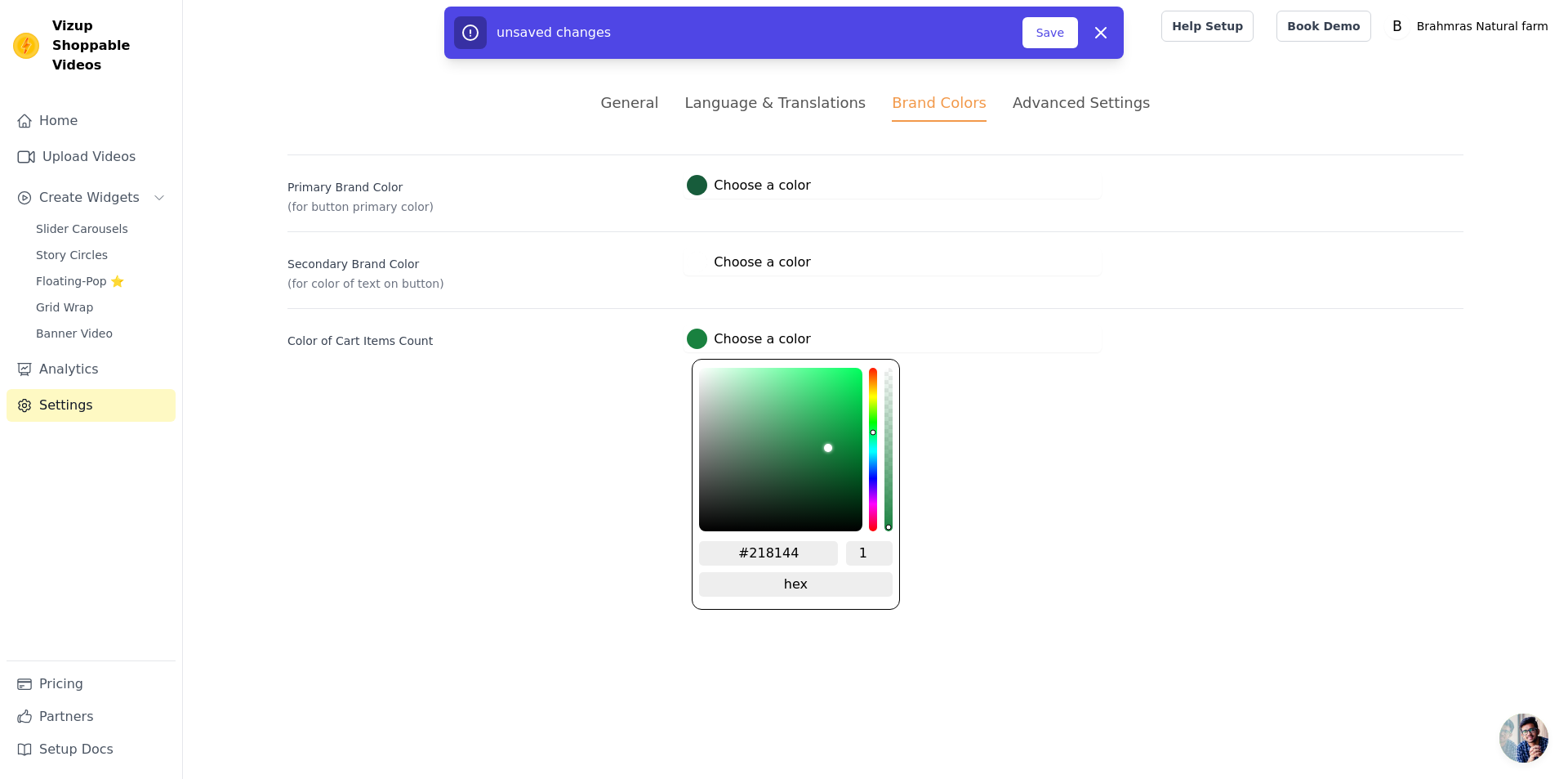
type input "#258047"
type input "#298049"
type input "#2a804a"
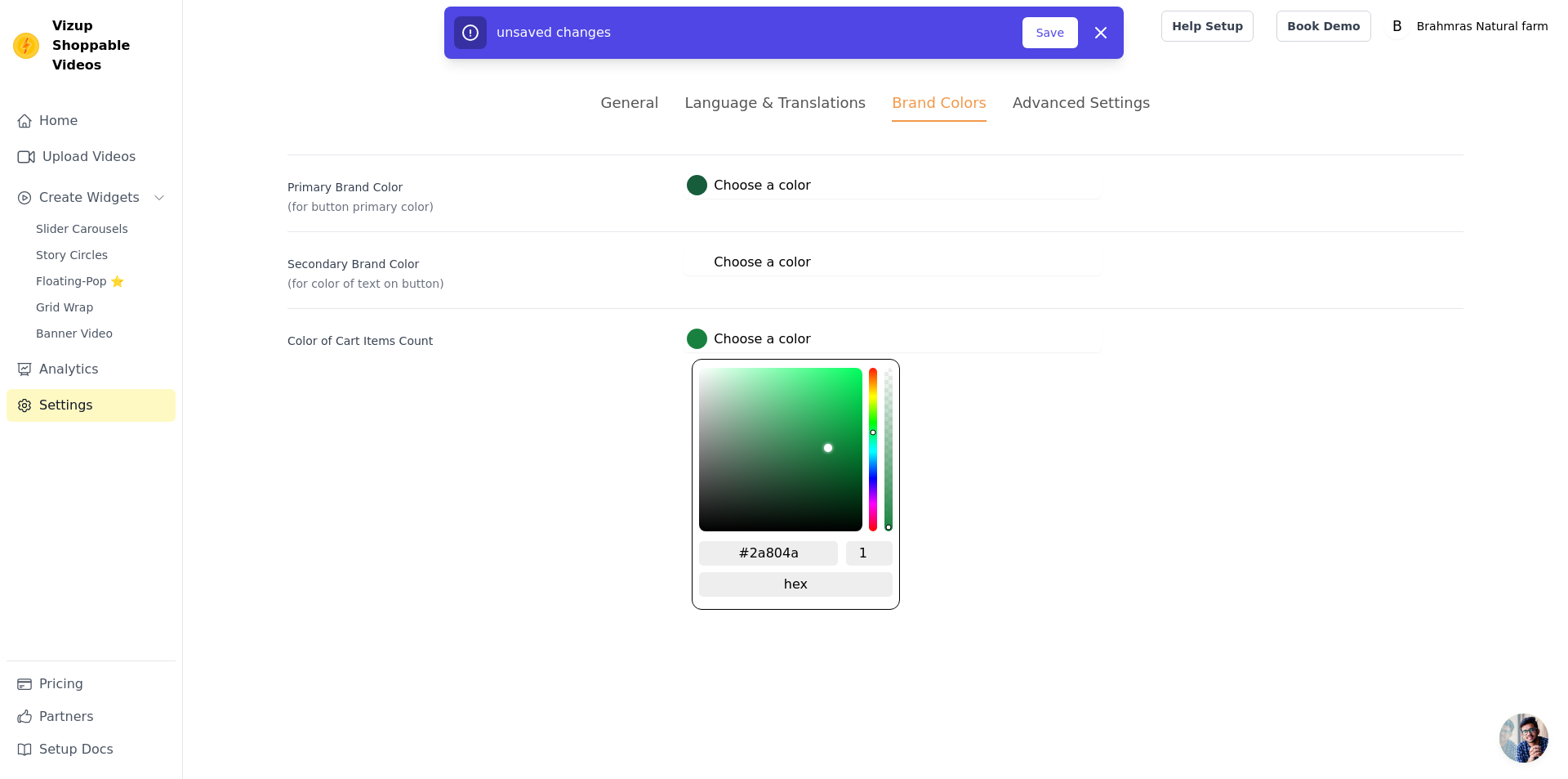
type input "#2d804c"
type input "#2f804d"
type input "#32804e"
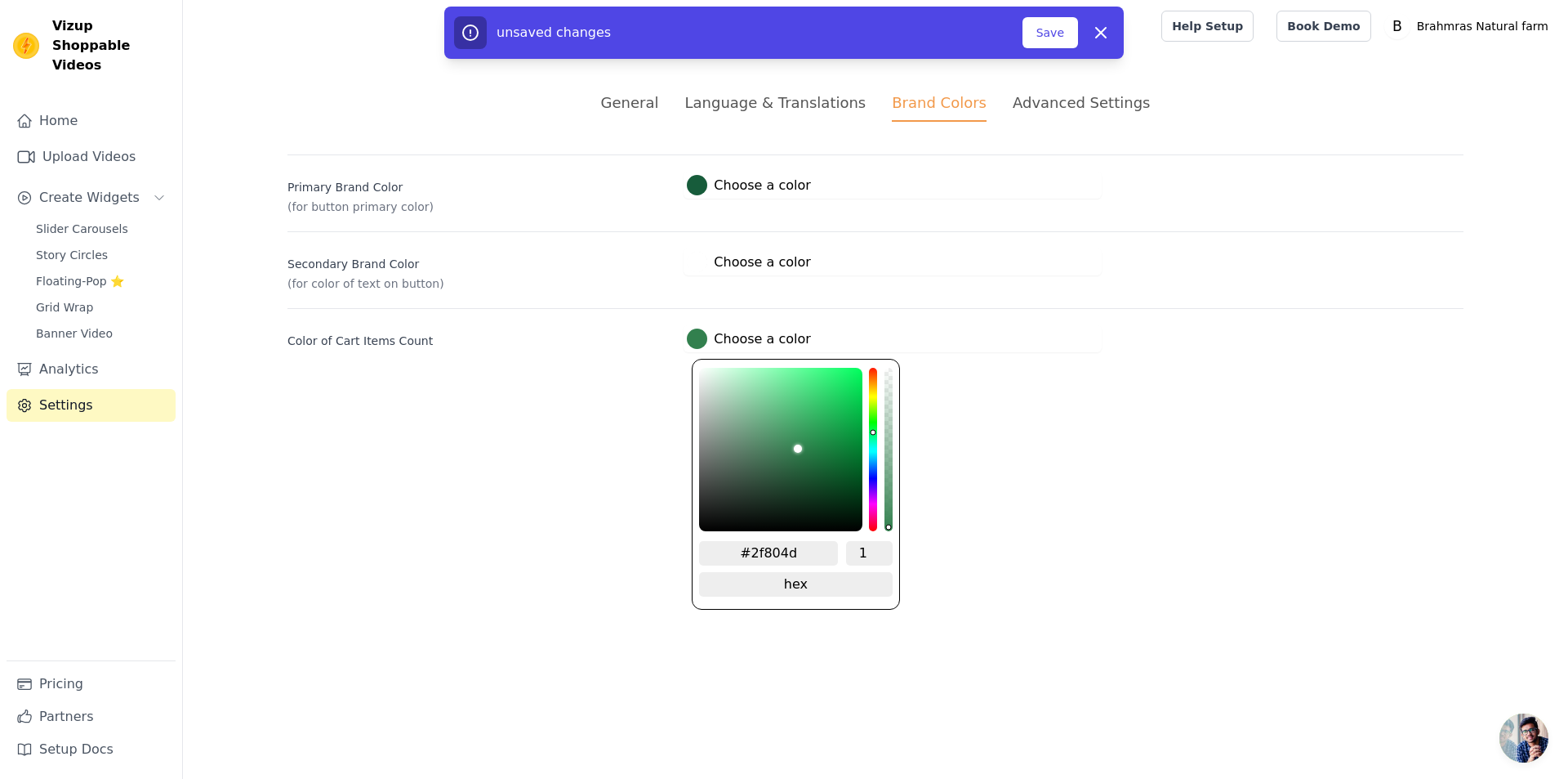
type input "#32804e"
type input "#33804f"
type input "#358050"
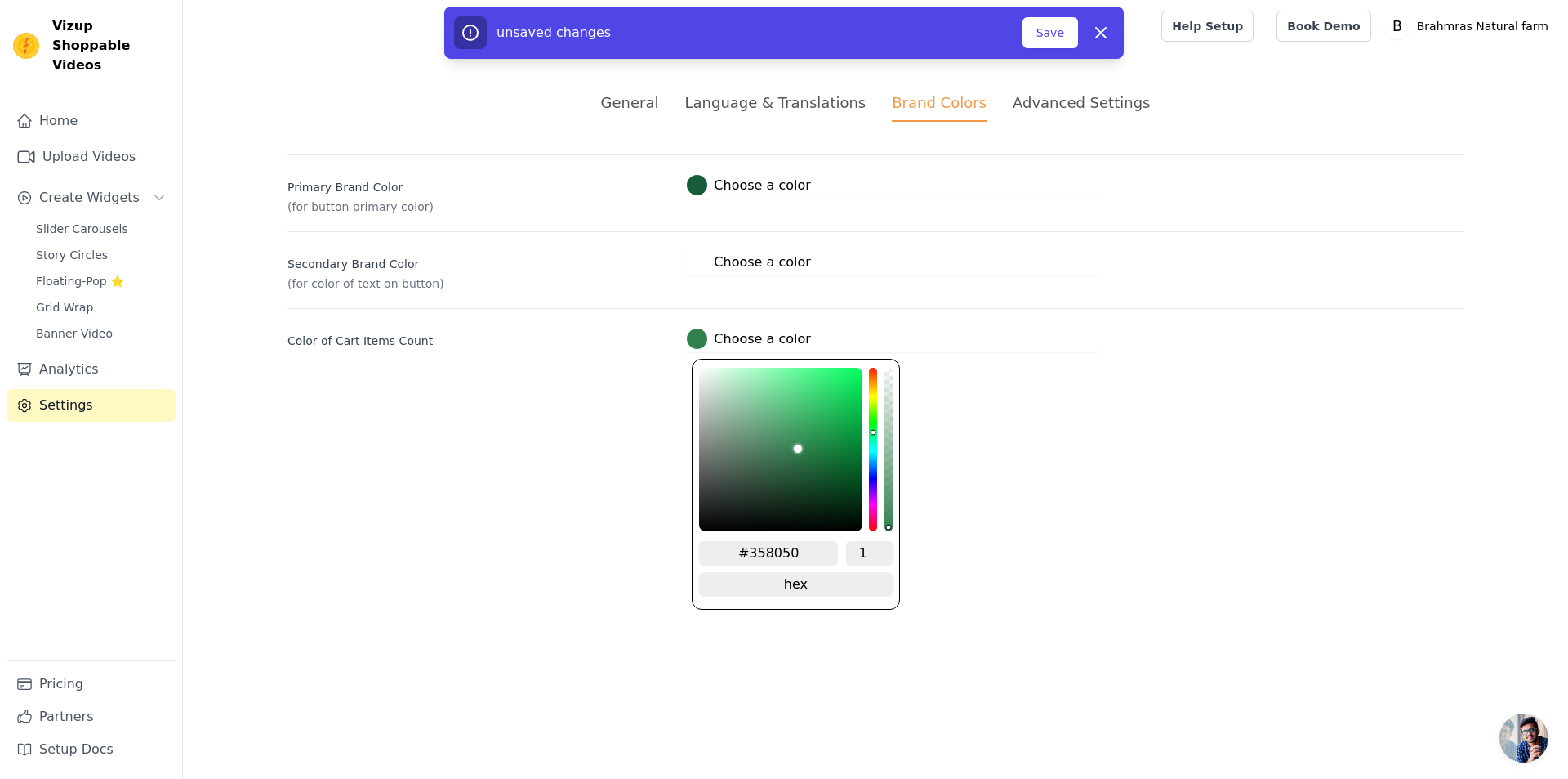
type input "#368051"
type input "#378052"
type input "#398053"
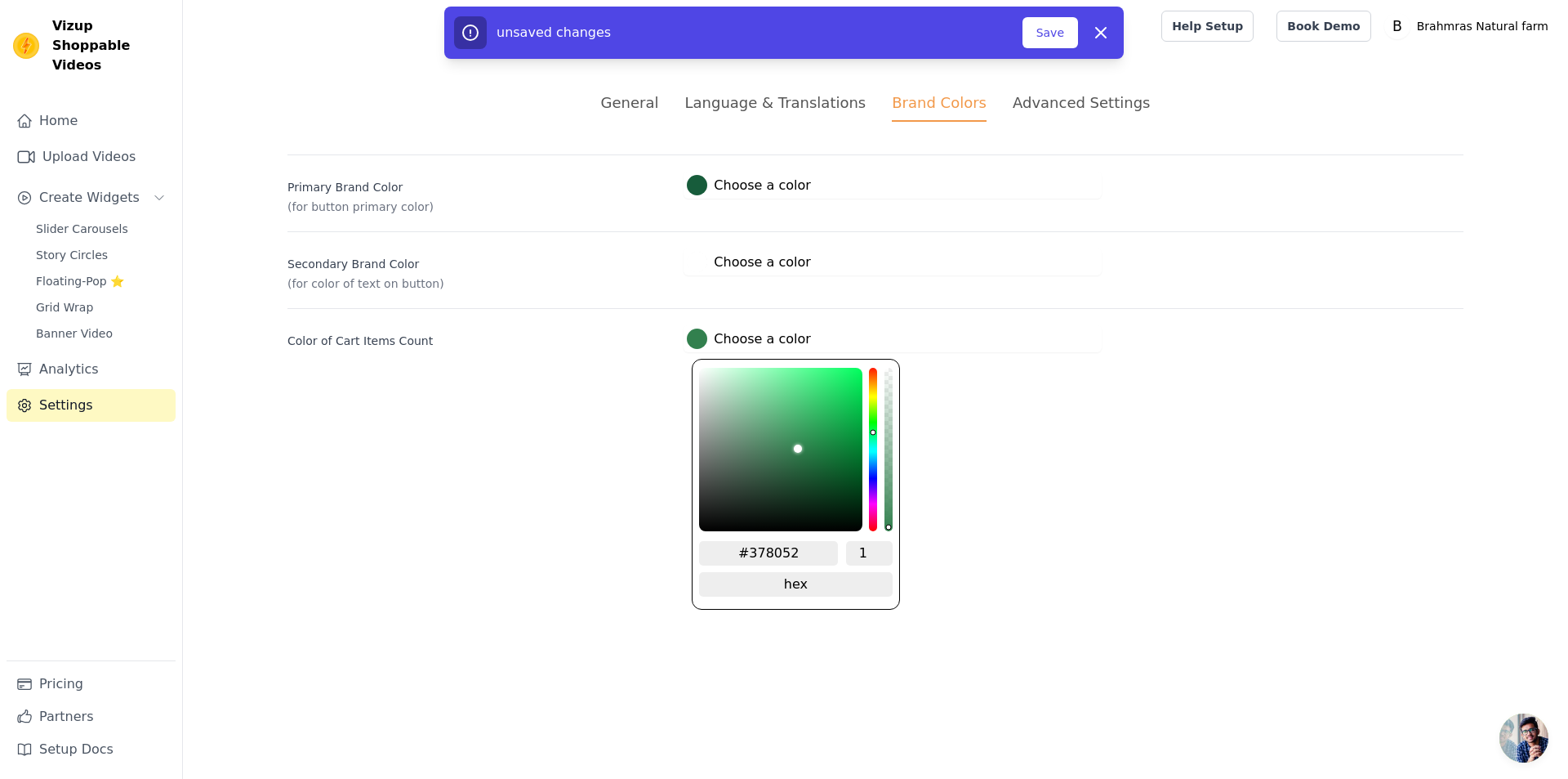
type input "#398053"
type input "#3c8155"
type input "#3f8358"
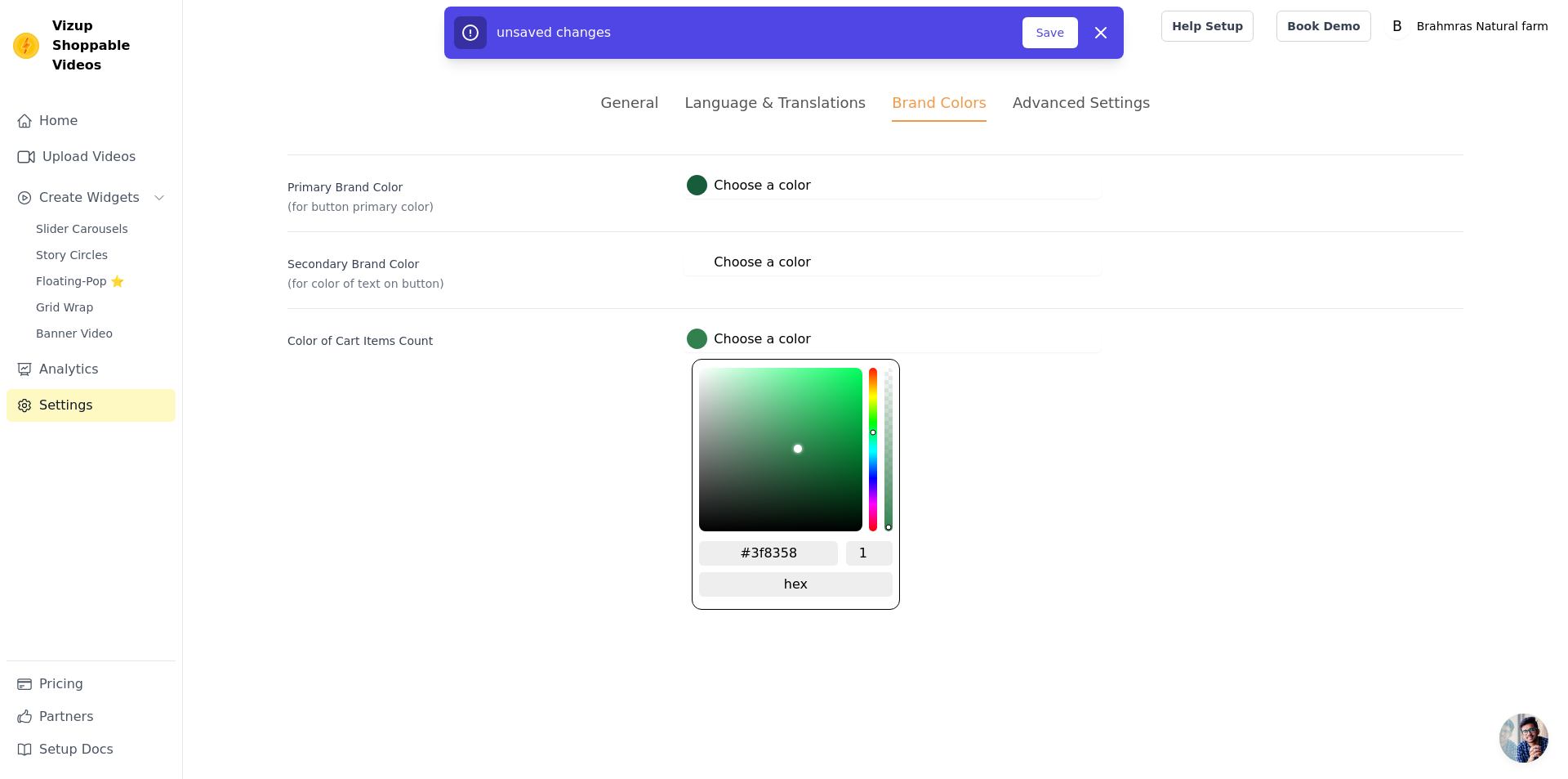
type input "#42835a"
type input "#45845c"
type input "#49855f"
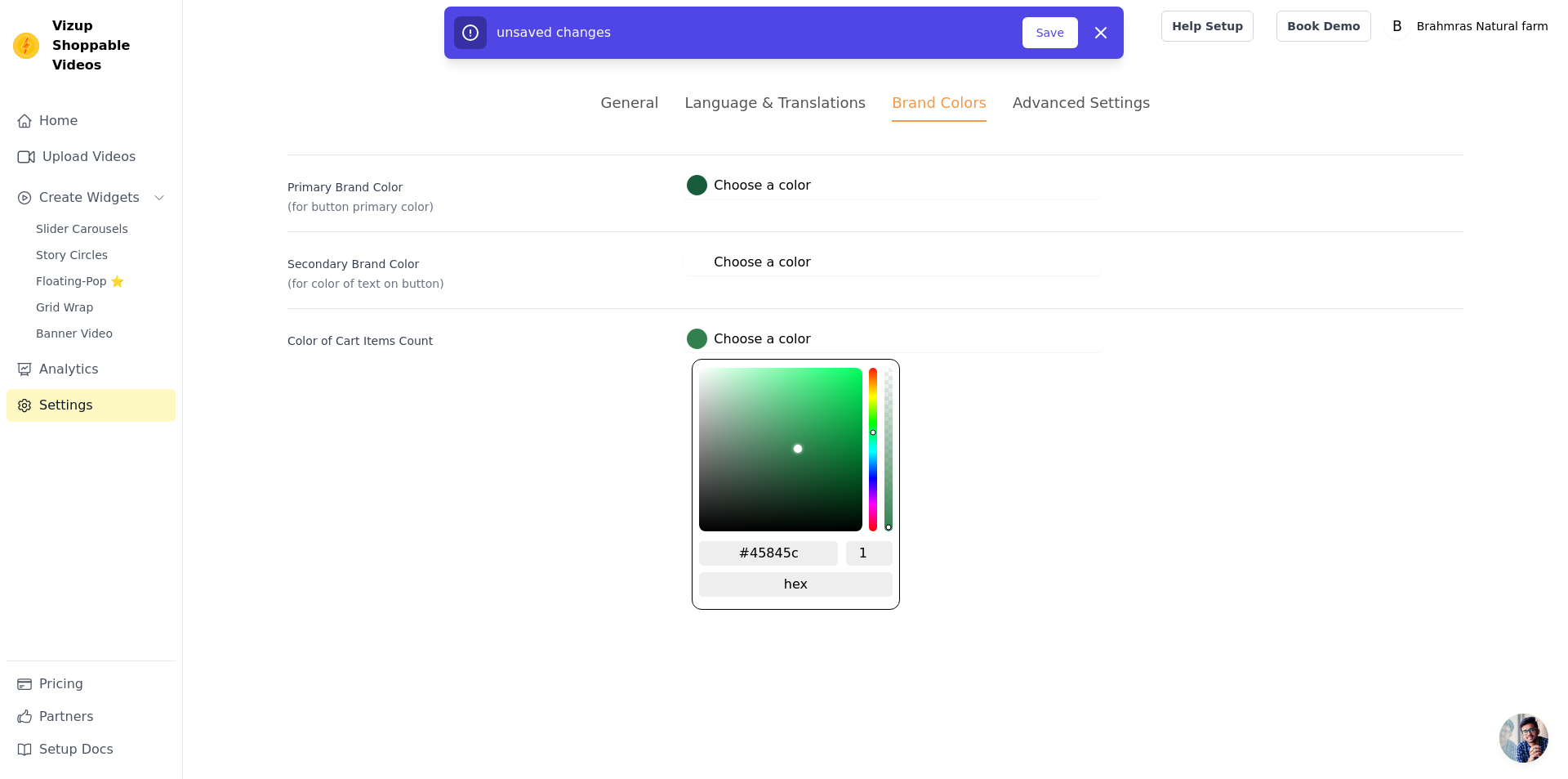
type input "#49855f"
type input "#4e8762"
type input "#528966"
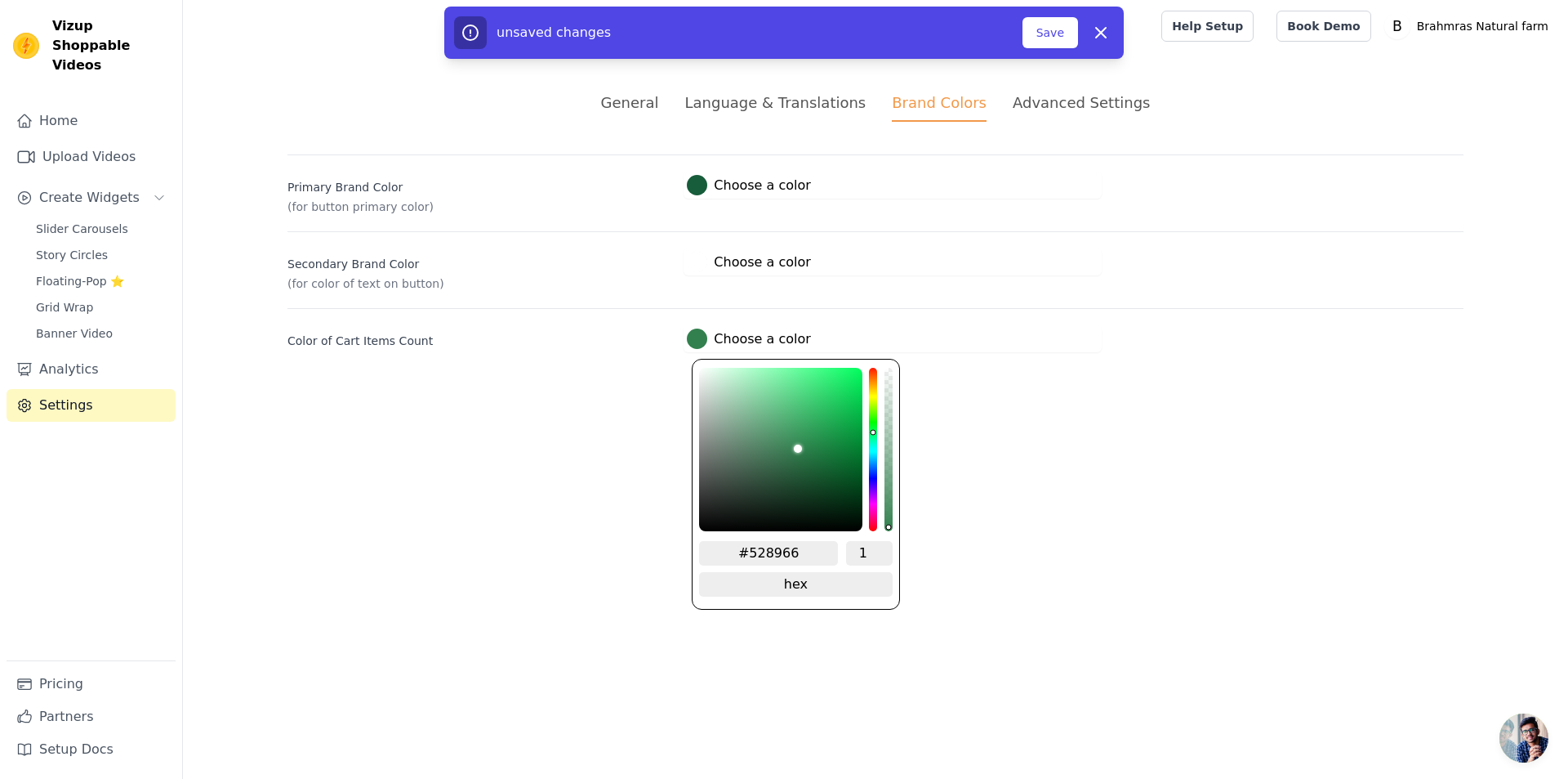
type input "#558968"
type input "#598c6b"
type input "#5a8c6c"
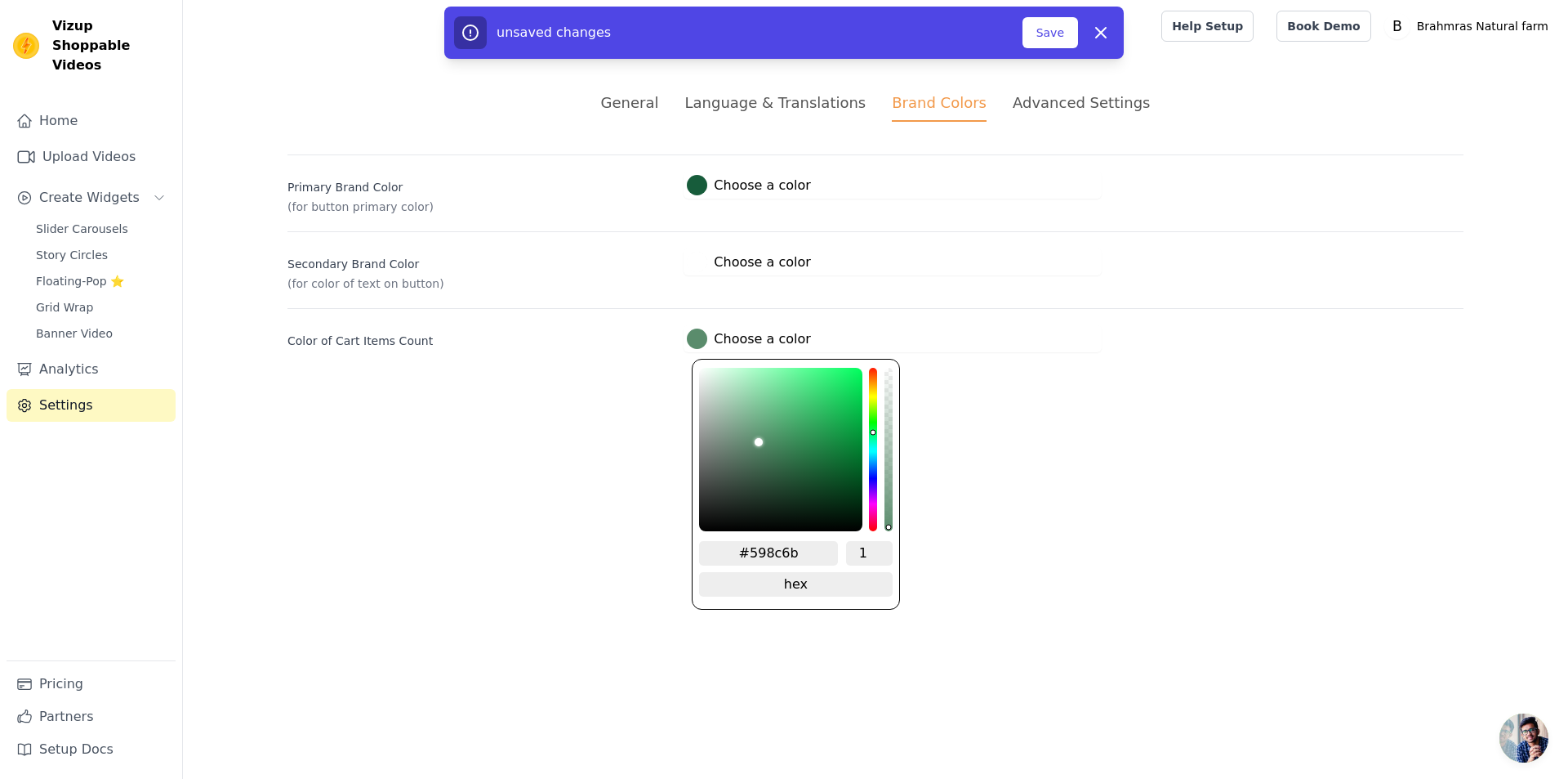
type input "#5a8c6c"
type input "#5c8c6d"
type input "#5f8e71"
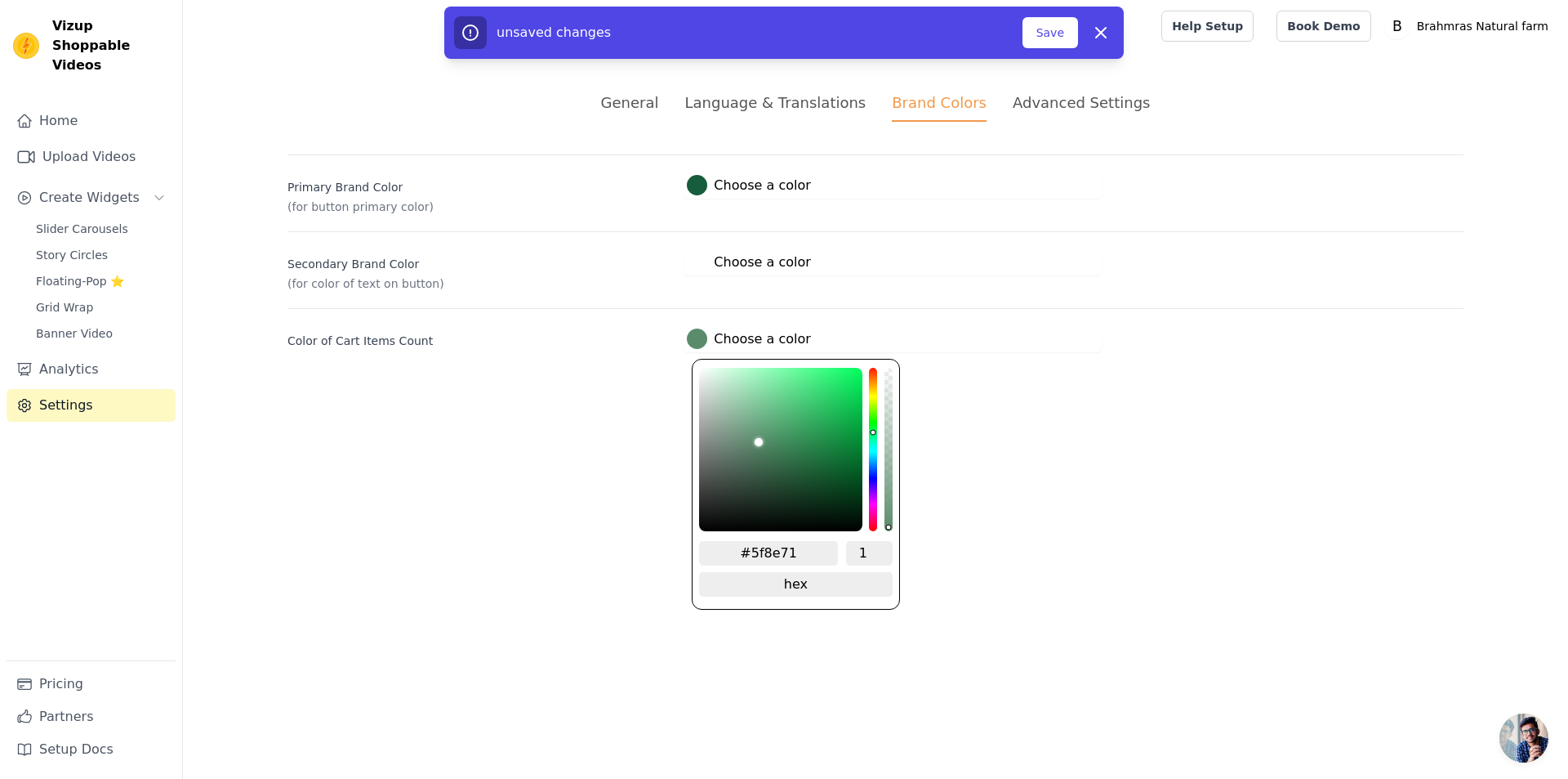
type input "#628f73"
type input "#689277"
type input "#6c957b"
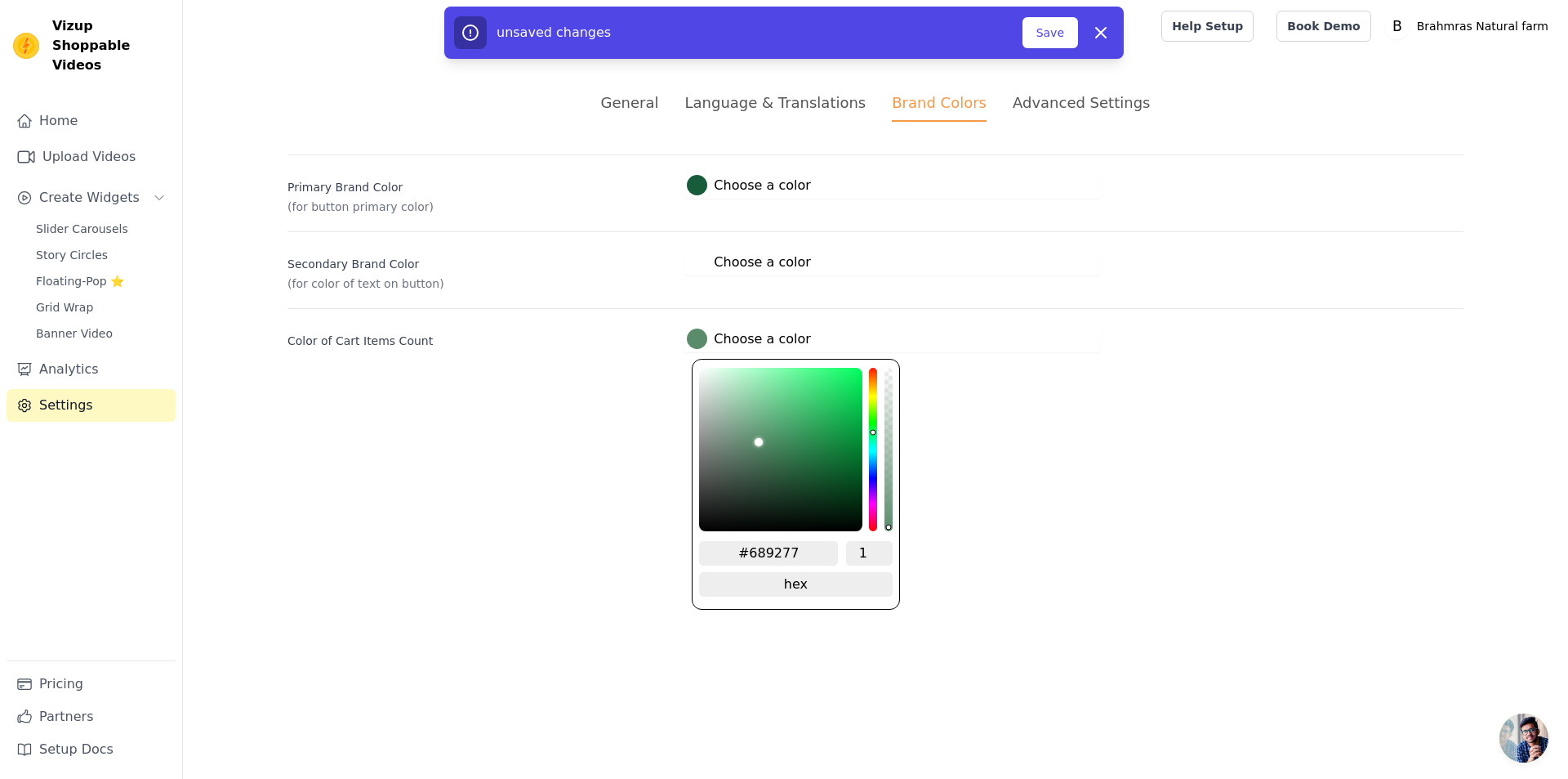
type input "#6c957b"
type input "#6f977e"
type input "#739880"
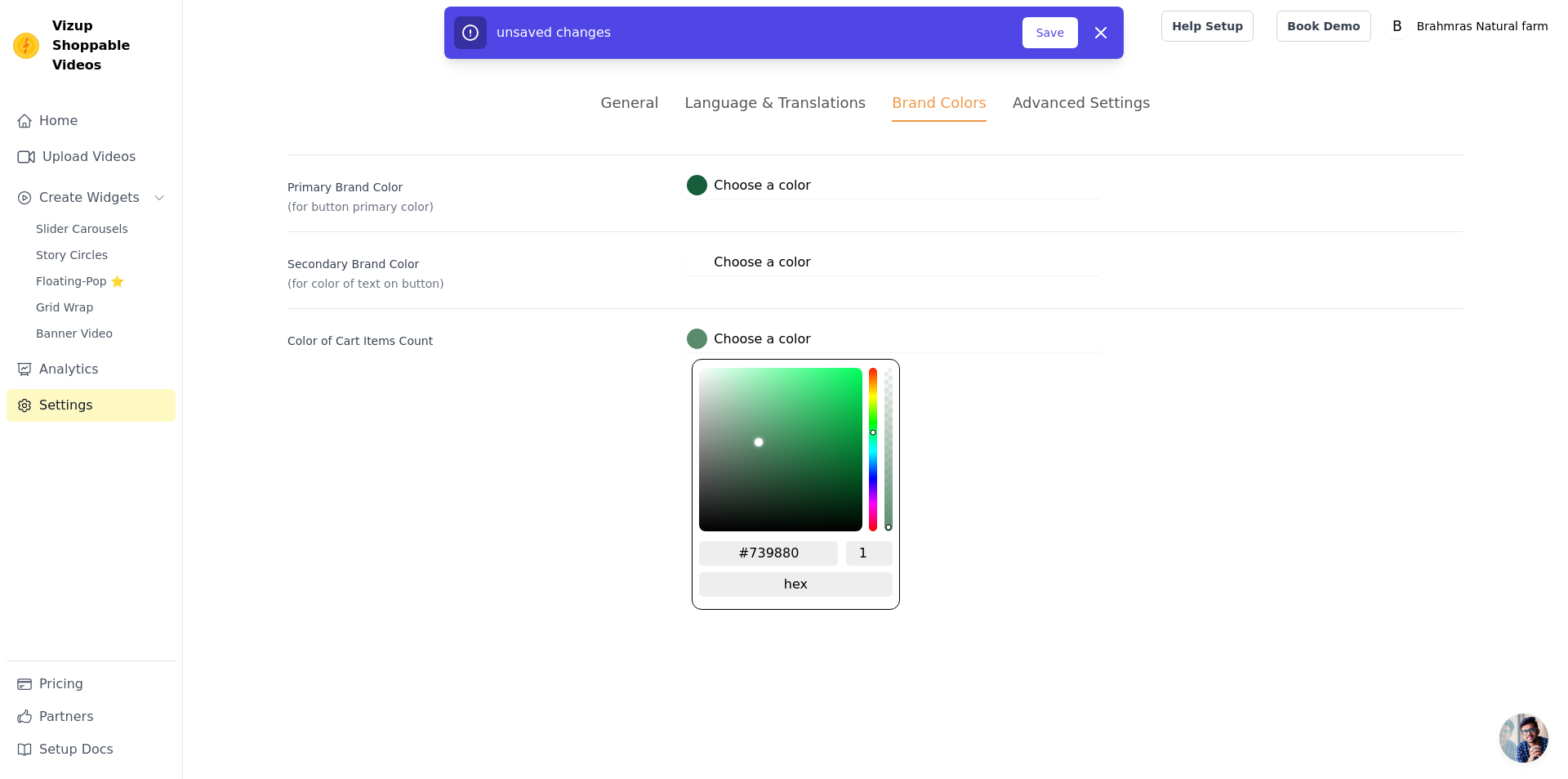
type input "#789c85"
type input "#7c9f89"
type input "#82a38e"
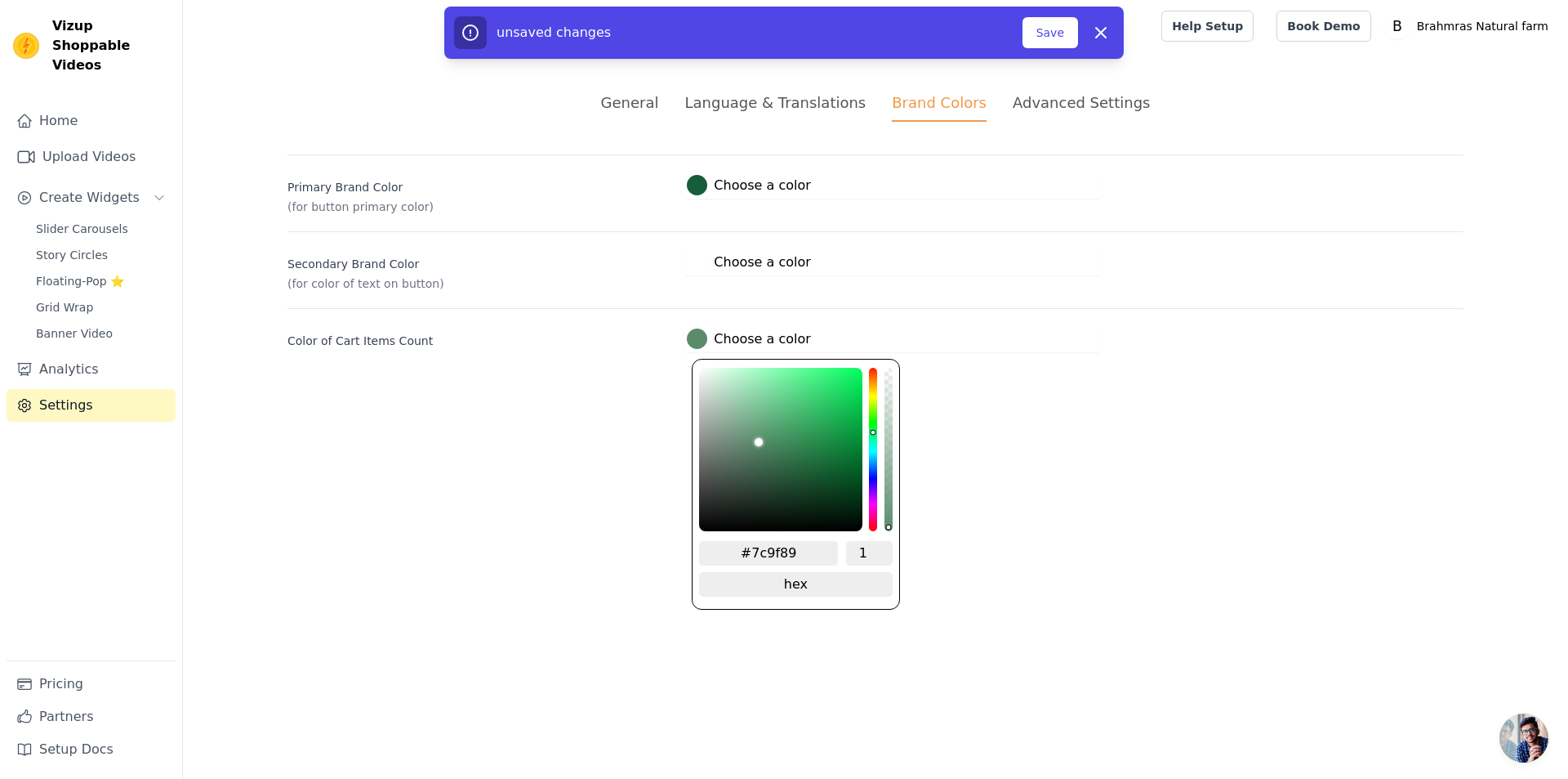
type input "#82a38e"
type input "#8aa995"
type input "#92ae9c"
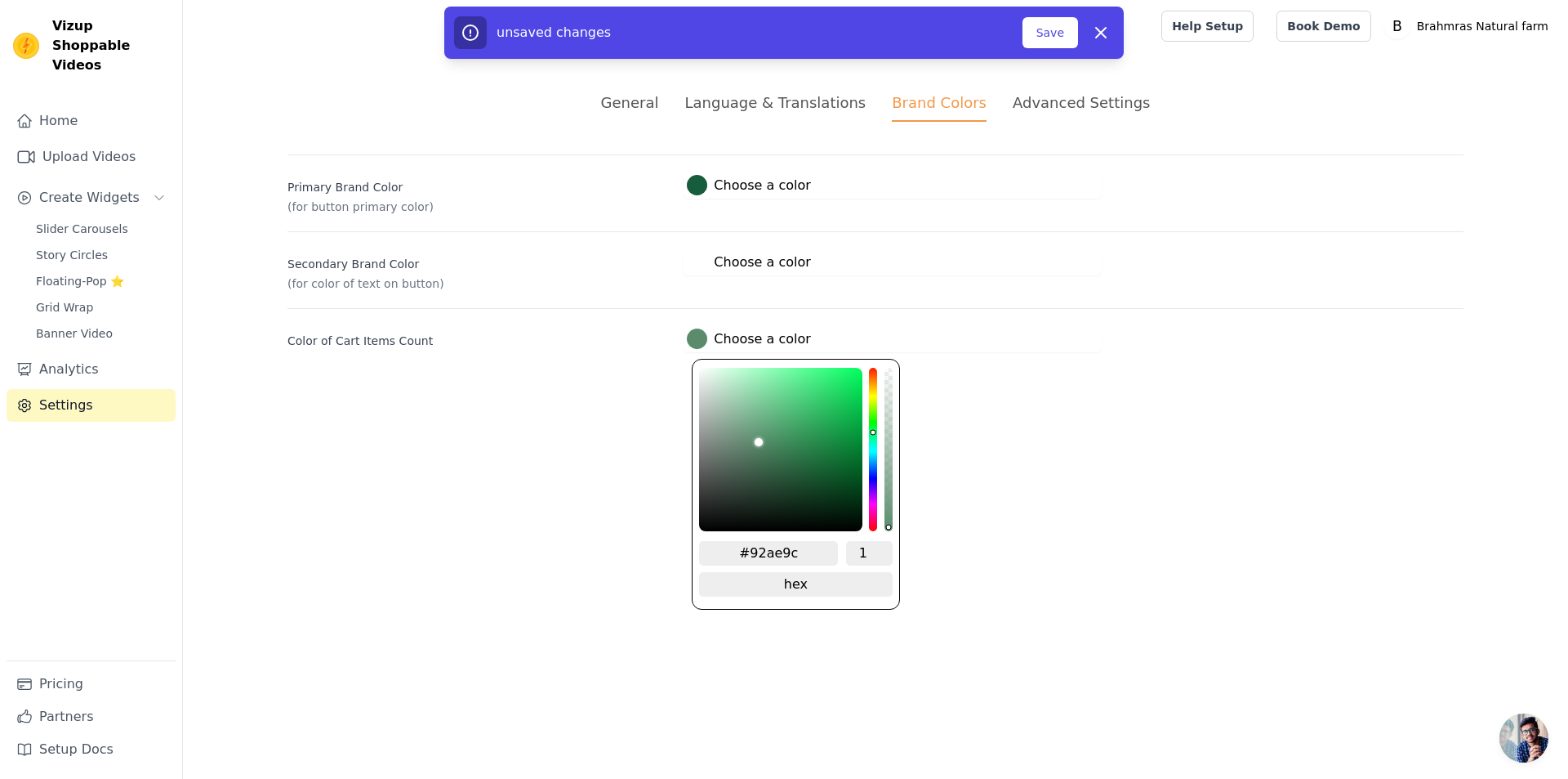
type input "#9bb6a5"
type input "#a2bbab"
type input "#a9c0b2"
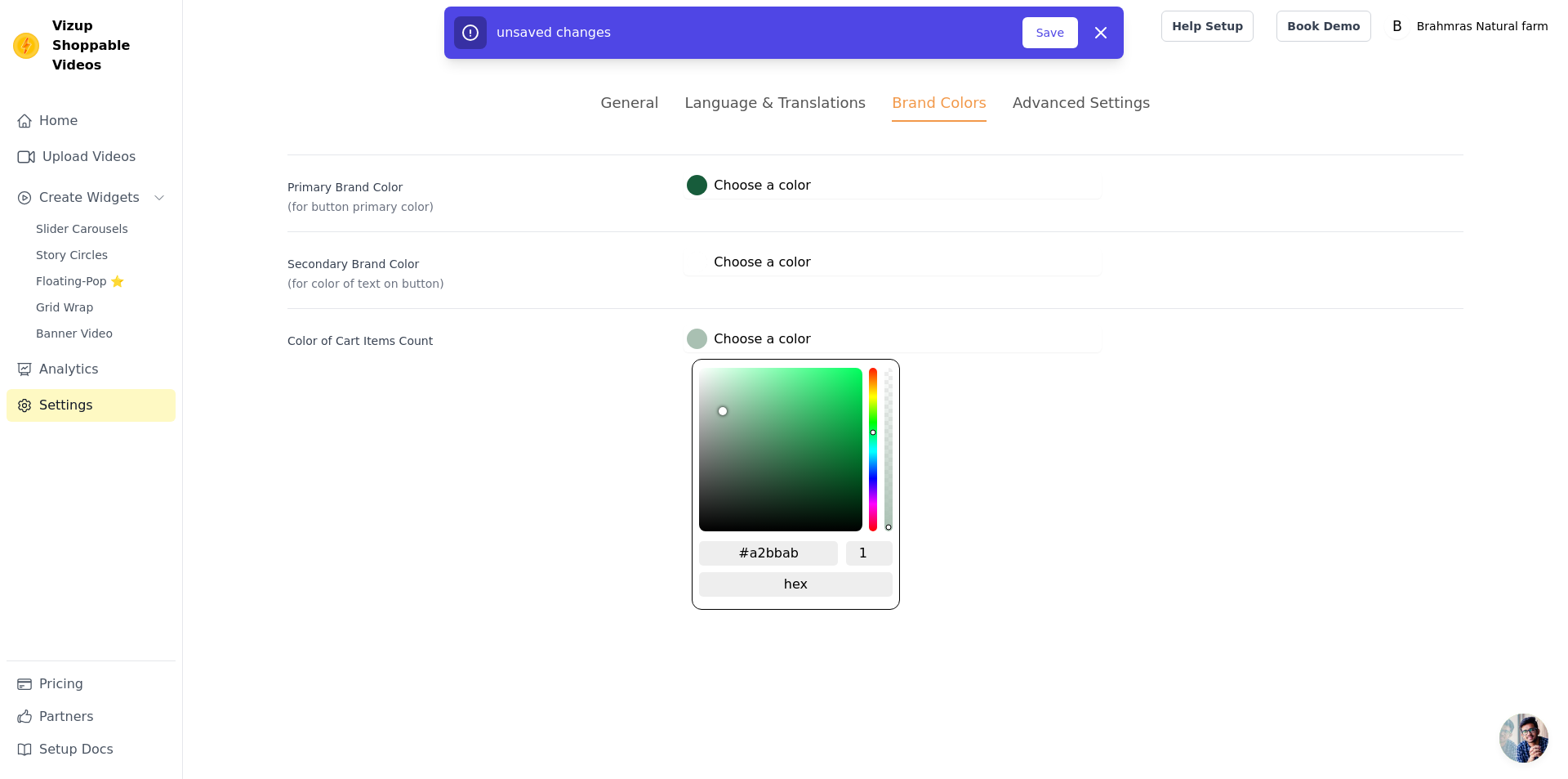
type input "#a9c0b2"
type input "#b3c6ba"
type input "#b7cabe"
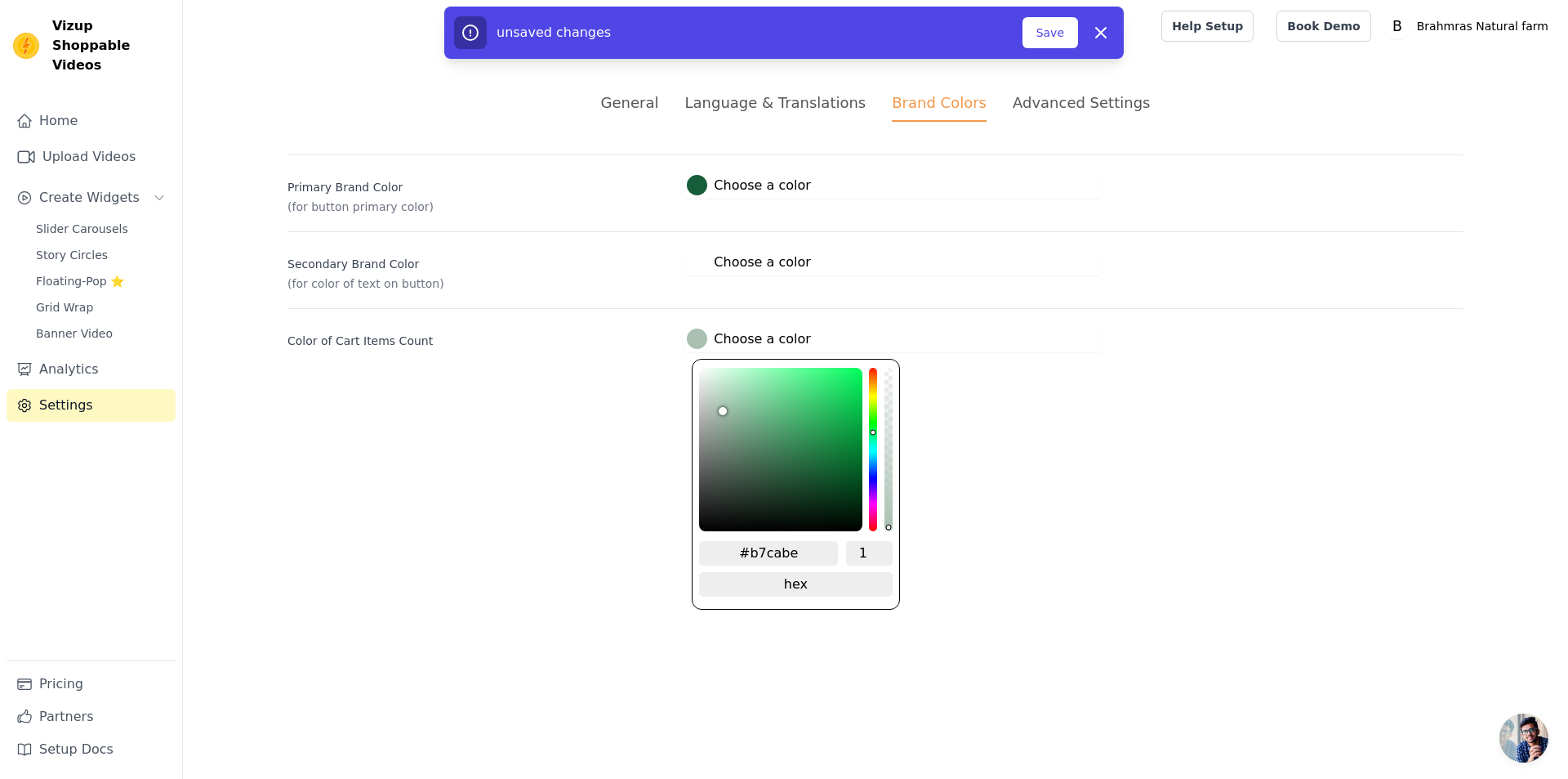
type input "#bdcec3"
type input "#becfc4"
type input "#c1d2c7"
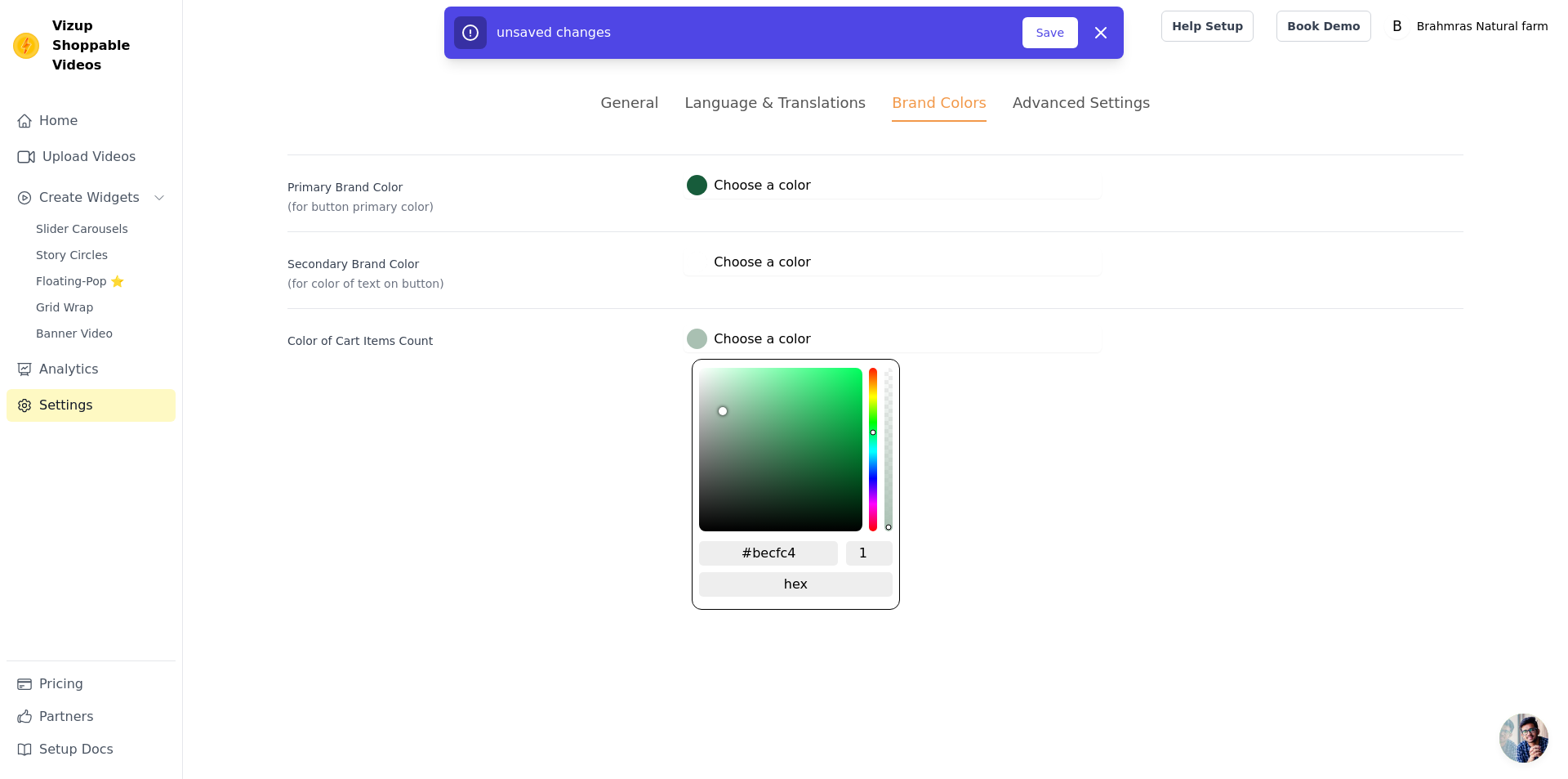
type input "#c1d2c7"
type input "#c2d3c9"
type input "#c5d4ca"
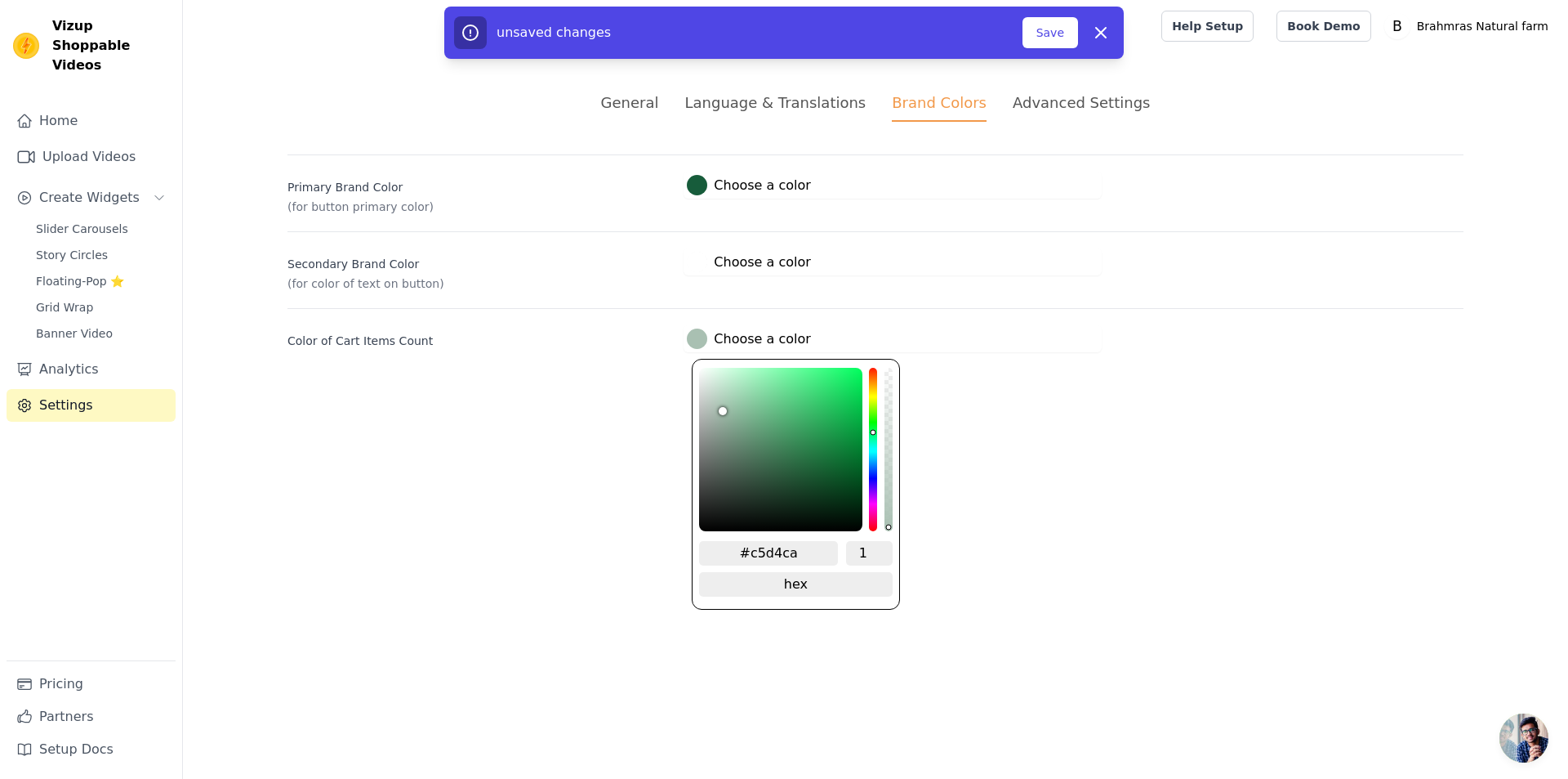
type input "#c7d7cd"
type input "#c8d8ce"
type input "#c9d9cf"
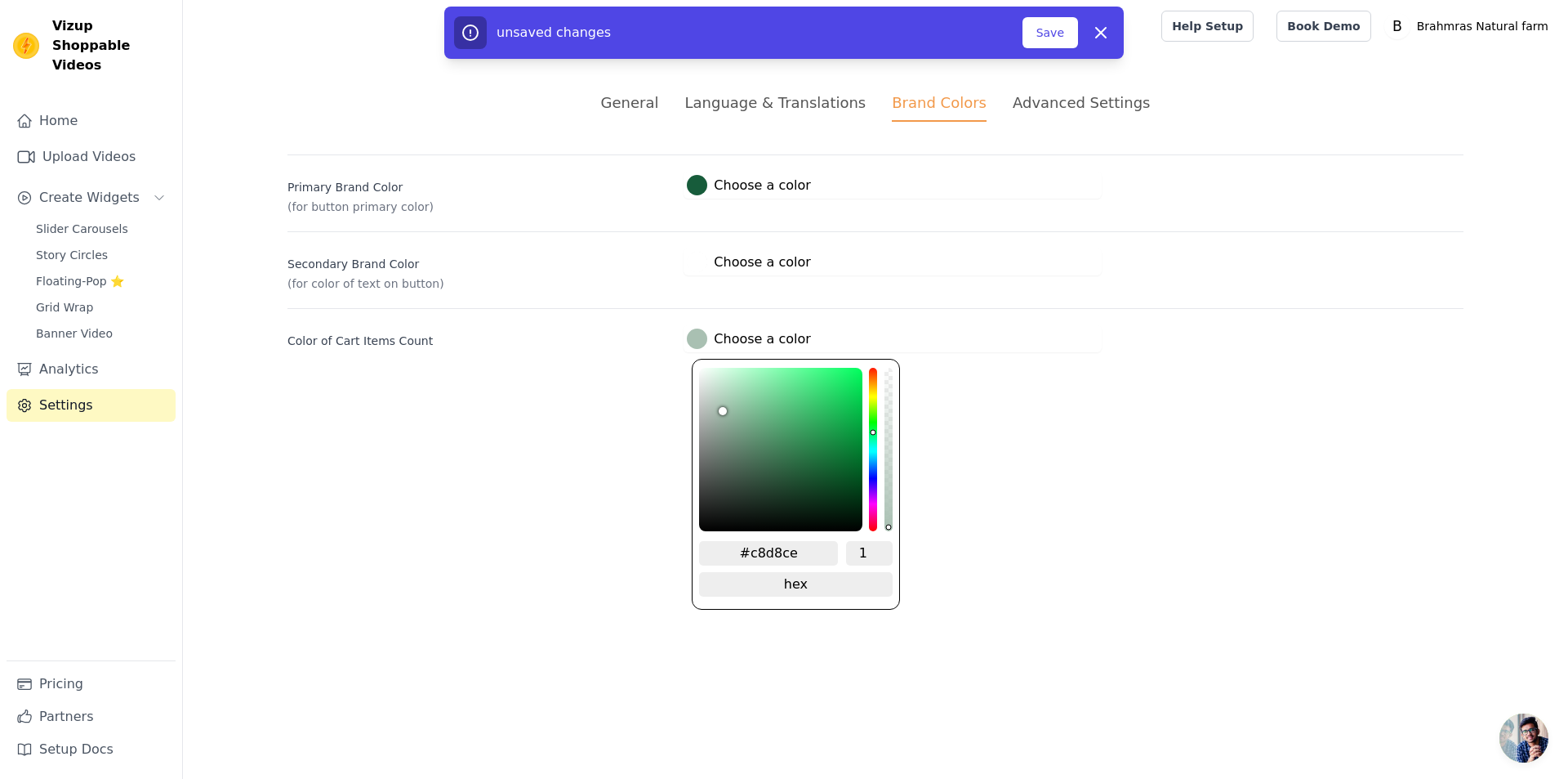
type input "#c9d9cf"
type input "#cbd9d0"
type input "#cedcd3"
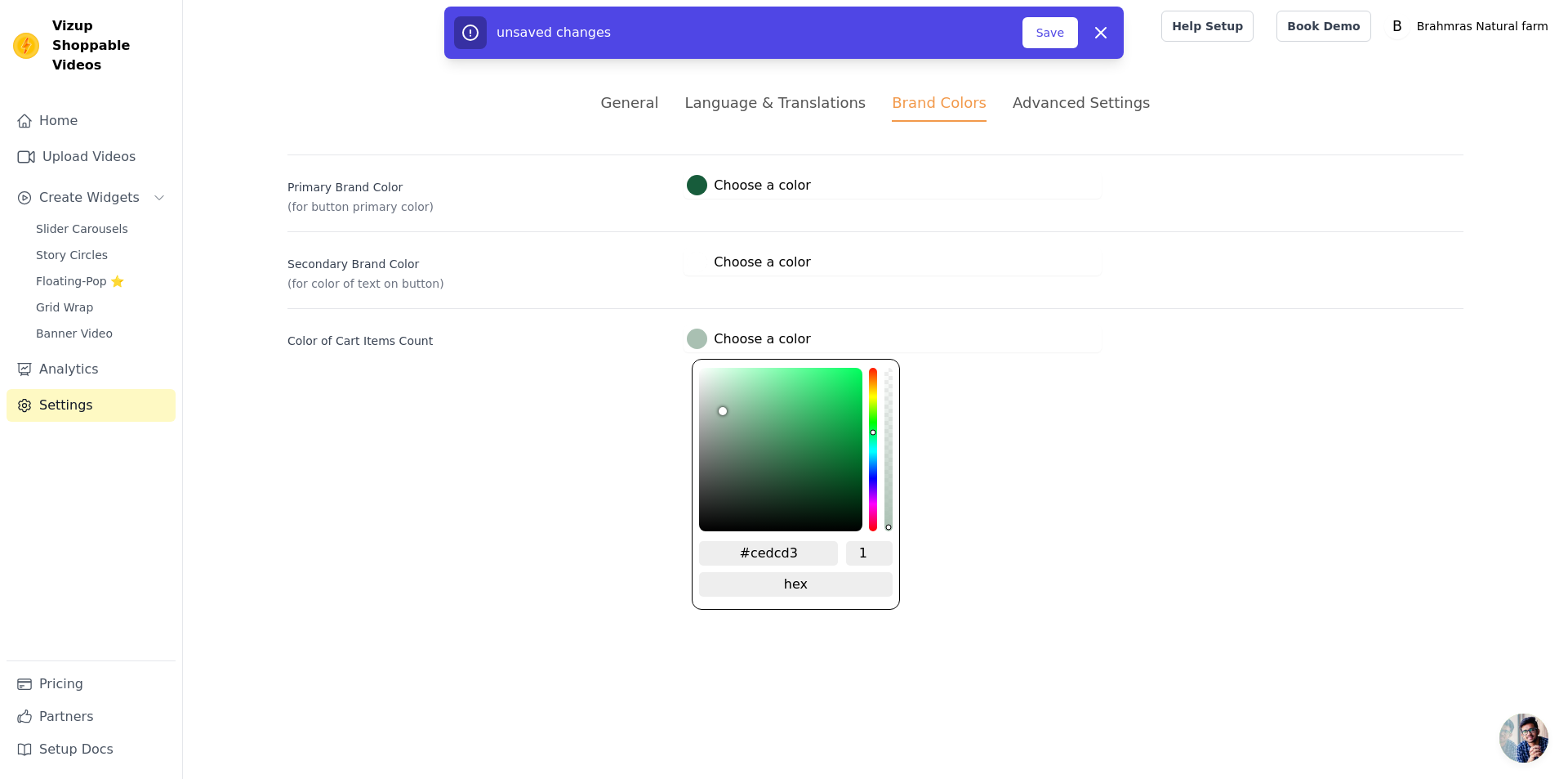
type input "#d0ded6"
type input "#d6e2db"
type input "#d7e4dc"
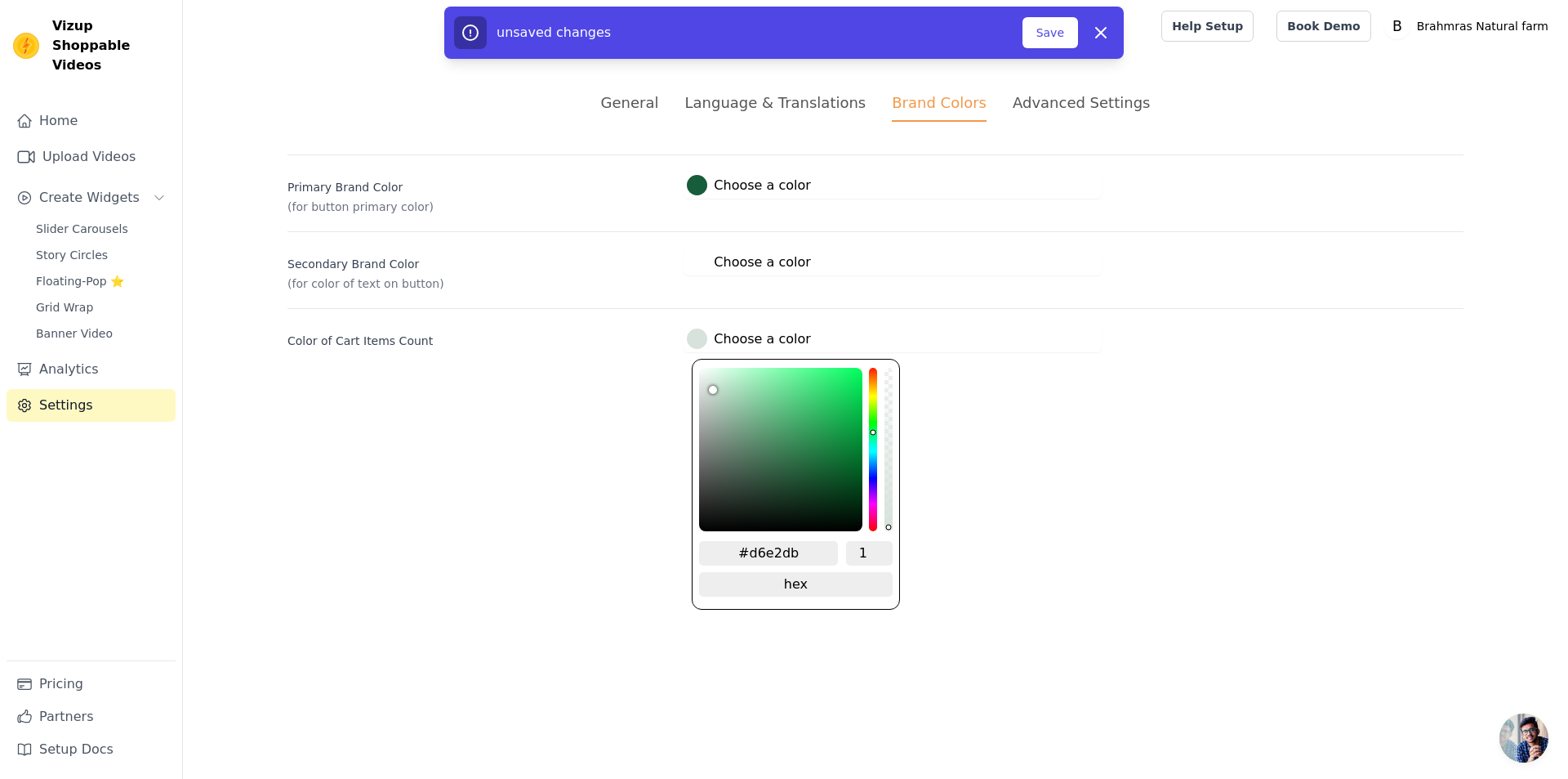
type input "#d7e4dc"
type input "#dbe6df"
type input "#dce7e0"
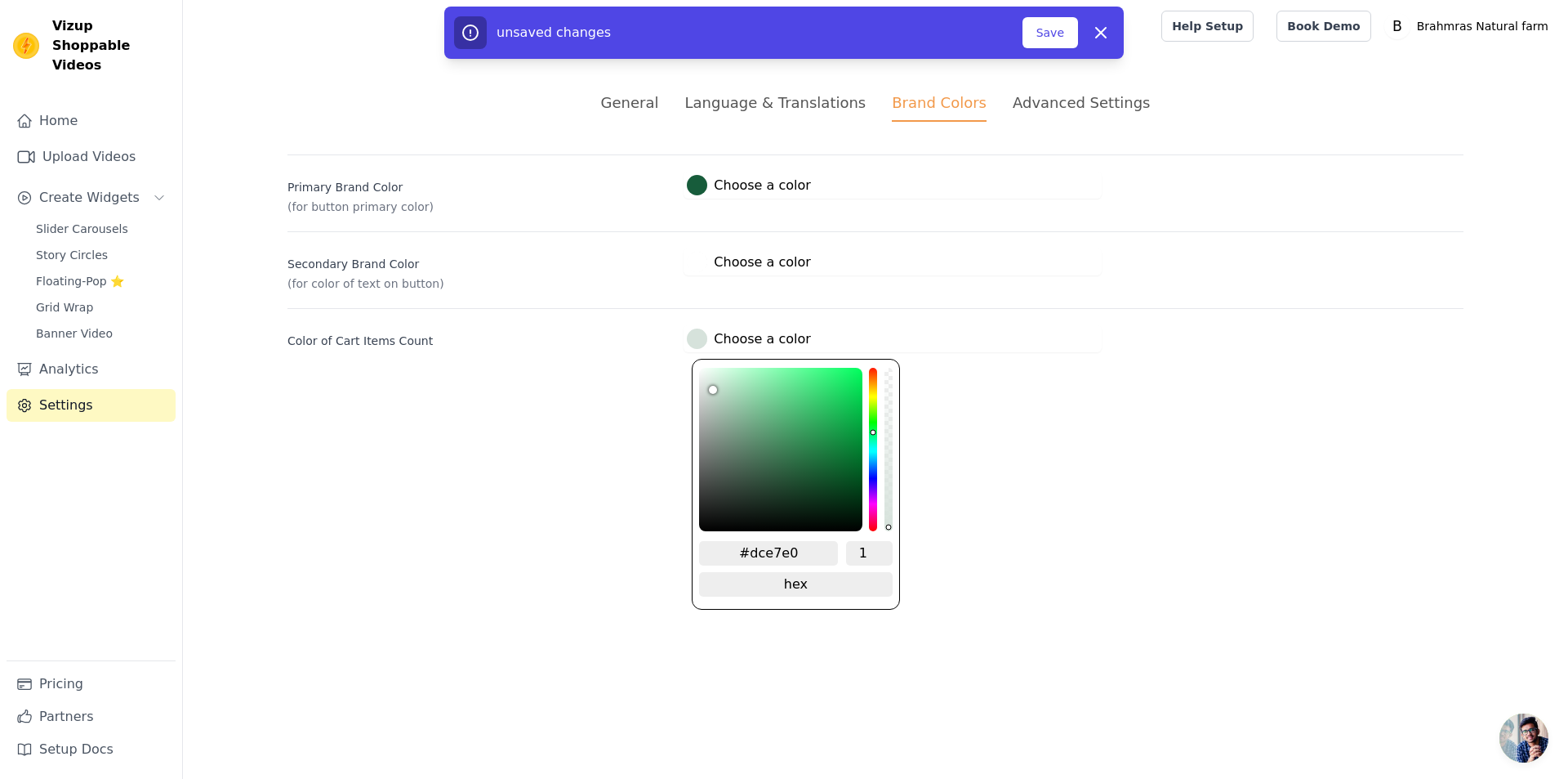
type input "#dfe9e2"
type input "#e0eae4"
type input "#e1ebe5"
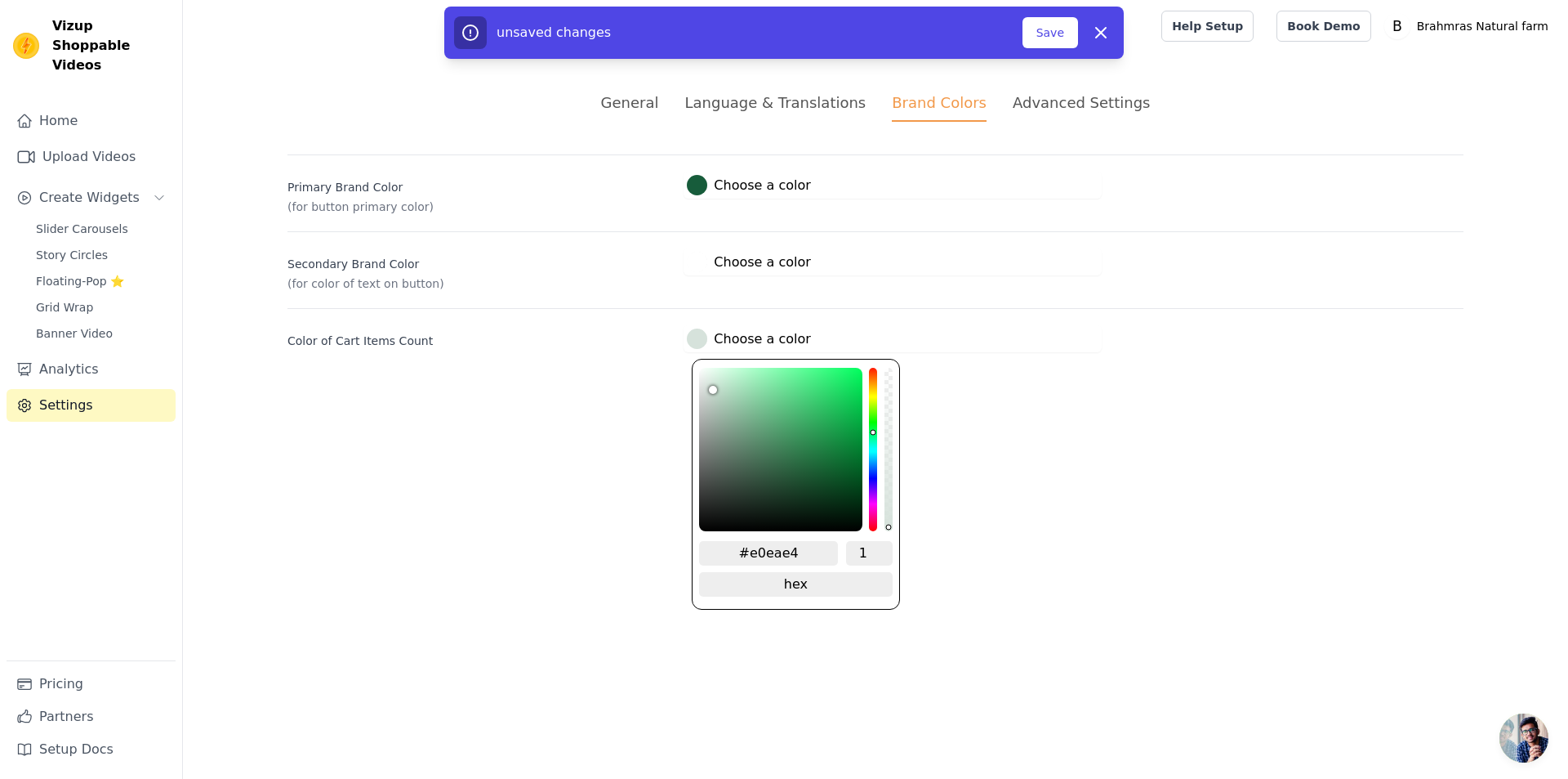
type input "#e1ebe5"
type input "#e2ebe6"
type input "#e3ede7"
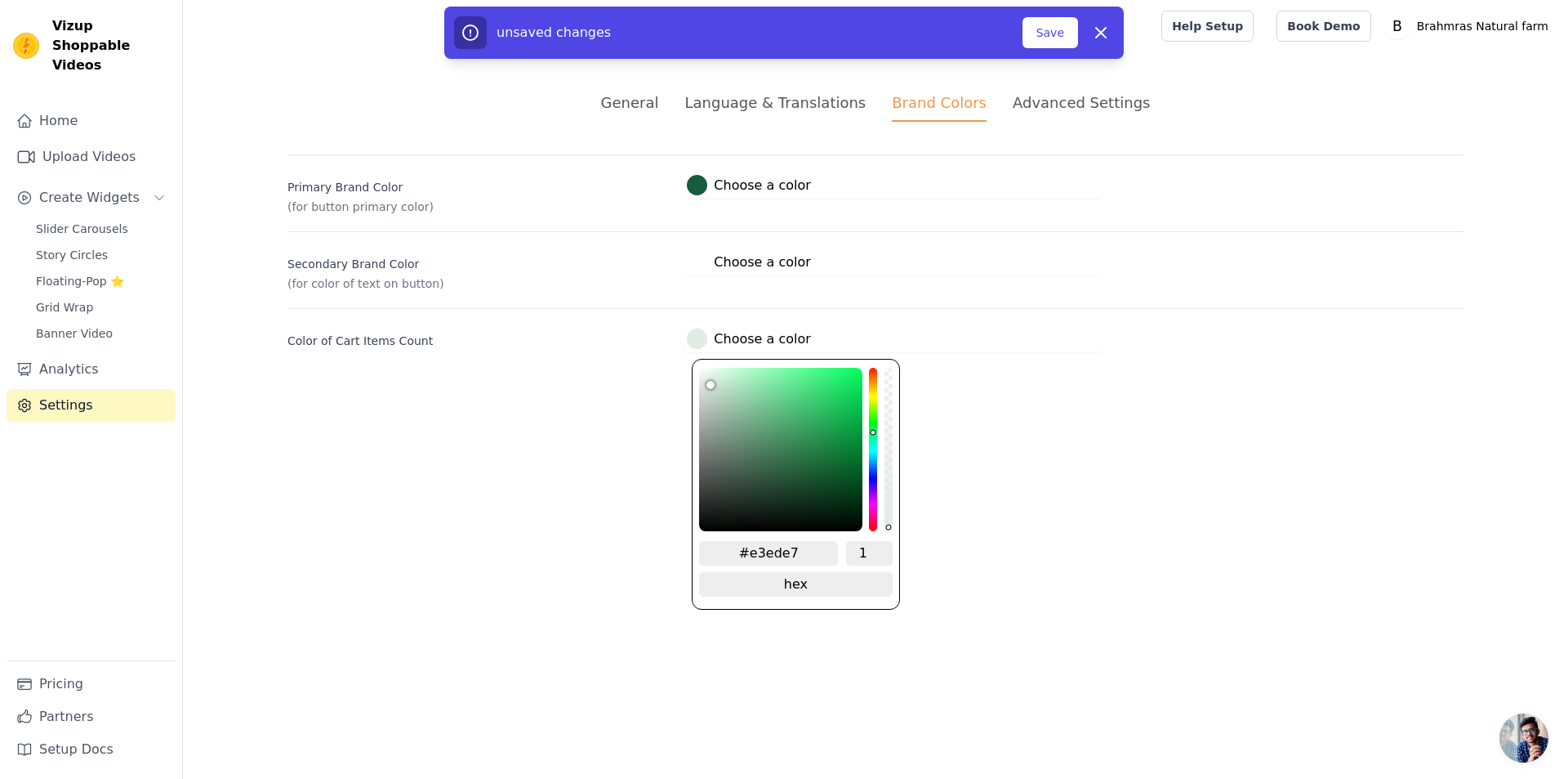
type input "#e5ede8"
type input "#e6eee9"
type input "#e7efea"
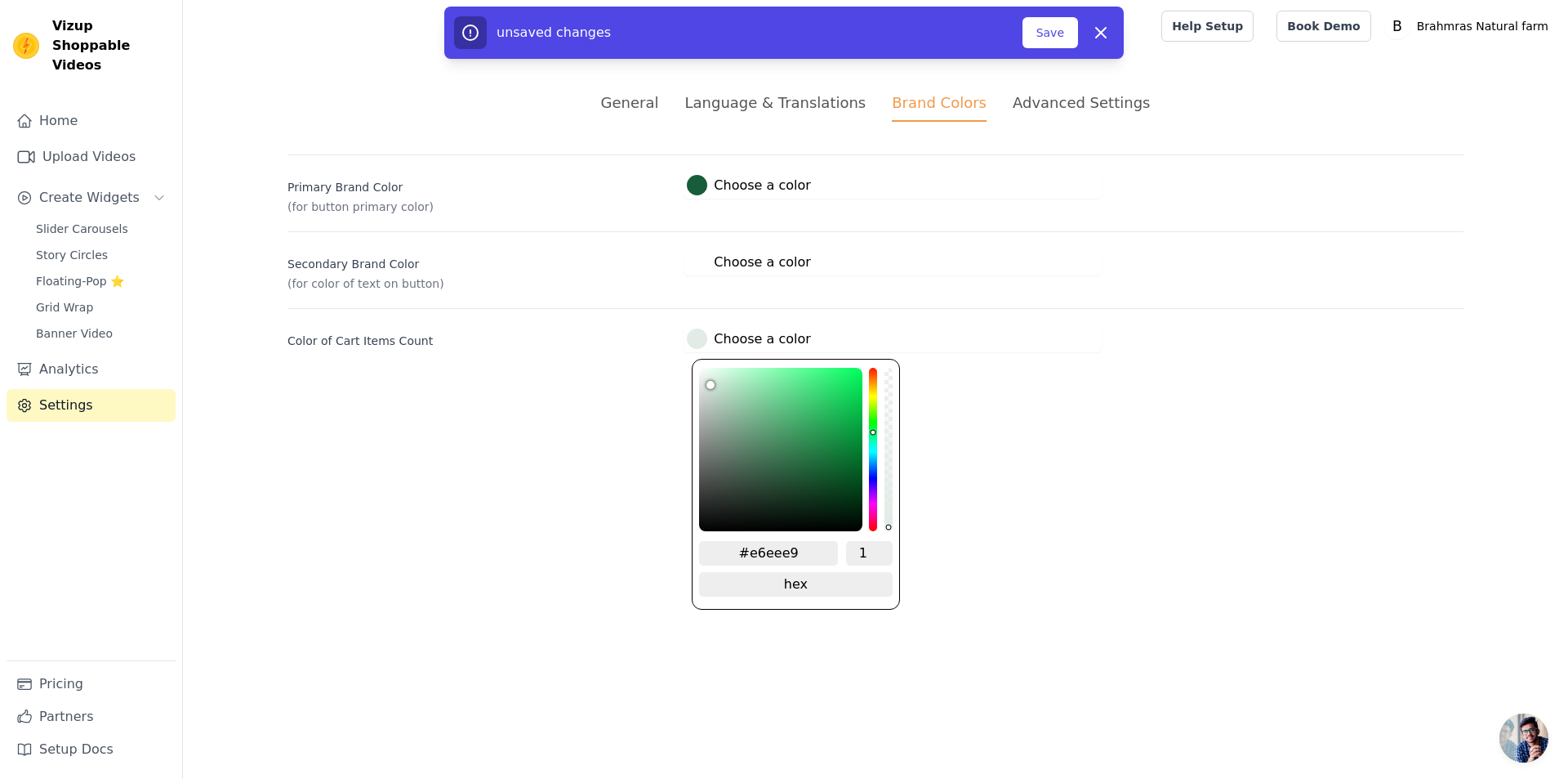
type input "#e7efea"
type input "#e8efeb"
type input "#eaf0ec"
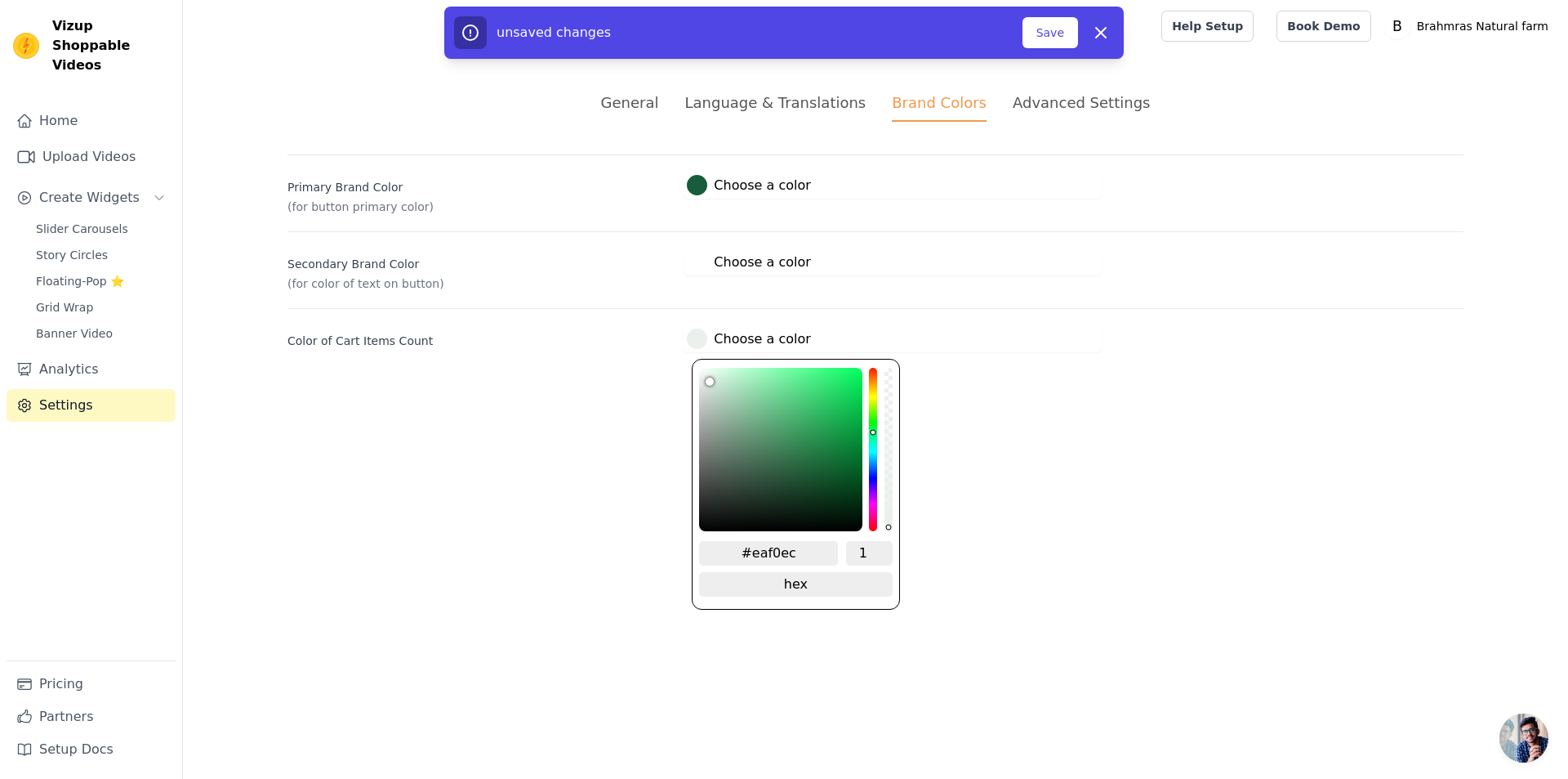
type input "#ebf0ed"
type input "#ebefec"
type input "#ecefed"
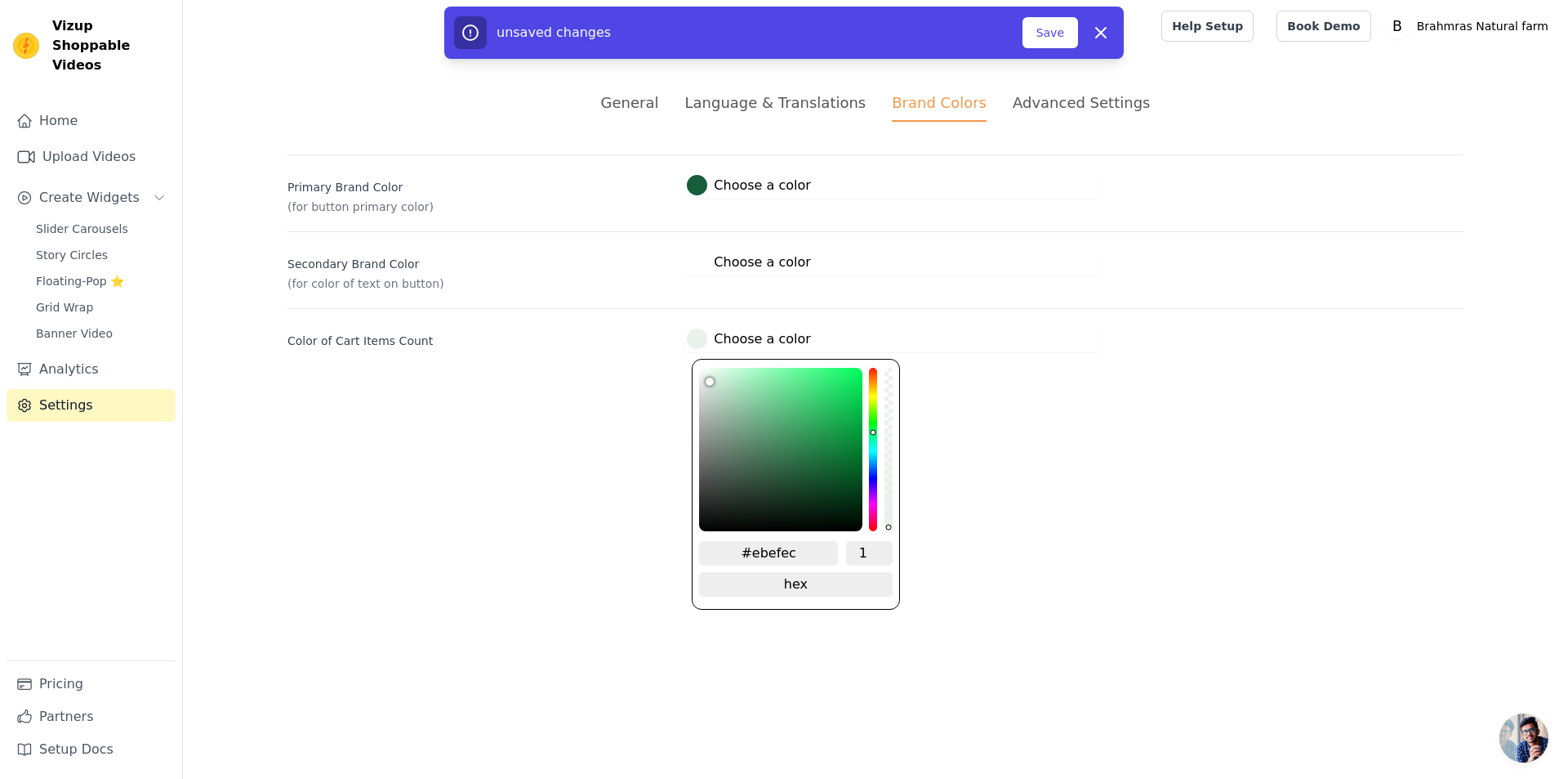
type input "#ecefed"
type input "#edefee"
type input "#eceeed"
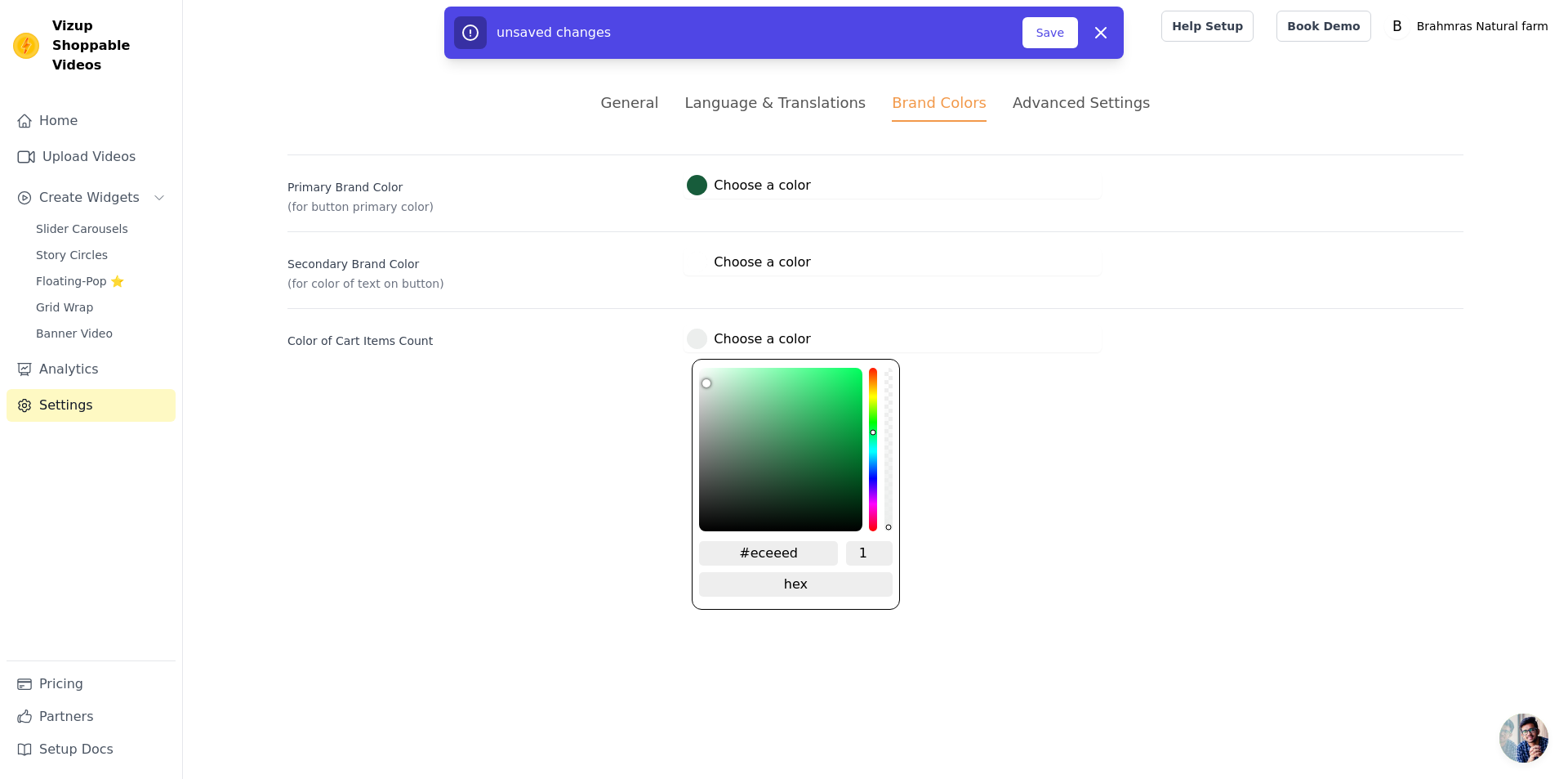
type input "#edefee"
type input "#eef0ef"
type input "#f0f0f0"
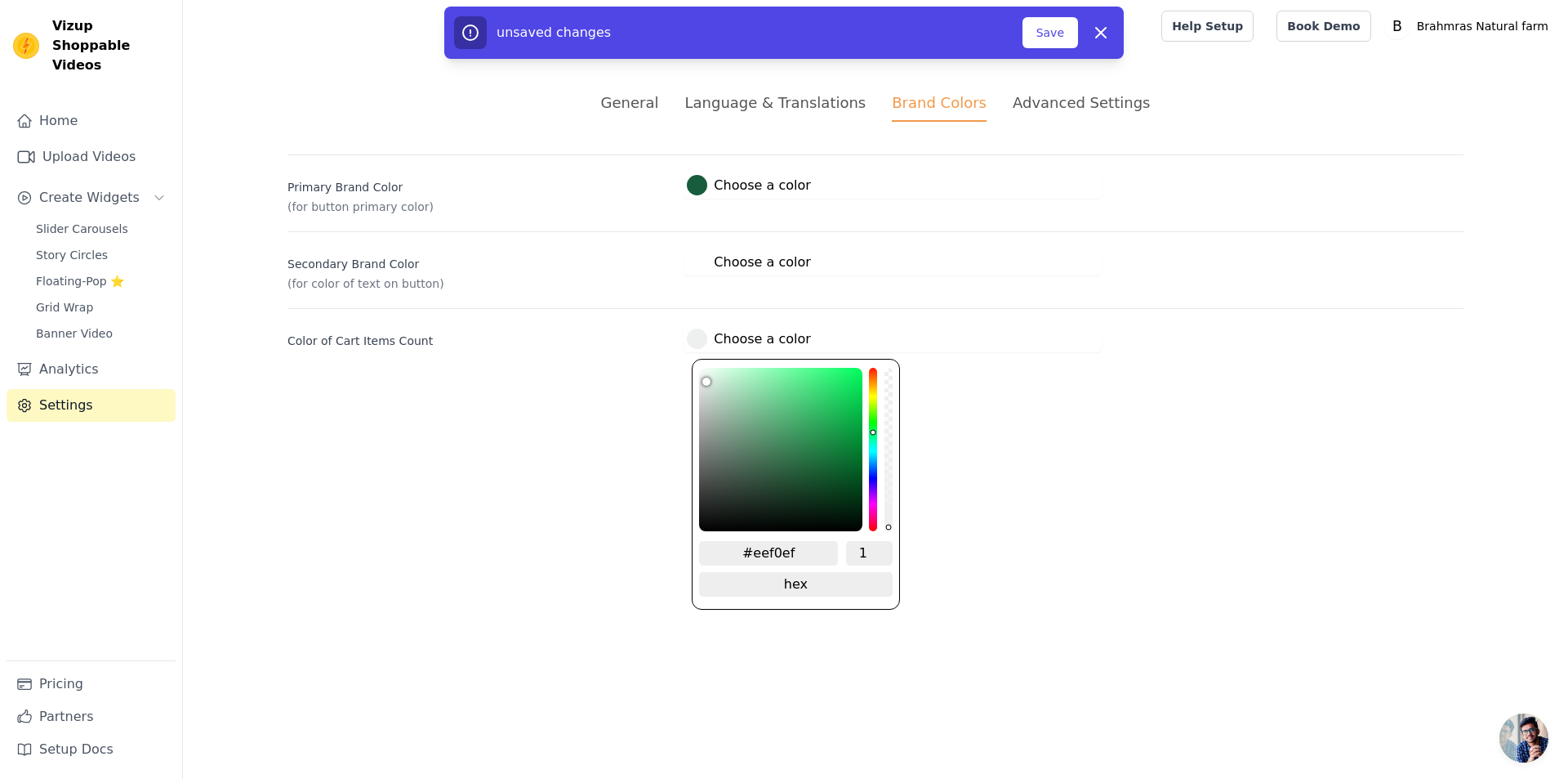
type input "#f0f0f0"
type input "#f1f2f1"
type input "#f2f3f2"
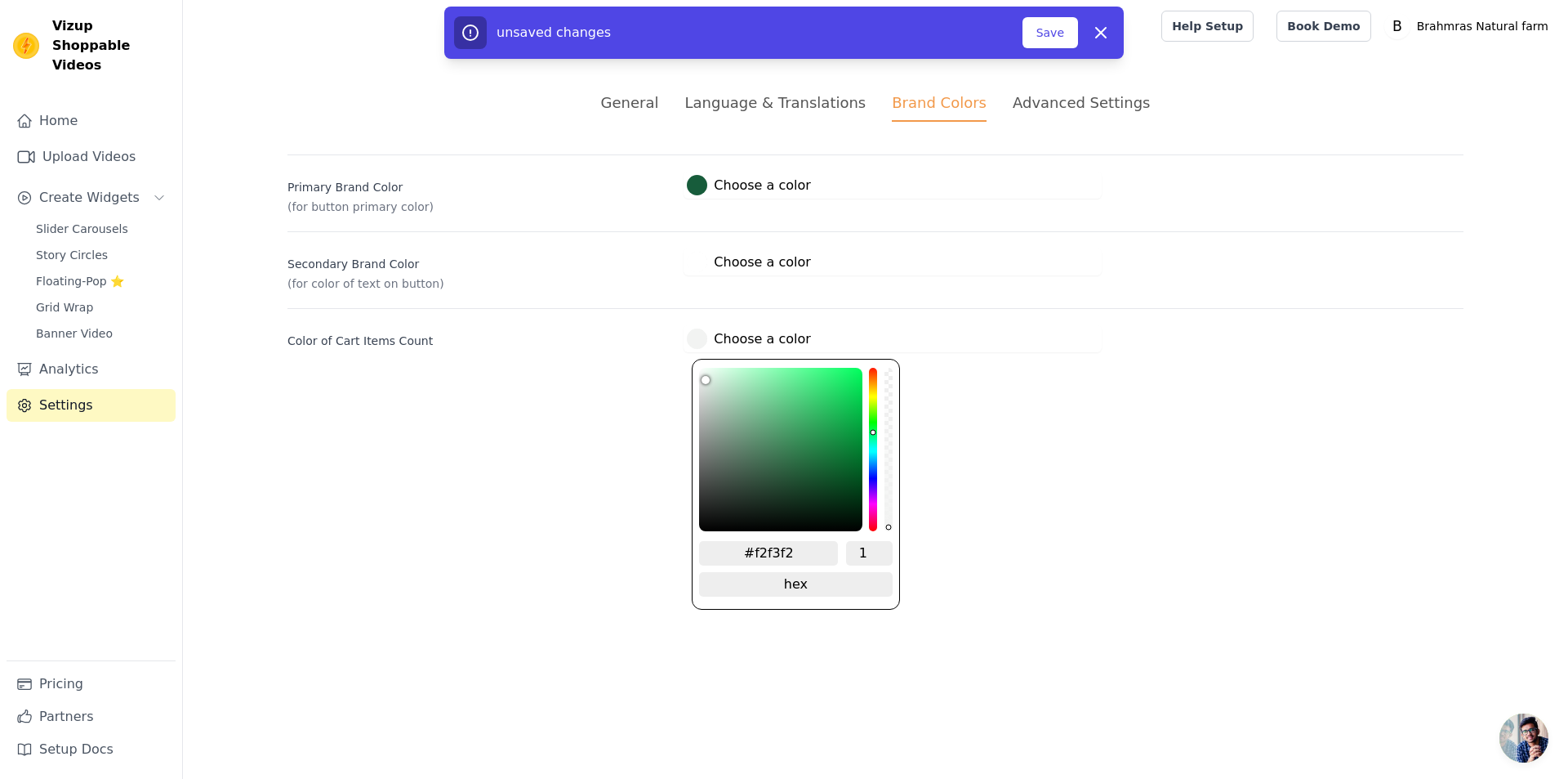
type input "#f3f4f4"
type input "#f5f5f5"
type input "#f6f7f6"
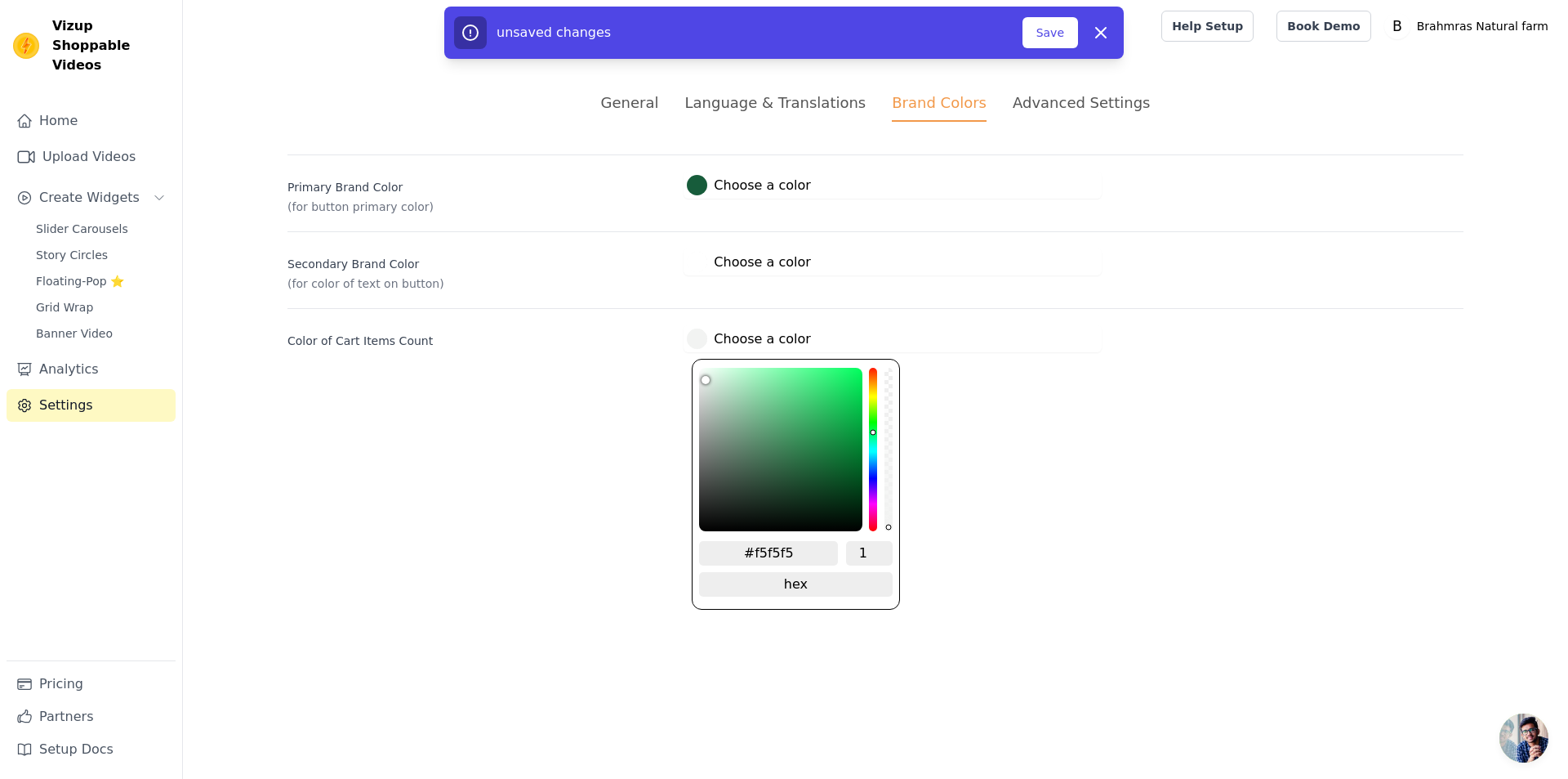
type input "#f6f7f6"
type input "#f7f8f7"
type input "#f6f8f7"
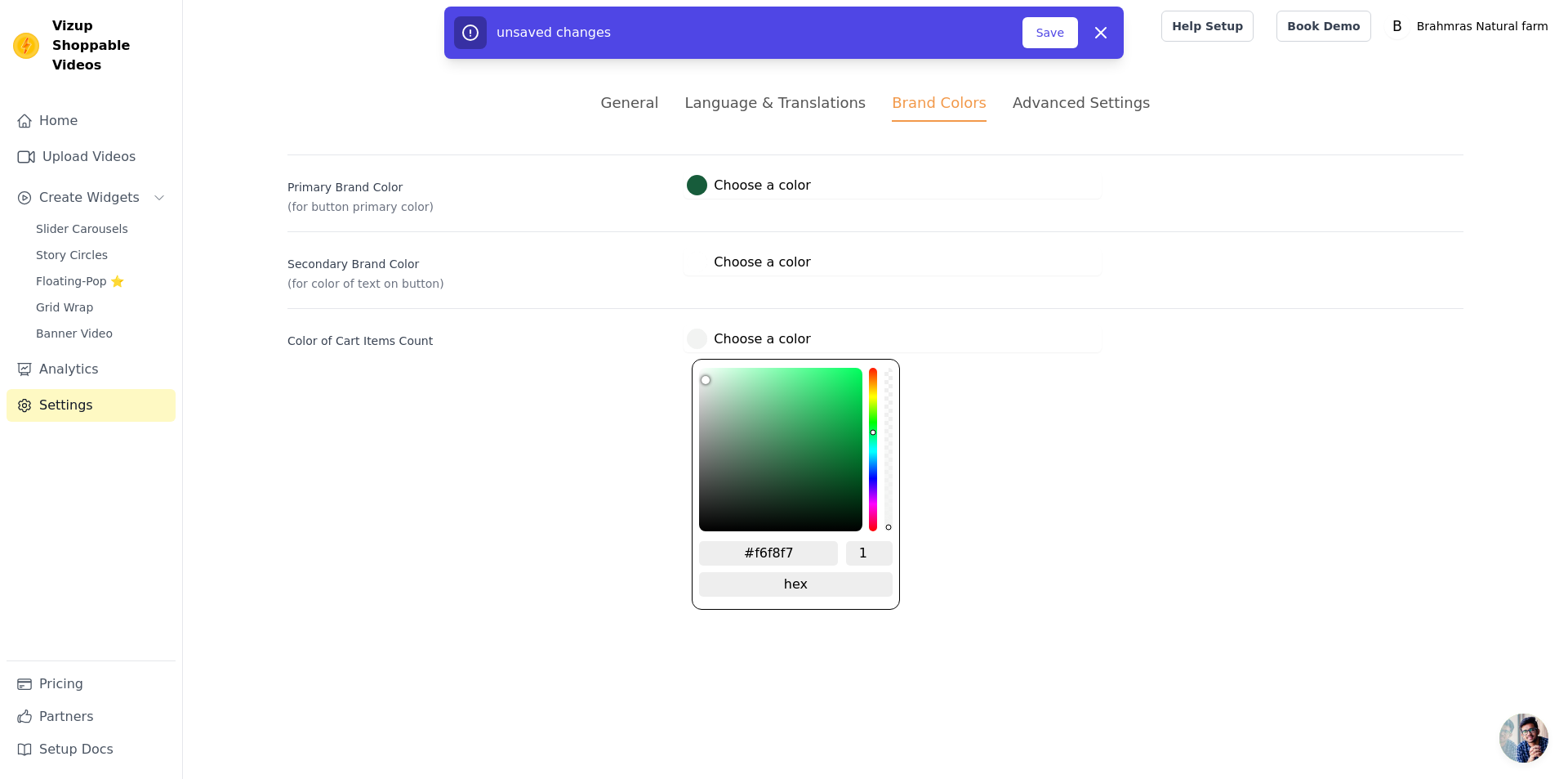
type input "#f5f8f6"
type input "#f6f9f7"
type input "#f7fbf8"
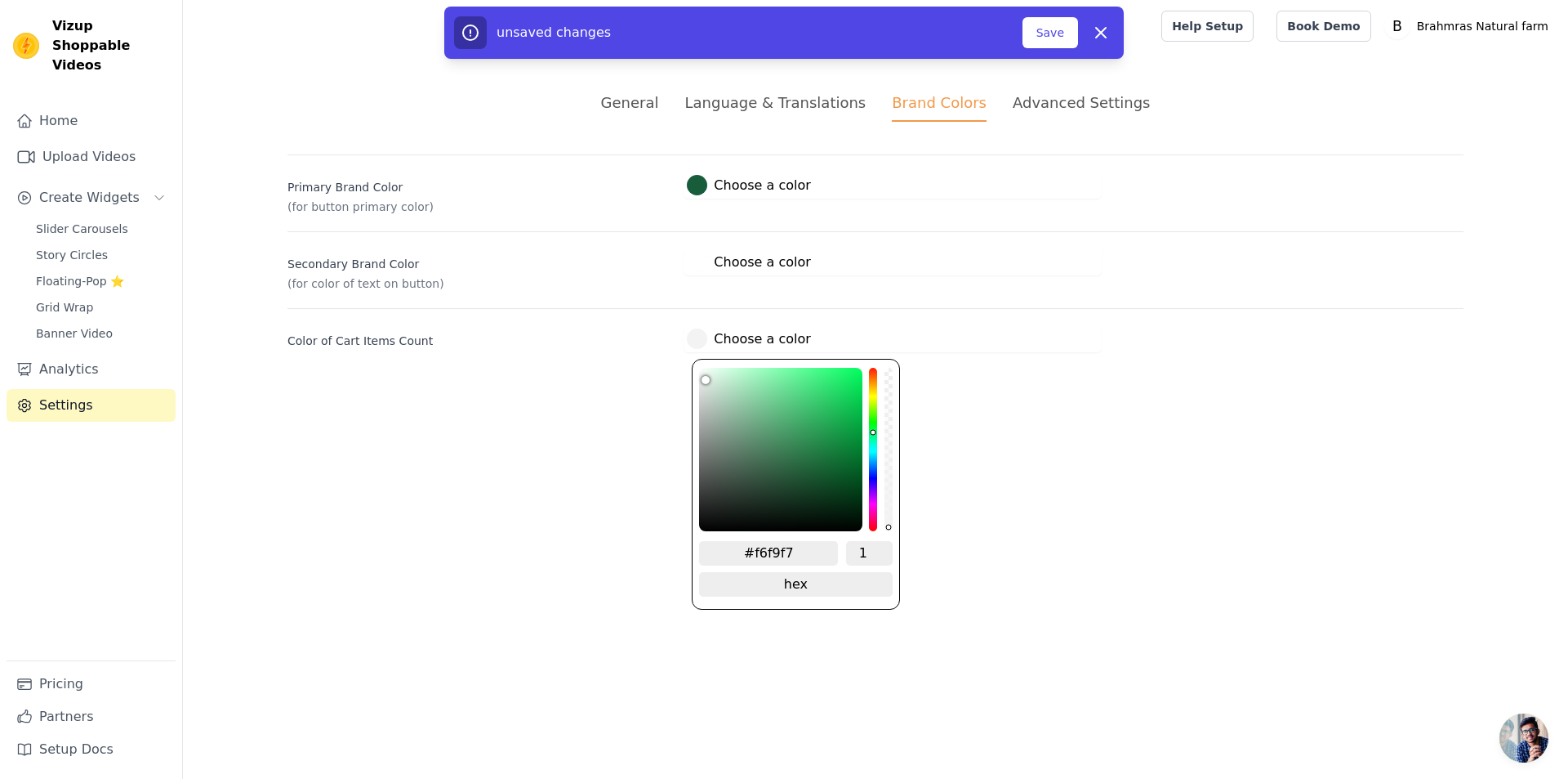
type input "#f7fbf8"
type input "#f6fbf8"
type input "#f7fcf9"
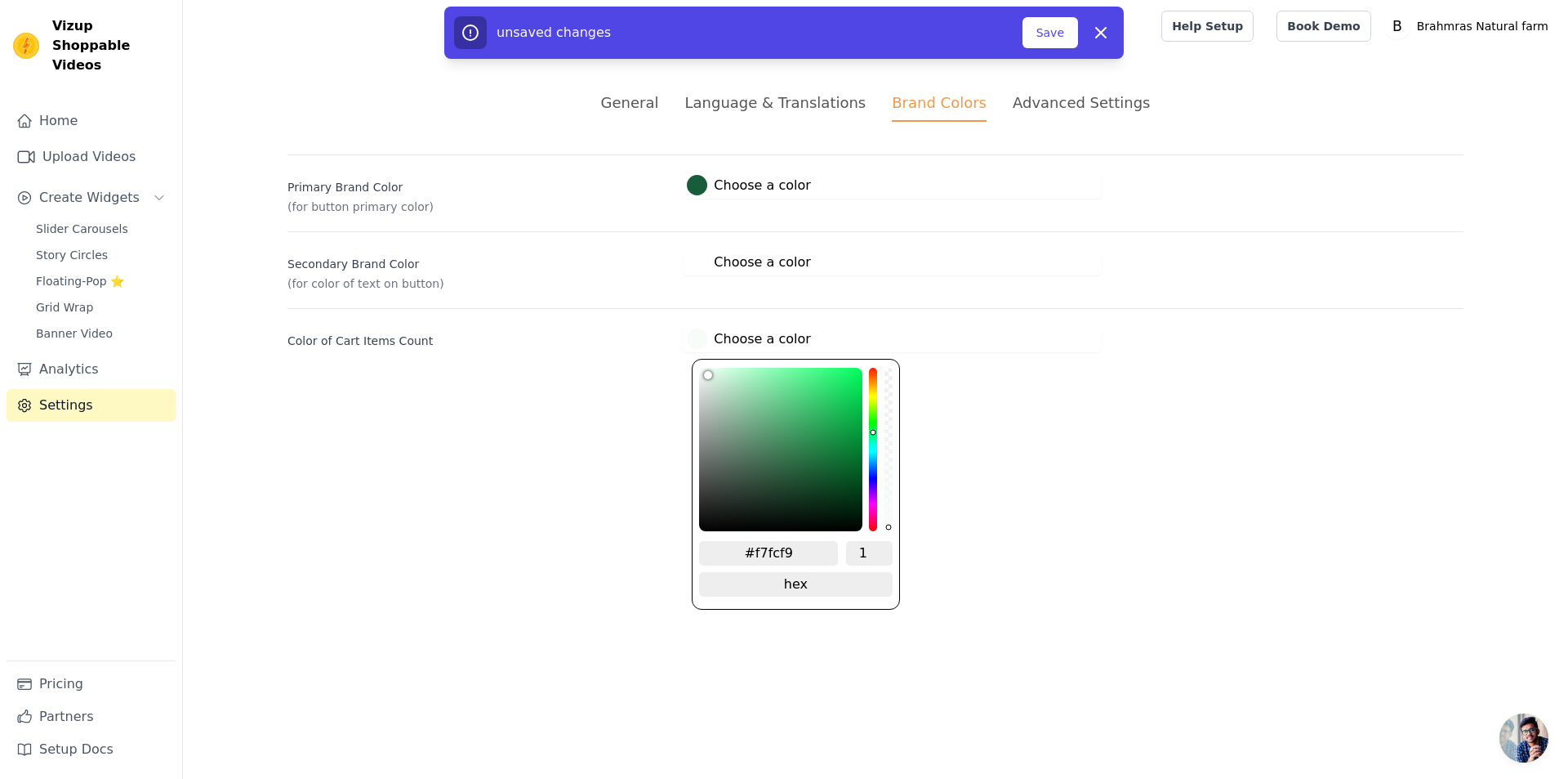
type input "#f6fbf8"
type input "#f3f8f5"
type input "#f1f5f3"
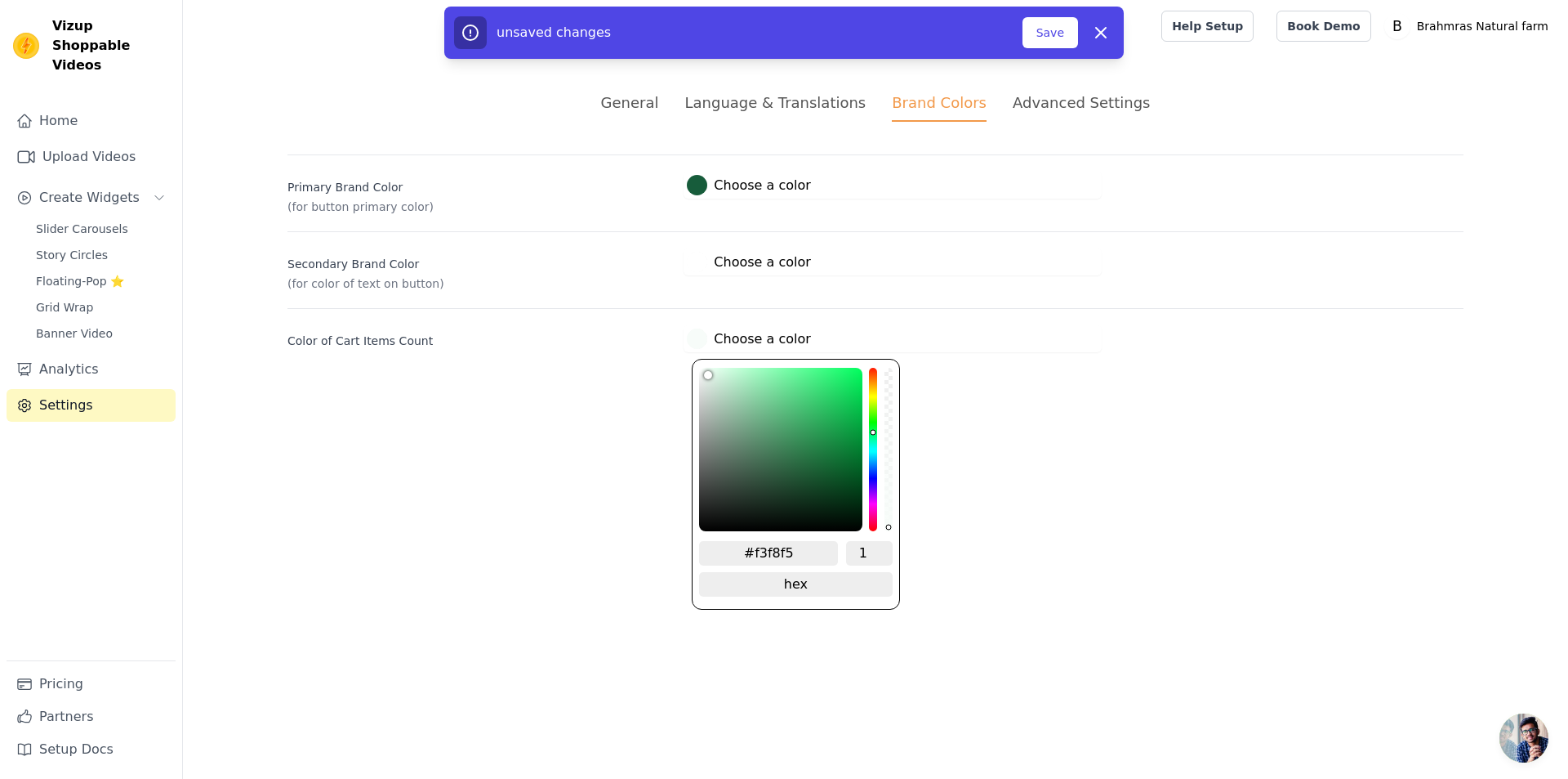
type input "#f1f5f3"
type input "#f0f4f1"
type input "#edf2ef"
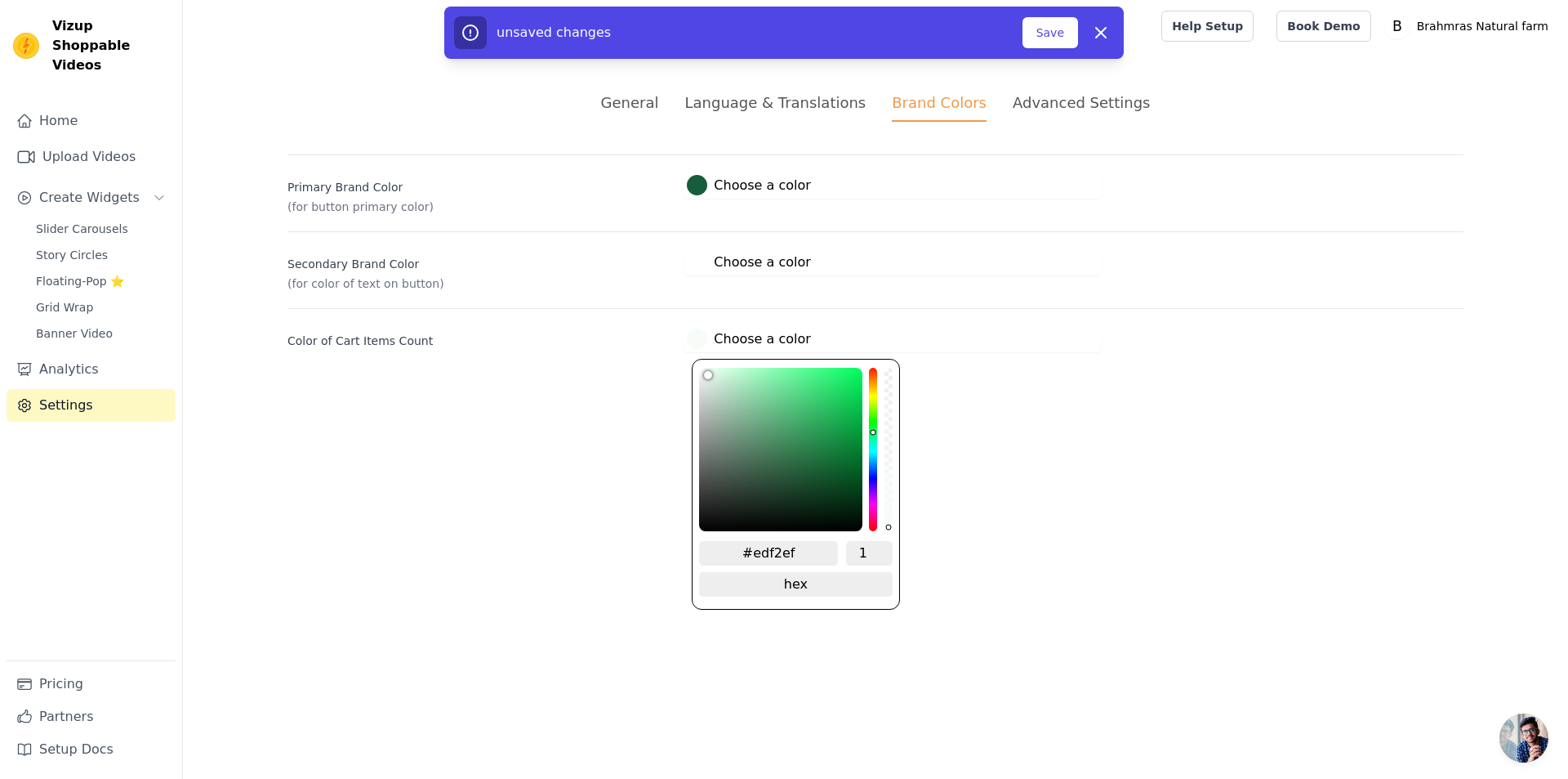
type input "#ecf0ee"
type input "#e9eeeb"
type input "#e7ebe9"
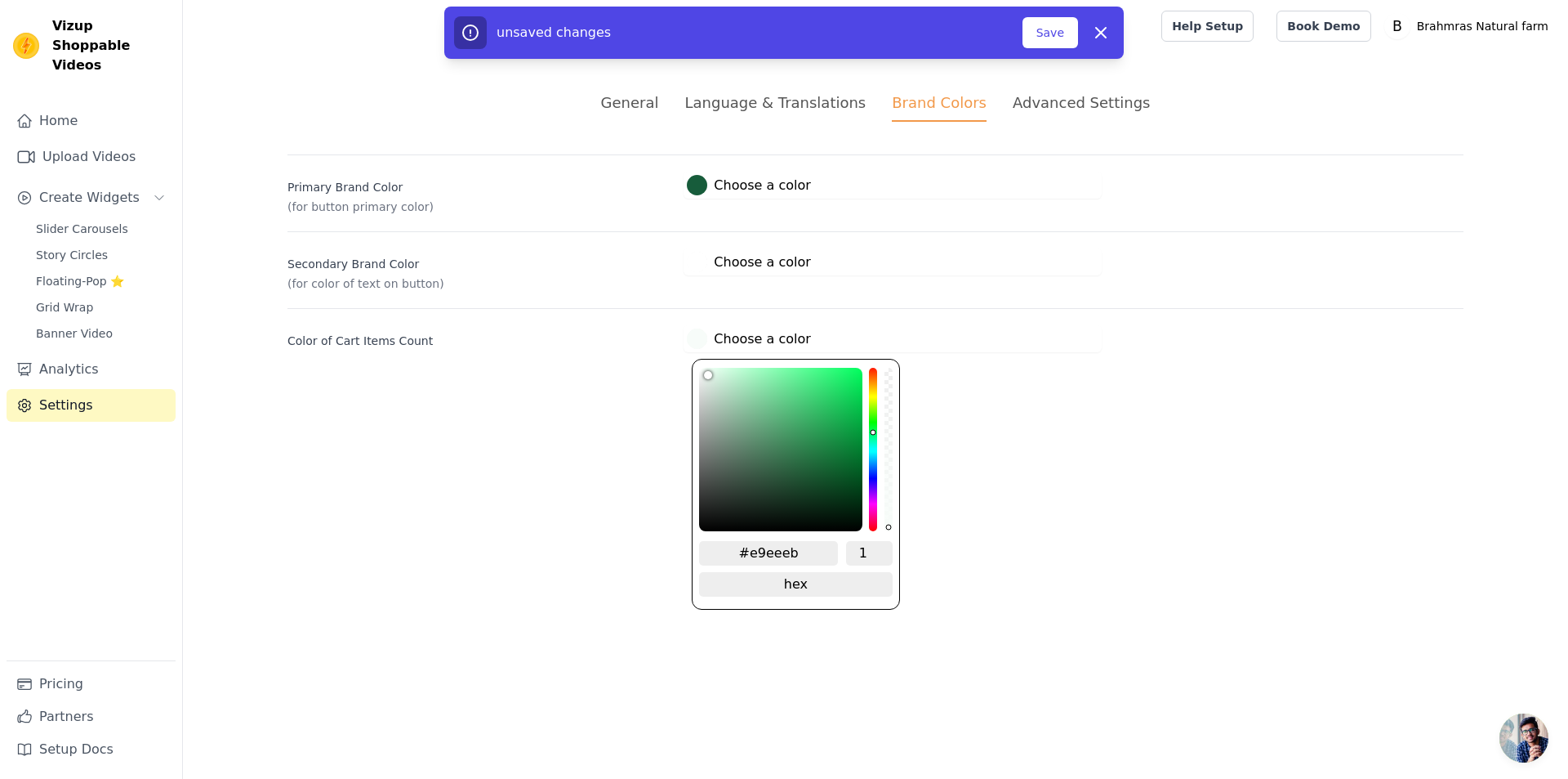
type input "#e7ebe9"
type input "#e4e9e6"
type input "#e2e6e3"
drag, startPoint x: 831, startPoint y: 446, endPoint x: 874, endPoint y: 372, distance: 85.6
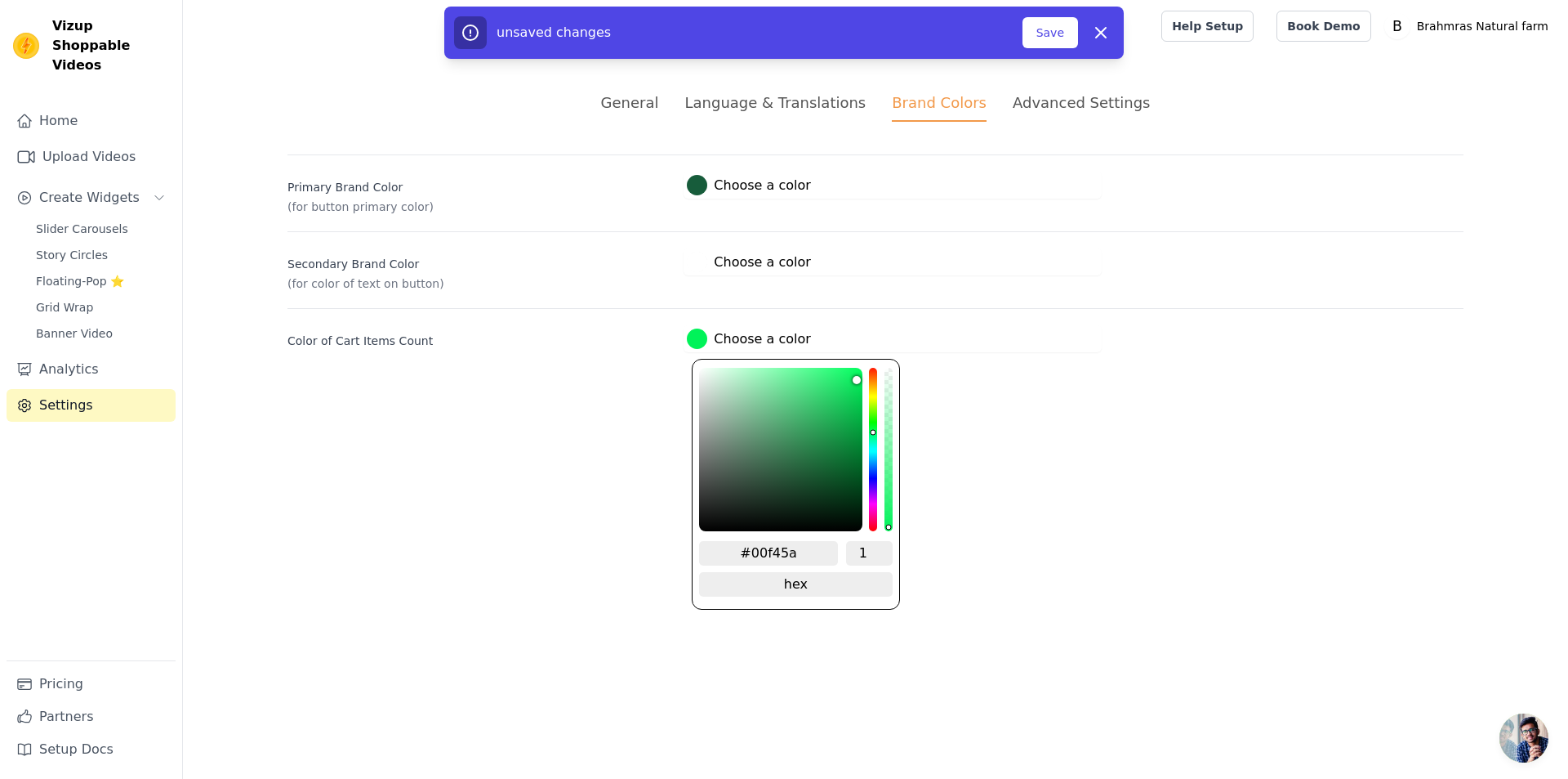
click at [874, 372] on div "#00f45a 1 hex change to rgb" at bounding box center [796, 484] width 207 height 251
click at [886, 362] on div "#00f45a00 0 hex change to rgb" at bounding box center [796, 484] width 207 height 251
drag, startPoint x: 854, startPoint y: 377, endPoint x: 703, endPoint y: 371, distance: 151.1
click at [703, 371] on div "color picker" at bounding box center [781, 449] width 163 height 163
click at [779, 547] on input "#f1f7f300" at bounding box center [769, 553] width 139 height 25
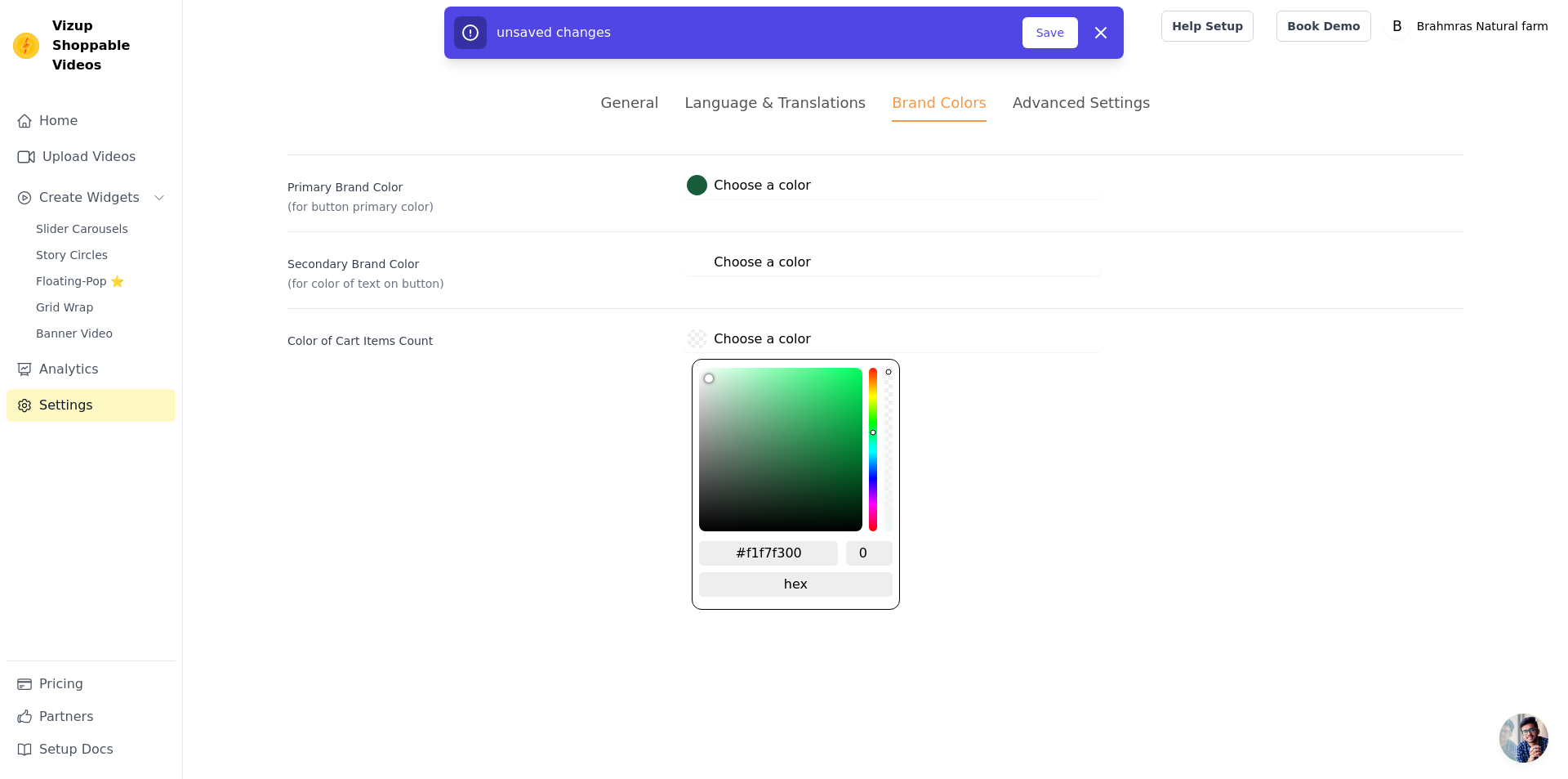
click at [779, 547] on input "#f1f7f300" at bounding box center [769, 553] width 139 height 25
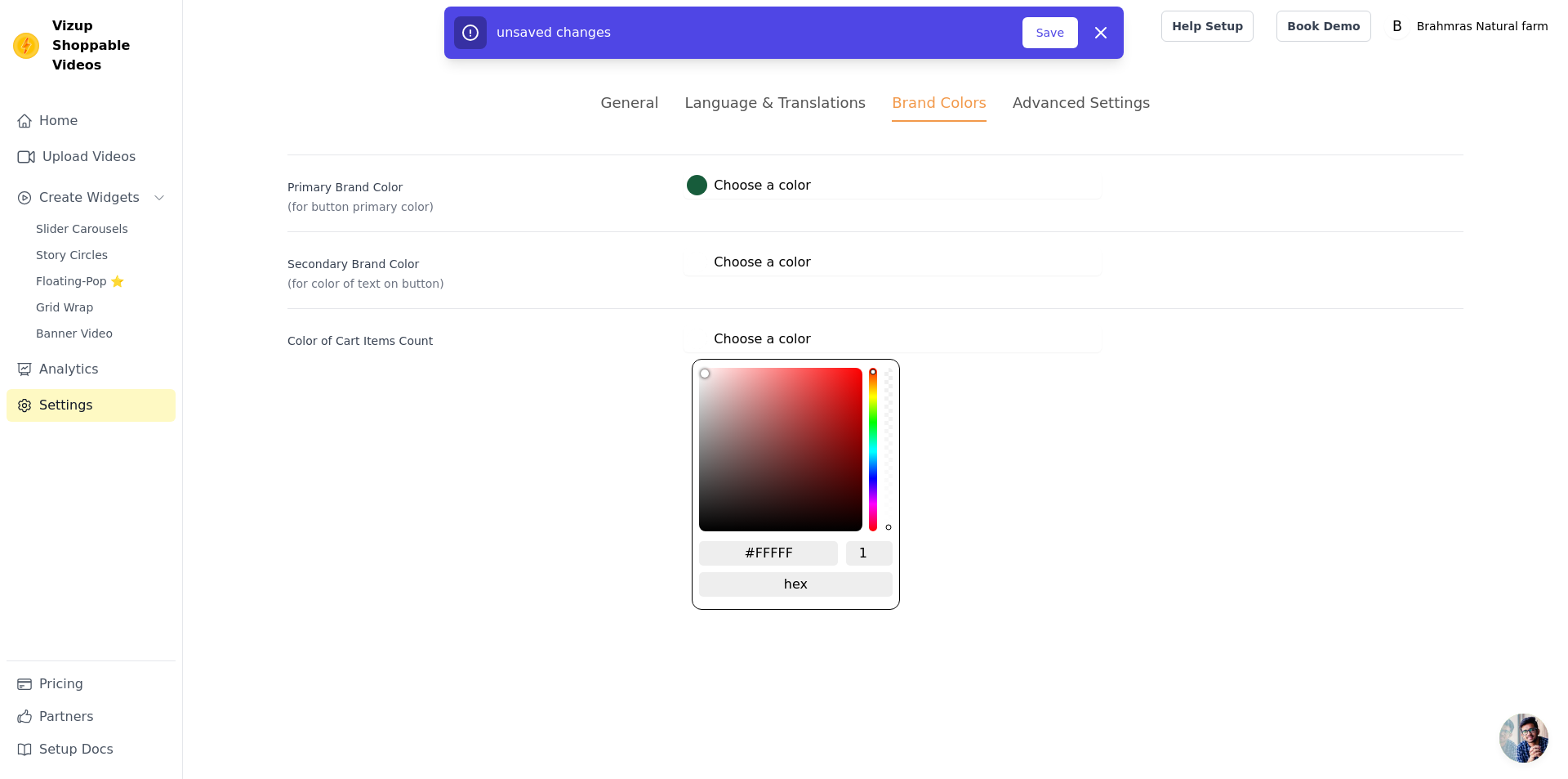
click at [1121, 391] on html "Vizup Shoppable Videos Home Upload Videos Create Widgets Slider Carousels Story…" at bounding box center [784, 195] width 1568 height 391
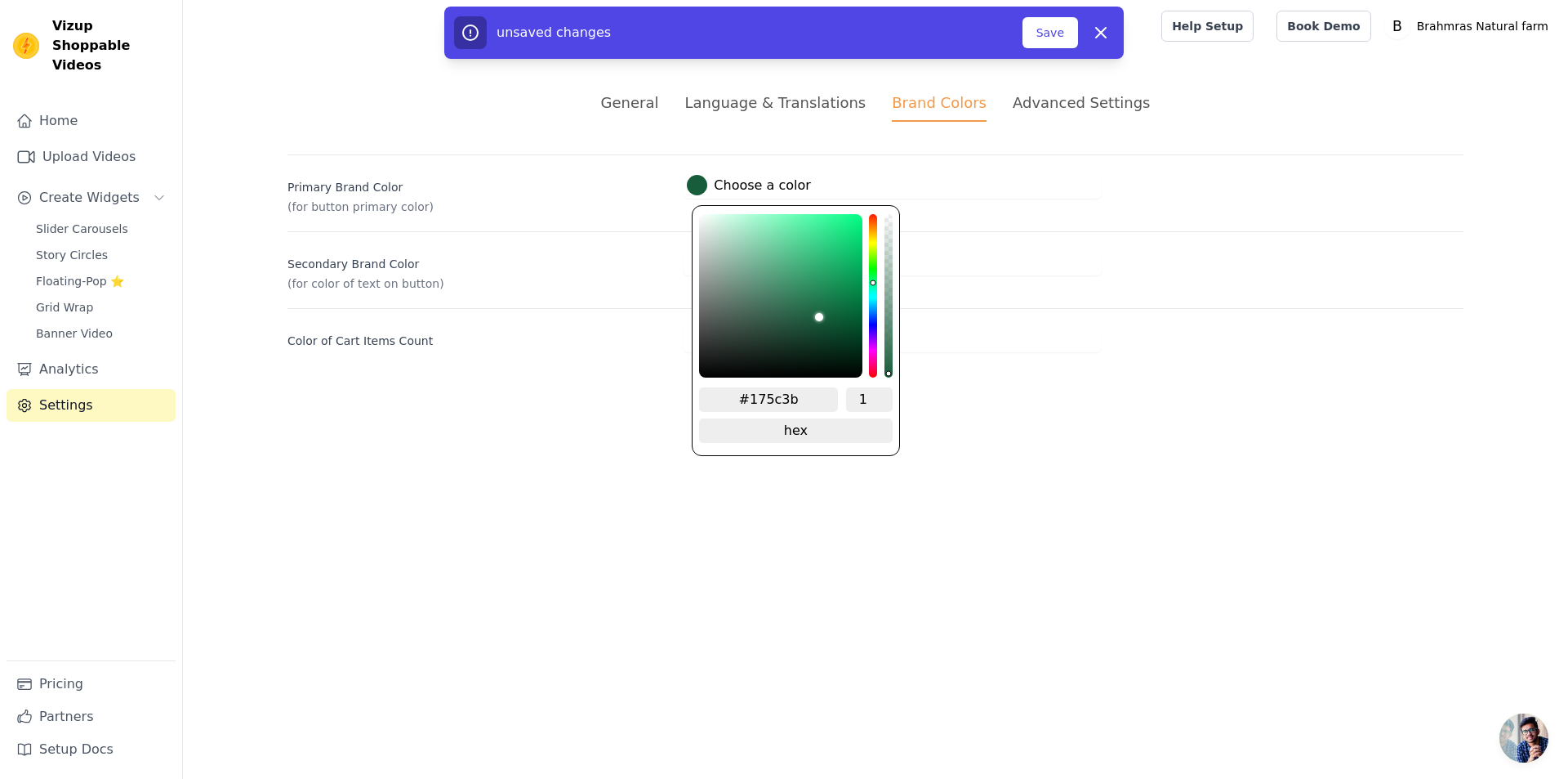
click at [703, 176] on div at bounding box center [697, 185] width 20 height 20
click at [1032, 391] on html "Vizup Shoppable Videos Home Upload Videos Create Widgets Slider Carousels Story…" at bounding box center [784, 195] width 1568 height 391
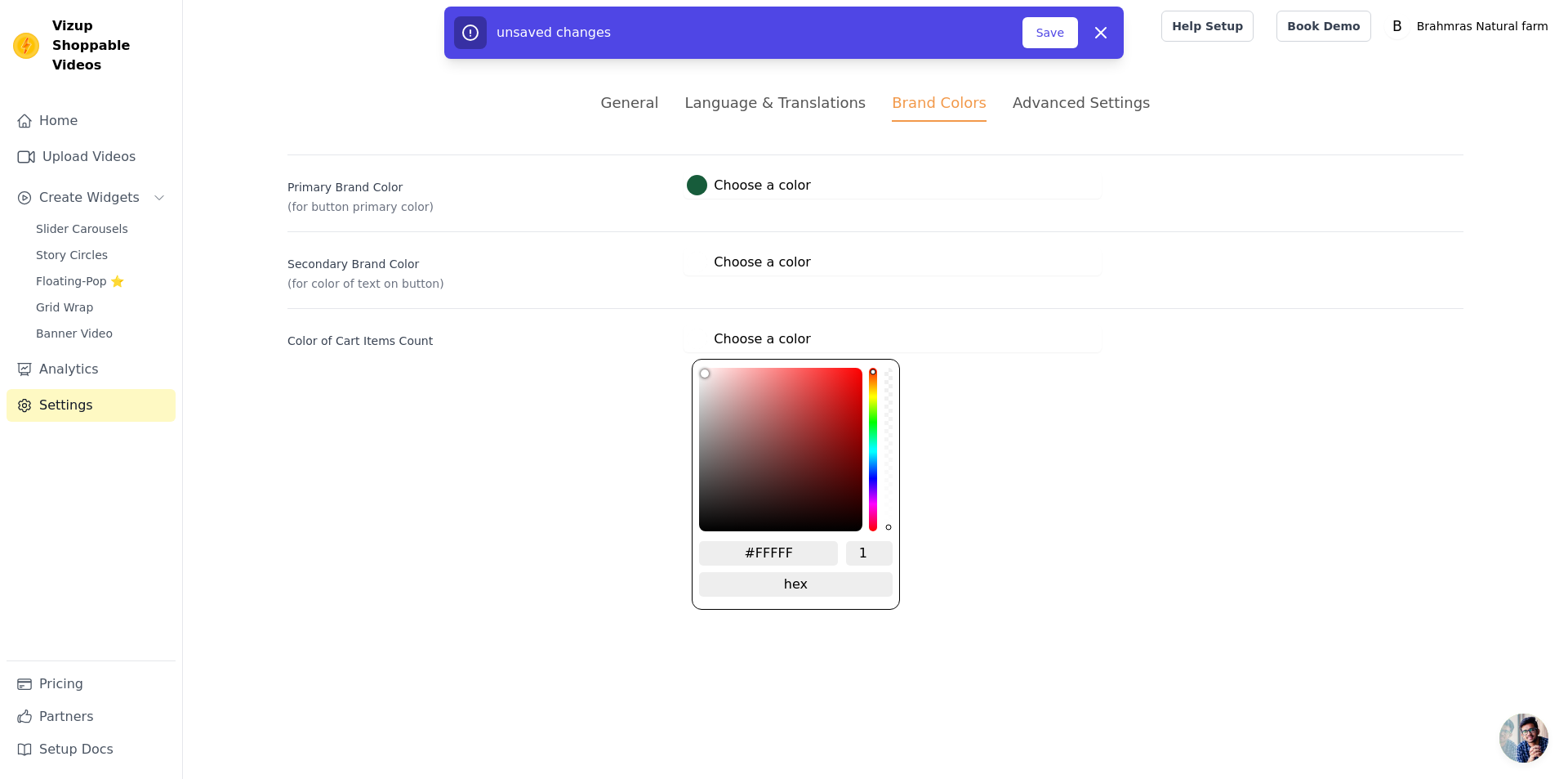
click at [749, 341] on label "#ffffff Choose a color" at bounding box center [749, 338] width 124 height 20
drag, startPoint x: 886, startPoint y: 408, endPoint x: 884, endPoint y: 531, distance: 123.0
click at [884, 531] on div "#ffffff 1 hex change to rgb" at bounding box center [796, 484] width 207 height 251
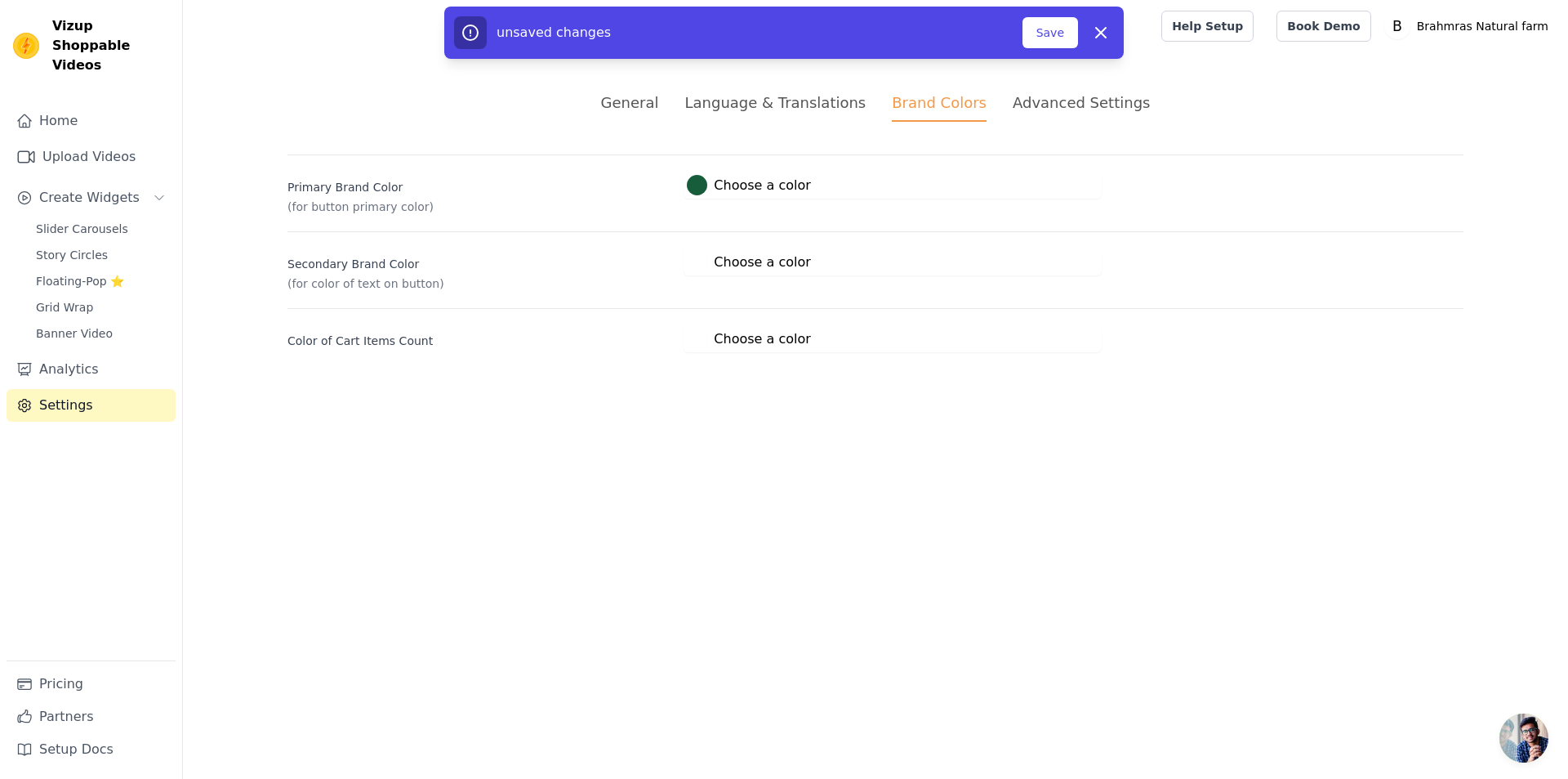
click at [1016, 391] on html "Vizup Shoppable Videos Home Upload Videos Create Widgets Slider Carousels Story…" at bounding box center [784, 195] width 1568 height 391
click at [1050, 36] on button "Save" at bounding box center [1050, 33] width 55 height 31
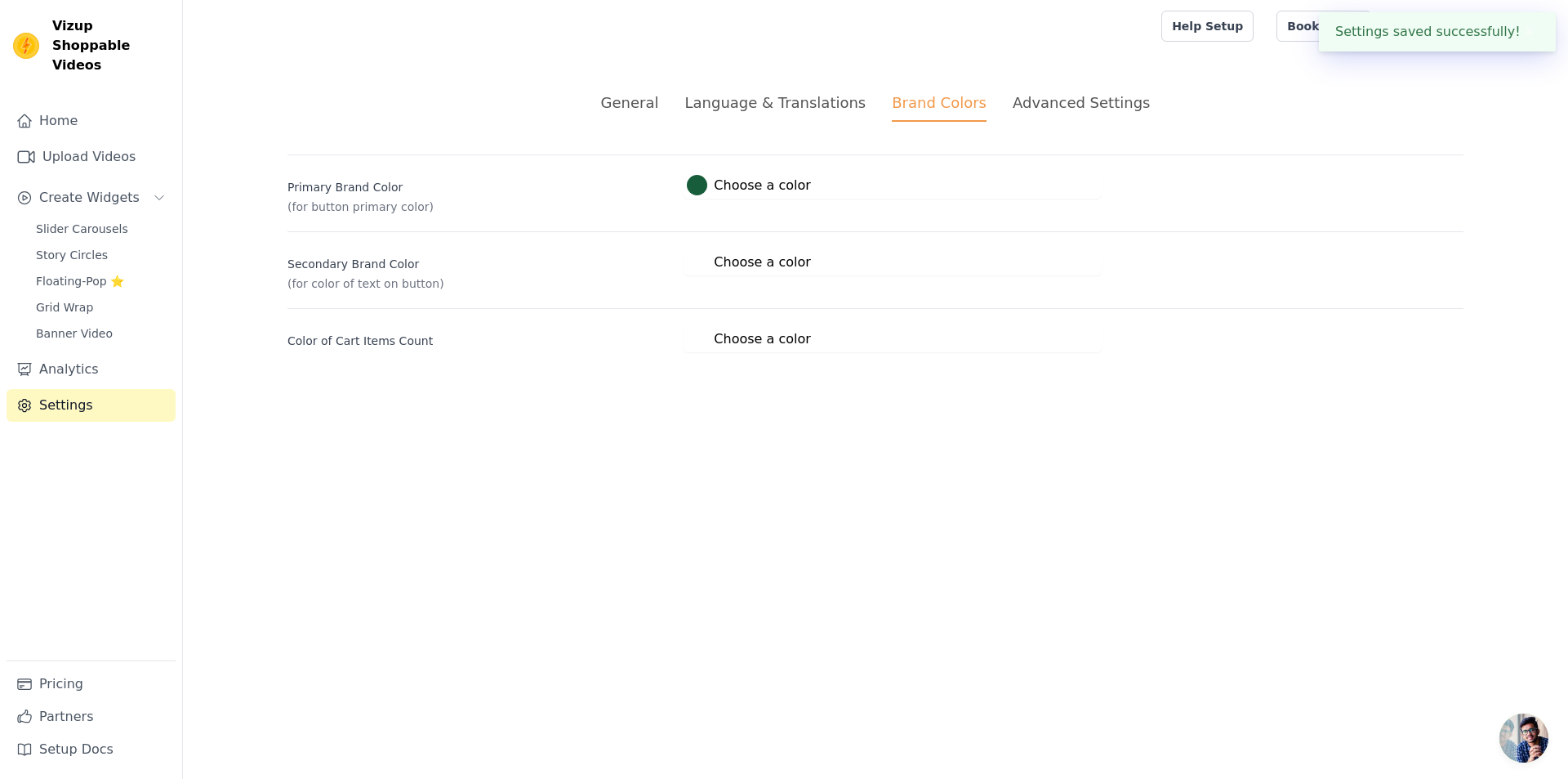
click at [1087, 106] on div "Advanced Settings" at bounding box center [1081, 102] width 137 height 22
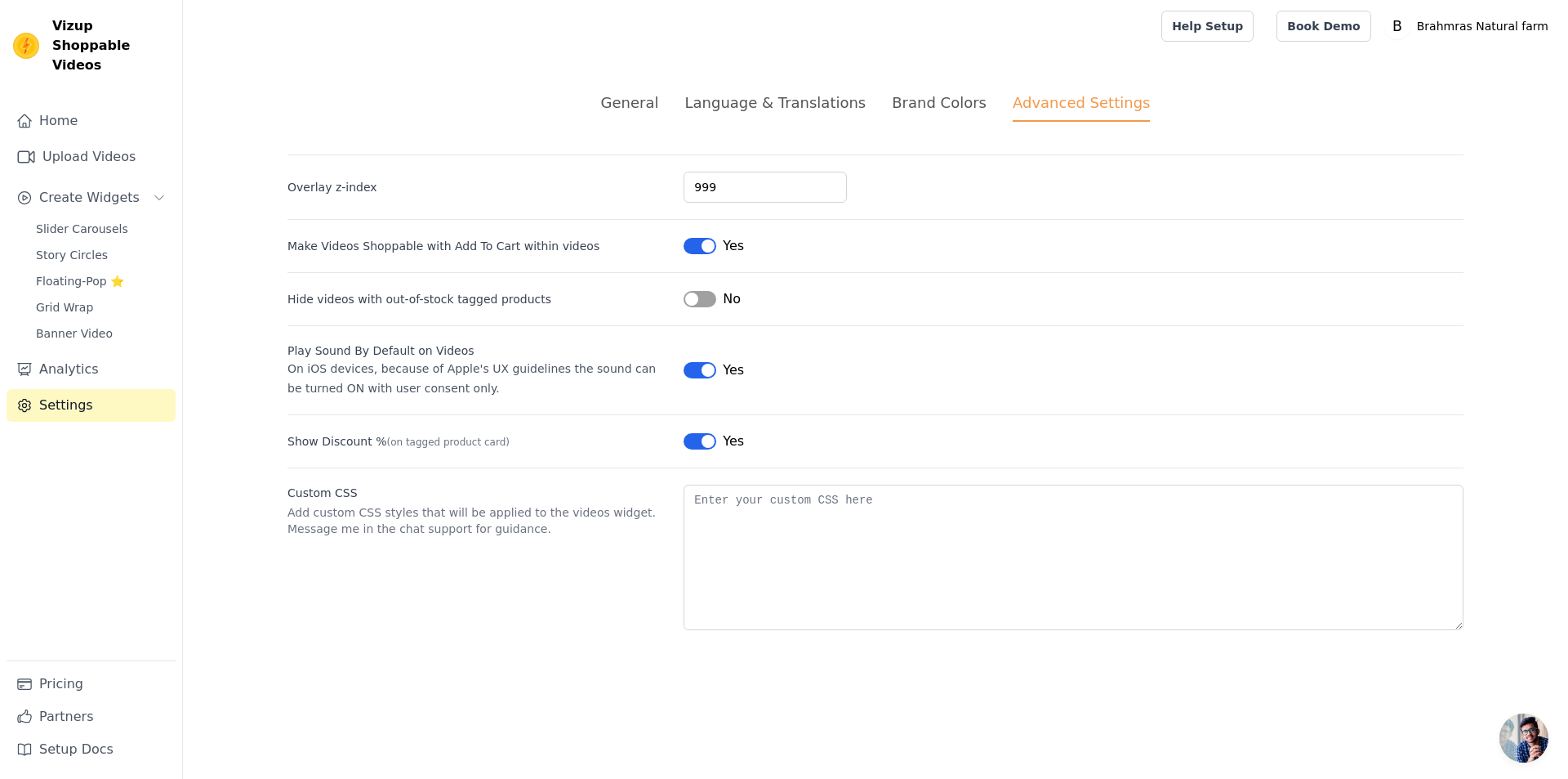
click at [937, 110] on div "Brand Colors" at bounding box center [939, 102] width 95 height 22
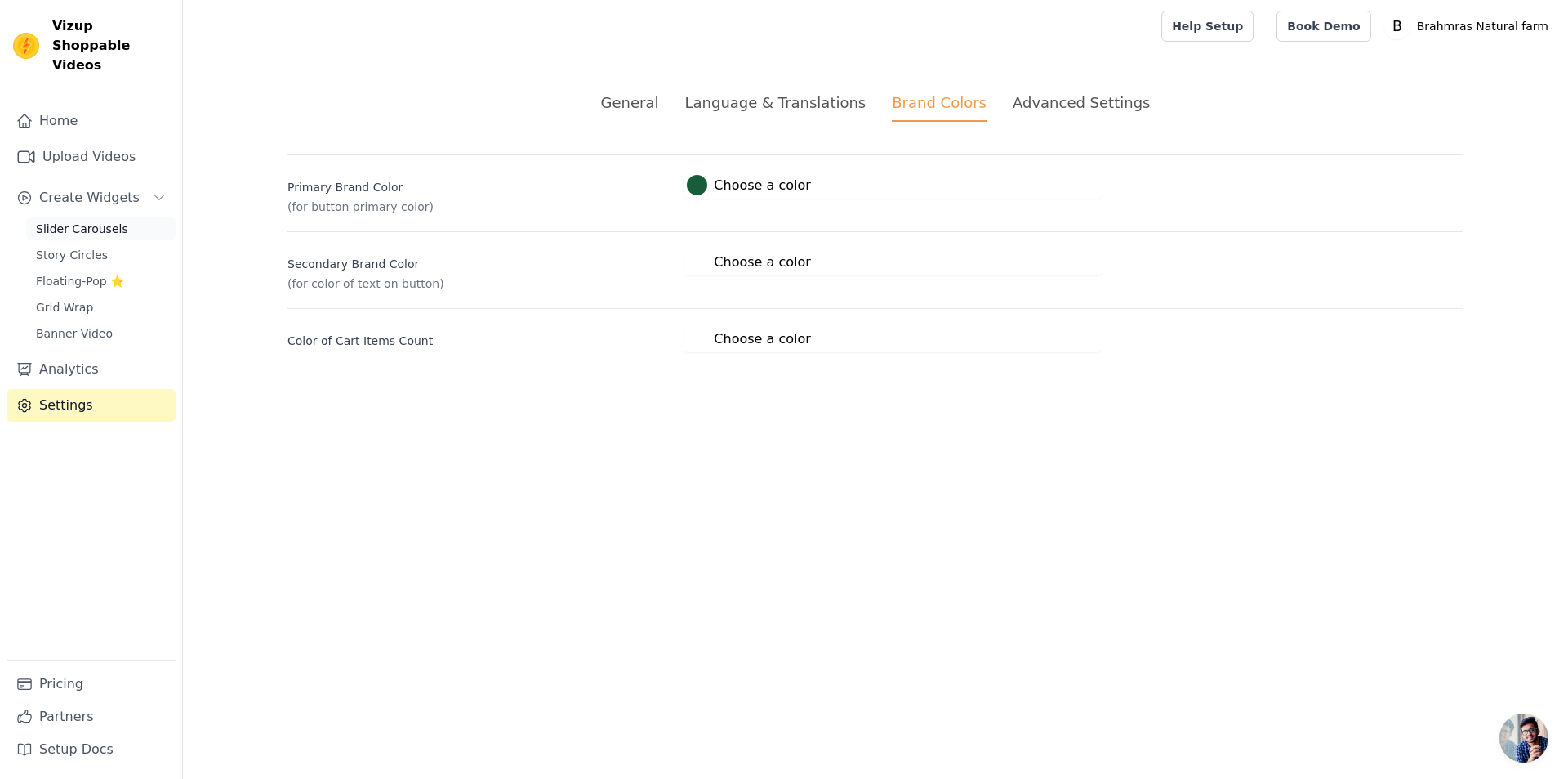
click at [52, 220] on span "Slider Carousels" at bounding box center [82, 229] width 92 height 17
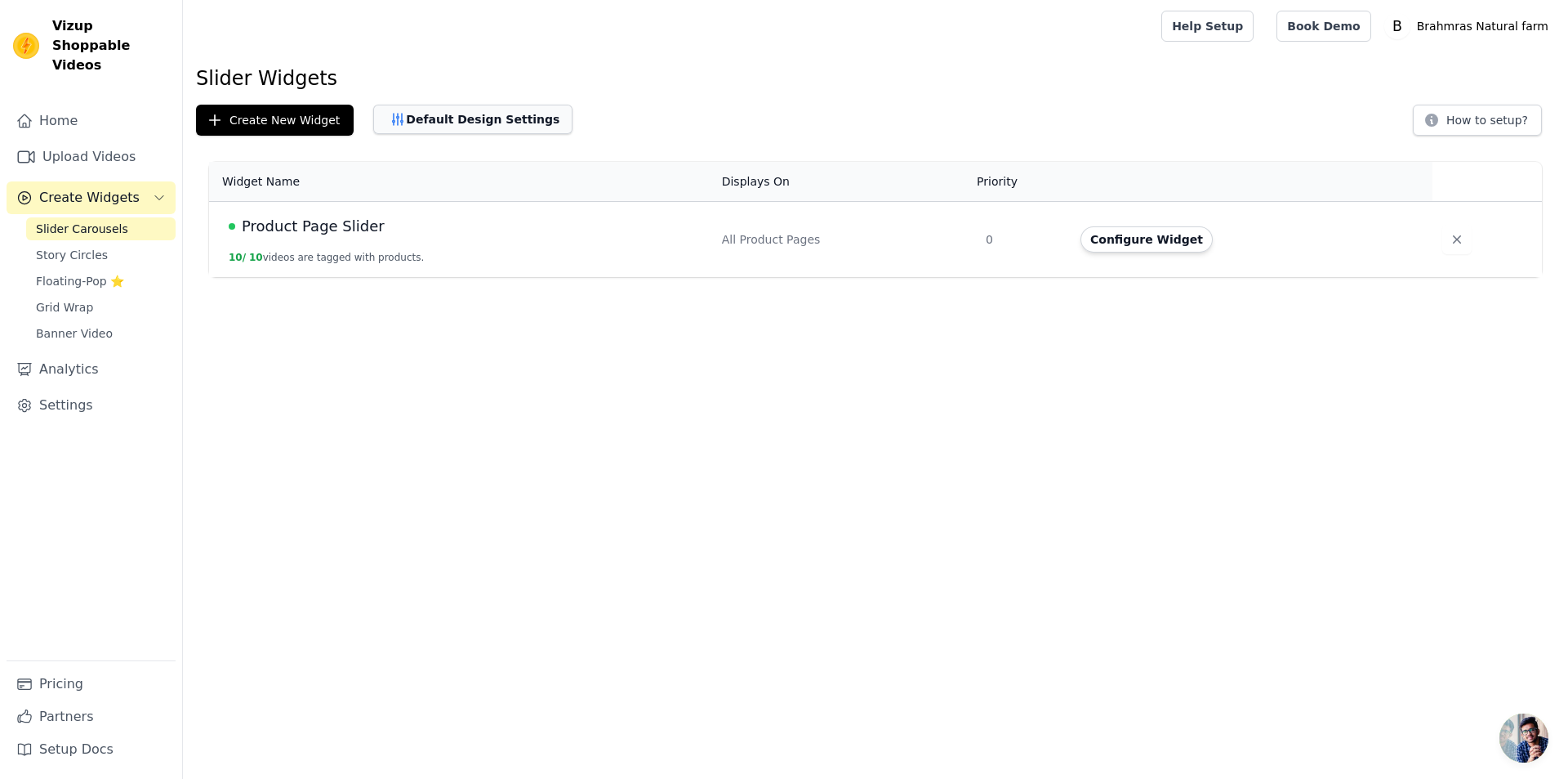
click at [492, 112] on button "Default Design Settings" at bounding box center [473, 119] width 199 height 30
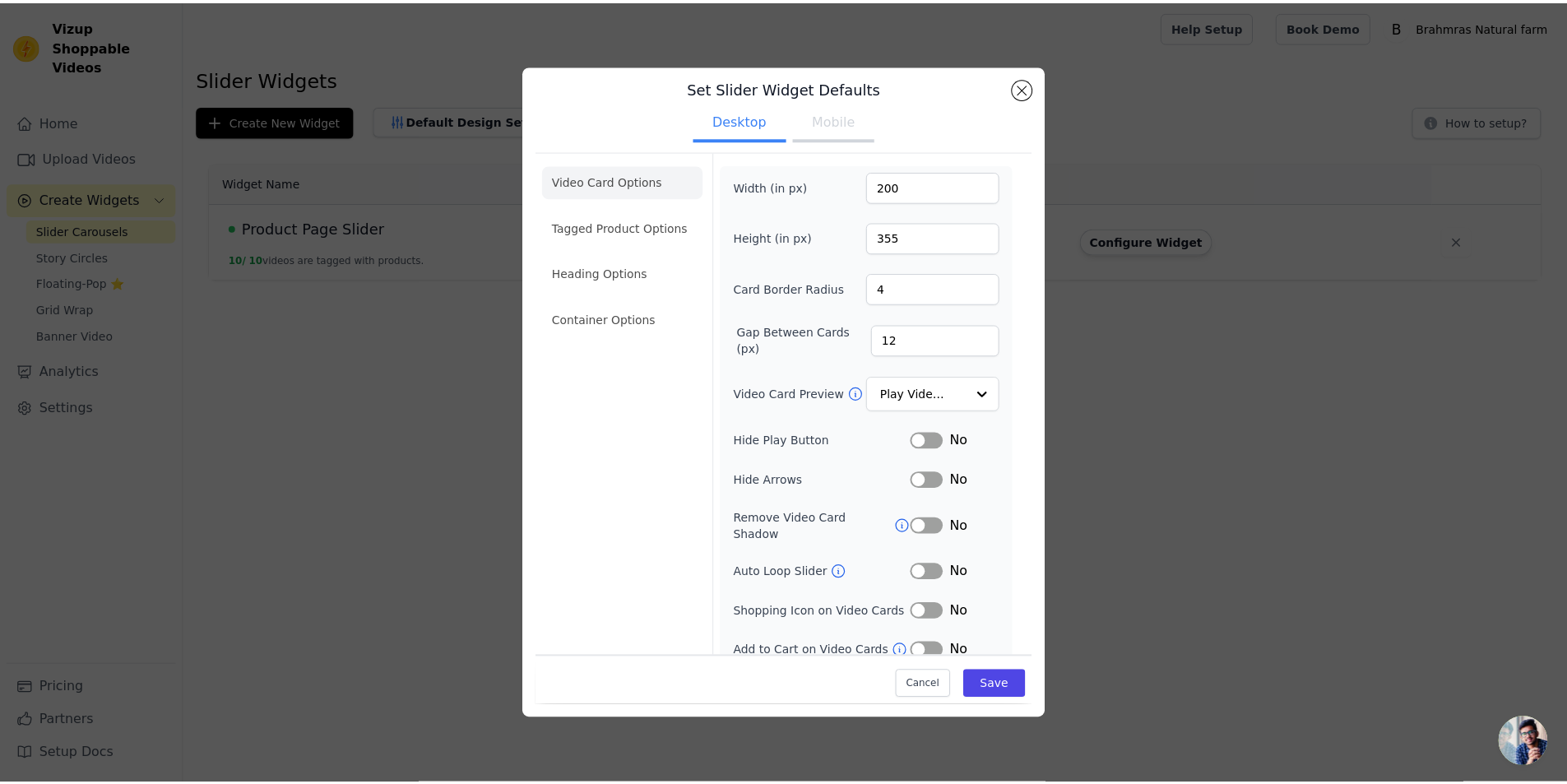
scroll to position [17, 0]
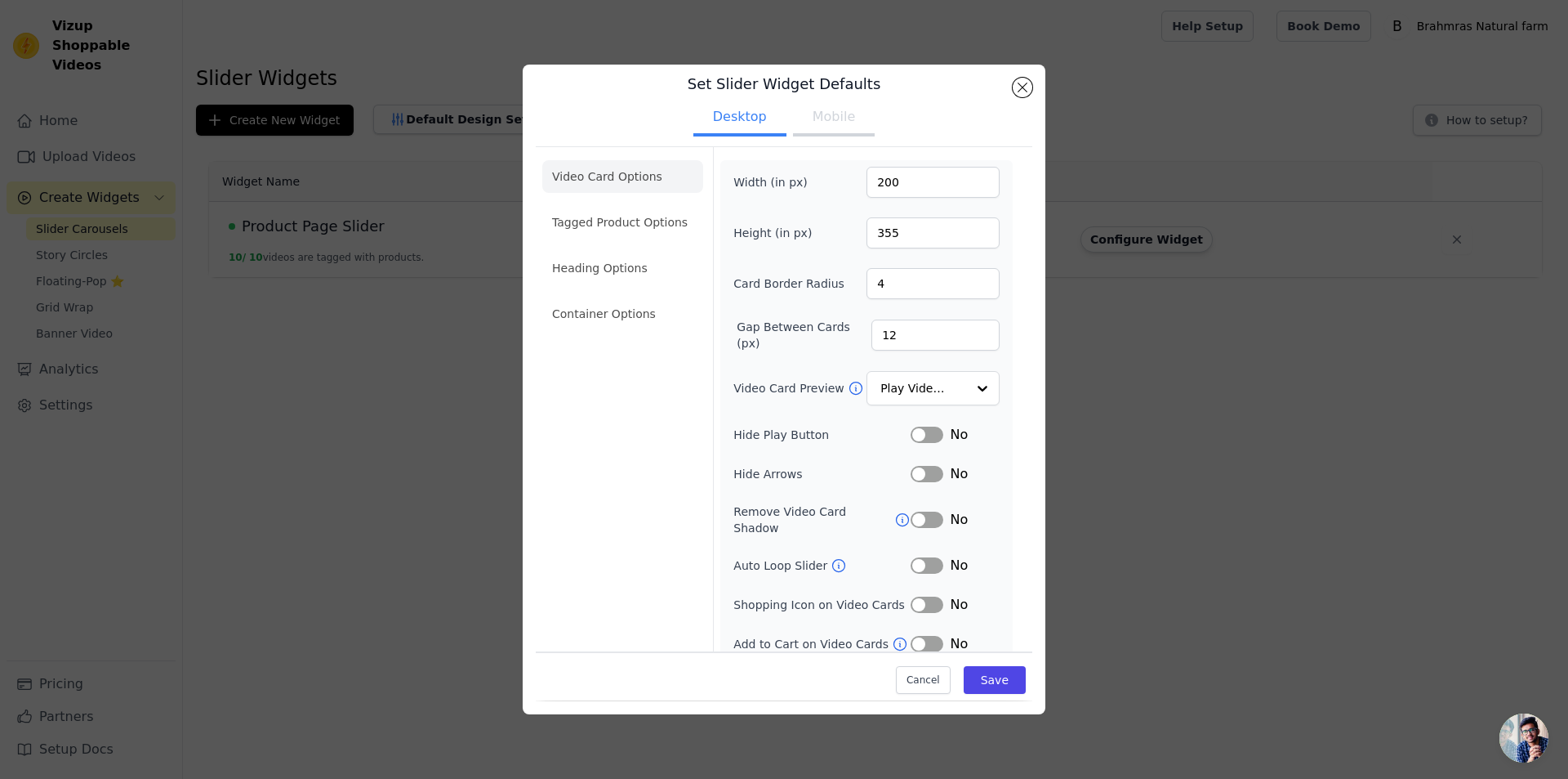
click at [800, 129] on button "Mobile" at bounding box center [833, 118] width 82 height 36
click at [1017, 87] on button "Close modal" at bounding box center [1022, 87] width 19 height 19
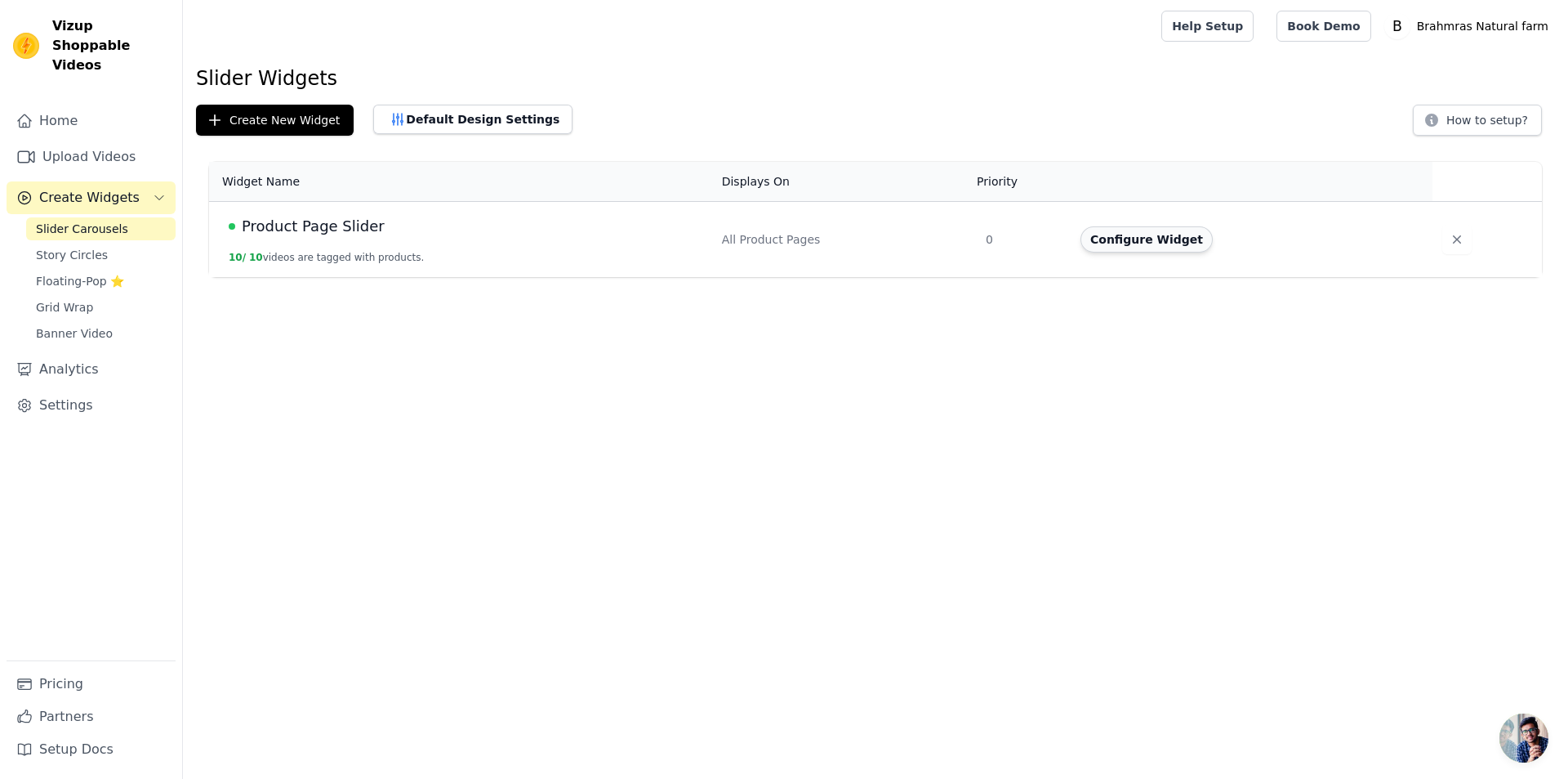
click at [1146, 242] on button "Configure Widget" at bounding box center [1147, 239] width 133 height 26
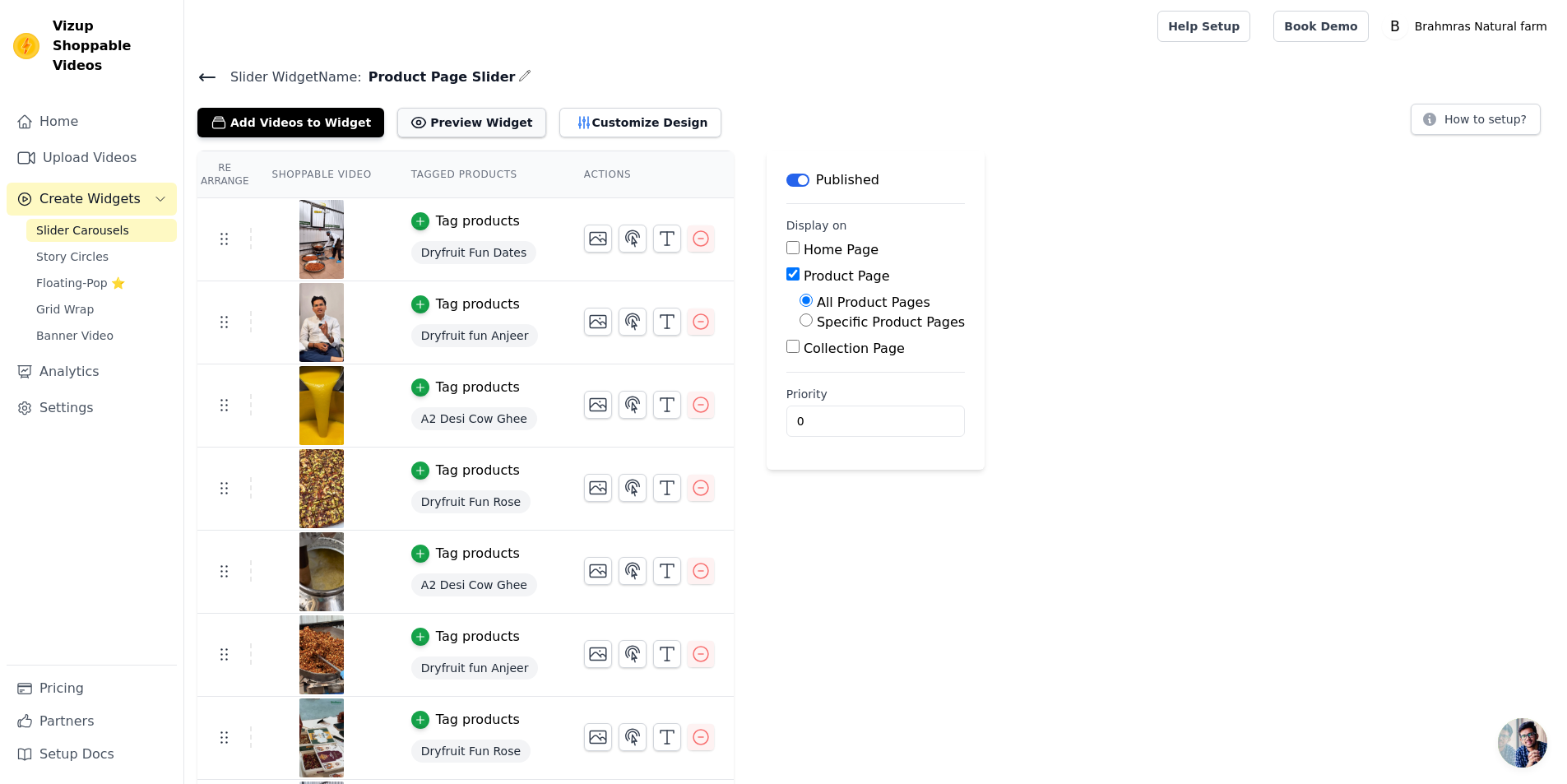
click at [479, 119] on button "Preview Widget" at bounding box center [472, 122] width 149 height 30
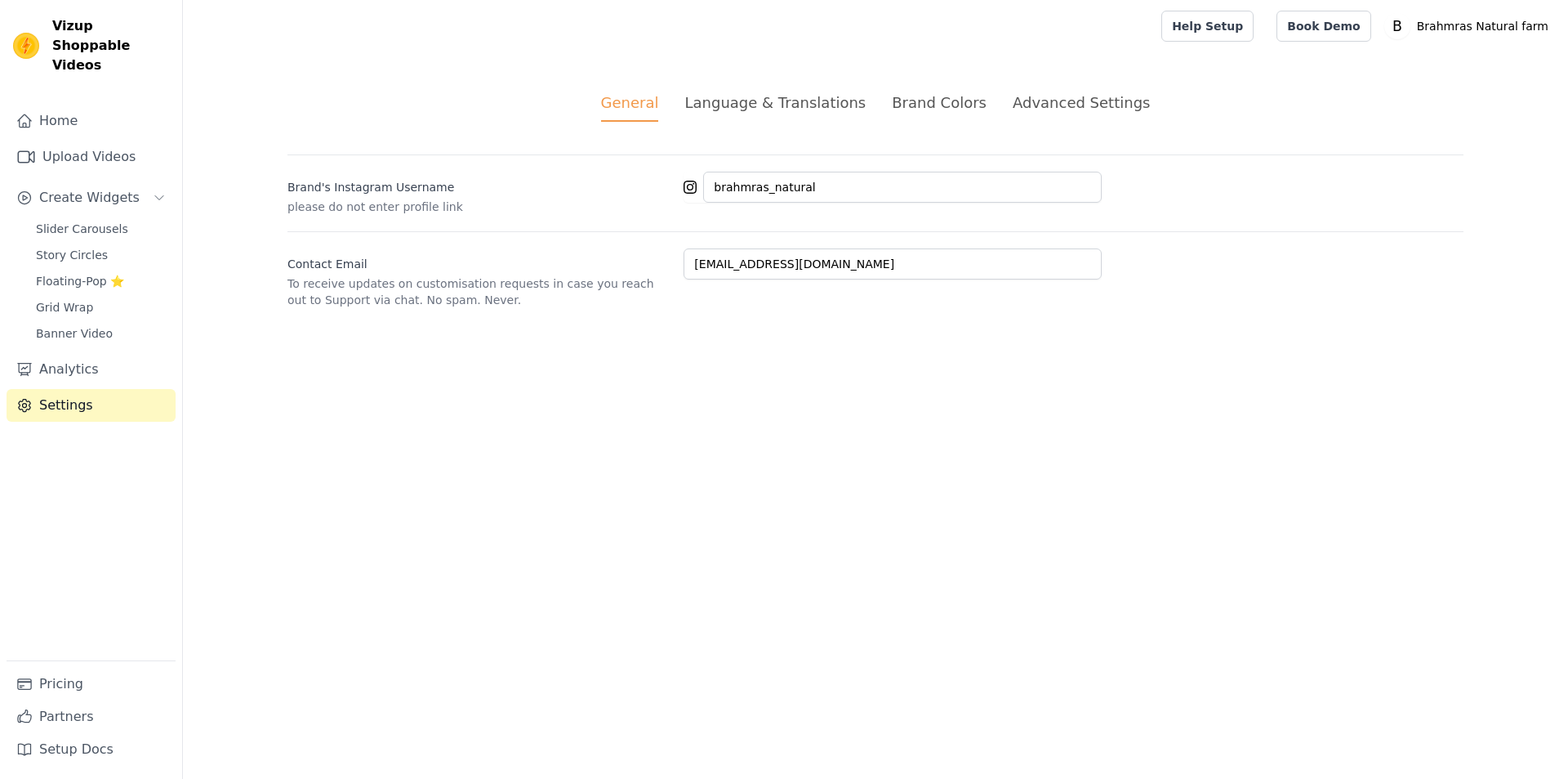
click at [1048, 102] on div "Advanced Settings" at bounding box center [1081, 102] width 137 height 22
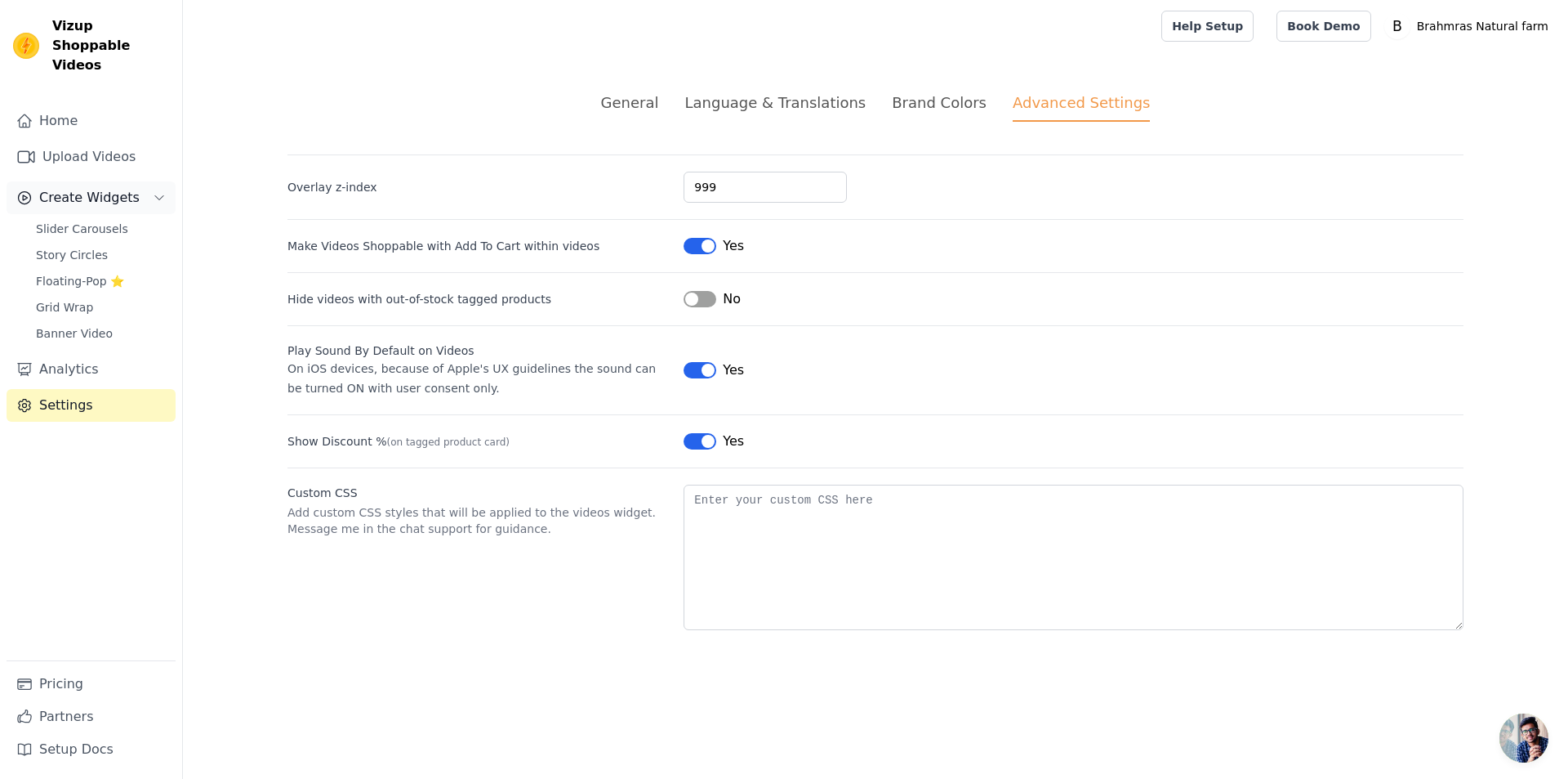
click at [77, 188] on span "Create Widgets" at bounding box center [89, 197] width 100 height 19
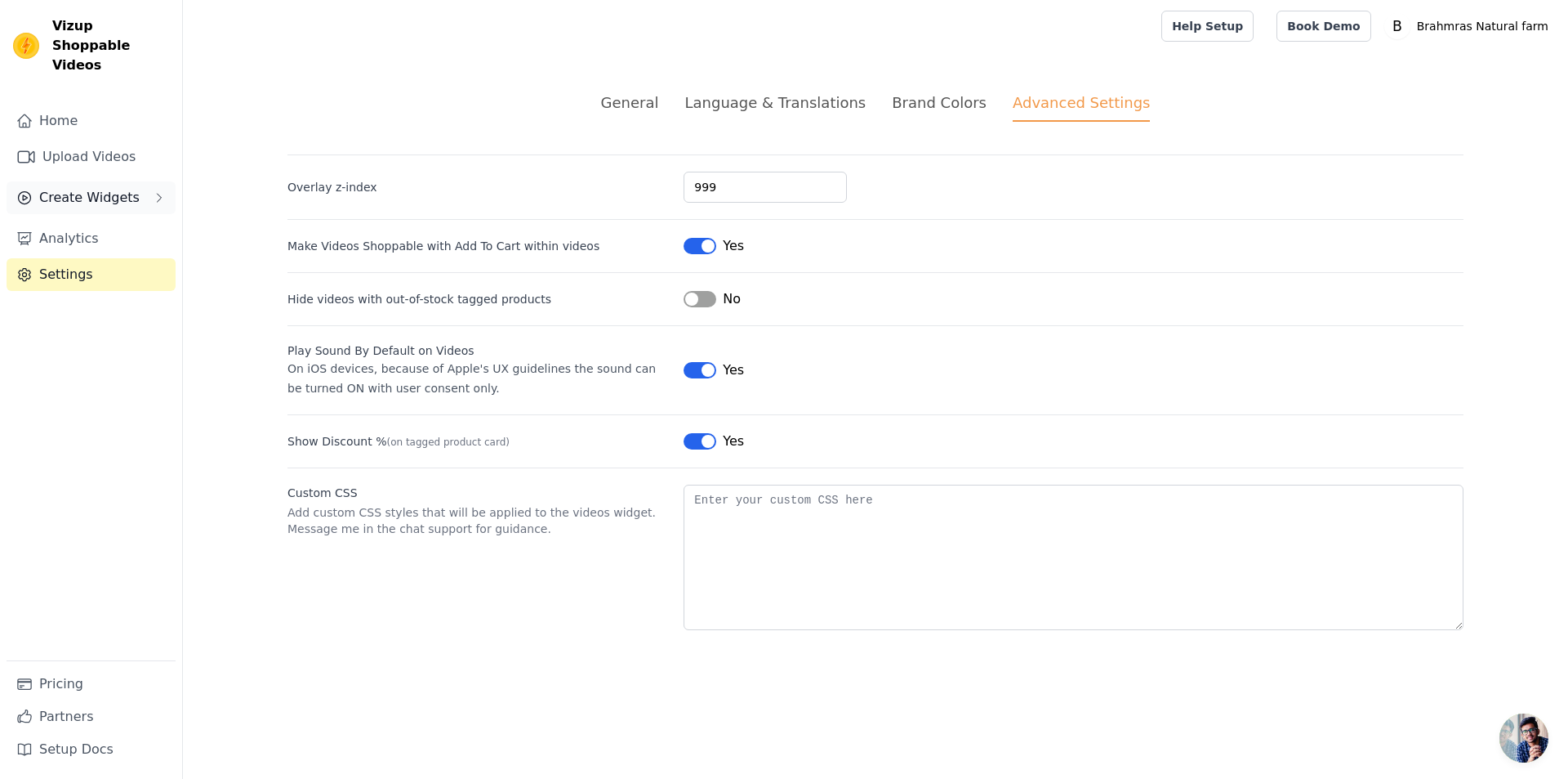
click at [54, 188] on span "Create Widgets" at bounding box center [89, 197] width 100 height 19
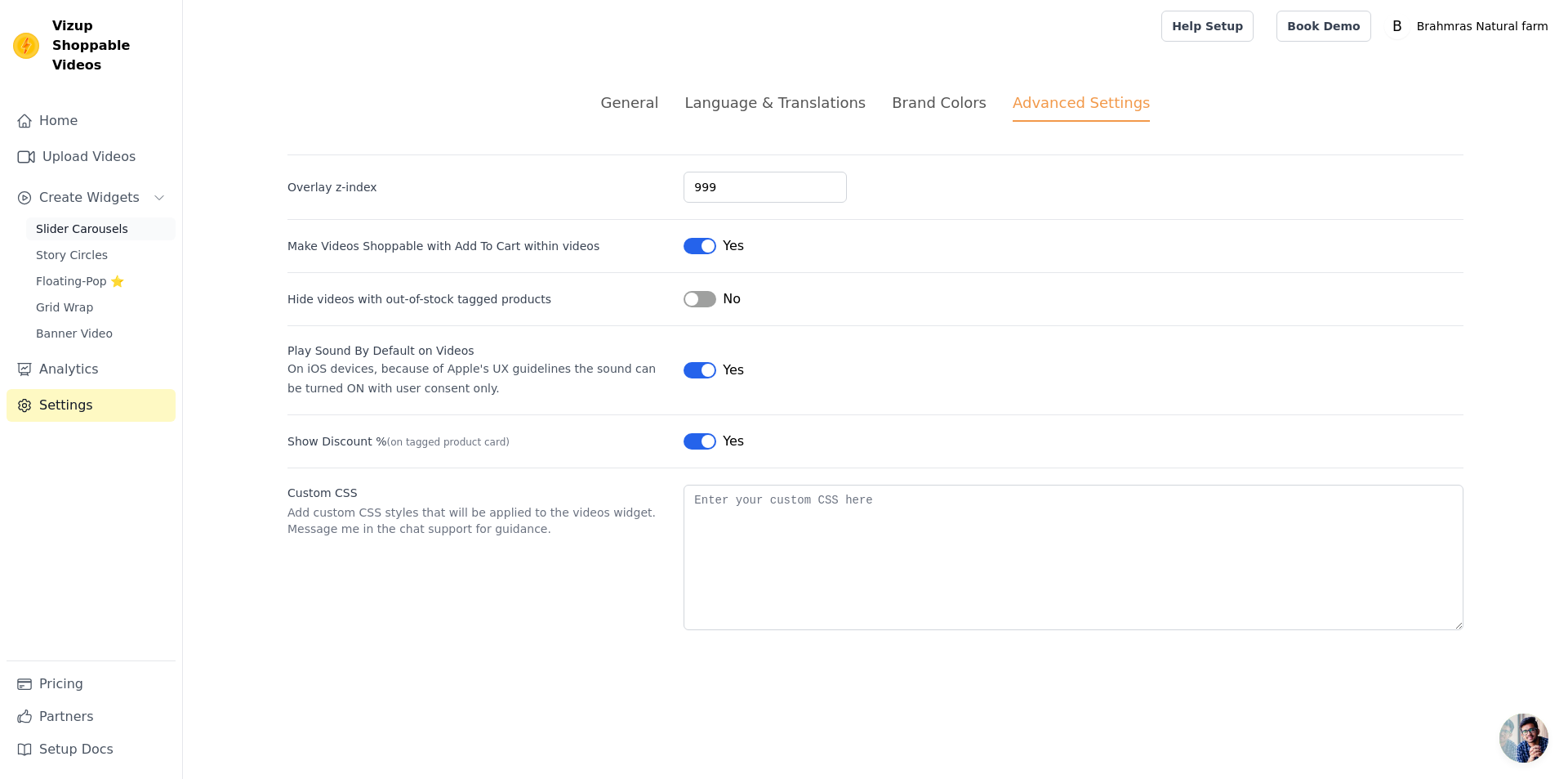
click at [86, 220] on span "Slider Carousels" at bounding box center [82, 229] width 92 height 17
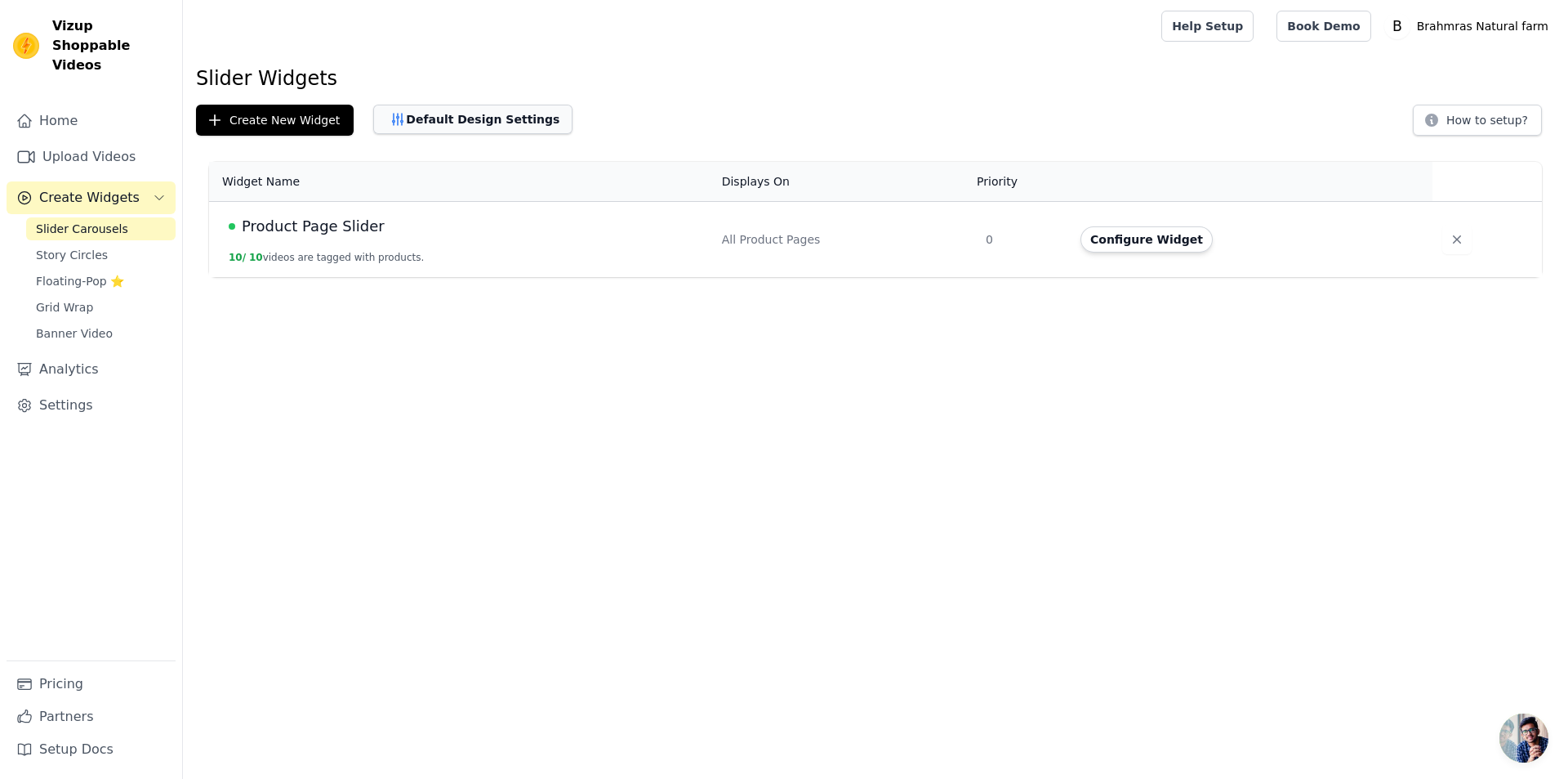
click at [483, 131] on button "Default Design Settings" at bounding box center [473, 119] width 199 height 30
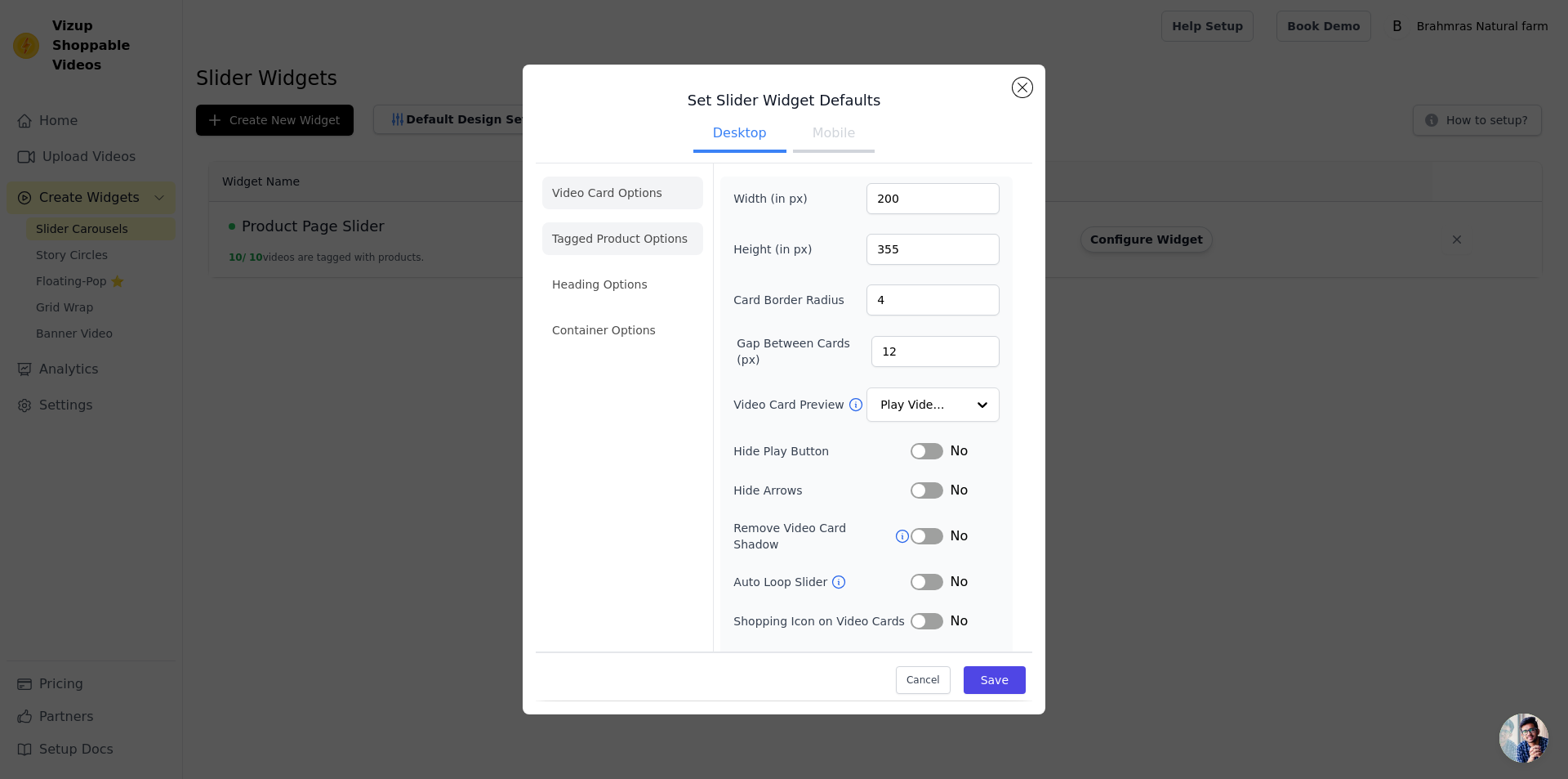
click at [649, 242] on li "Tagged Product Options" at bounding box center [622, 238] width 161 height 32
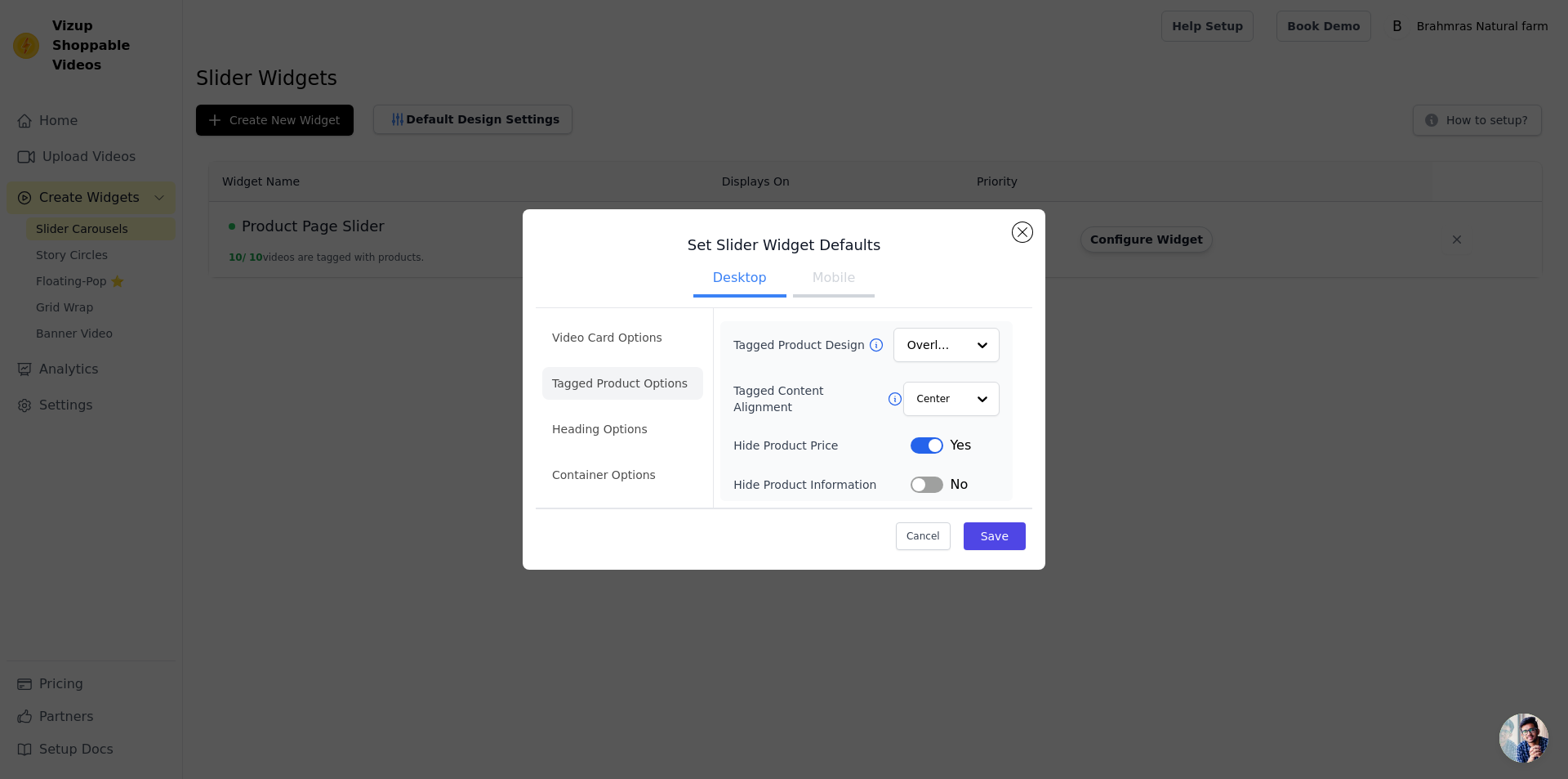
click at [932, 450] on button "Label" at bounding box center [926, 445] width 32 height 17
click at [932, 340] on input "Tagged Product Design" at bounding box center [937, 344] width 57 height 32
click at [936, 410] on input "Tagged Content Alignment" at bounding box center [940, 398] width 49 height 32
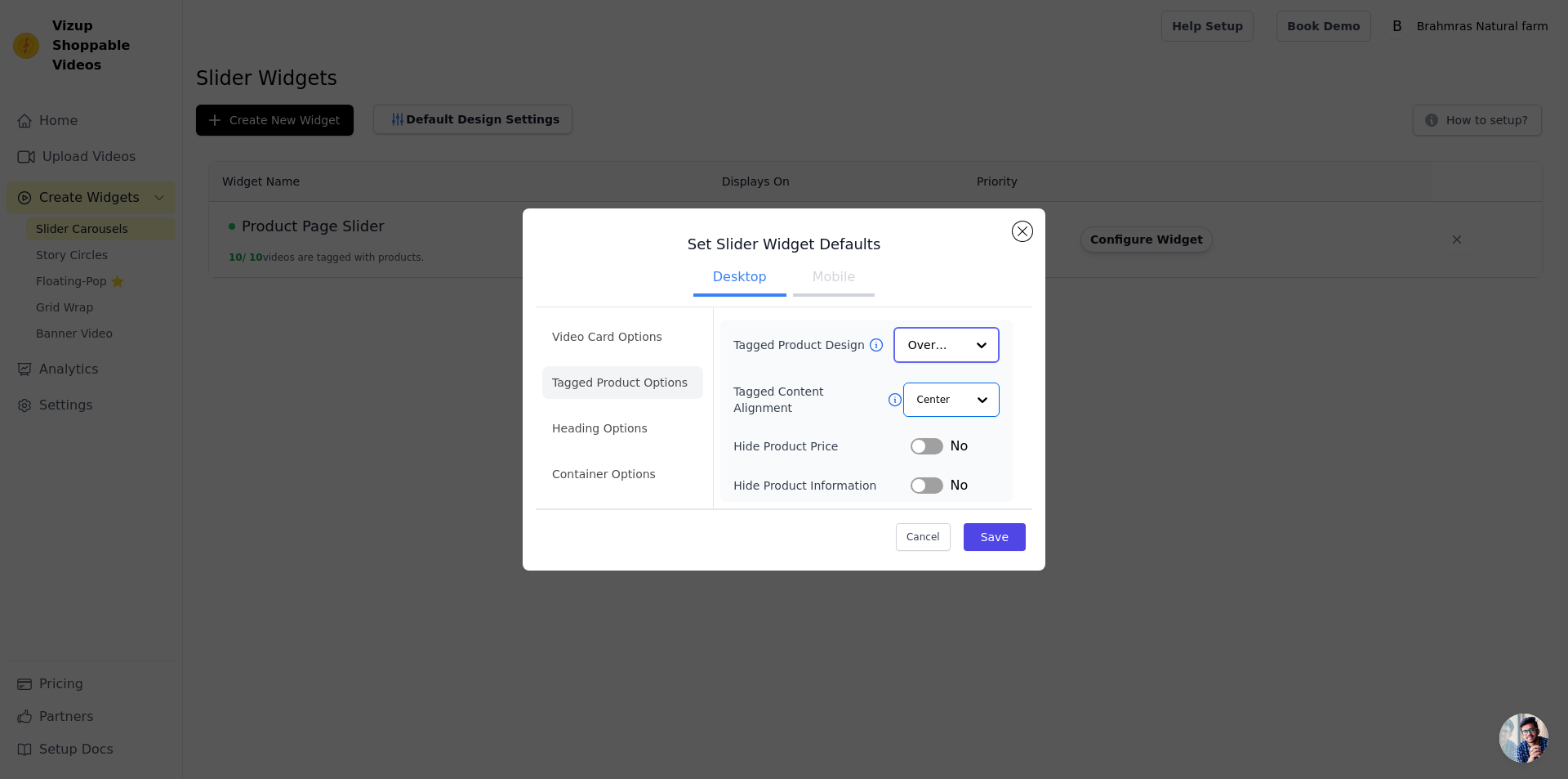
click at [941, 342] on input "Tagged Product Design" at bounding box center [937, 344] width 57 height 32
click at [937, 377] on div "Card" at bounding box center [946, 384] width 106 height 34
click at [843, 487] on label "Hide Product Information" at bounding box center [822, 485] width 177 height 17
click at [617, 424] on li "Heading Options" at bounding box center [622, 429] width 161 height 32
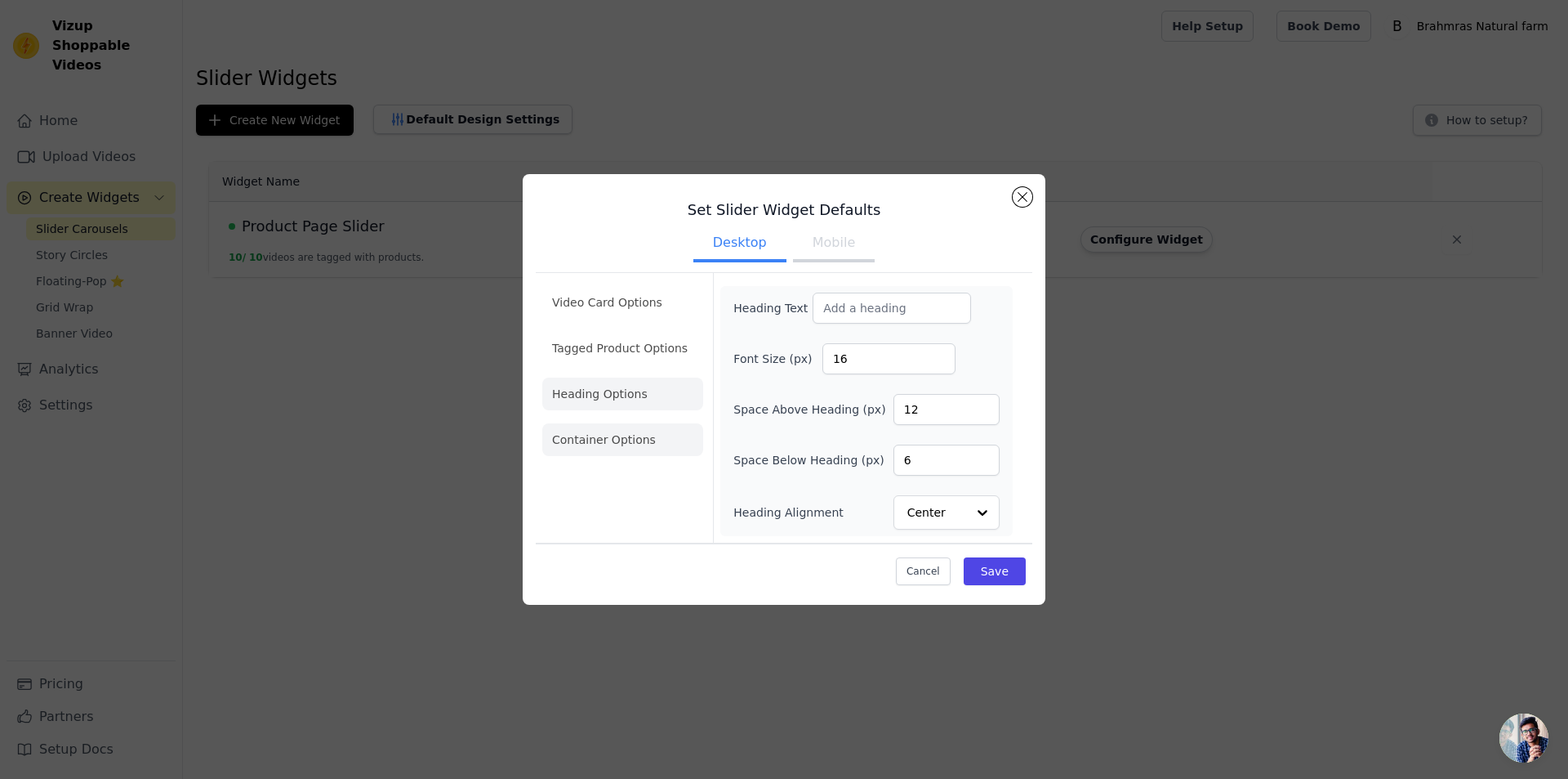
click at [619, 439] on li "Container Options" at bounding box center [622, 439] width 161 height 32
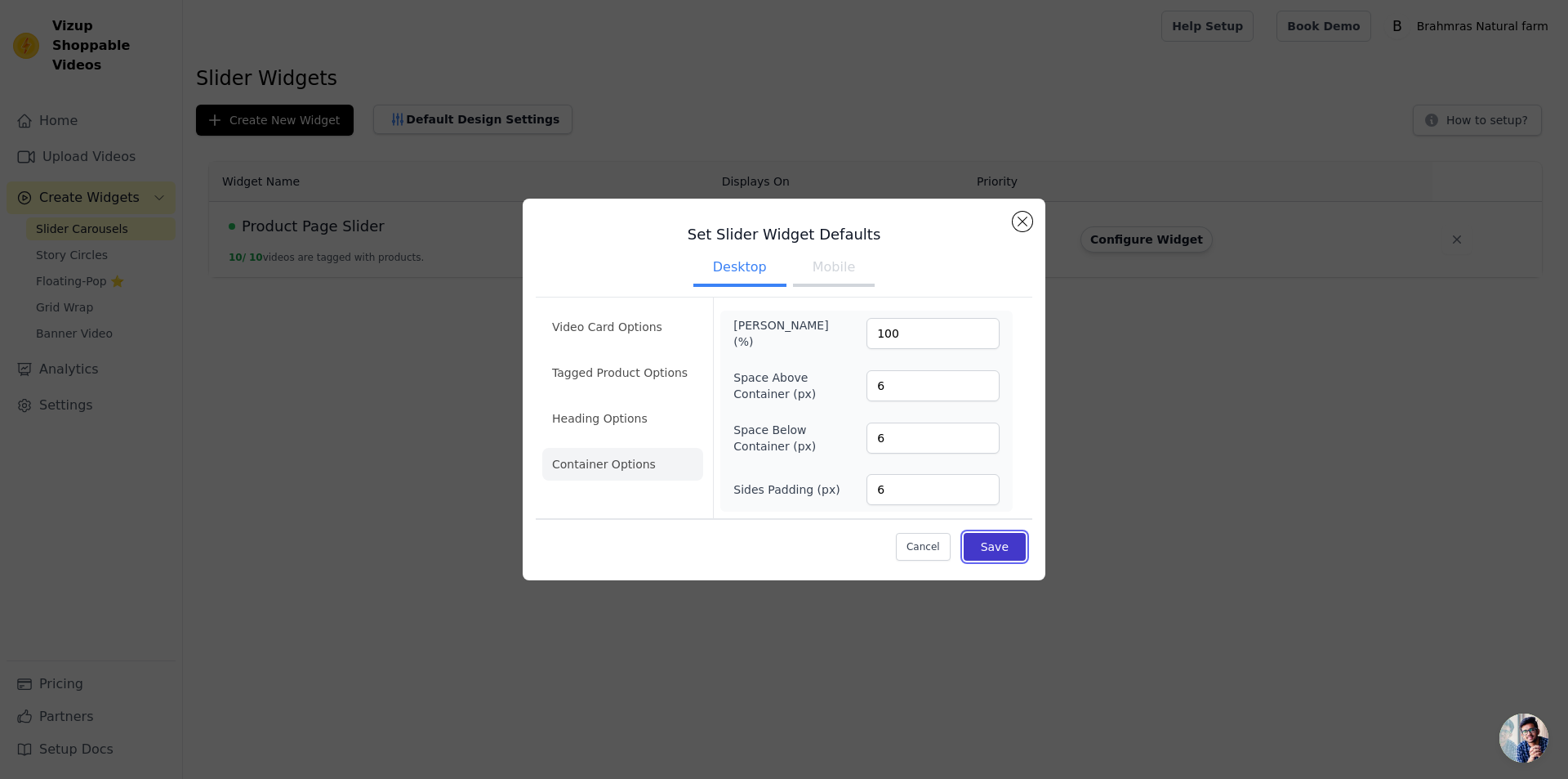
click at [1008, 546] on button "Save" at bounding box center [995, 547] width 62 height 28
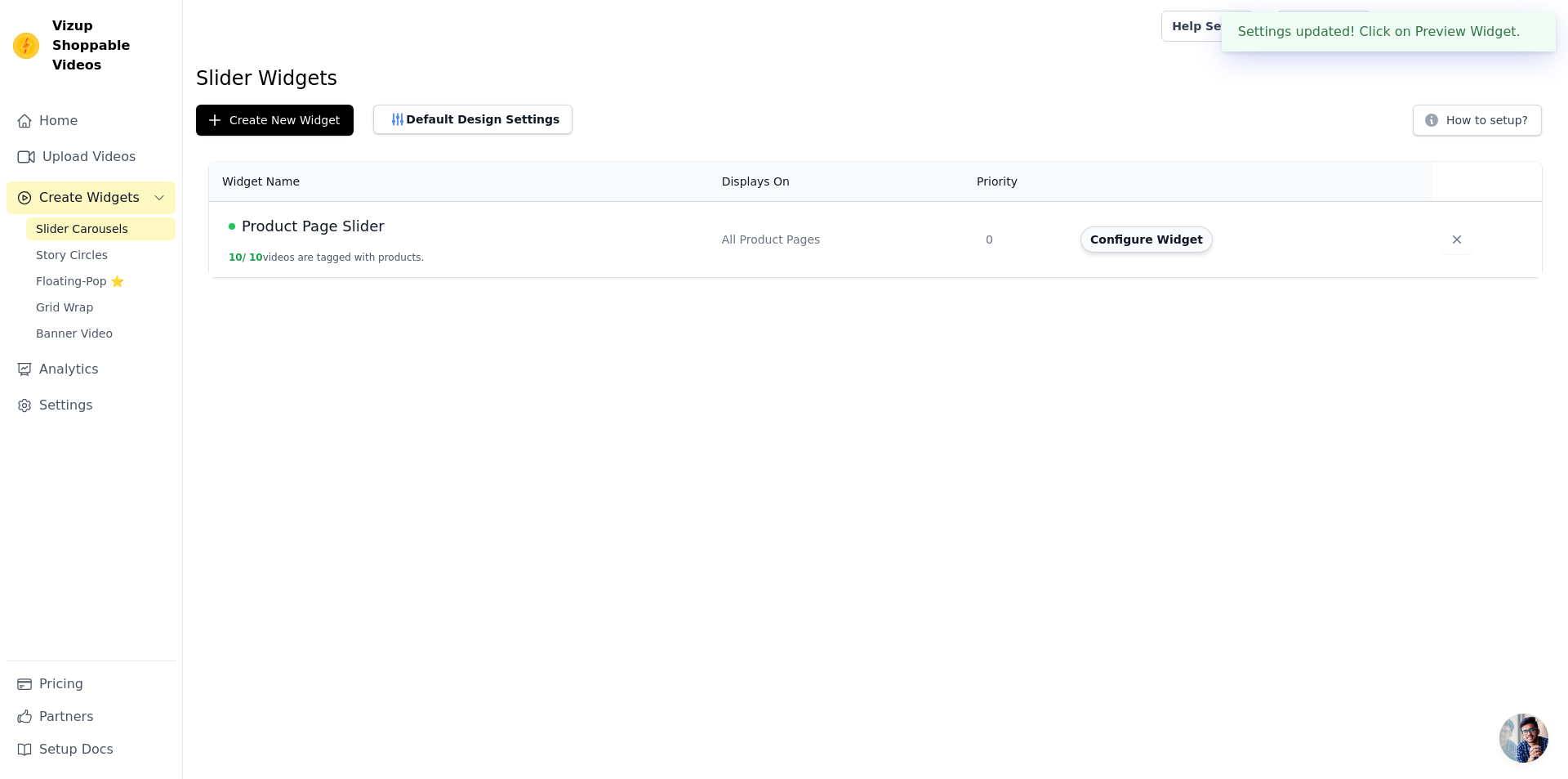
click at [1166, 233] on button "Configure Widget" at bounding box center [1147, 239] width 133 height 26
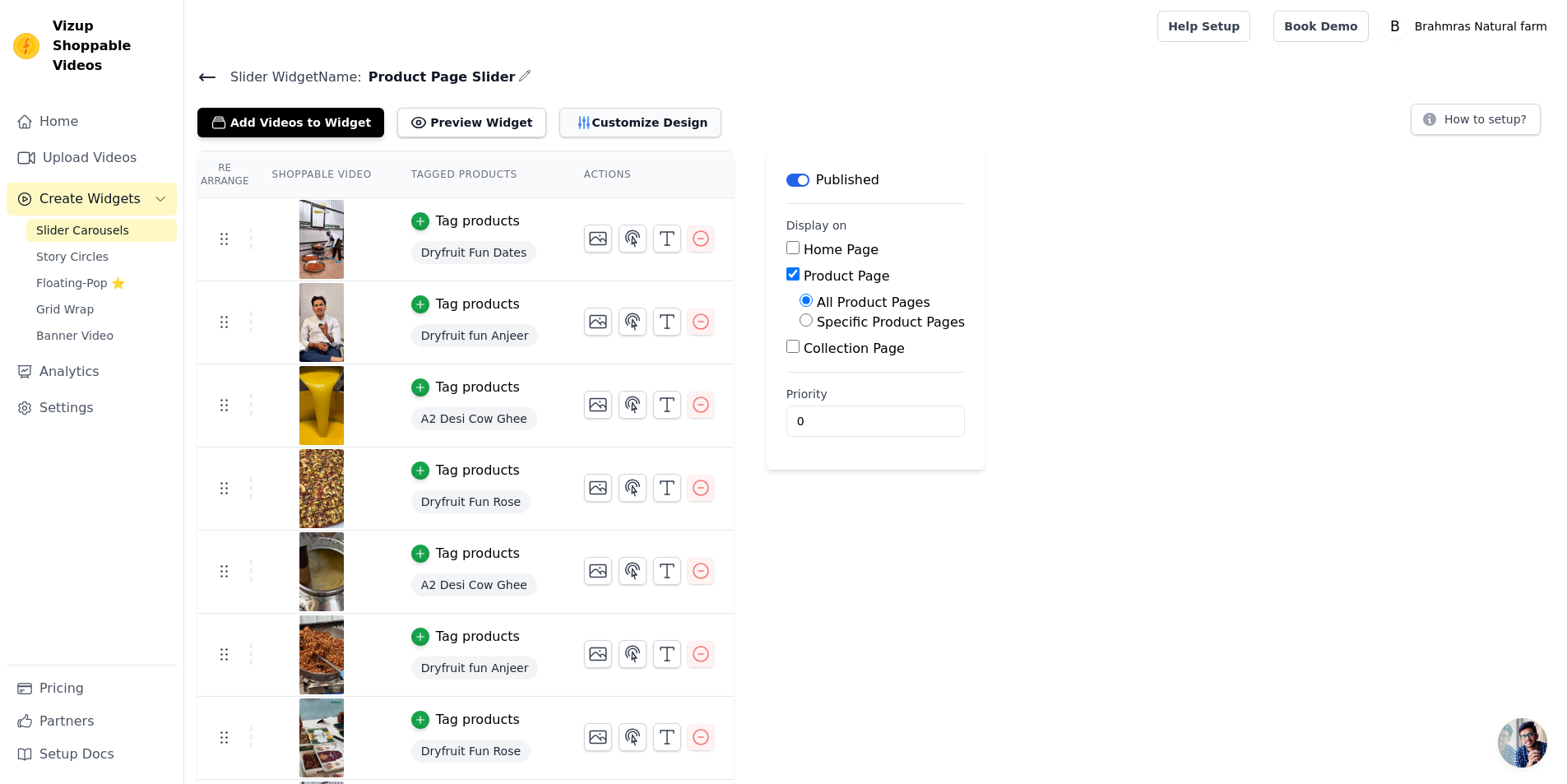
click at [616, 122] on button "Customize Design" at bounding box center [641, 122] width 162 height 30
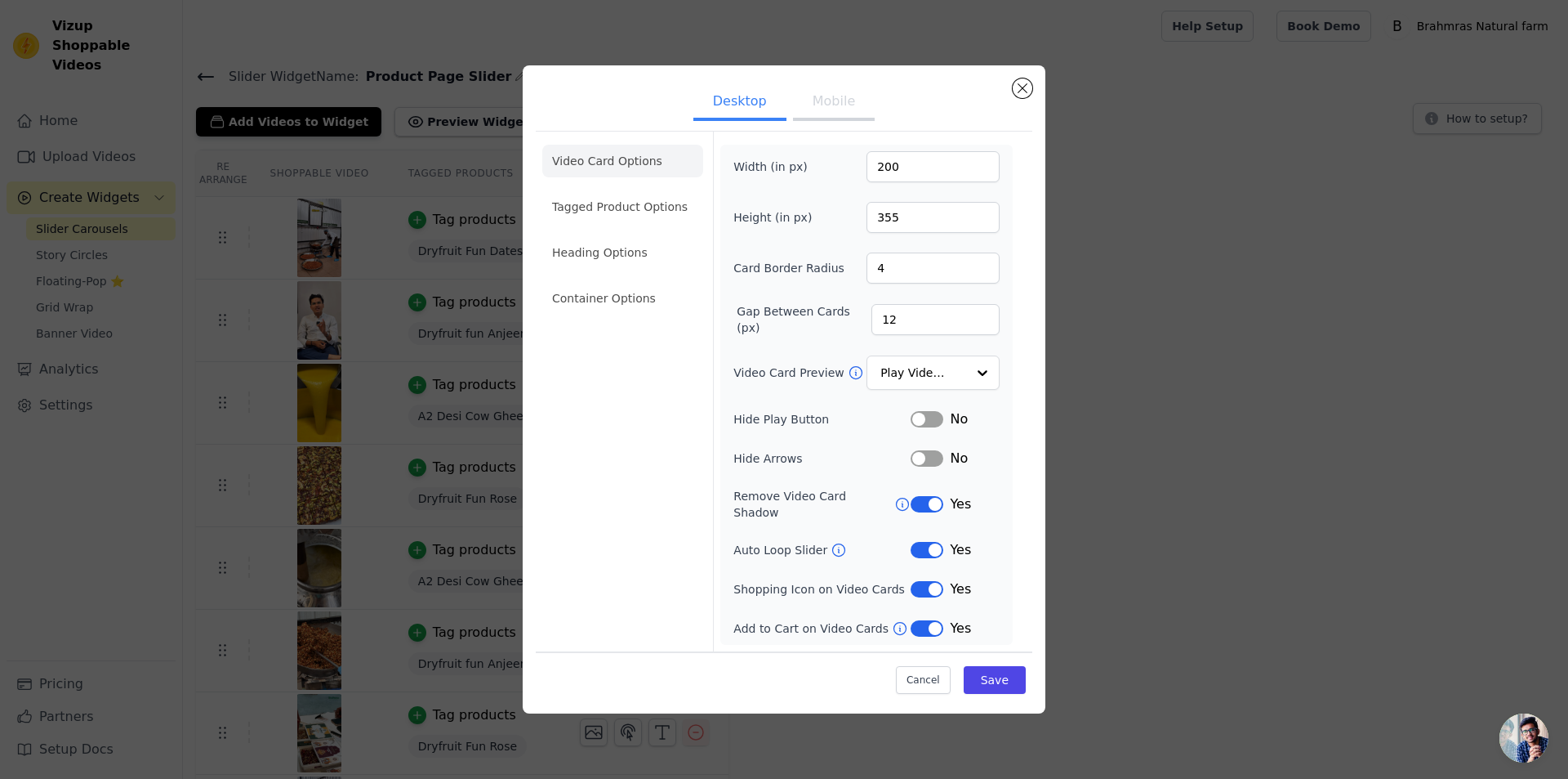
click at [925, 548] on button "Label" at bounding box center [926, 550] width 32 height 17
click at [1000, 666] on button "Save" at bounding box center [995, 679] width 62 height 28
